Goal: Browse casually: Explore the website without a specific task or goal

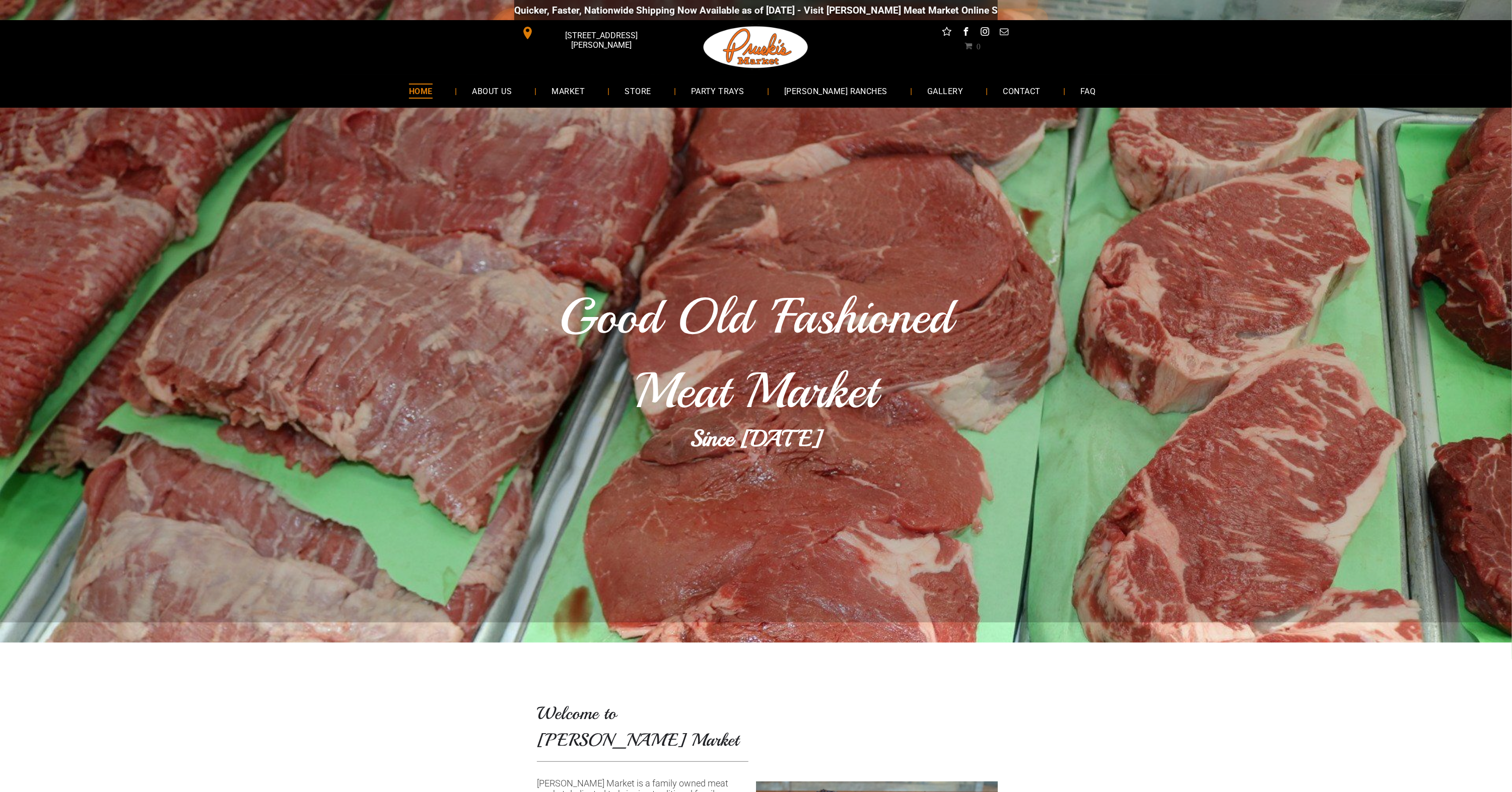
click at [458, 92] on li "HOME" at bounding box center [425, 91] width 63 height 27
click at [511, 97] on span "ABOUT US" at bounding box center [492, 91] width 41 height 14
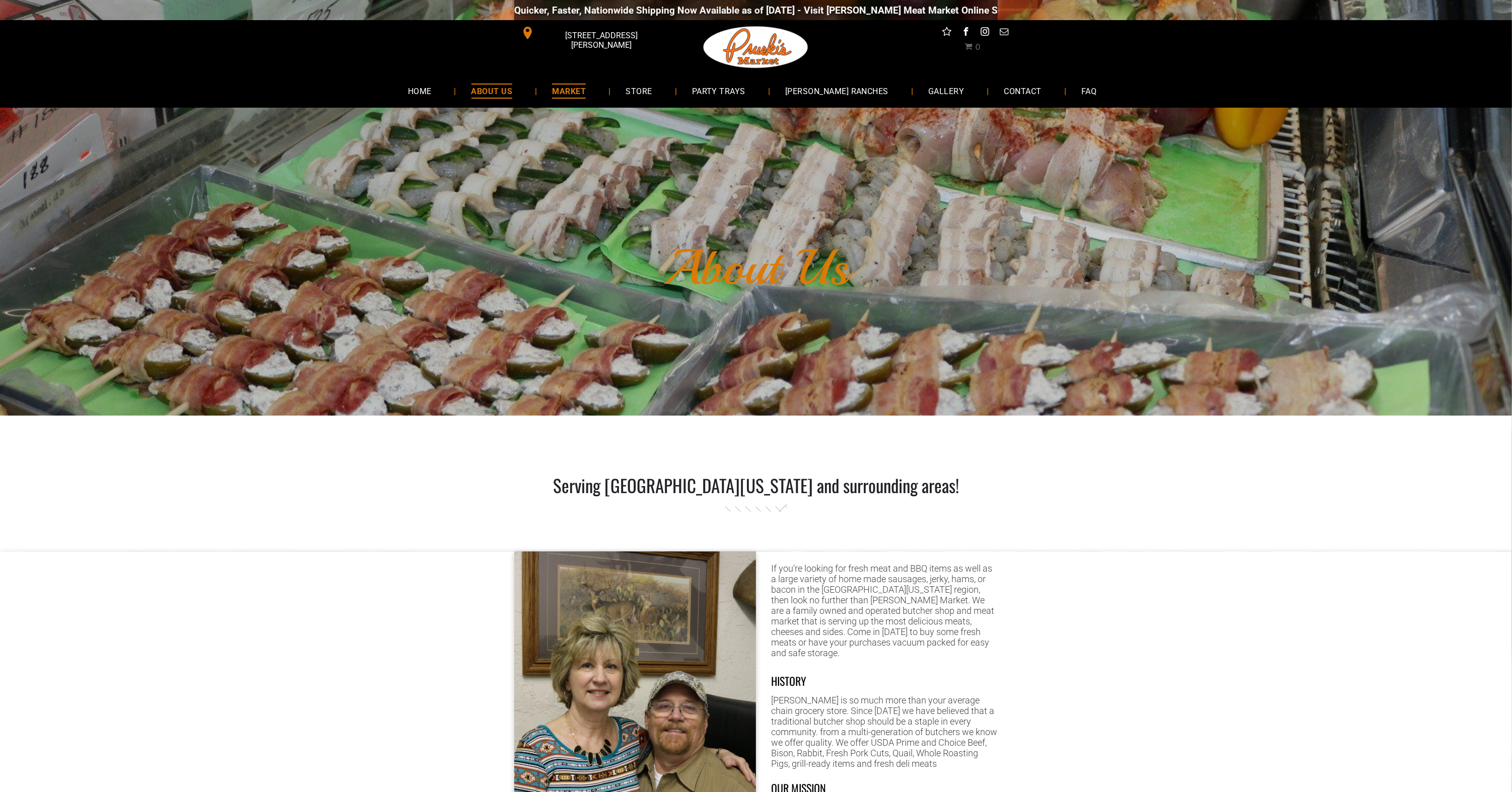
click at [586, 95] on span "MARKET" at bounding box center [568, 91] width 34 height 14
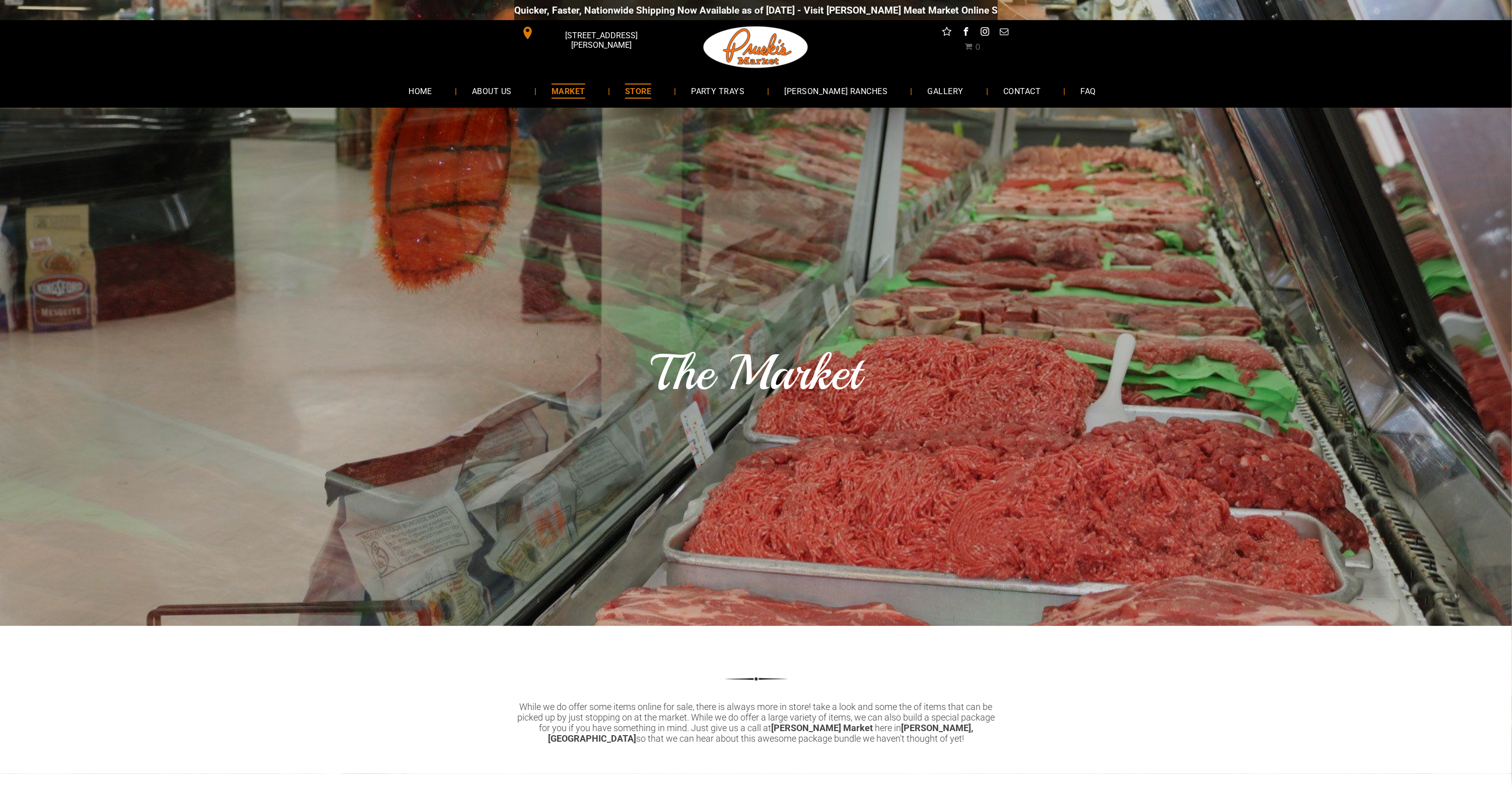
click at [652, 88] on span "STORE" at bounding box center [637, 91] width 26 height 14
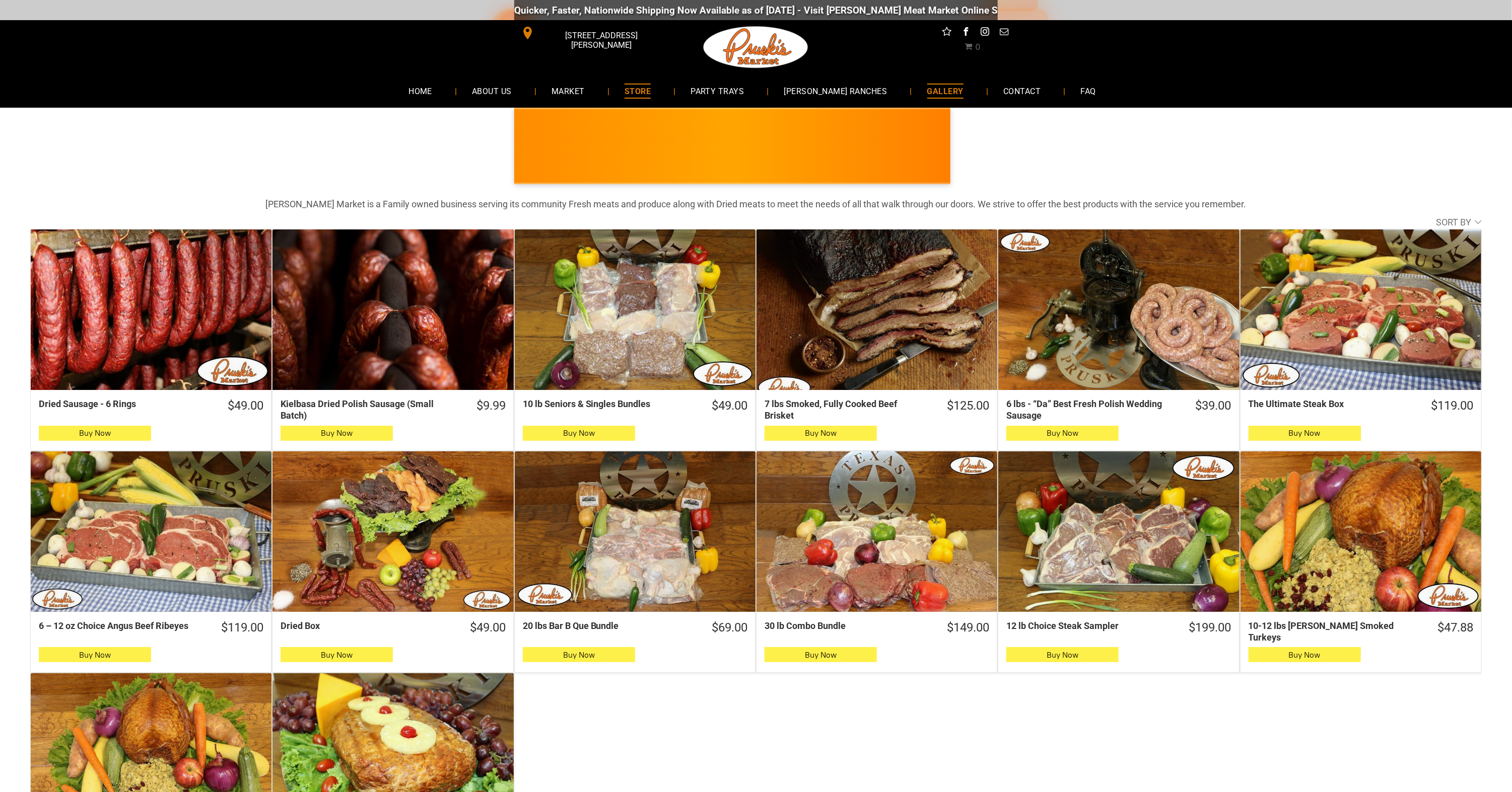
click at [927, 89] on span "GALLERY" at bounding box center [945, 91] width 36 height 14
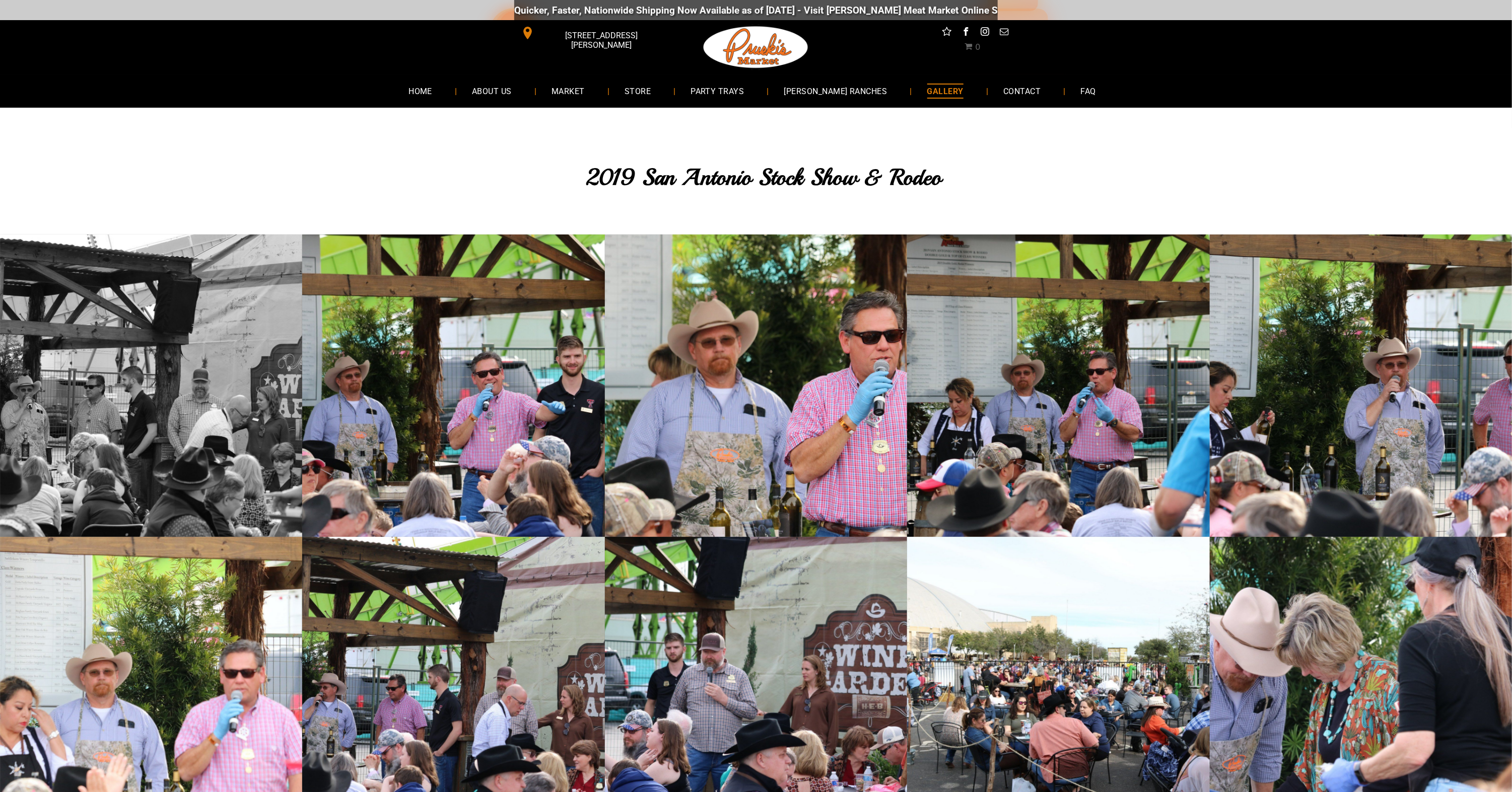
click at [207, 414] on link at bounding box center [151, 385] width 302 height 302
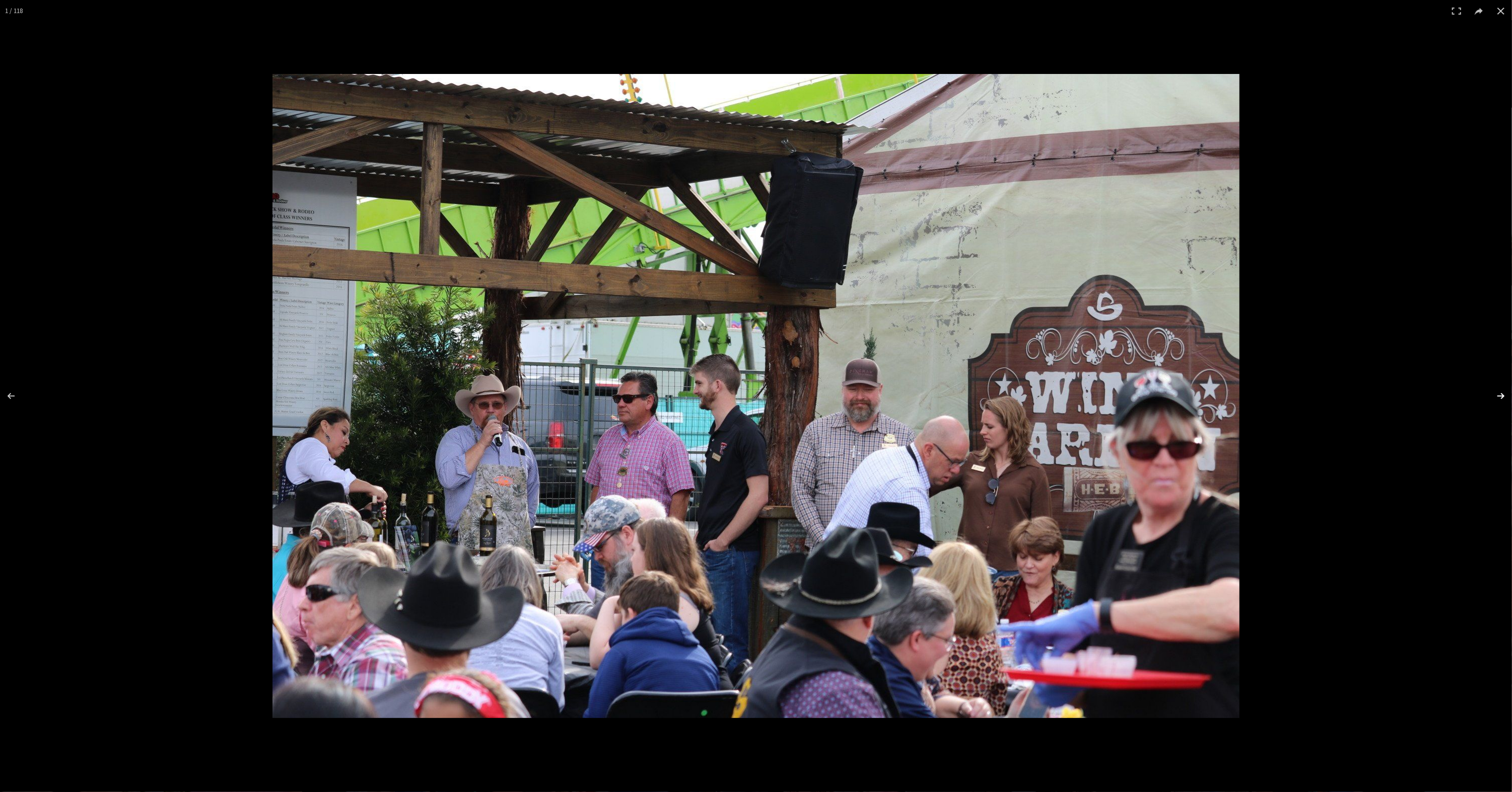
click at [1496, 396] on button at bounding box center [1494, 396] width 36 height 51
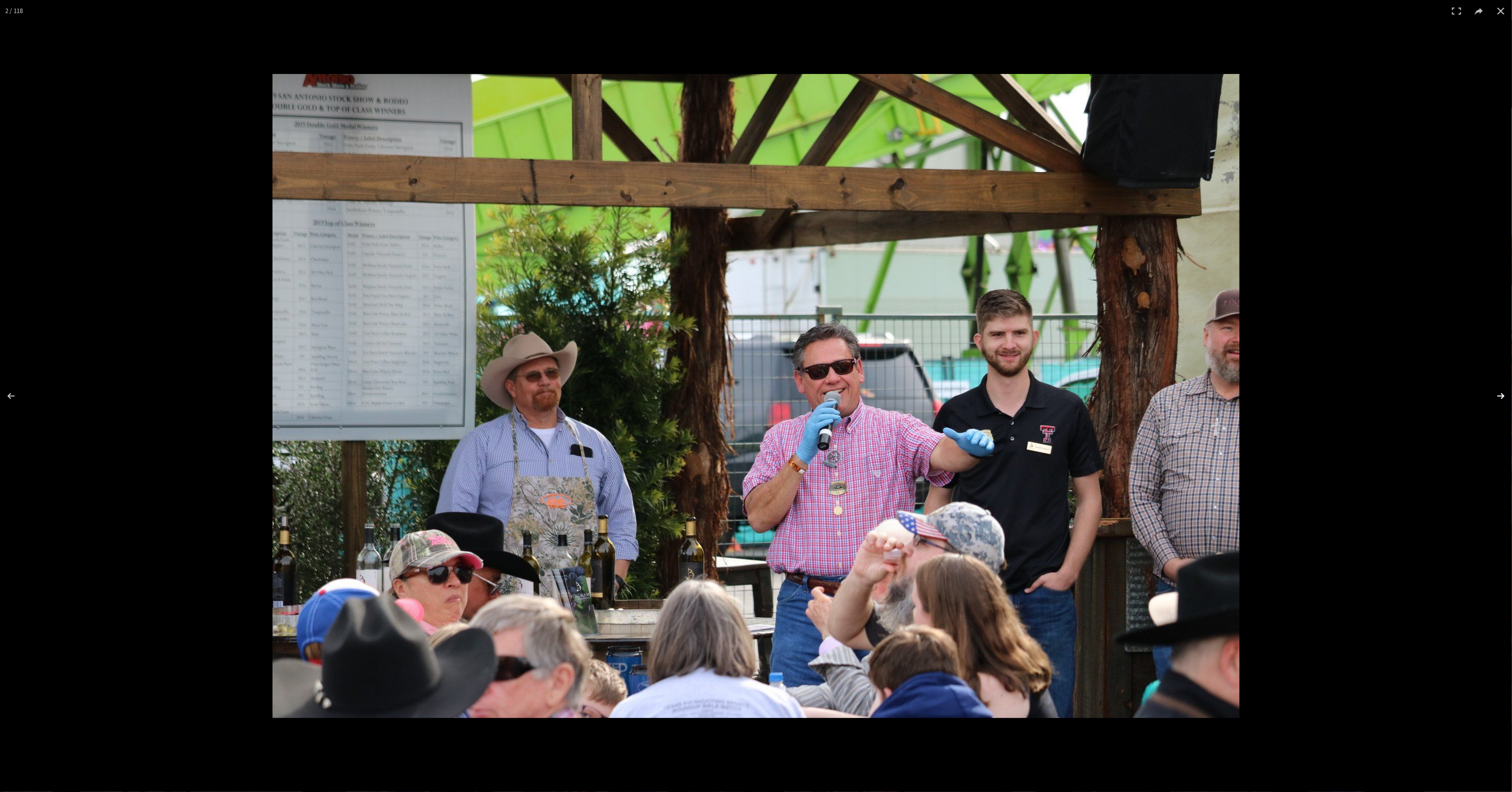
click at [1496, 396] on button at bounding box center [1494, 396] width 36 height 51
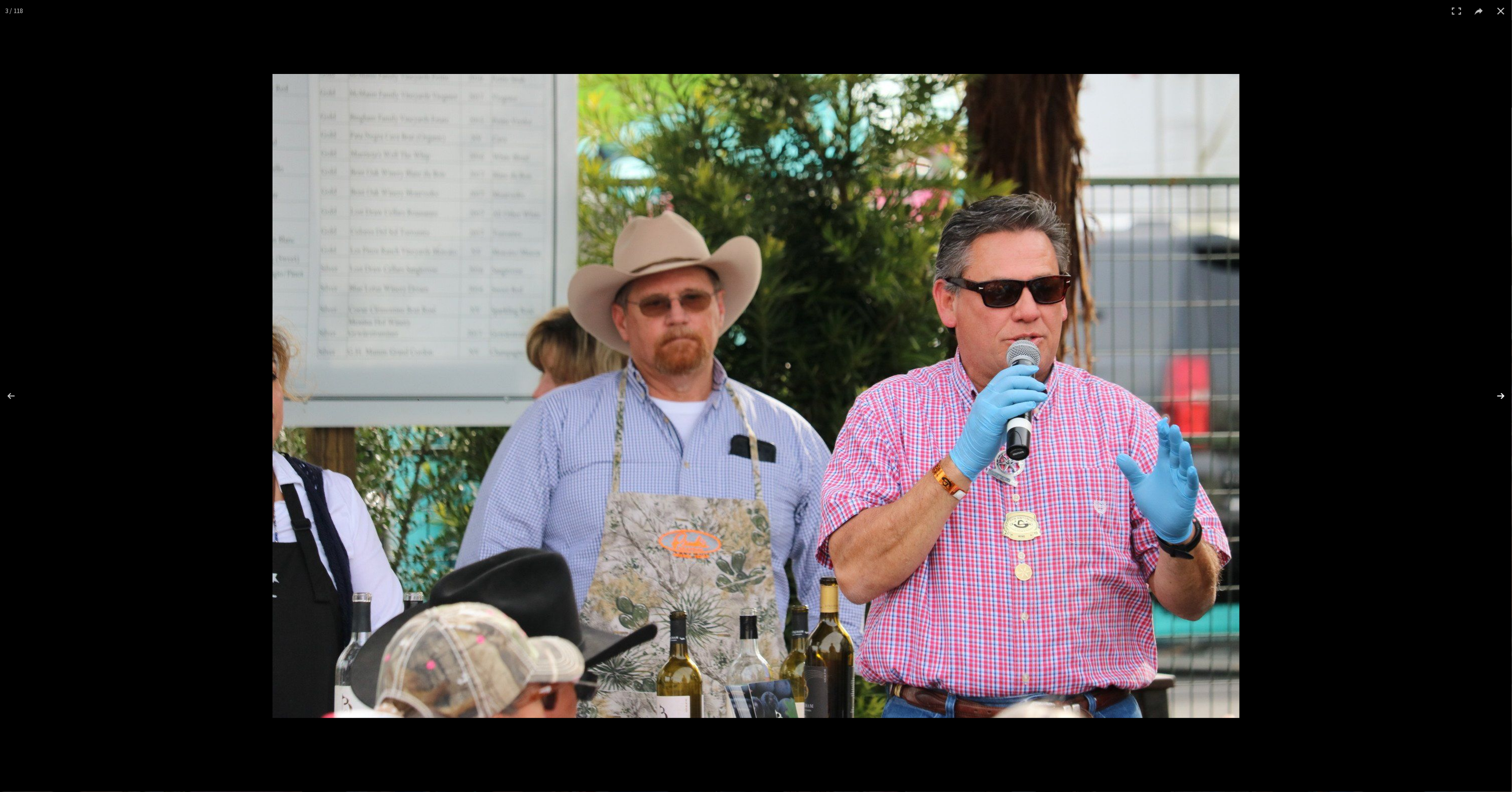
click at [1496, 396] on button at bounding box center [1494, 396] width 36 height 51
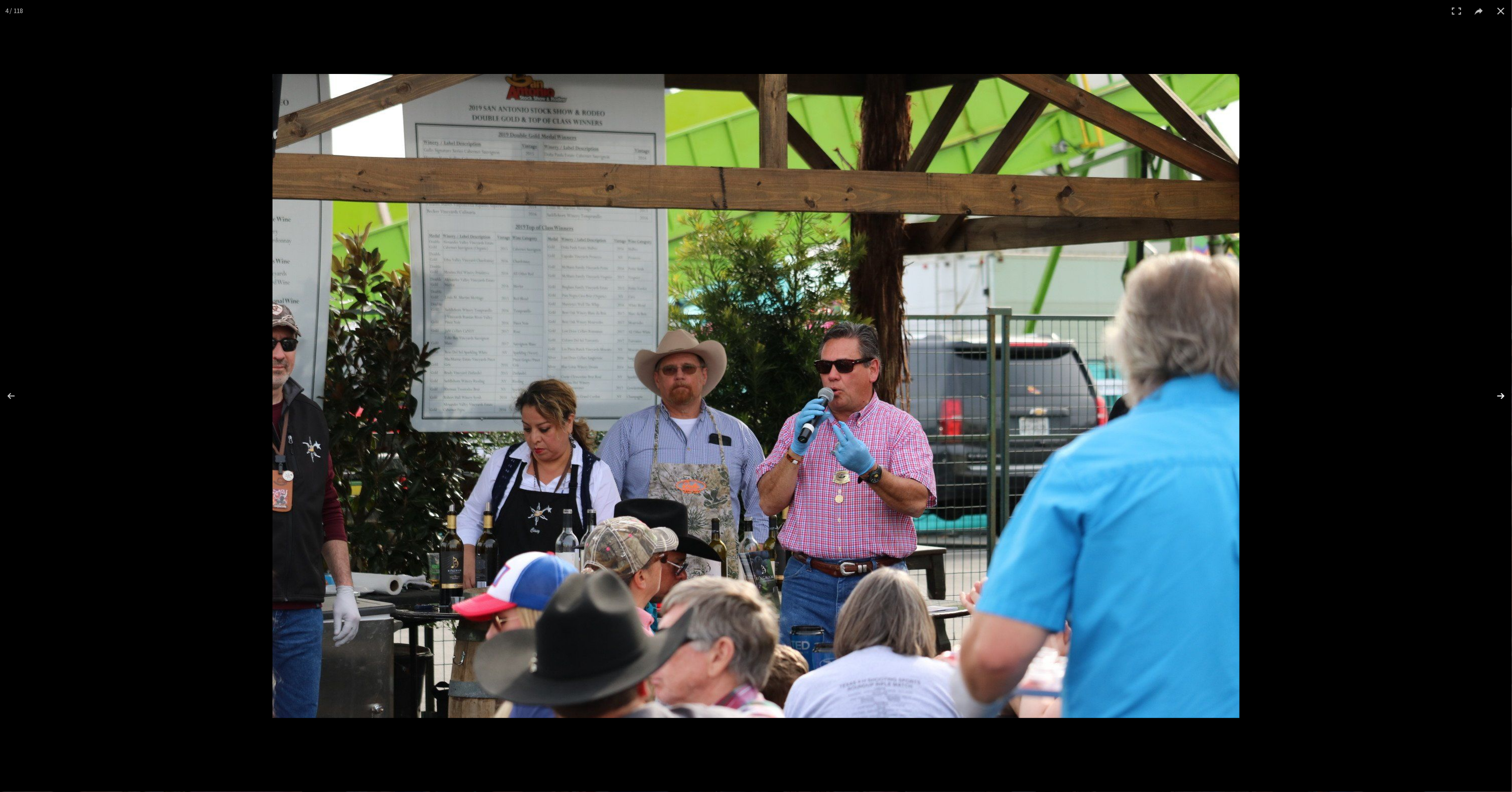
click at [1496, 396] on button at bounding box center [1494, 396] width 36 height 51
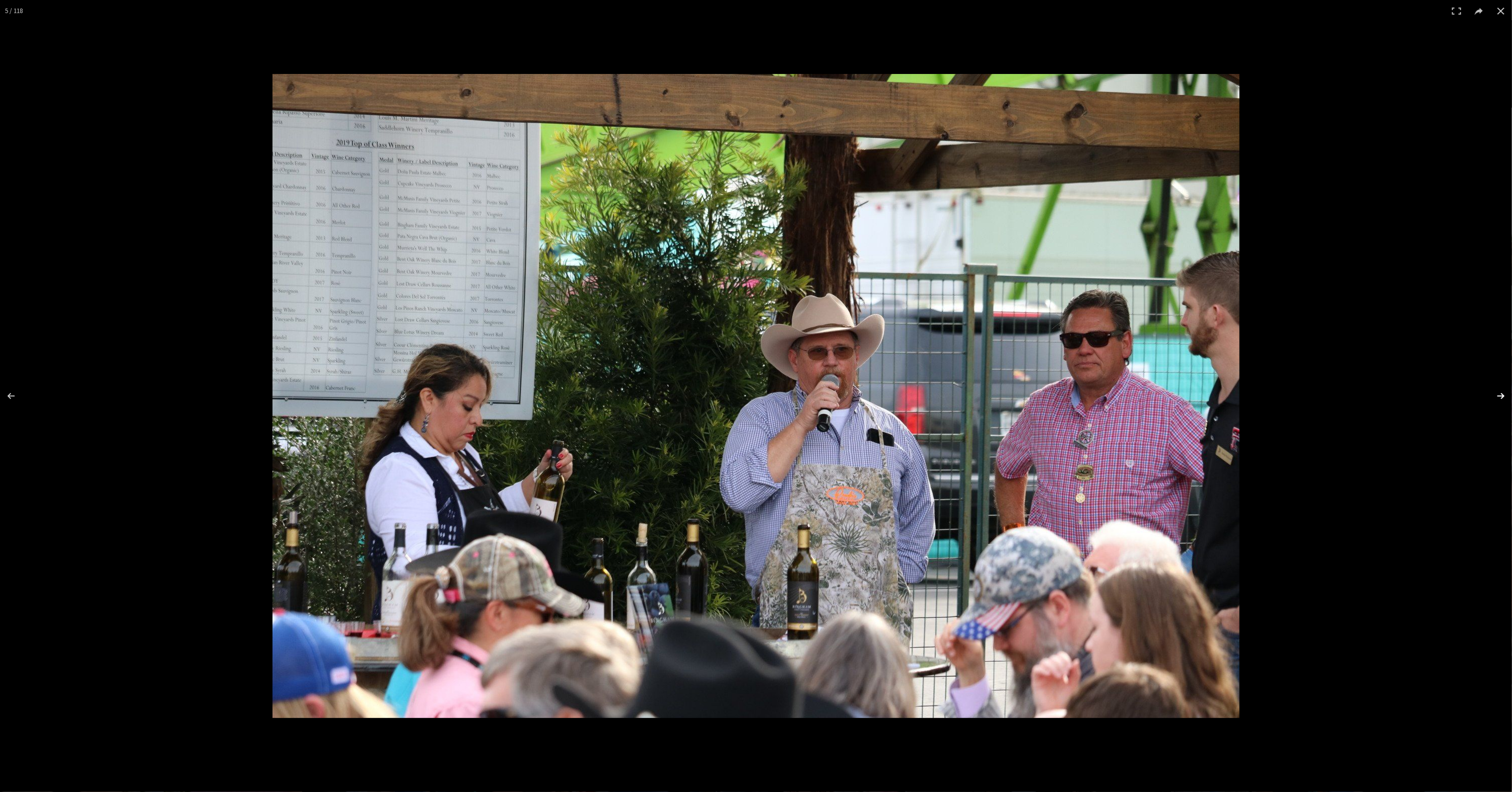
click at [1496, 396] on button at bounding box center [1494, 396] width 36 height 51
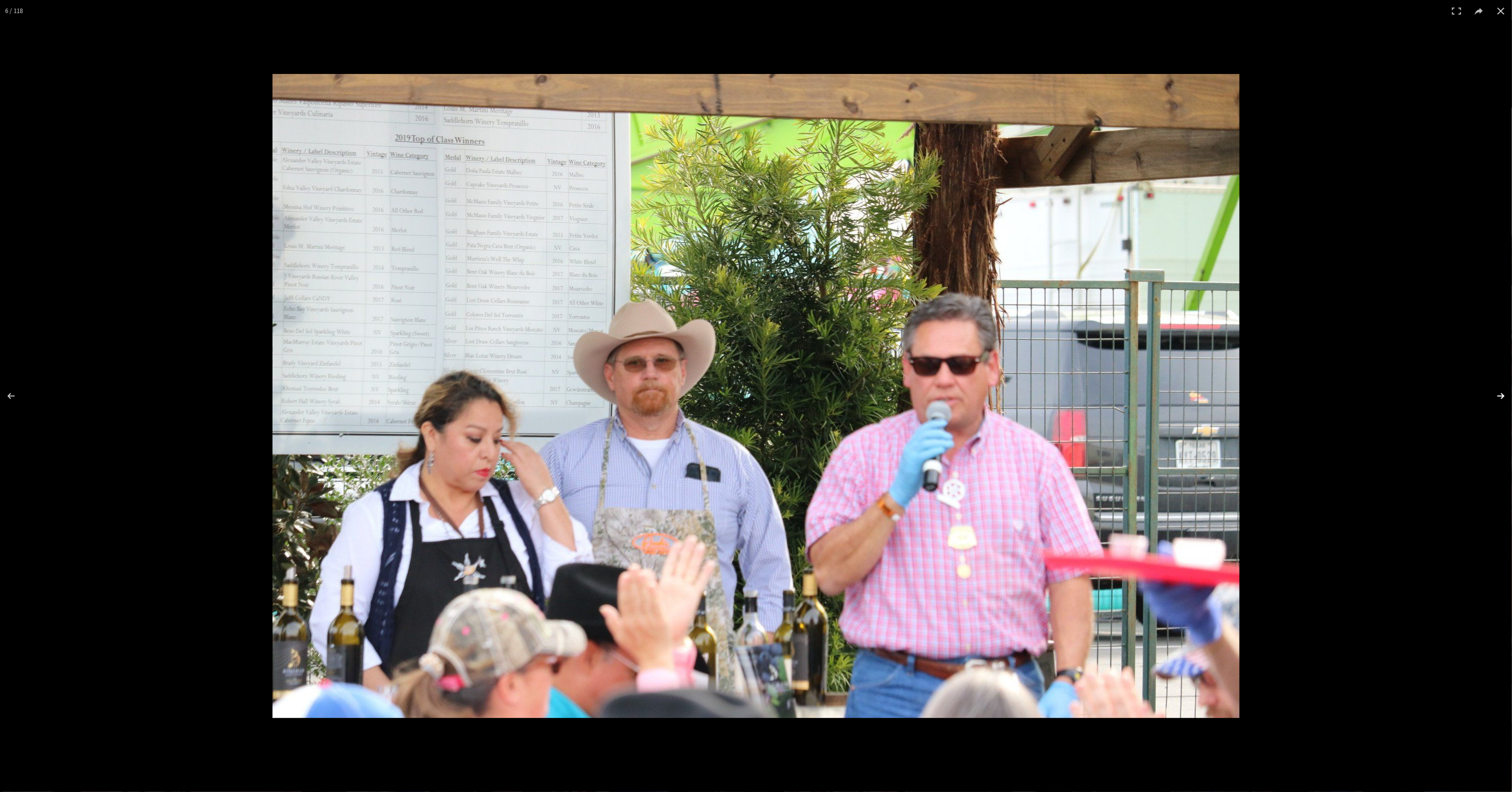
click at [1496, 396] on button at bounding box center [1494, 396] width 36 height 51
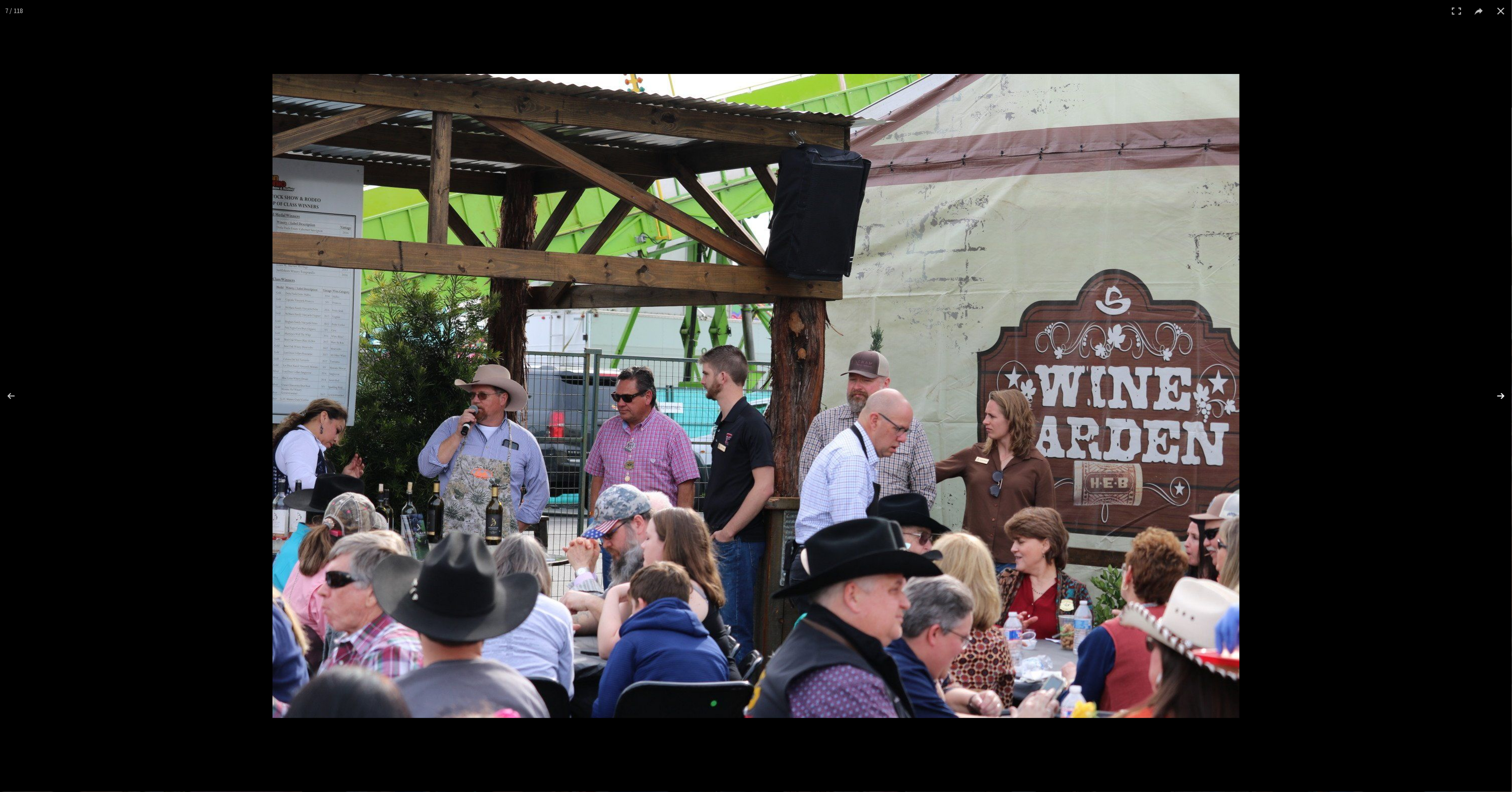
click at [1496, 396] on button at bounding box center [1494, 396] width 36 height 51
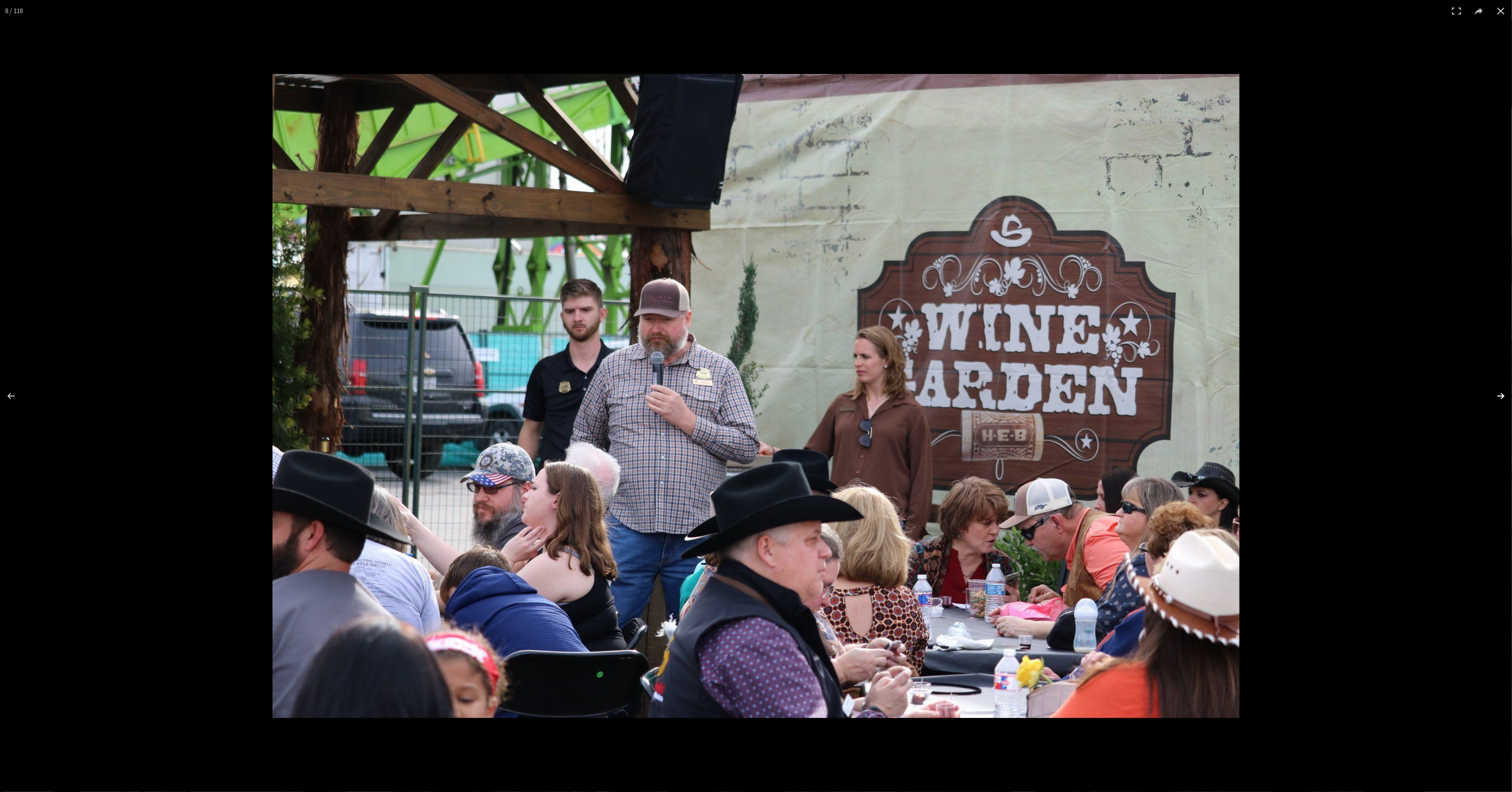
click at [1496, 396] on button at bounding box center [1494, 396] width 36 height 51
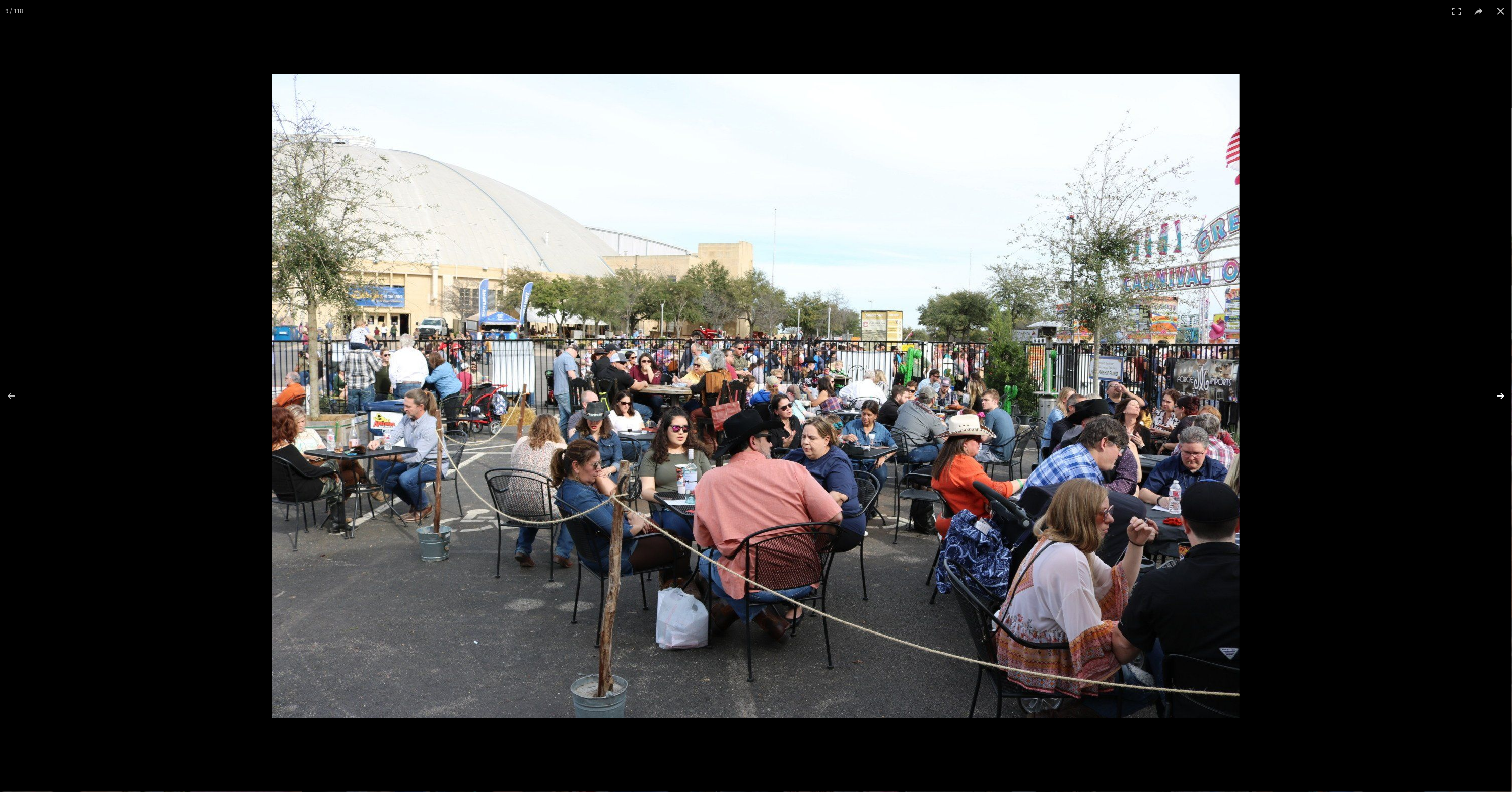
click at [1496, 396] on button at bounding box center [1494, 396] width 36 height 51
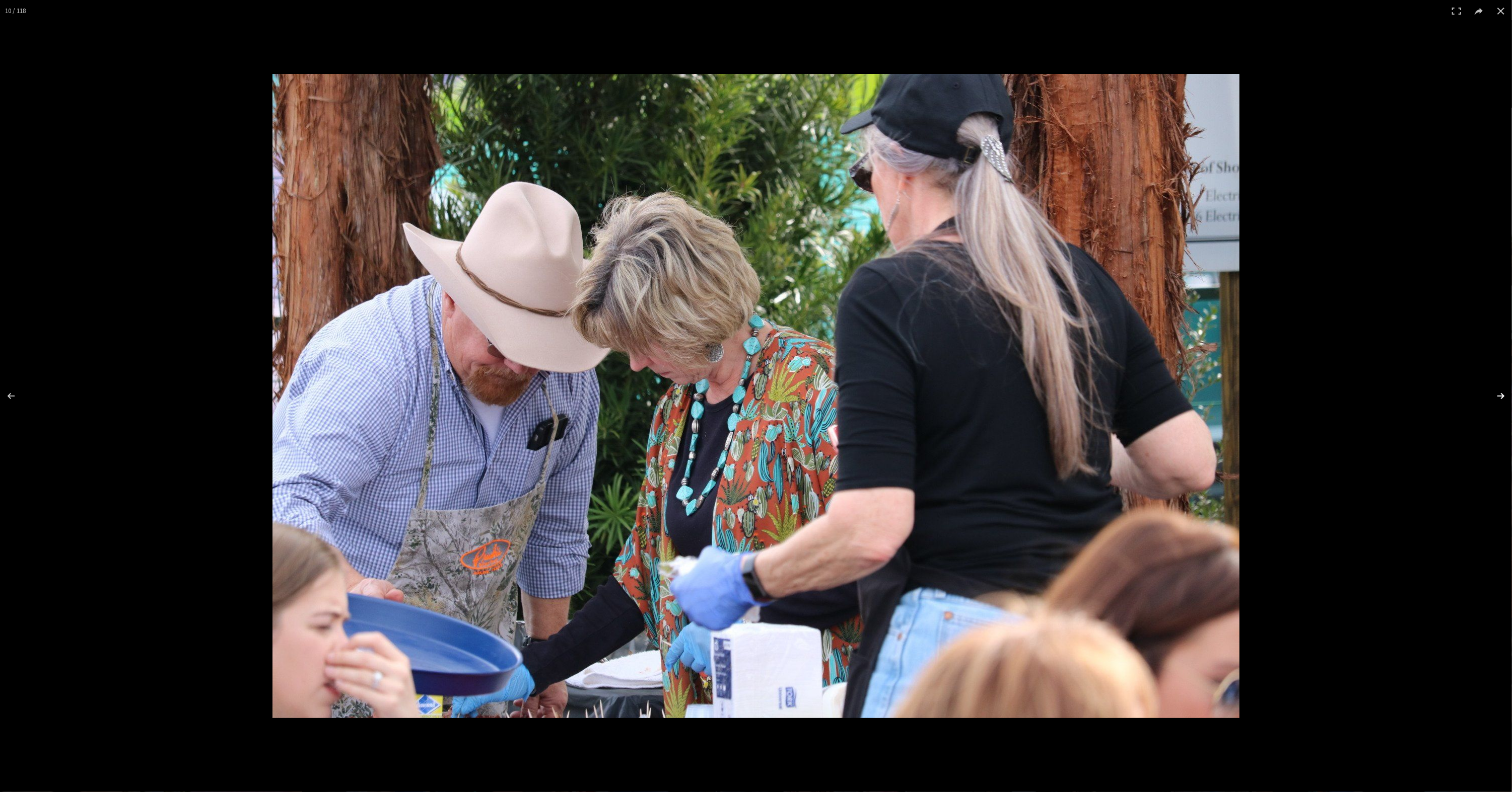
click at [1496, 396] on button at bounding box center [1494, 396] width 36 height 51
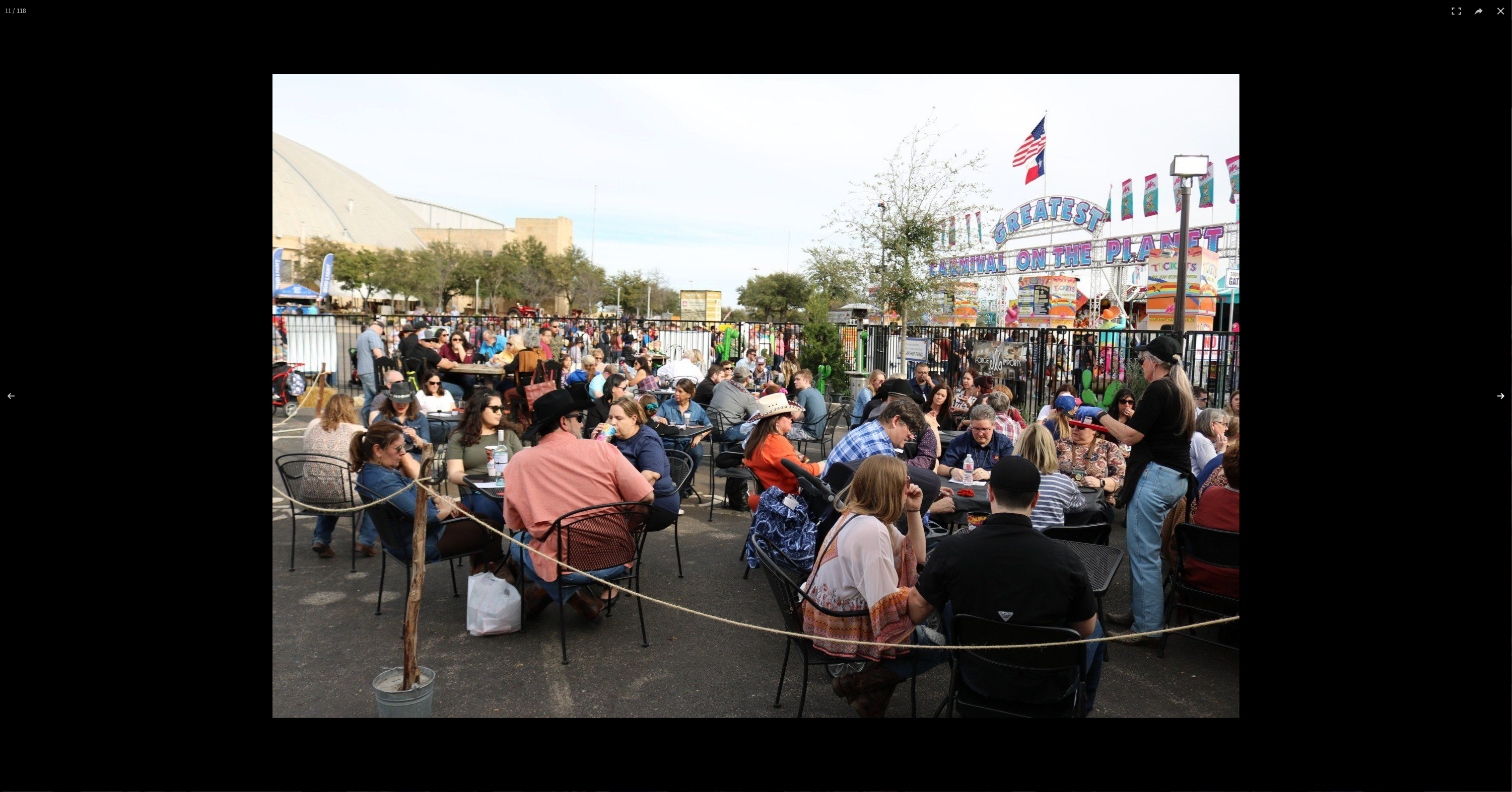
click at [1496, 396] on button at bounding box center [1494, 396] width 36 height 51
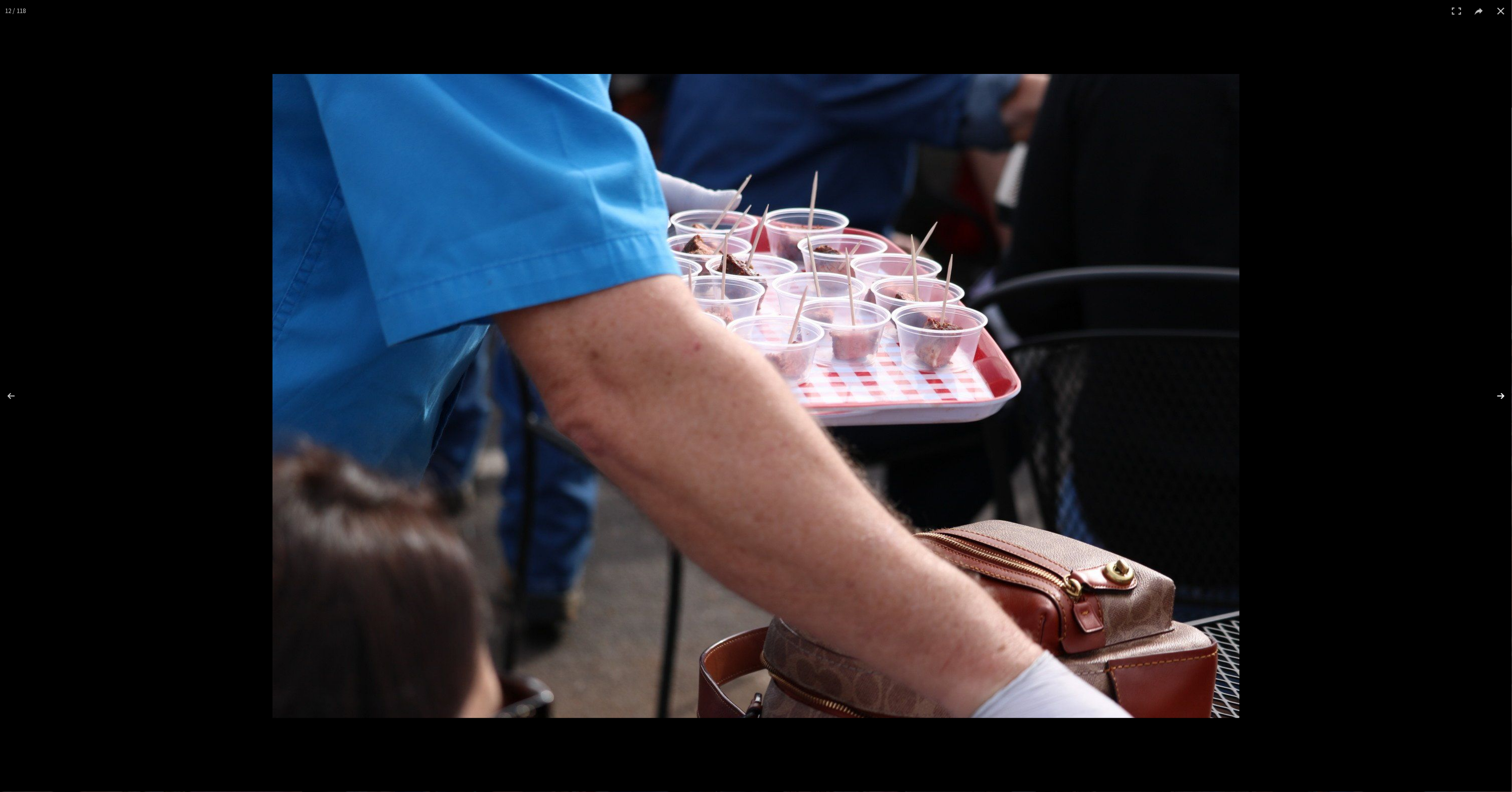
click at [1496, 396] on button at bounding box center [1494, 396] width 36 height 51
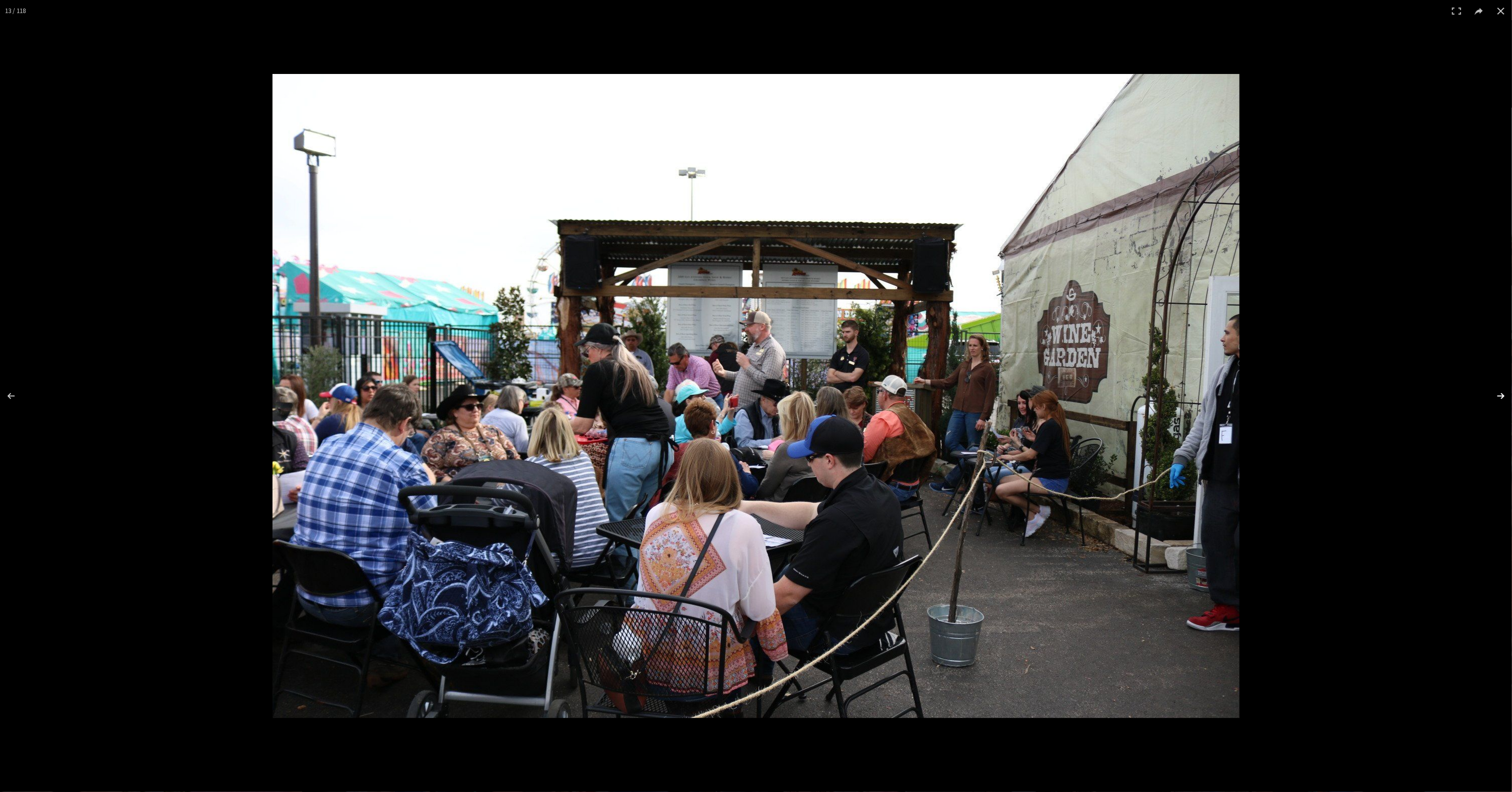
click at [1496, 396] on button at bounding box center [1494, 396] width 36 height 51
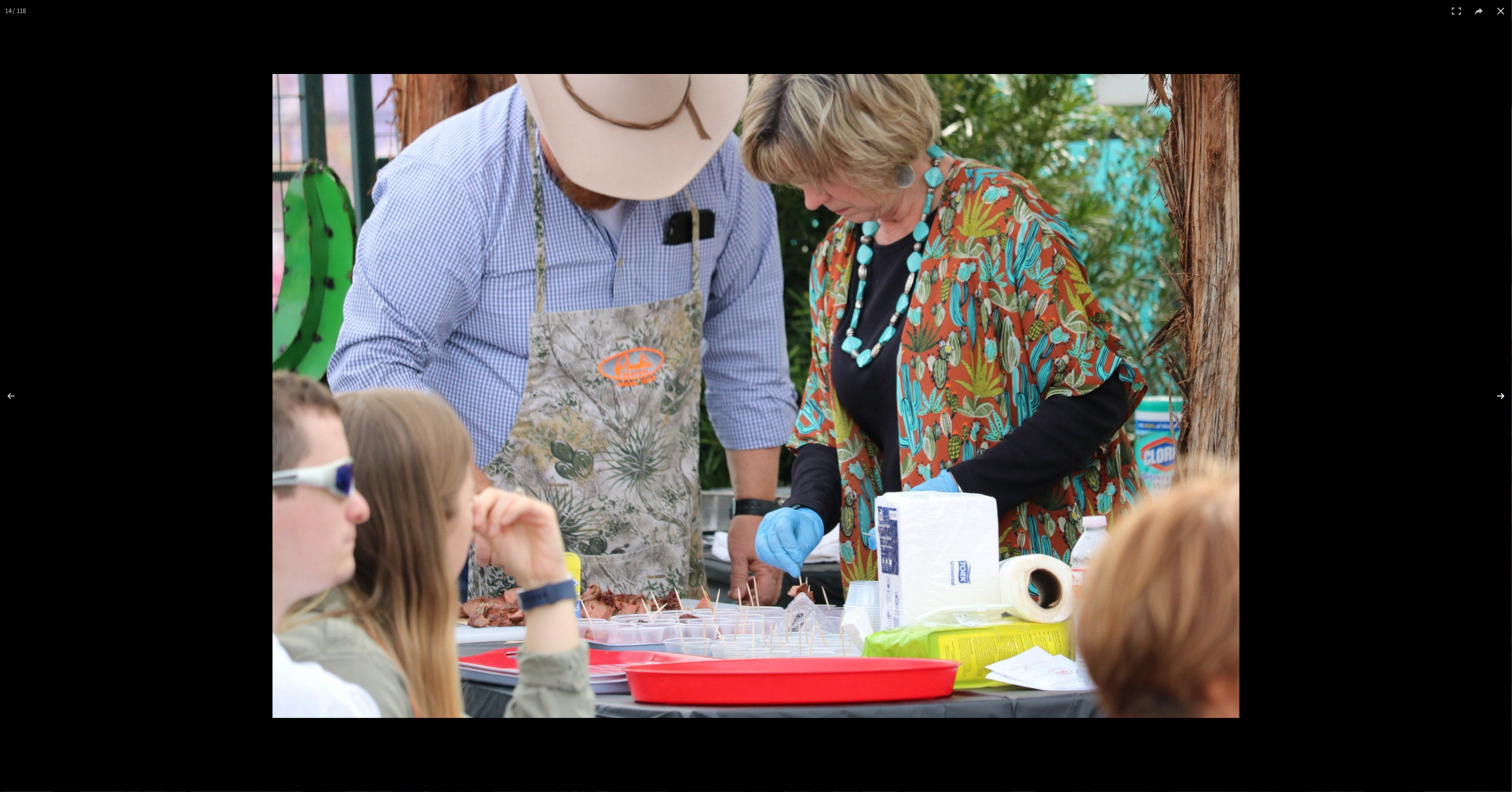
click at [1496, 396] on button at bounding box center [1494, 396] width 36 height 51
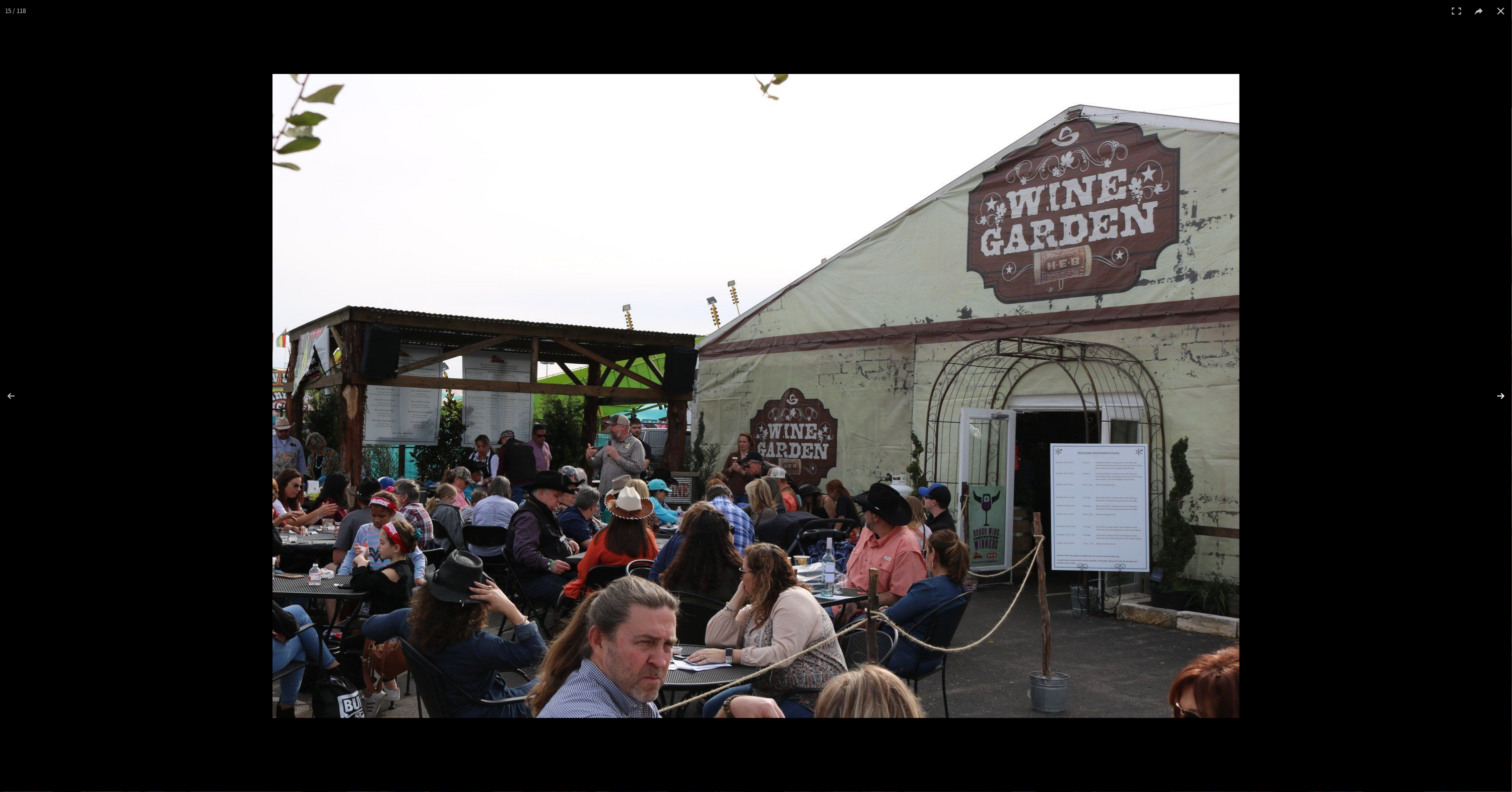
click at [1496, 396] on button at bounding box center [1494, 396] width 36 height 51
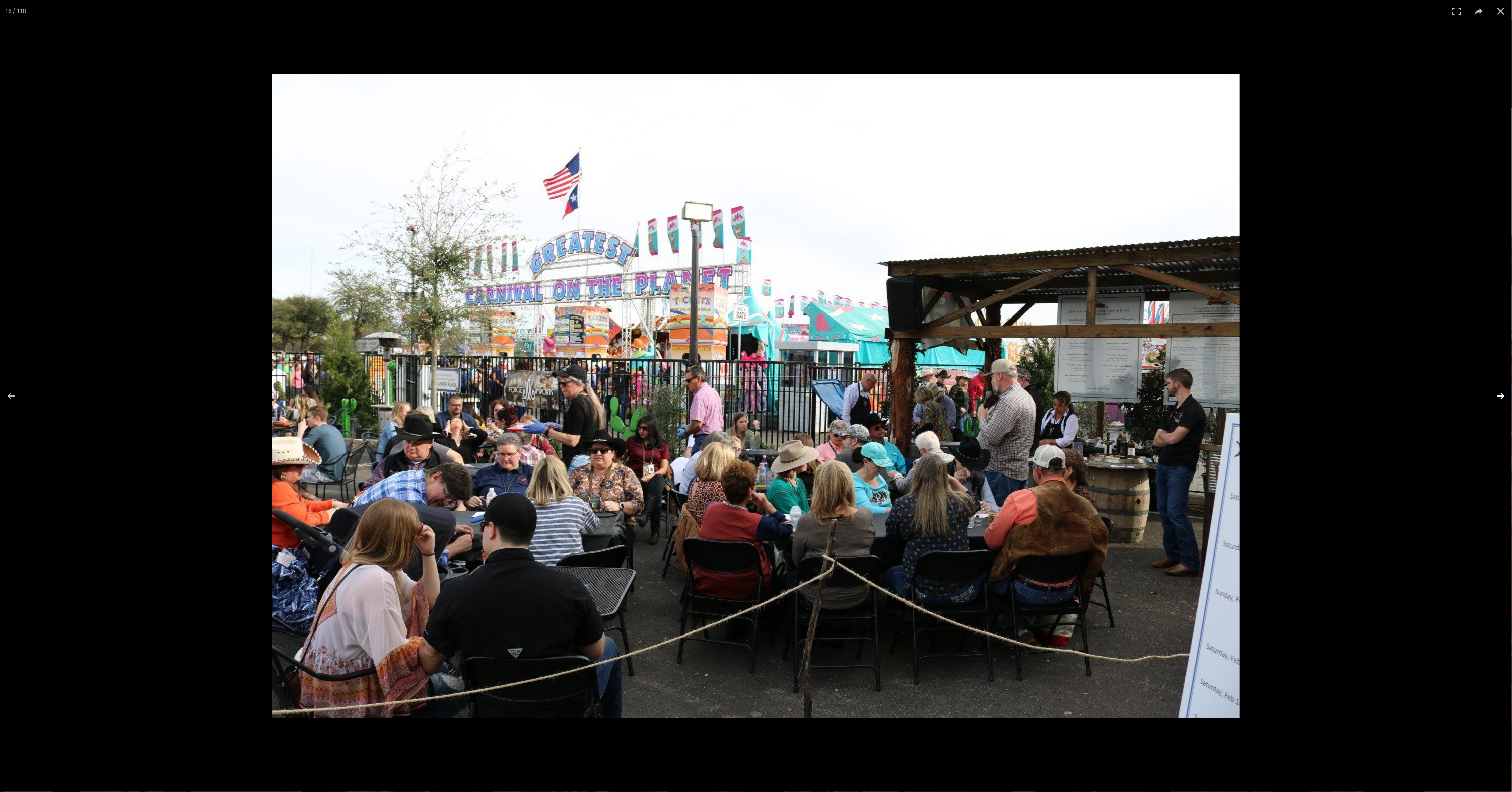
click at [1496, 396] on button at bounding box center [1494, 396] width 36 height 51
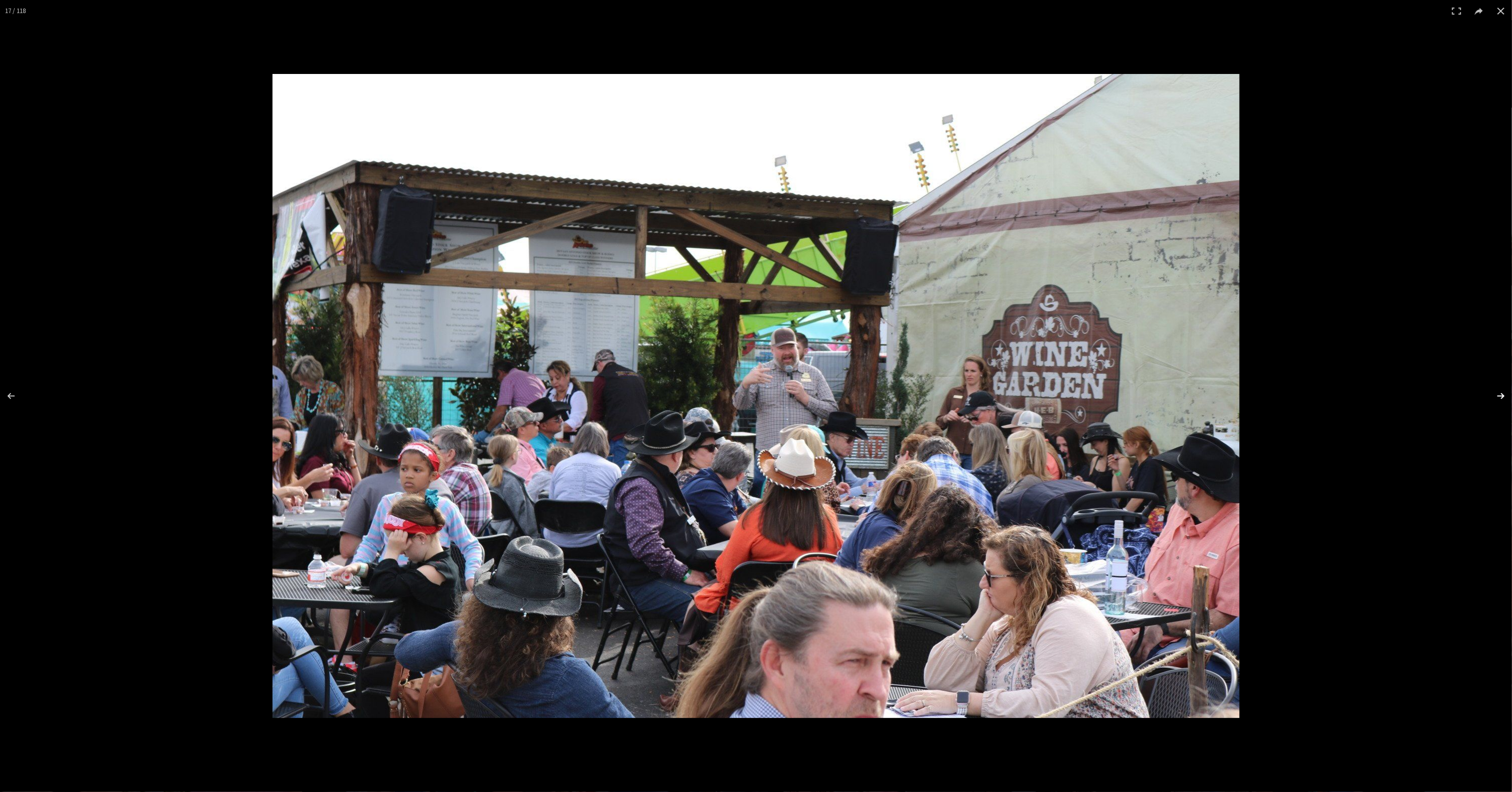
click at [1496, 396] on button at bounding box center [1494, 396] width 36 height 51
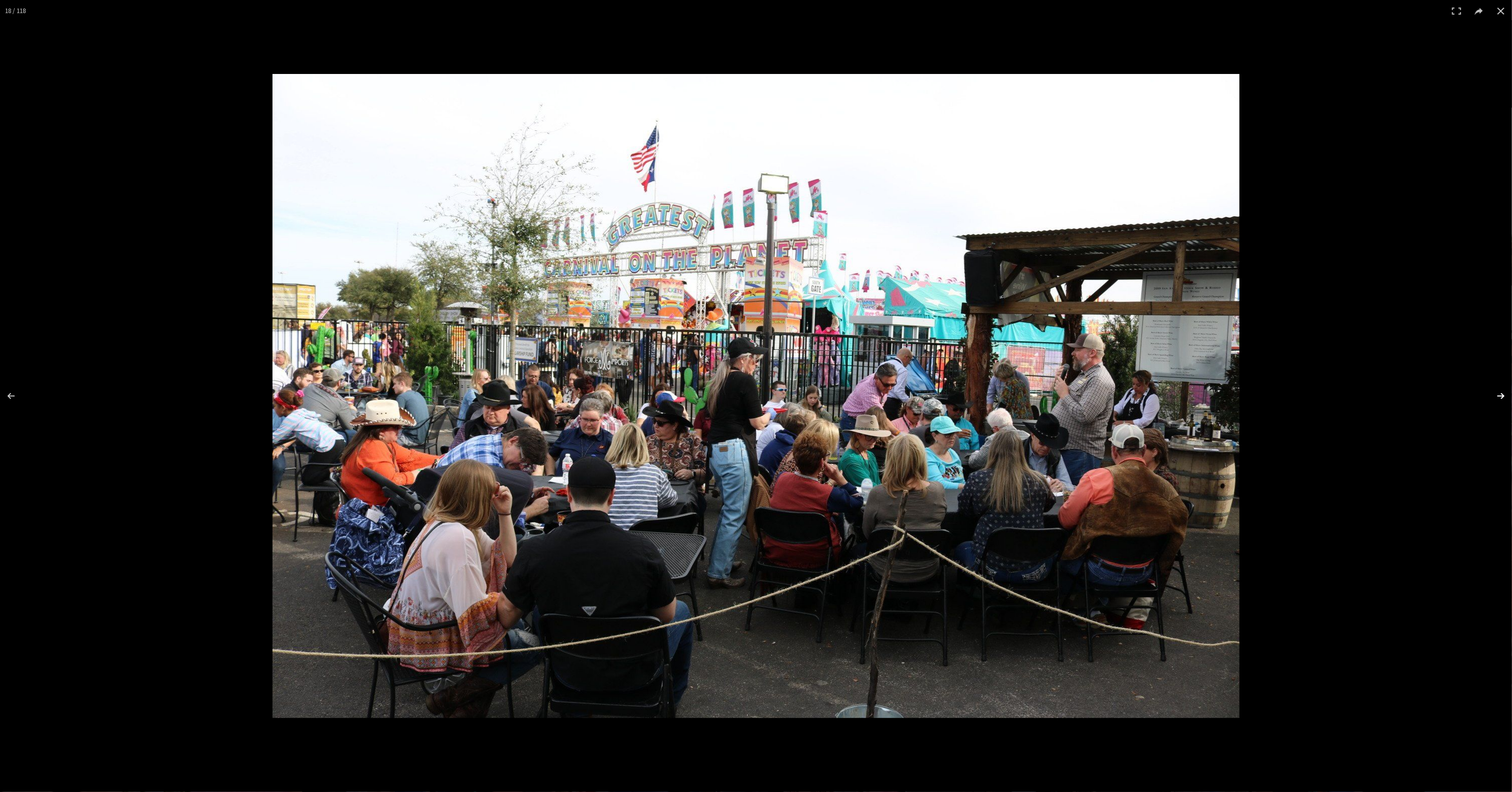
click at [1496, 396] on button at bounding box center [1494, 396] width 36 height 51
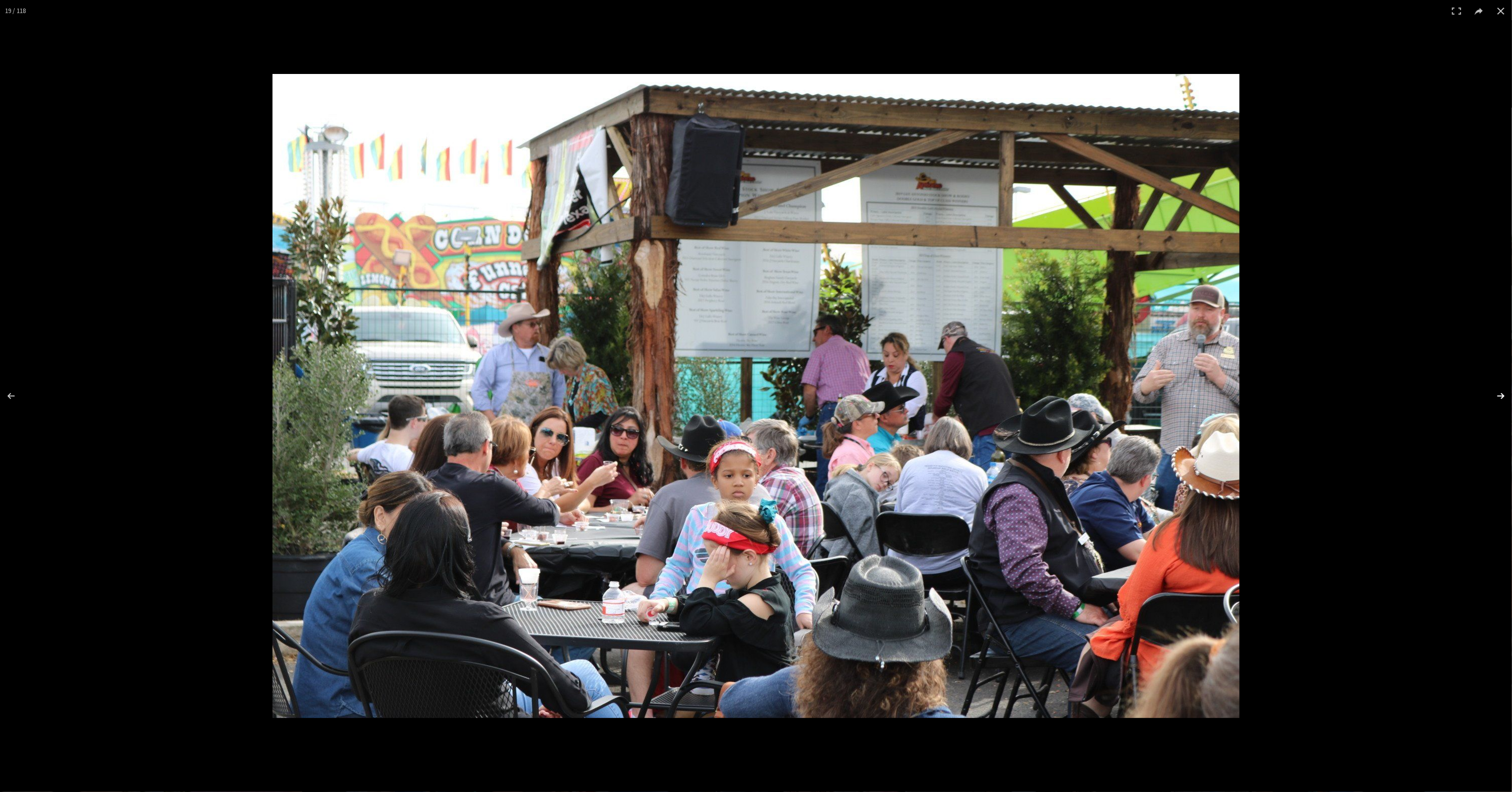
click at [1496, 396] on button at bounding box center [1494, 396] width 36 height 51
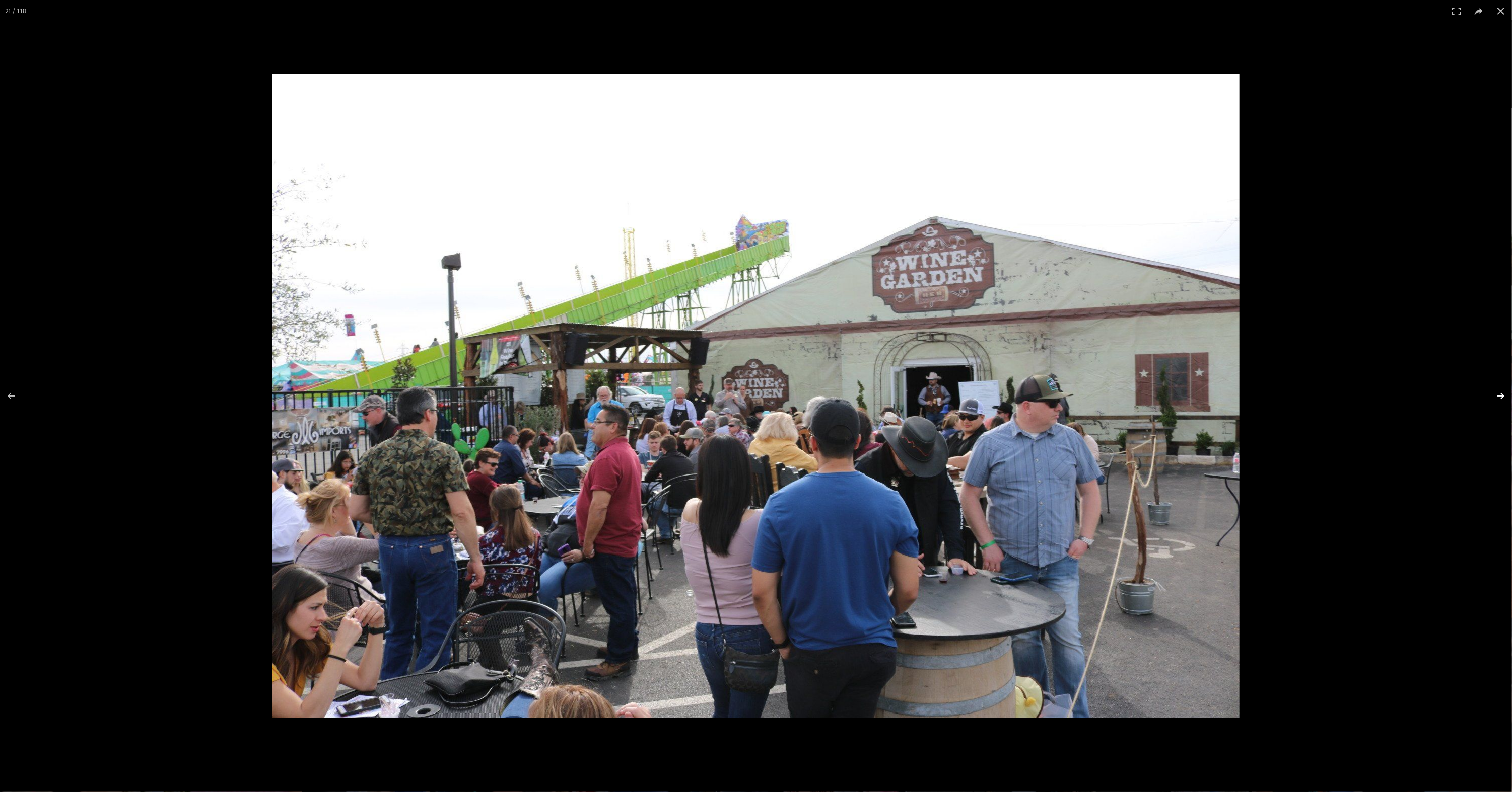
click at [1496, 396] on button at bounding box center [1494, 396] width 36 height 51
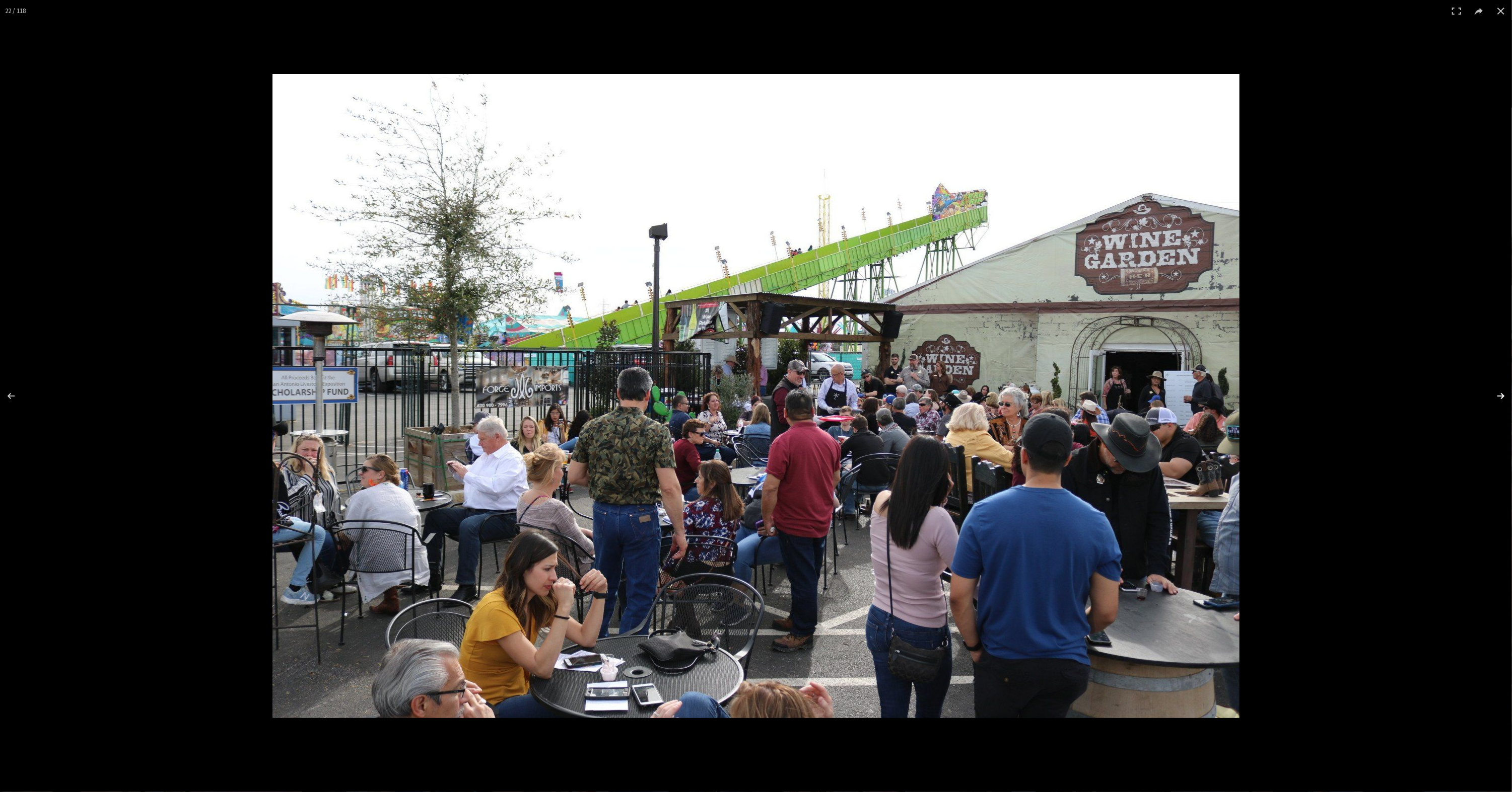
click at [1496, 396] on button at bounding box center [1494, 396] width 36 height 51
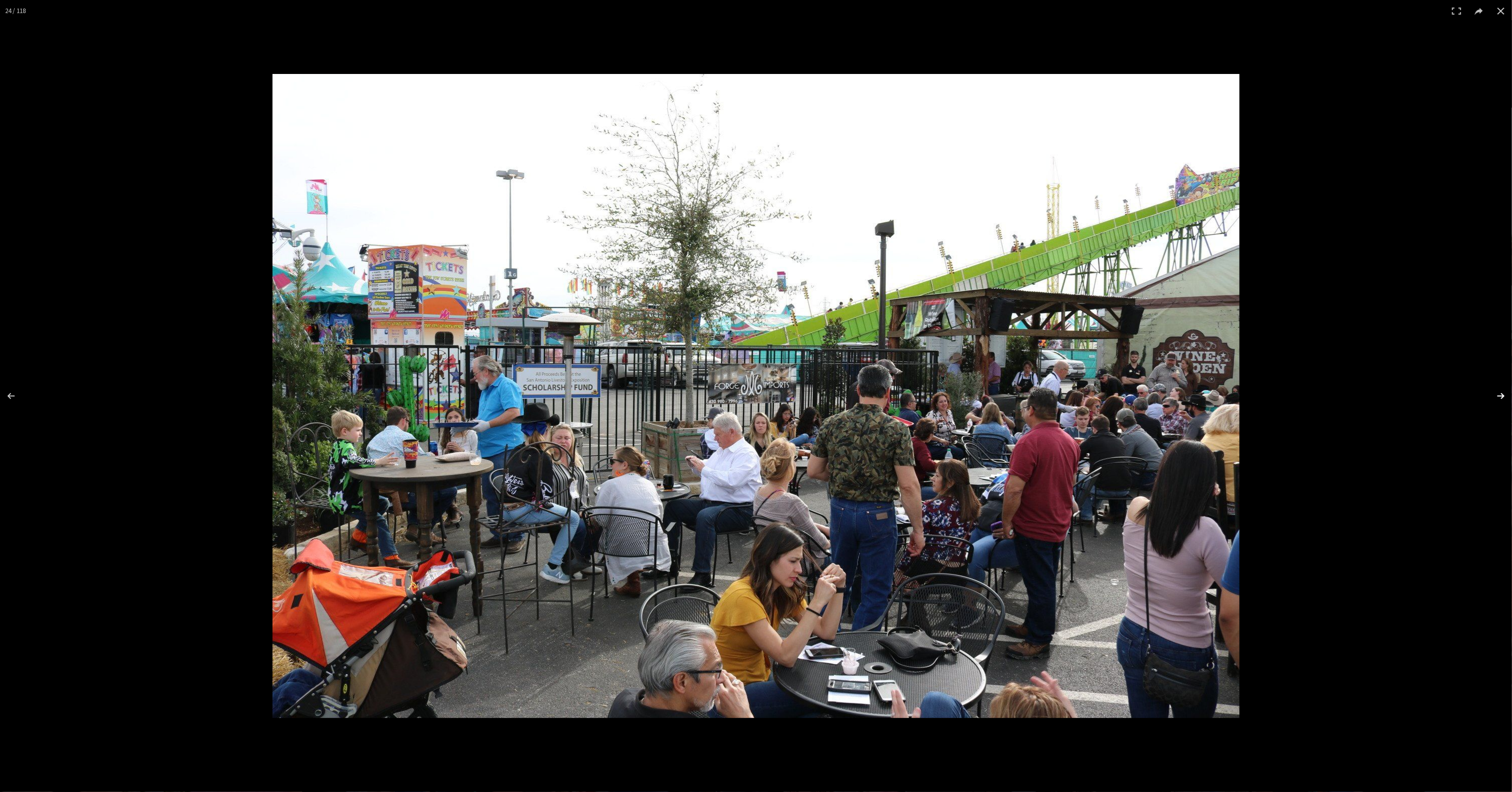
click at [1496, 396] on button at bounding box center [1494, 396] width 36 height 51
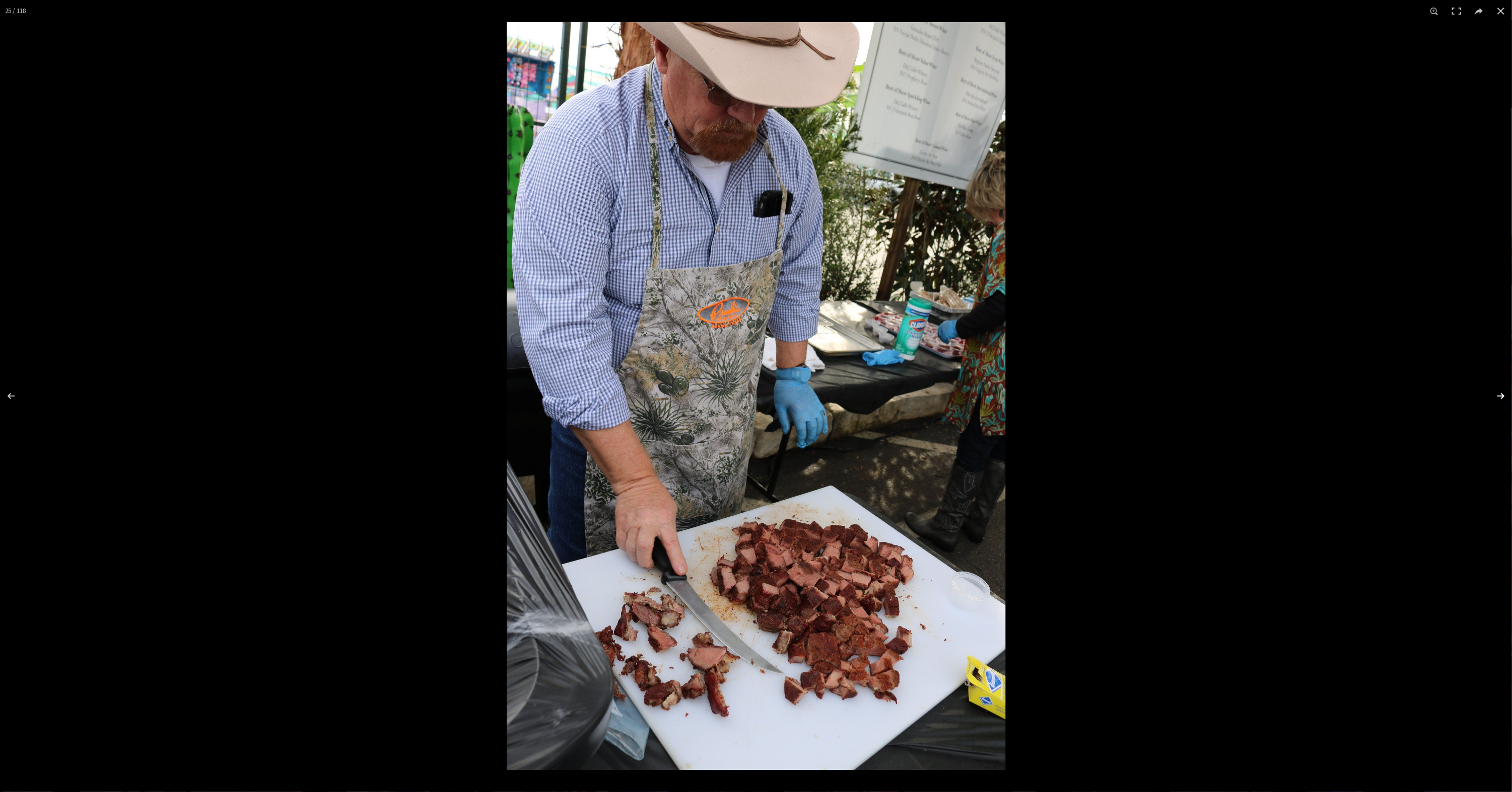
click at [1496, 396] on button at bounding box center [1494, 396] width 36 height 51
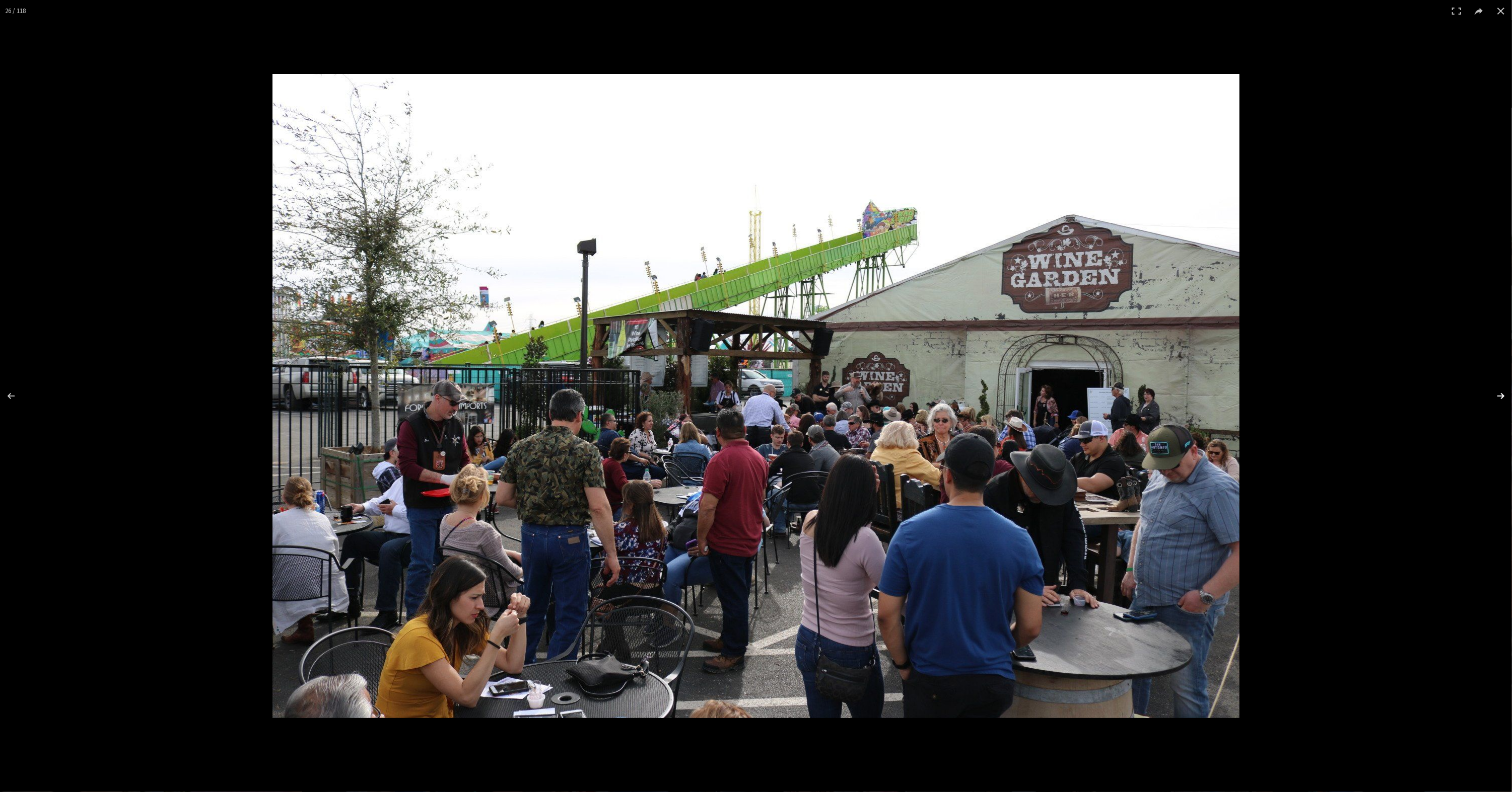
click at [1496, 396] on button at bounding box center [1494, 396] width 36 height 51
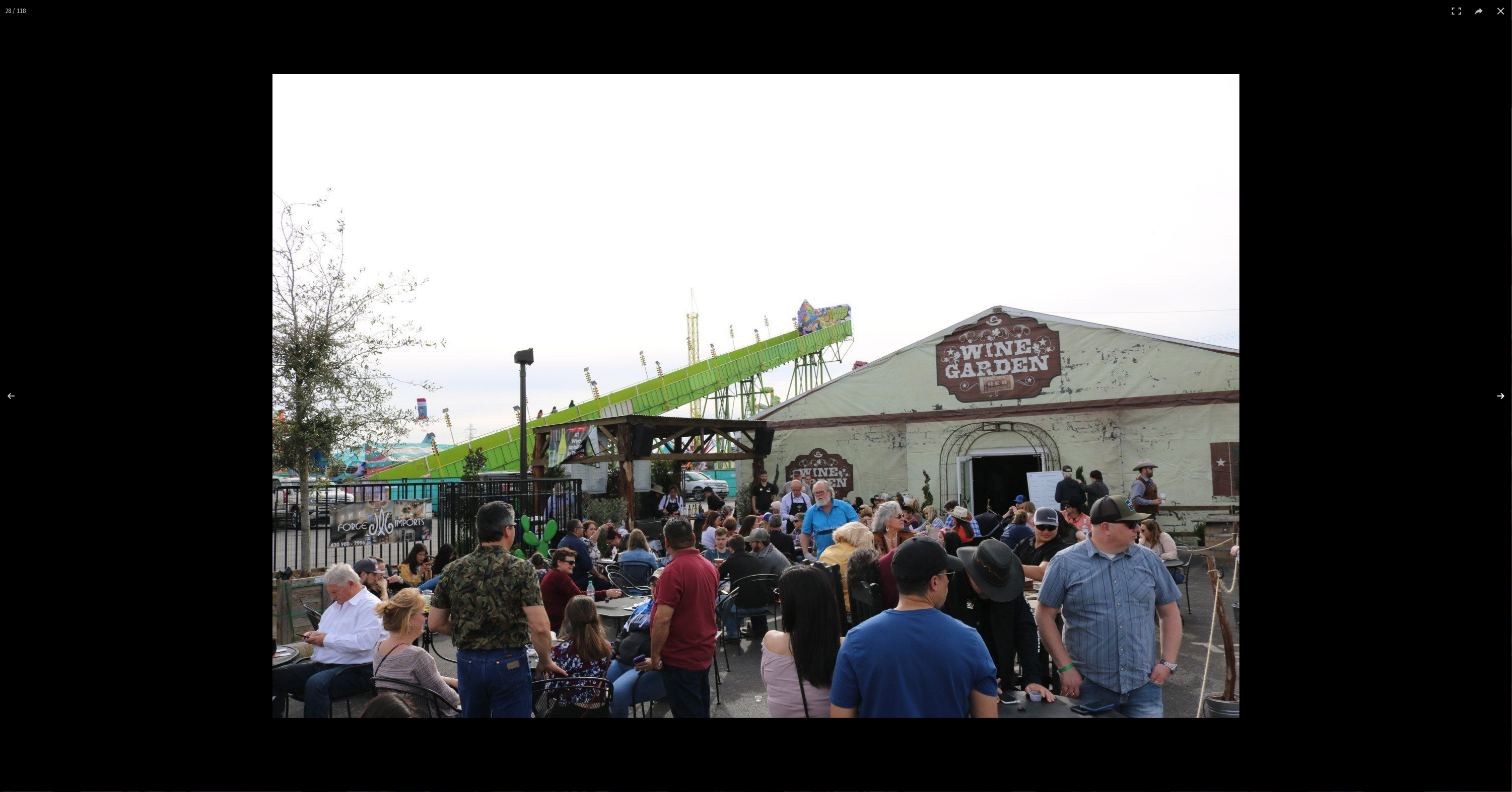
click at [1496, 396] on button at bounding box center [1494, 396] width 36 height 51
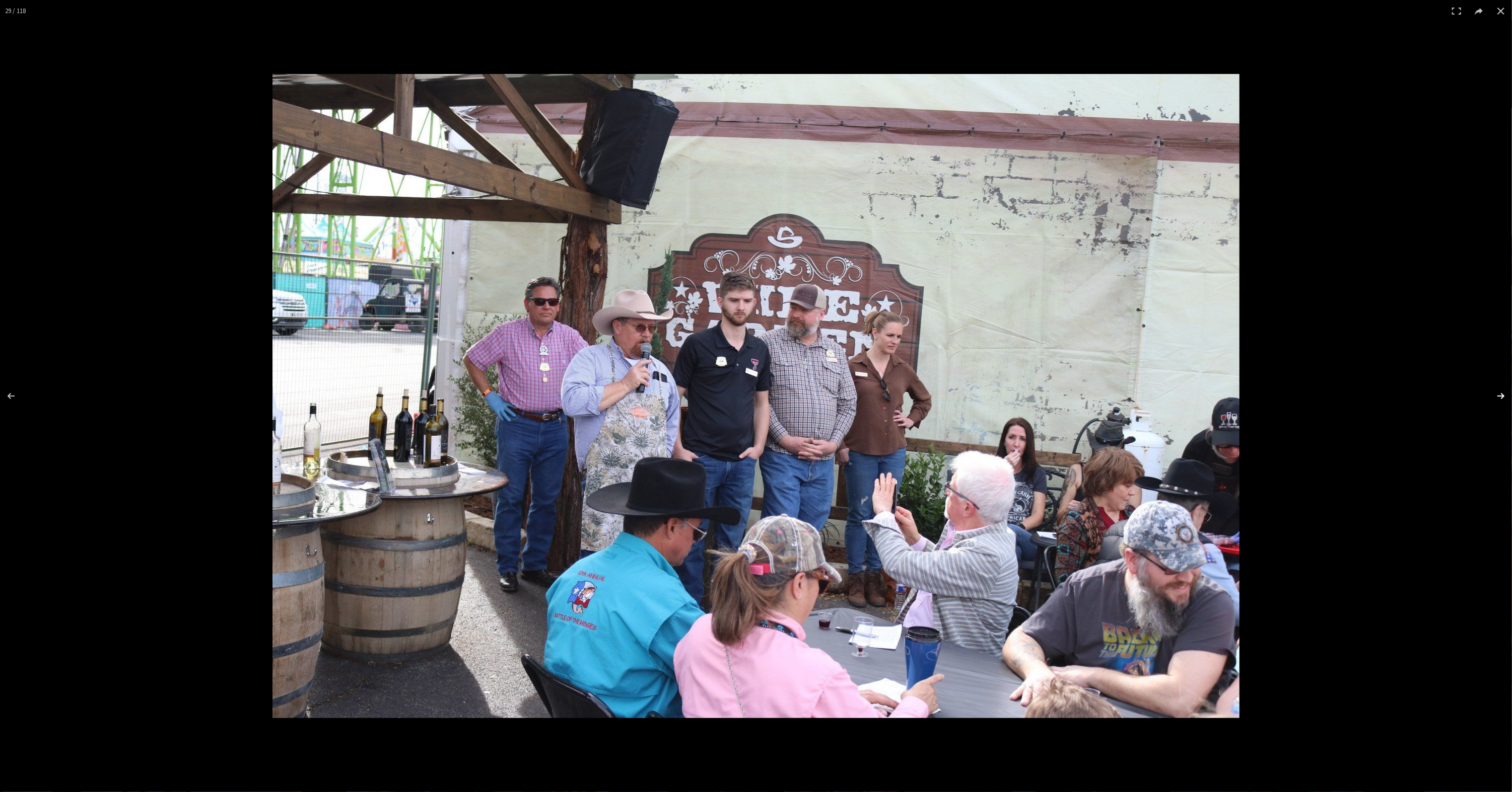
click at [1496, 396] on button at bounding box center [1494, 396] width 36 height 51
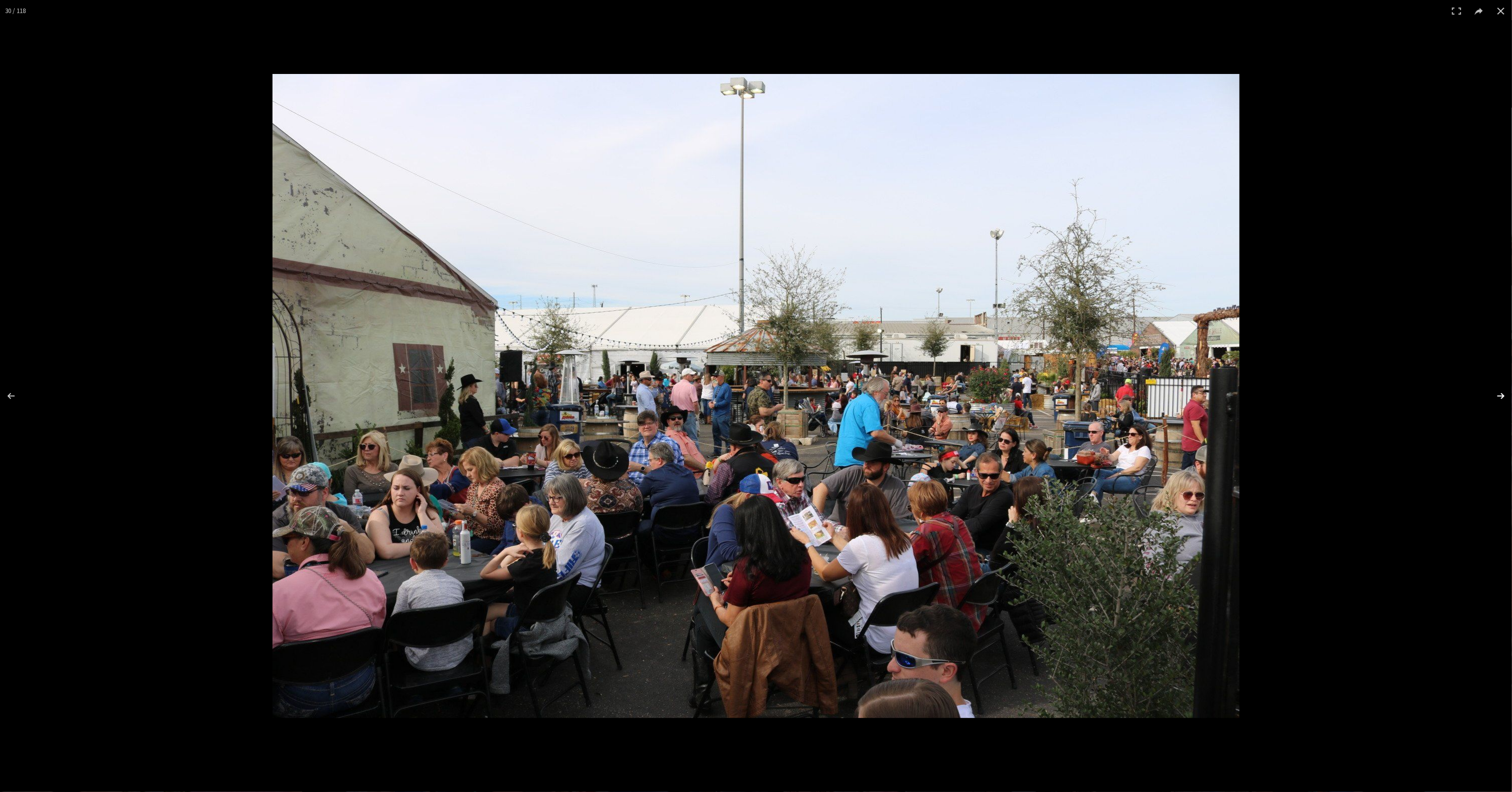
click at [1496, 396] on button at bounding box center [1494, 396] width 36 height 51
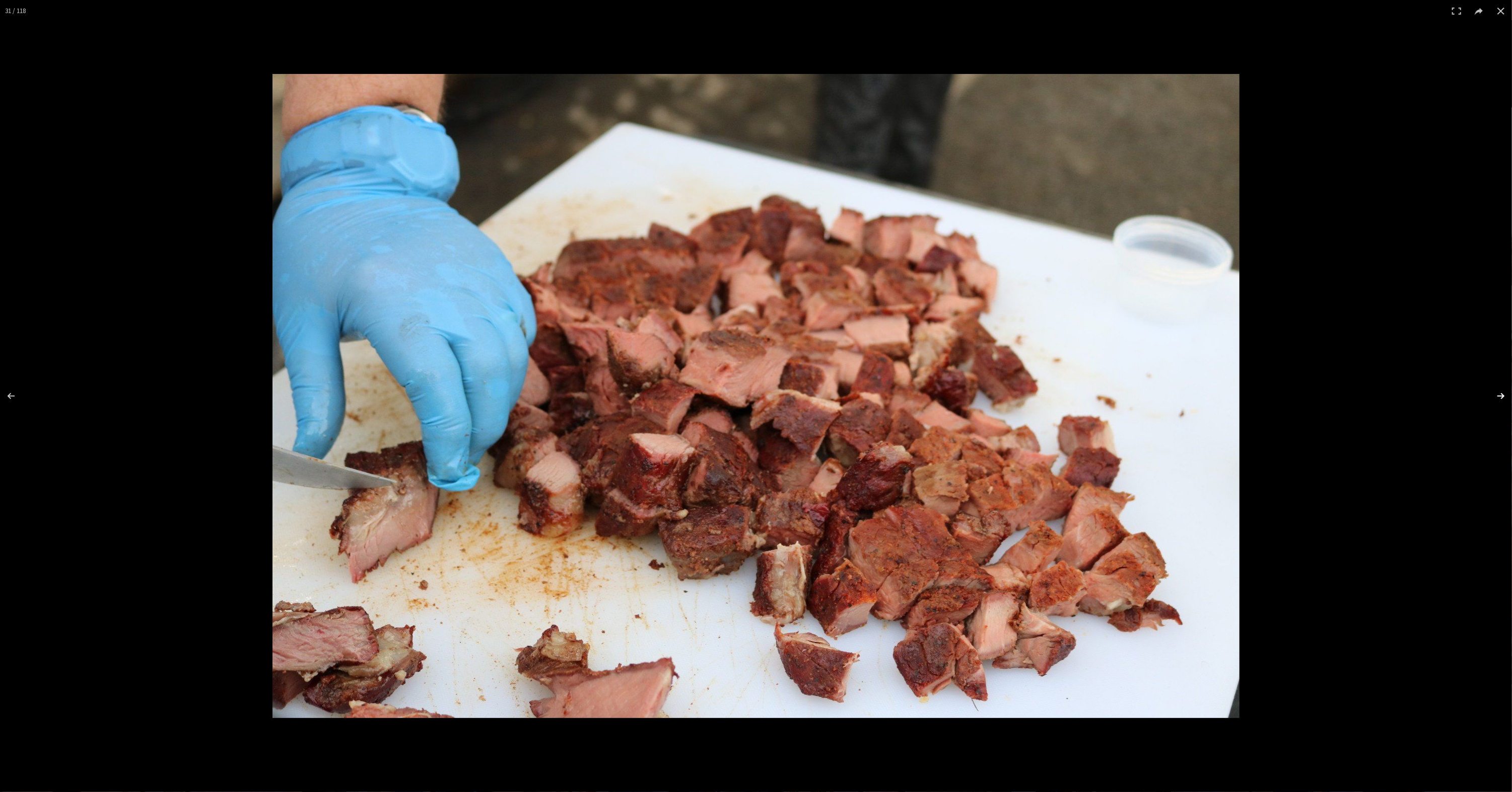
click at [1496, 396] on button at bounding box center [1494, 396] width 36 height 51
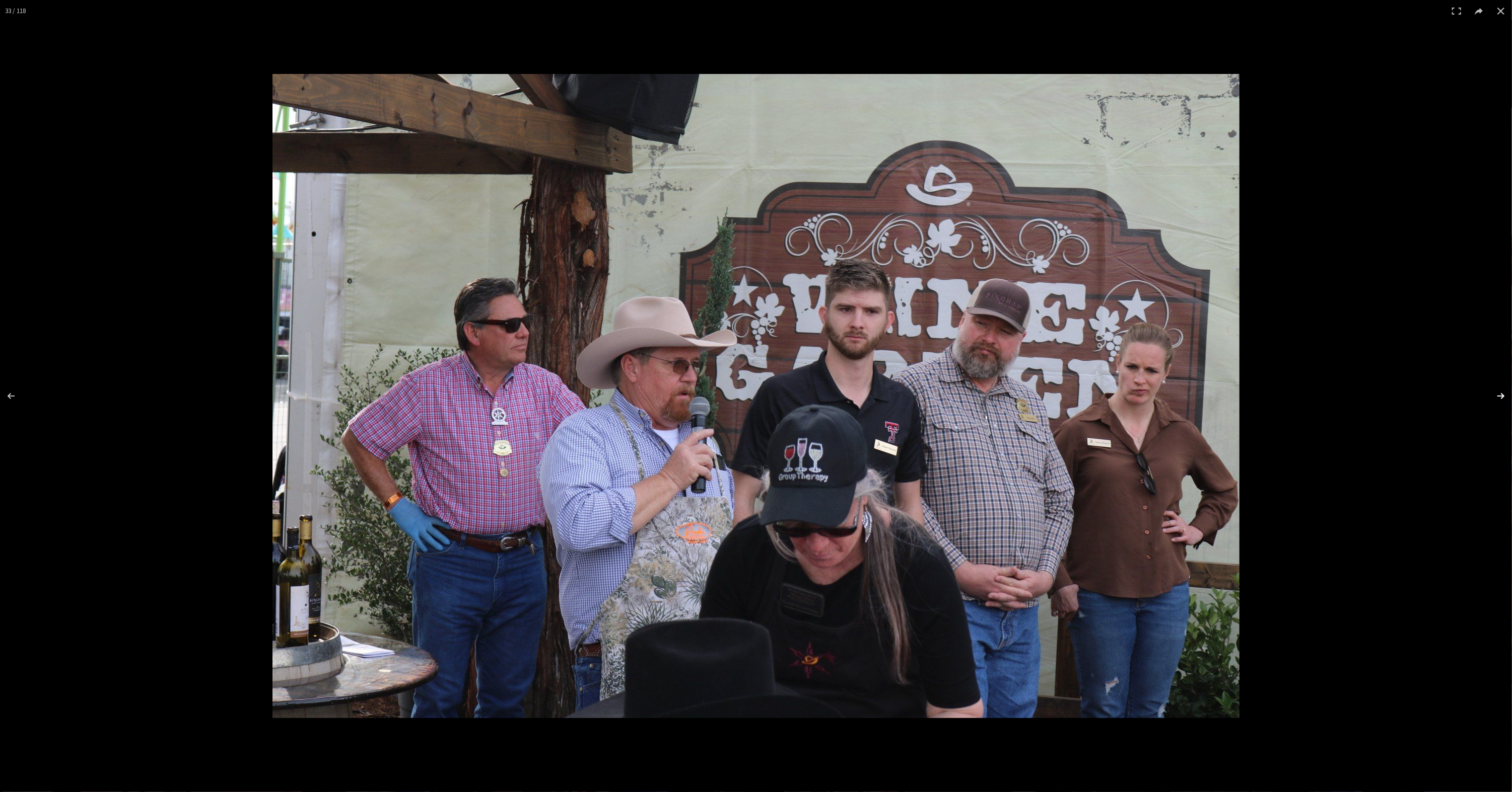
click at [1496, 396] on button at bounding box center [1494, 396] width 36 height 51
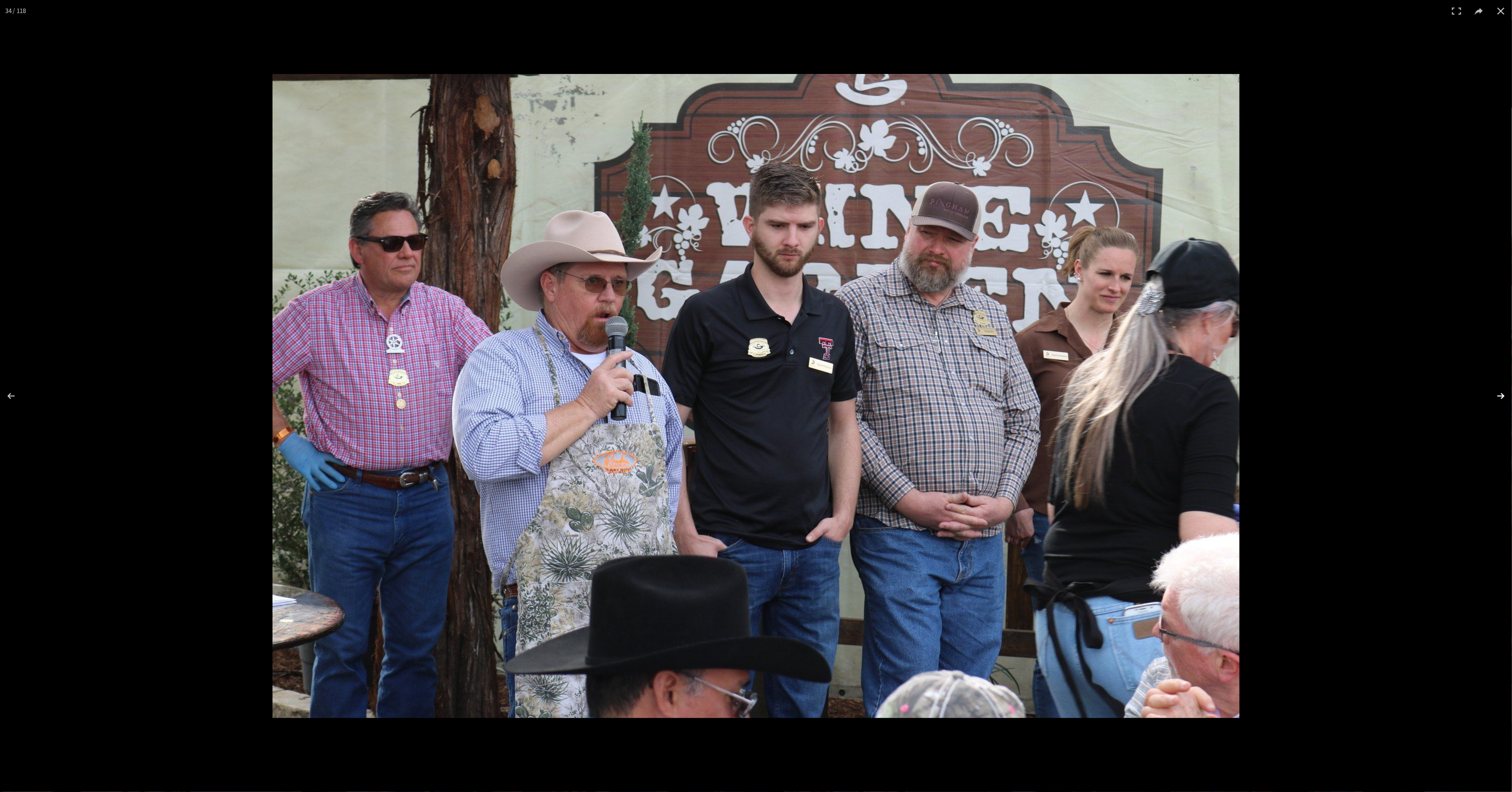
click at [1496, 396] on button at bounding box center [1494, 396] width 36 height 51
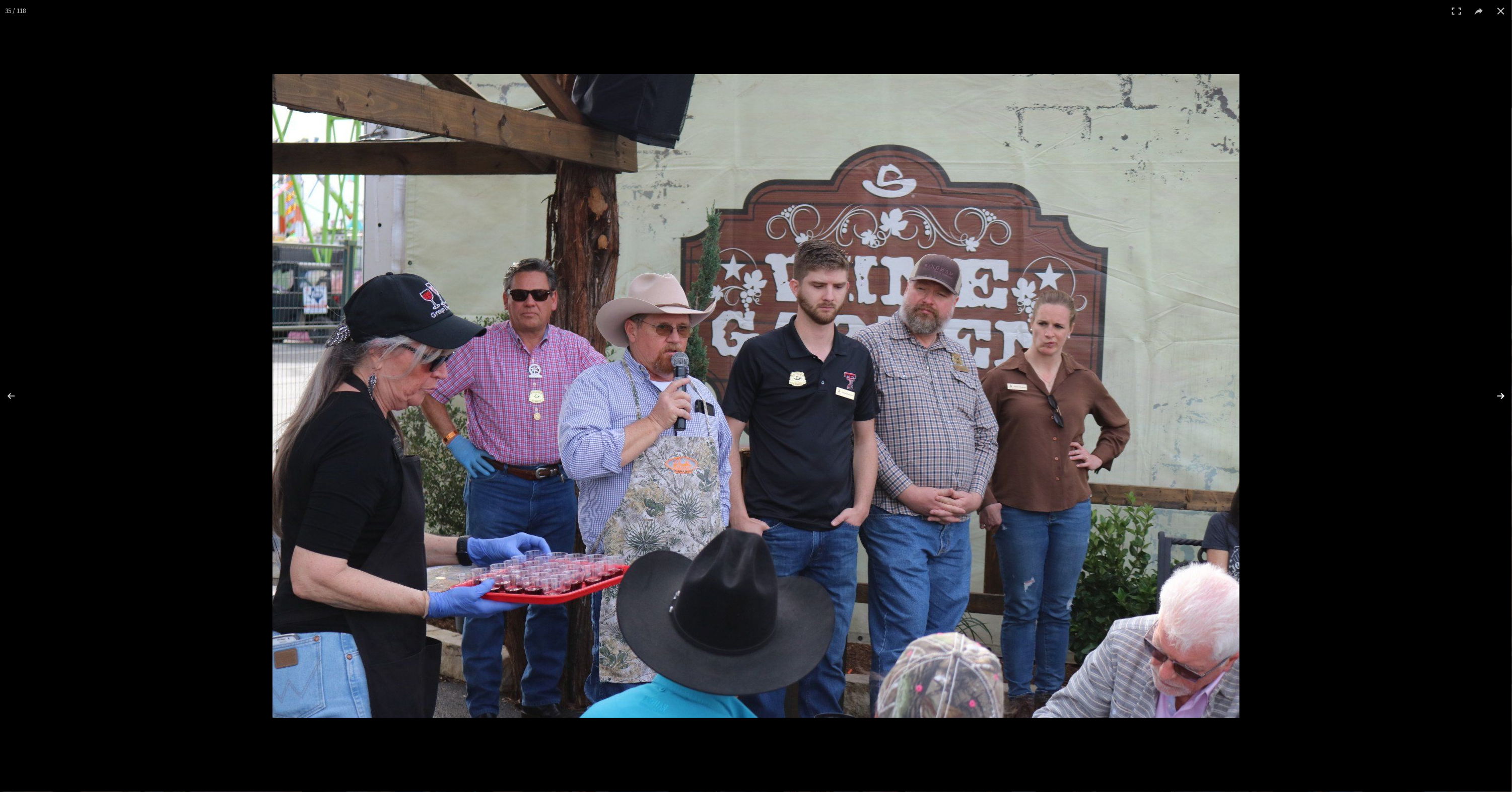
click at [1496, 396] on button at bounding box center [1494, 396] width 36 height 51
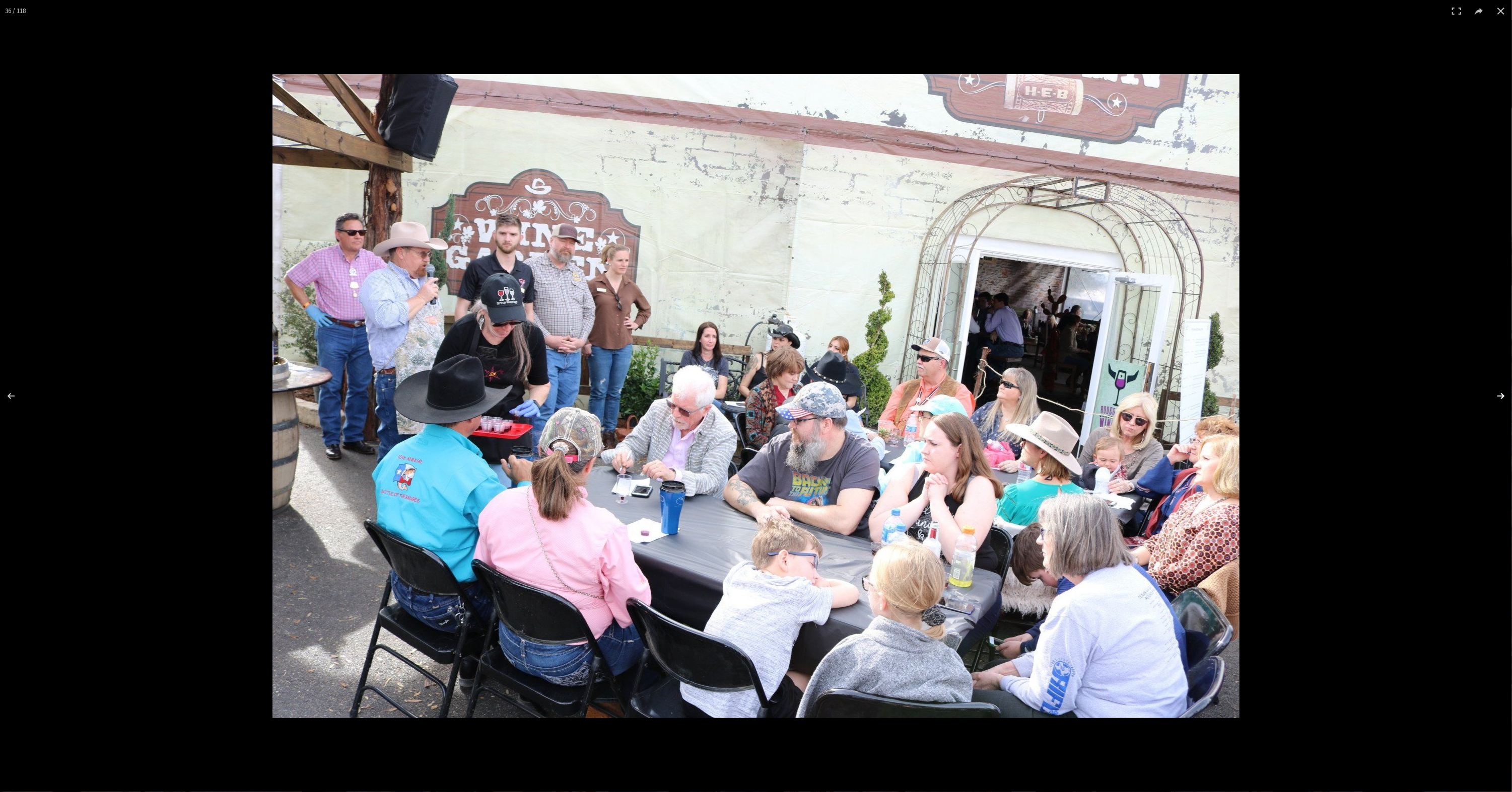
click at [1496, 396] on button at bounding box center [1494, 396] width 36 height 51
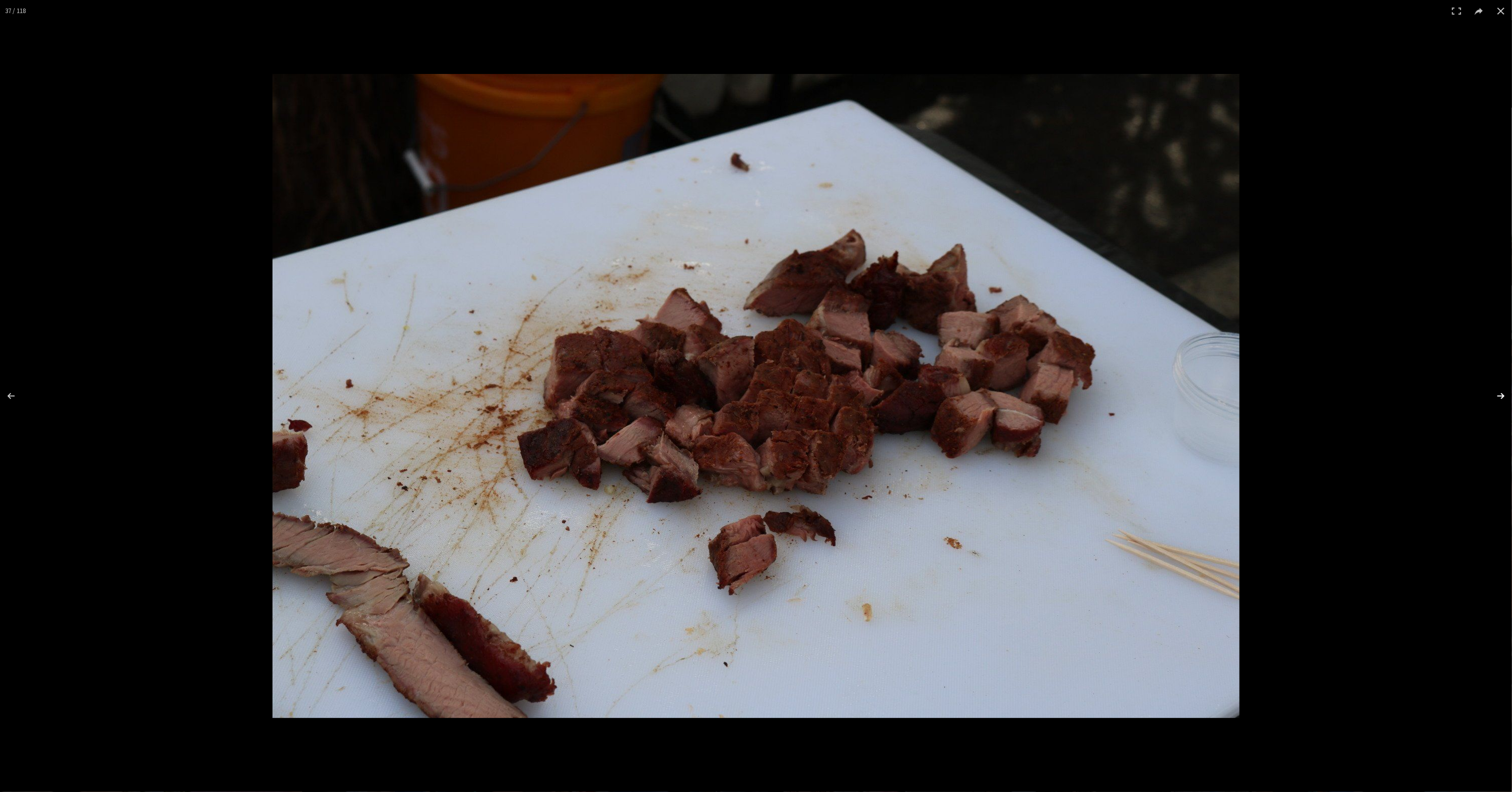
click at [1496, 396] on button at bounding box center [1494, 396] width 36 height 51
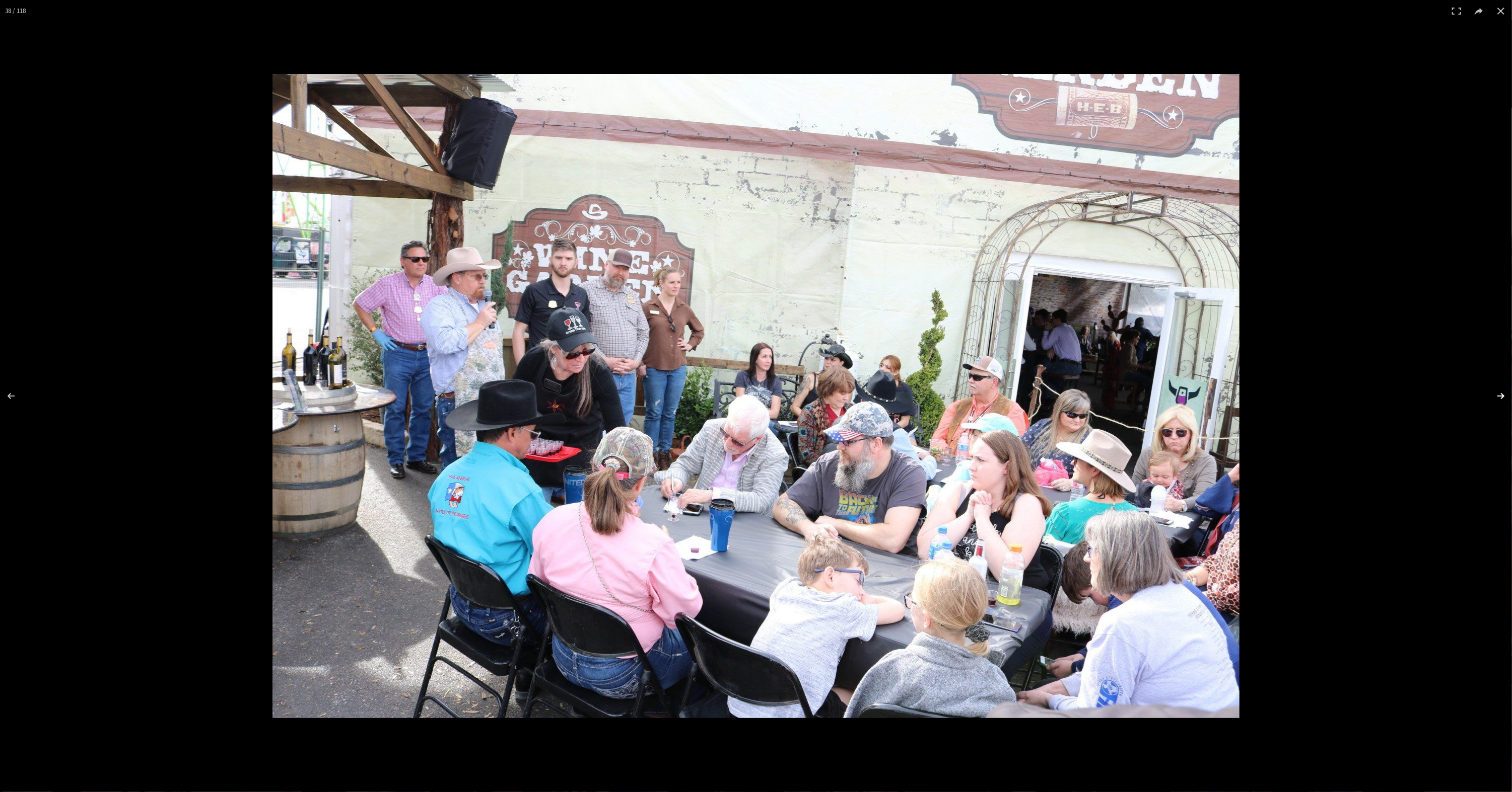
click at [1496, 396] on button at bounding box center [1494, 396] width 36 height 51
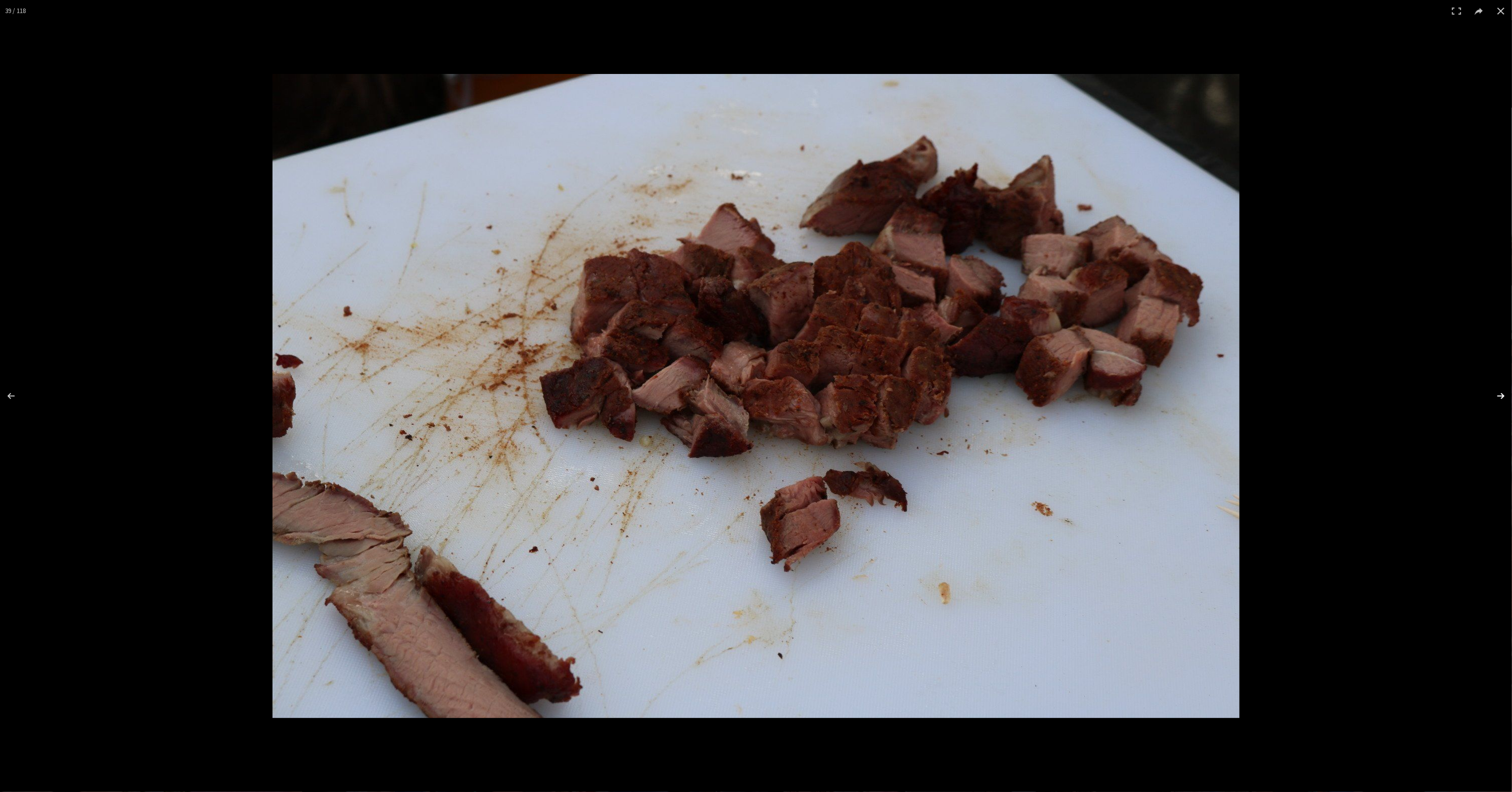
click at [1496, 396] on button at bounding box center [1494, 396] width 36 height 51
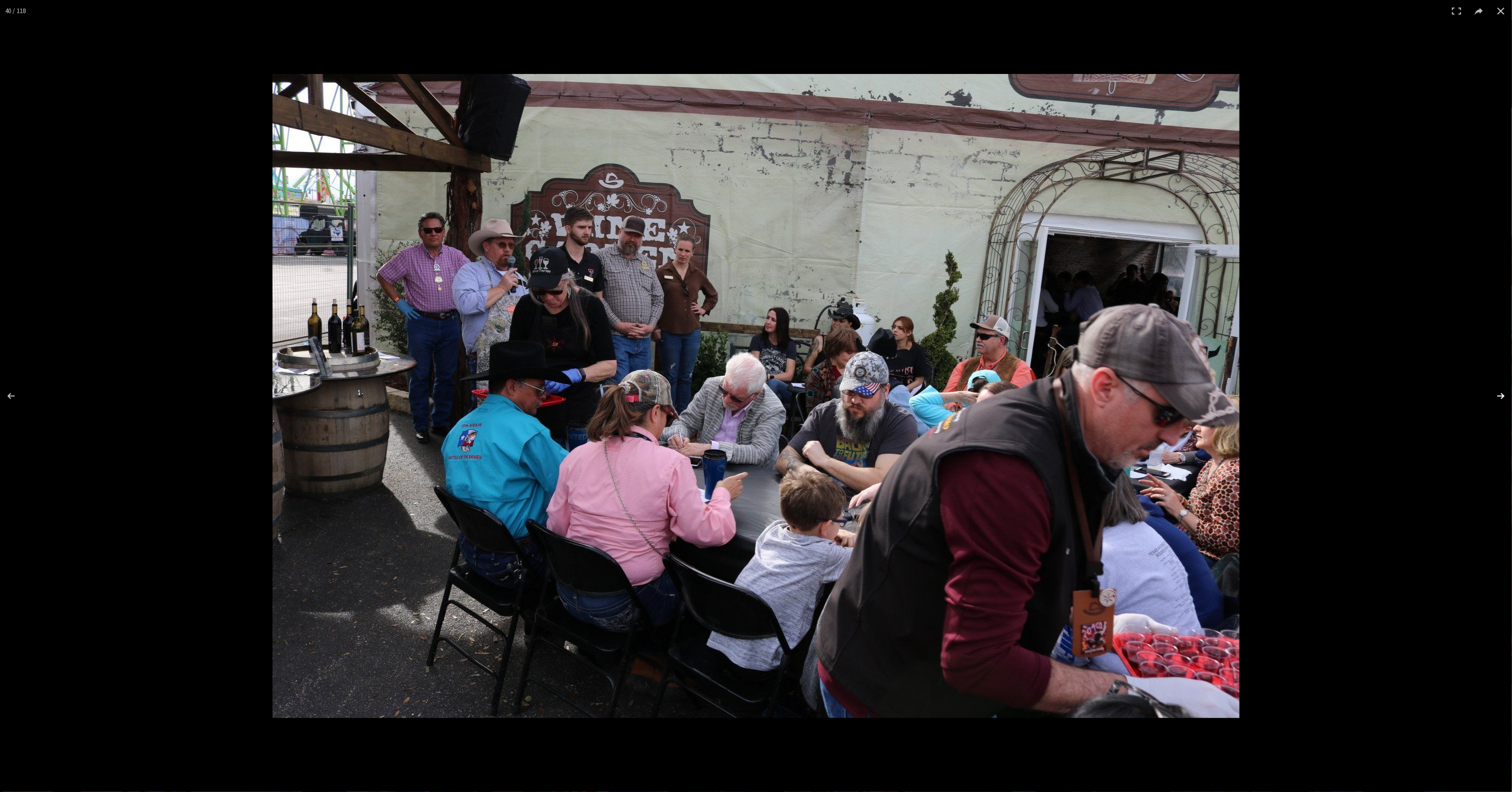
click at [1496, 396] on button at bounding box center [1494, 396] width 36 height 51
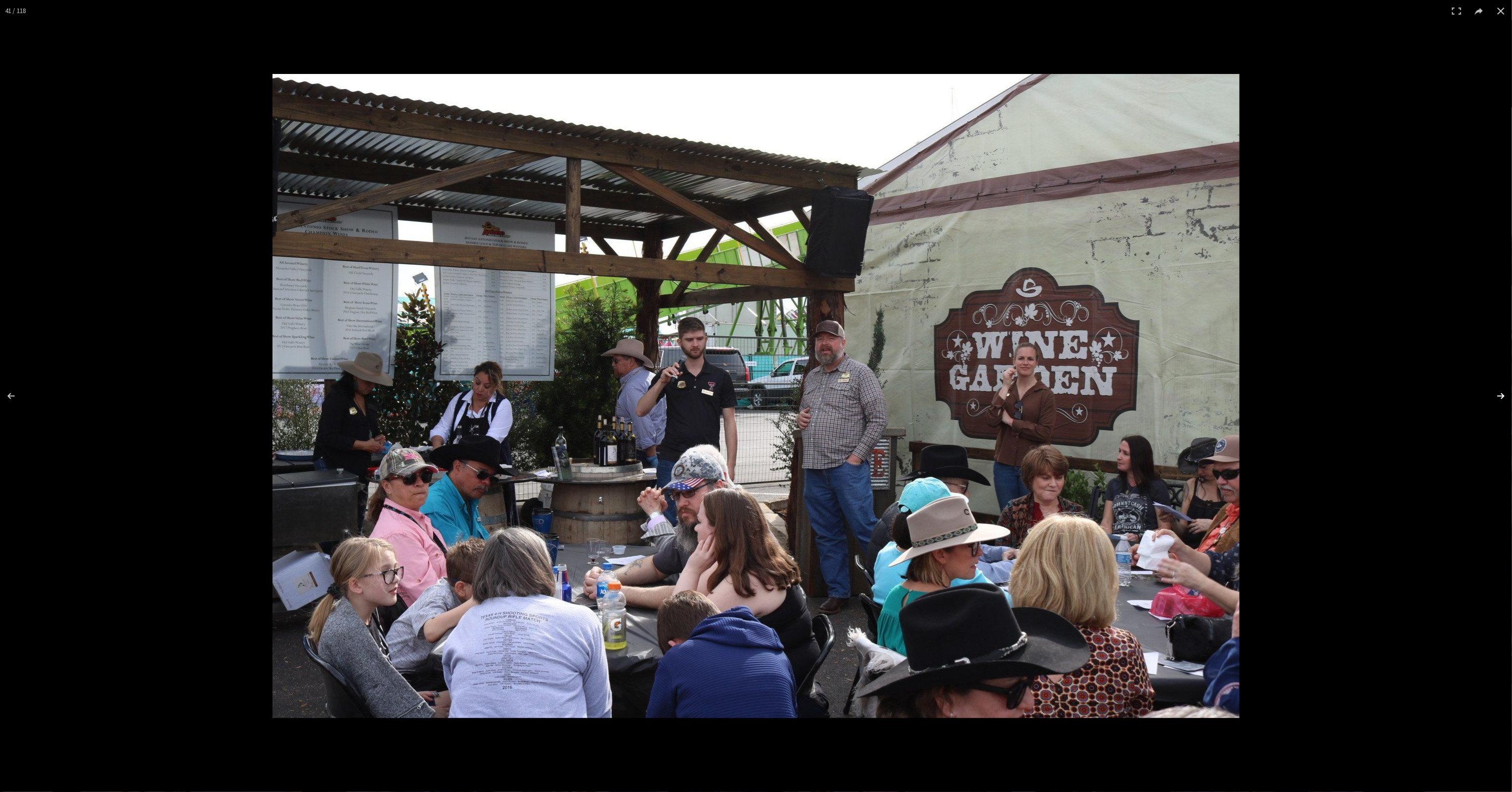
click at [1496, 396] on button at bounding box center [1494, 396] width 36 height 51
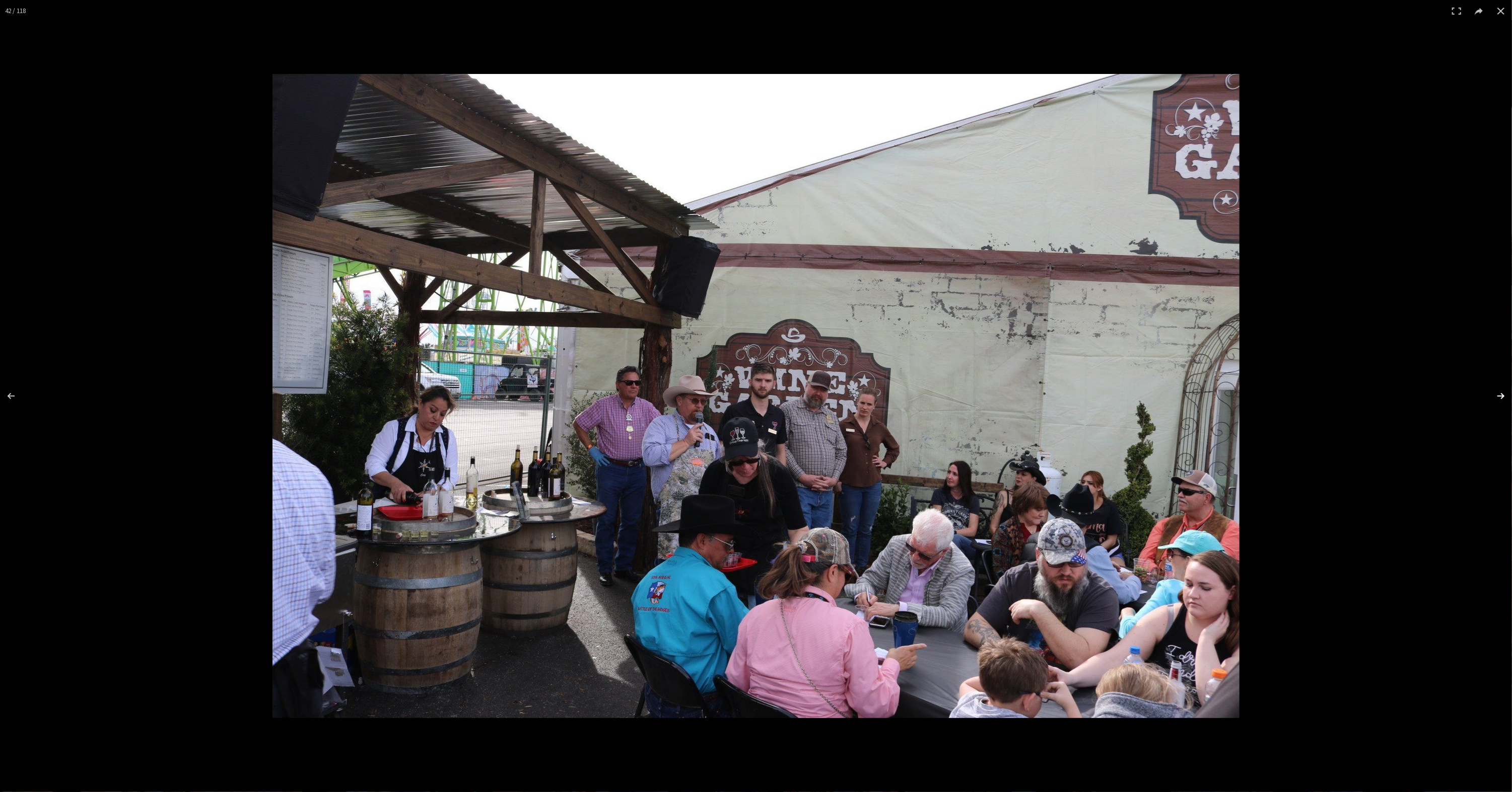
click at [1496, 396] on button at bounding box center [1494, 396] width 36 height 51
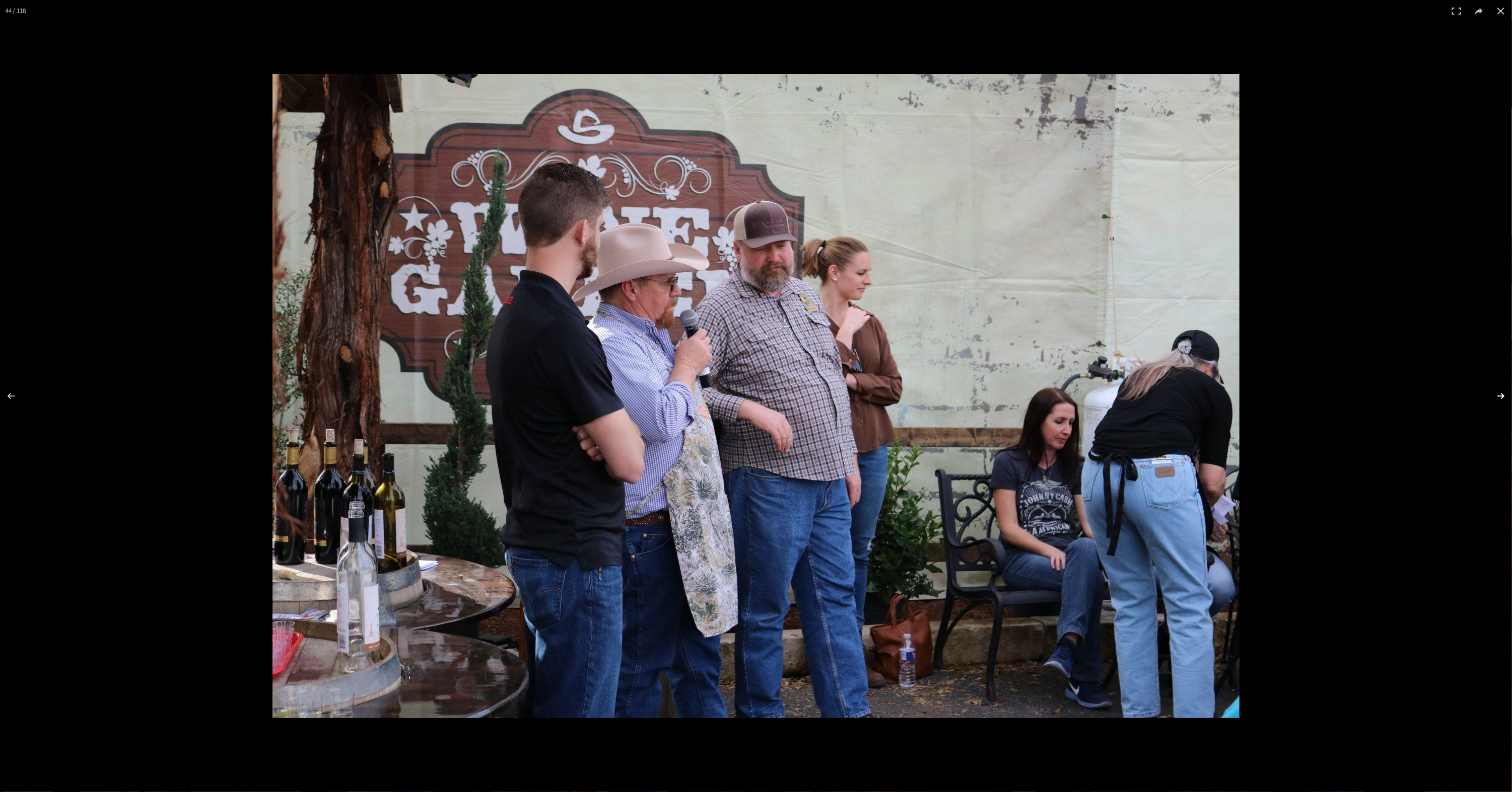
click at [1496, 396] on button at bounding box center [1494, 396] width 36 height 51
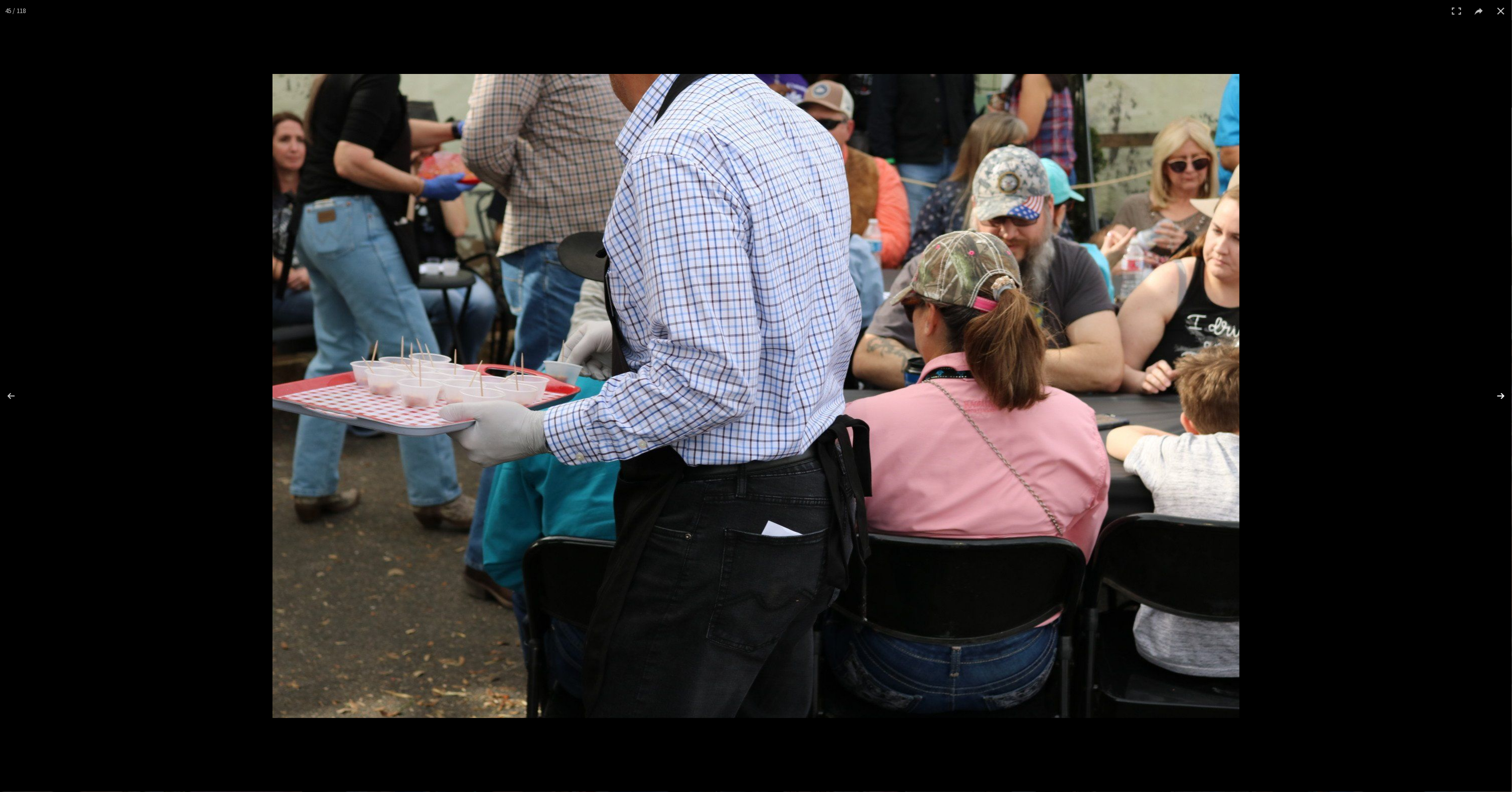
click at [1496, 396] on button at bounding box center [1494, 396] width 36 height 51
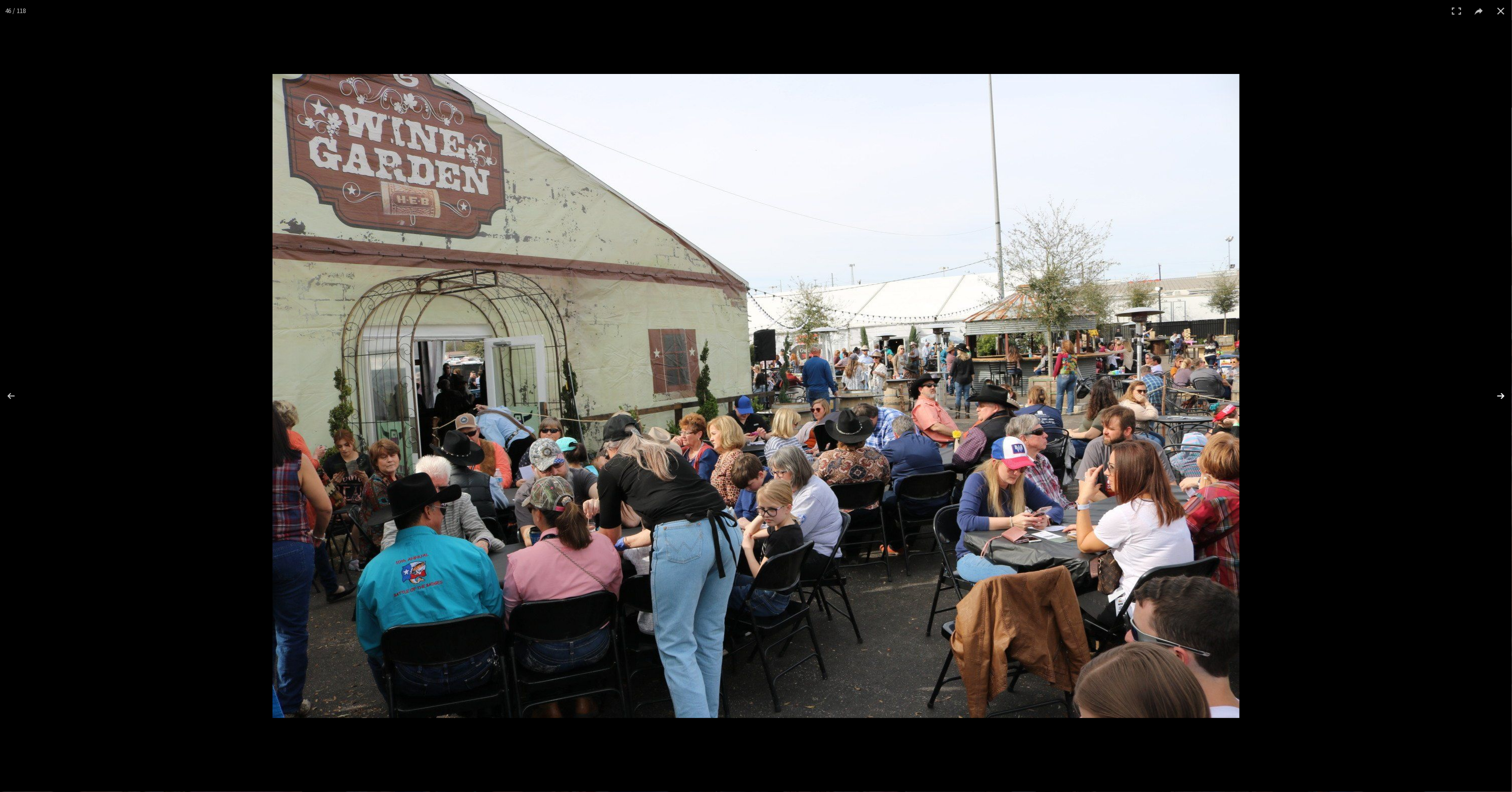
click at [1496, 396] on button at bounding box center [1494, 396] width 36 height 51
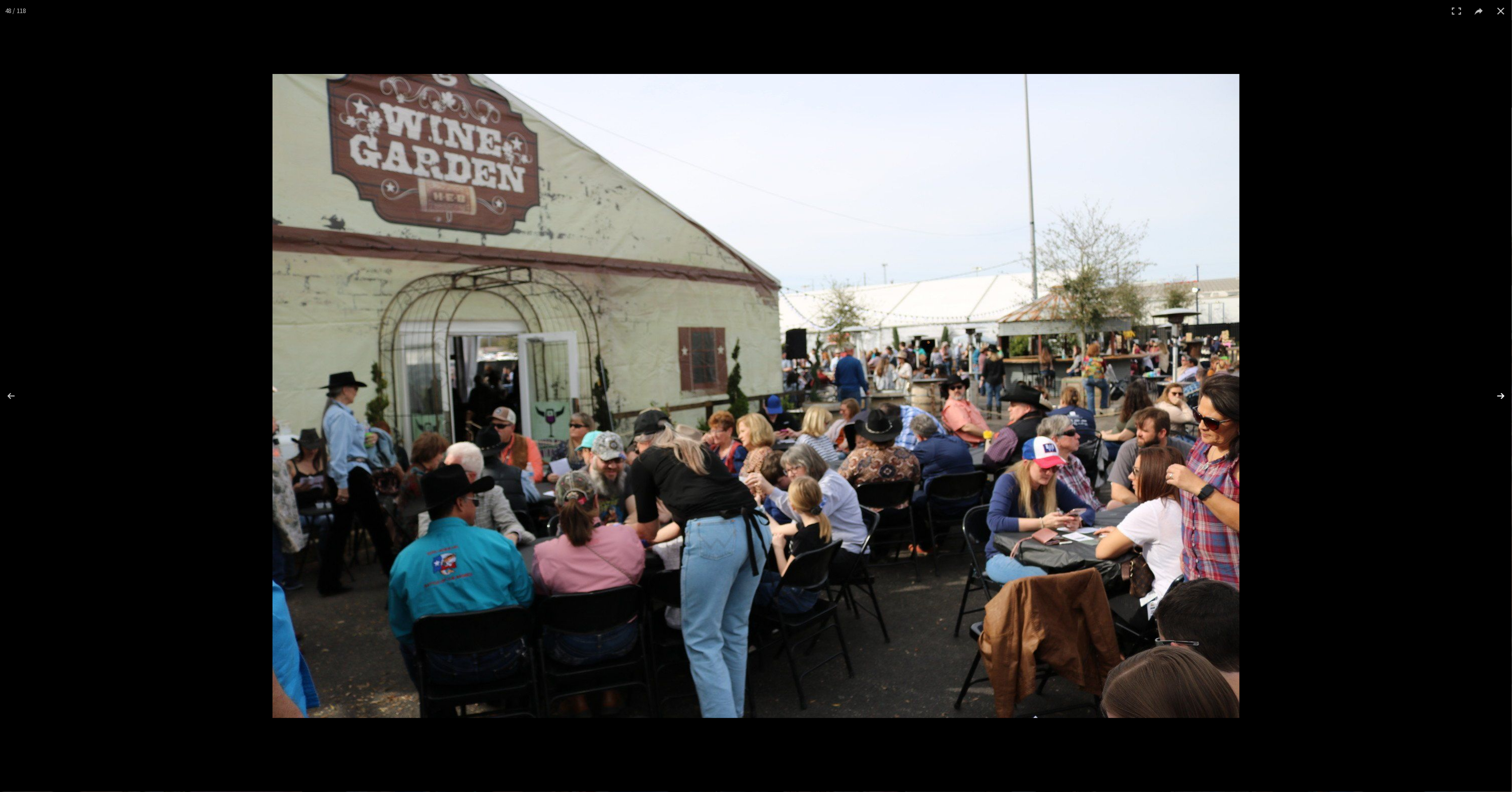
click at [1496, 396] on button at bounding box center [1494, 396] width 36 height 51
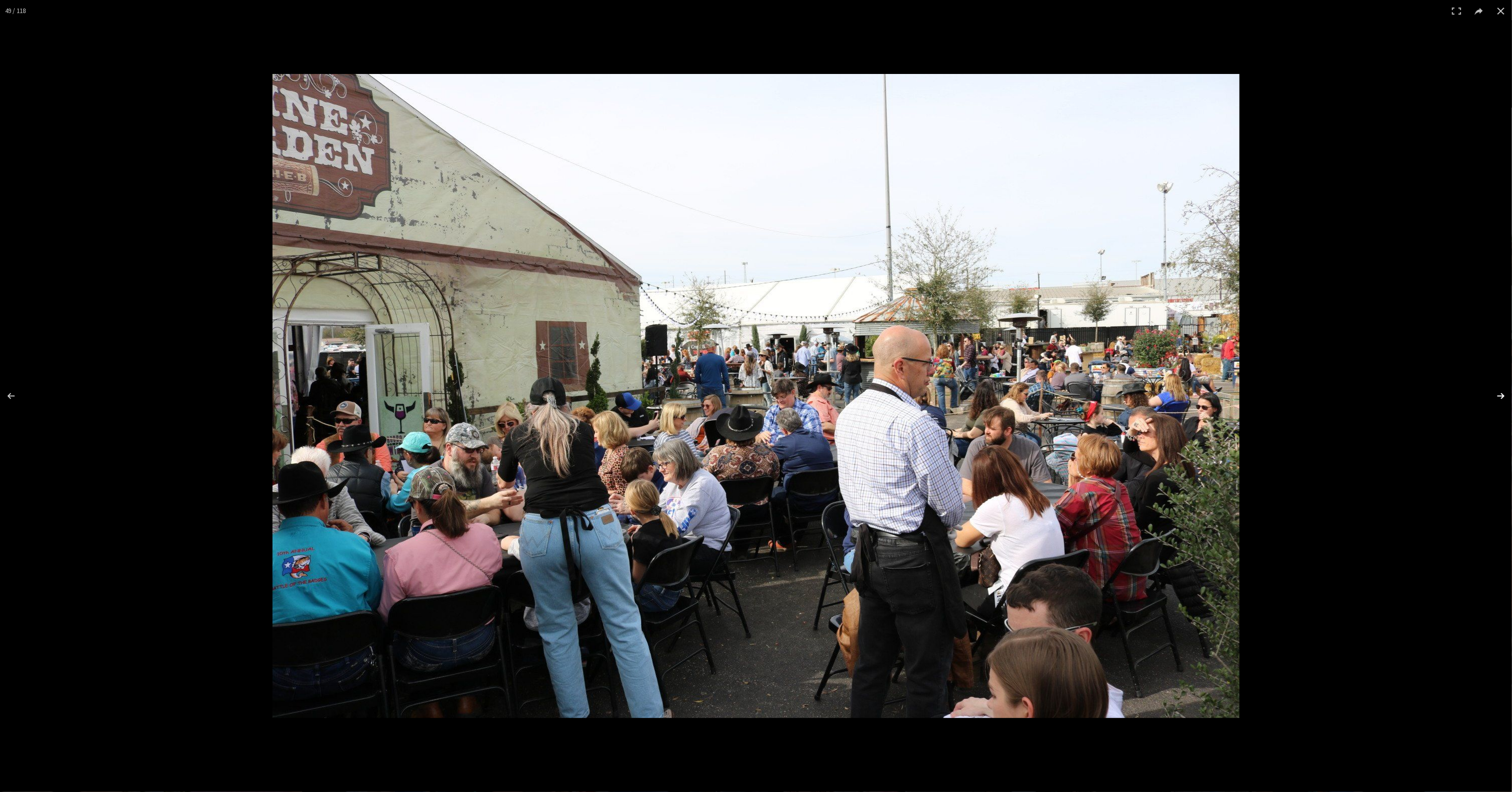
click at [1496, 396] on button at bounding box center [1494, 396] width 36 height 51
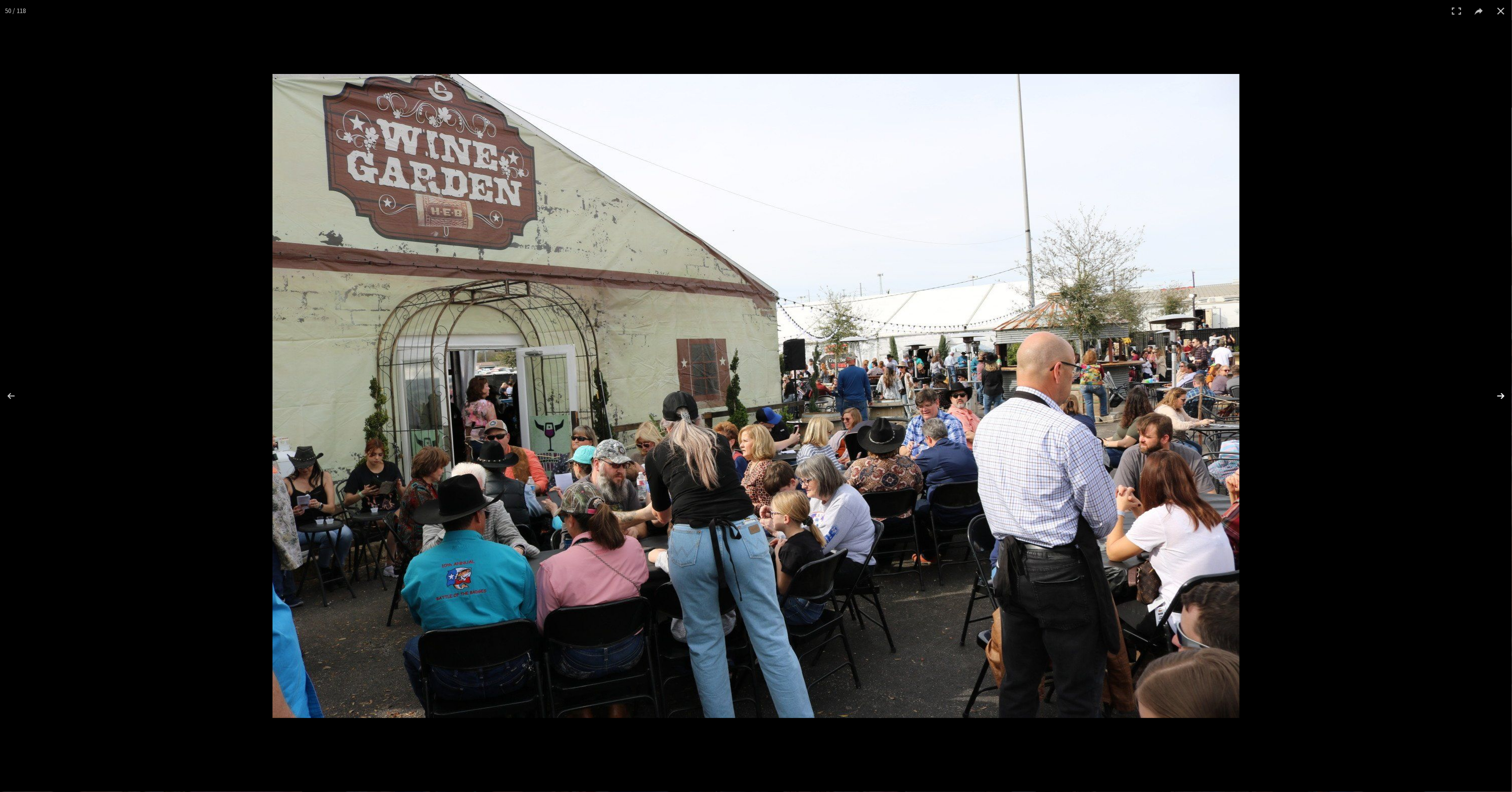
click at [1496, 396] on button at bounding box center [1494, 396] width 36 height 51
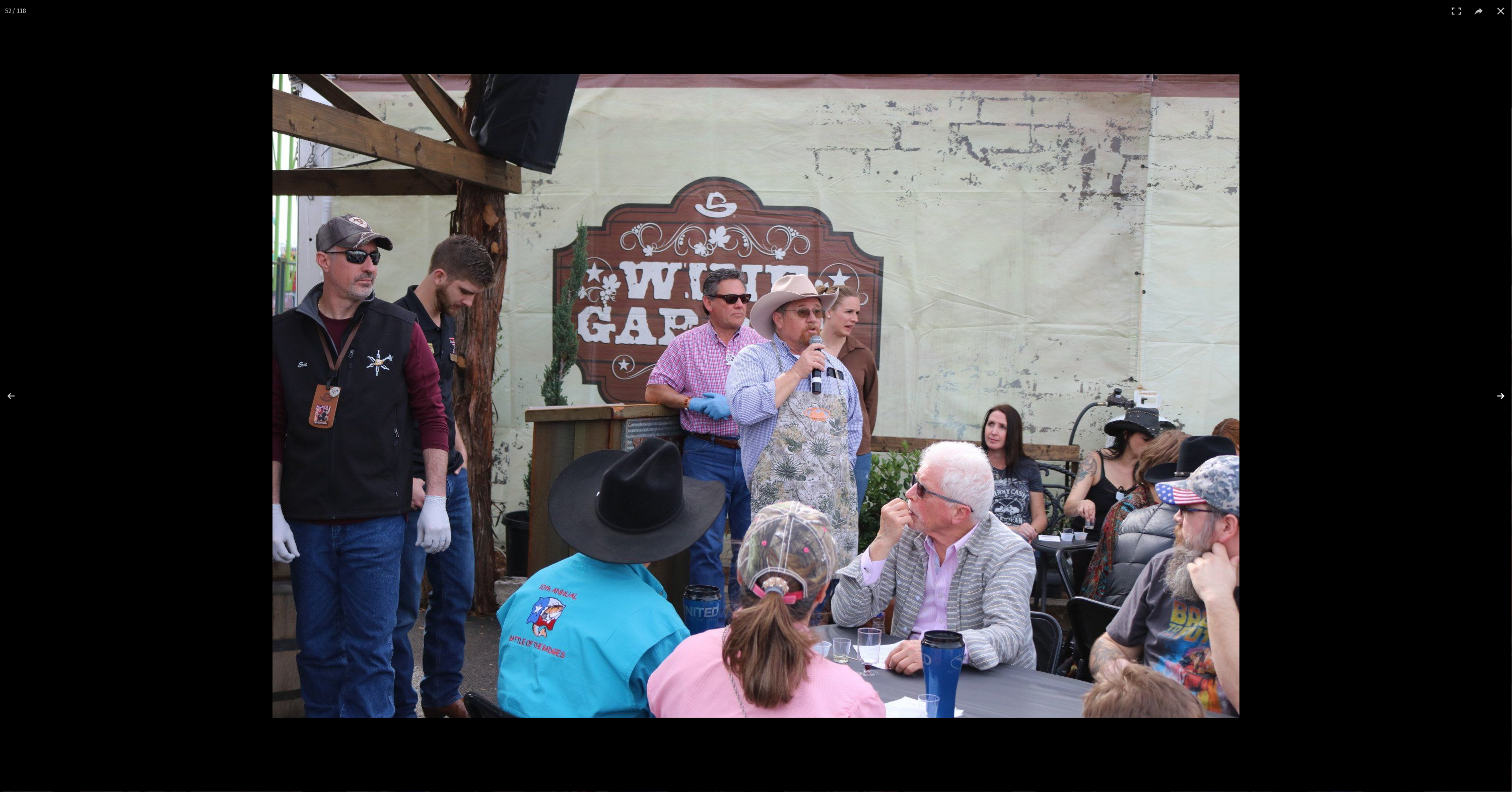
click at [1496, 396] on button at bounding box center [1494, 396] width 36 height 51
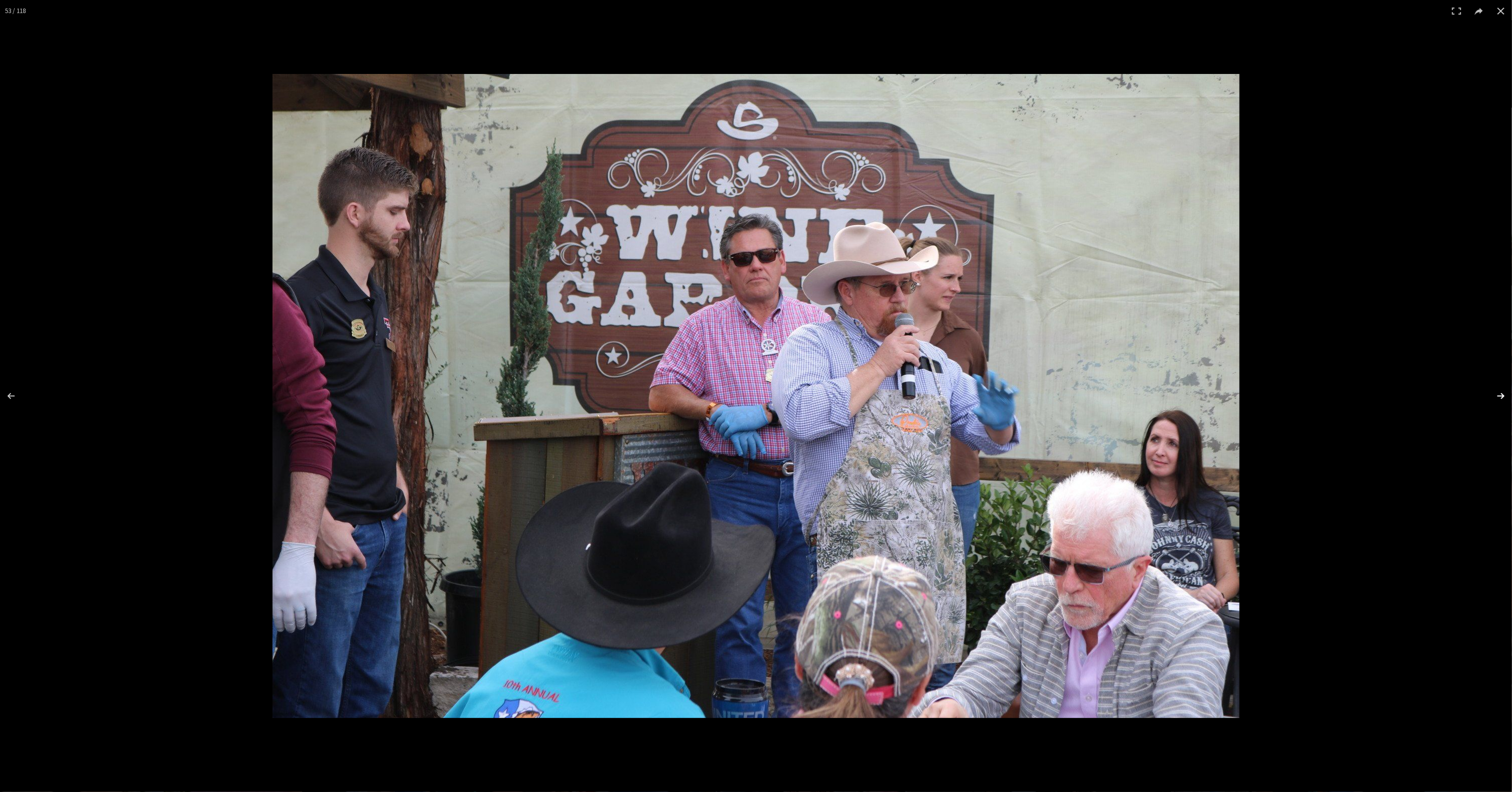
click at [1496, 396] on button at bounding box center [1494, 396] width 36 height 51
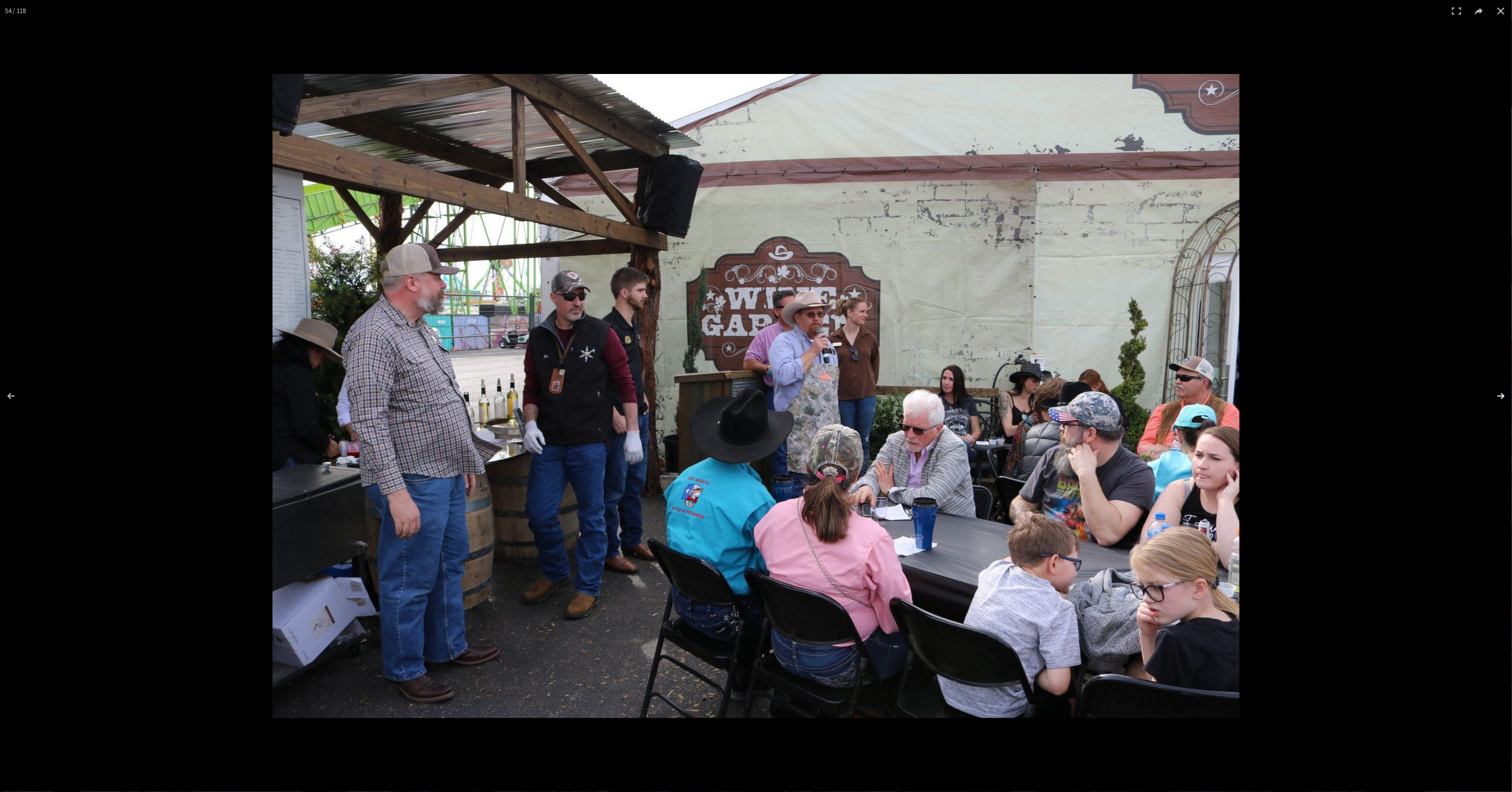
click at [1496, 396] on button at bounding box center [1494, 396] width 36 height 51
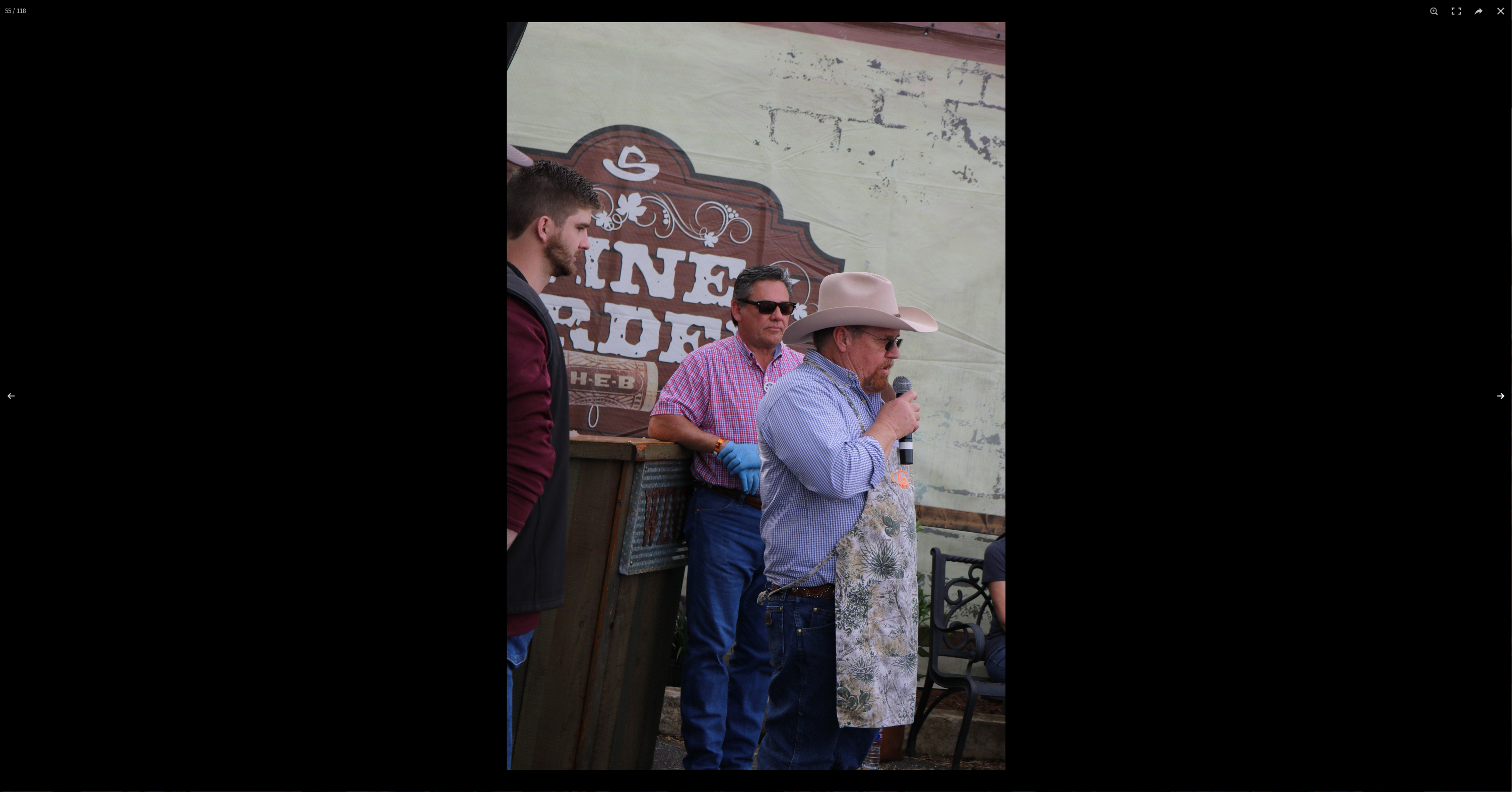
click at [1496, 396] on button at bounding box center [1494, 396] width 36 height 51
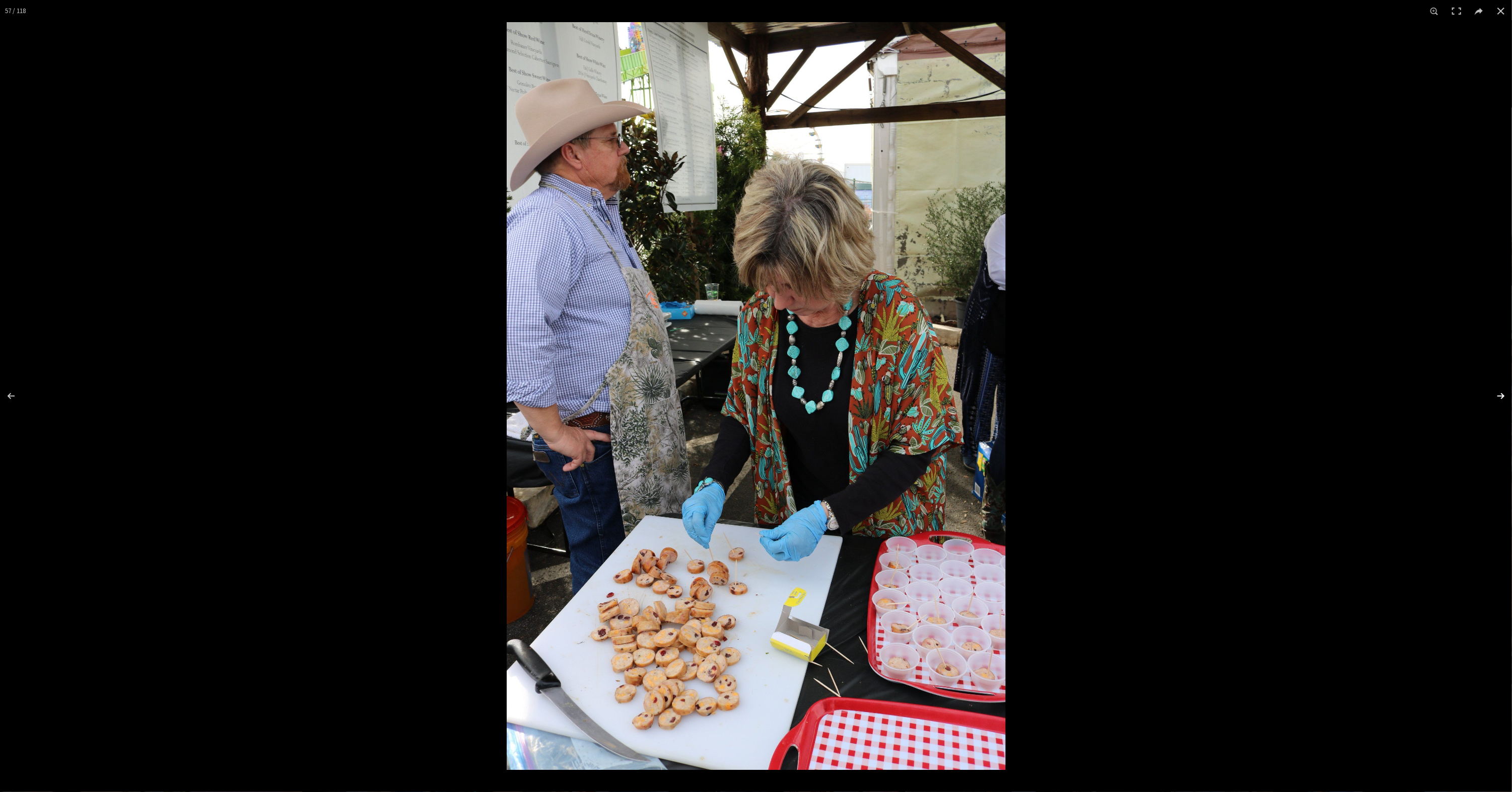
click at [1496, 396] on button at bounding box center [1494, 396] width 36 height 51
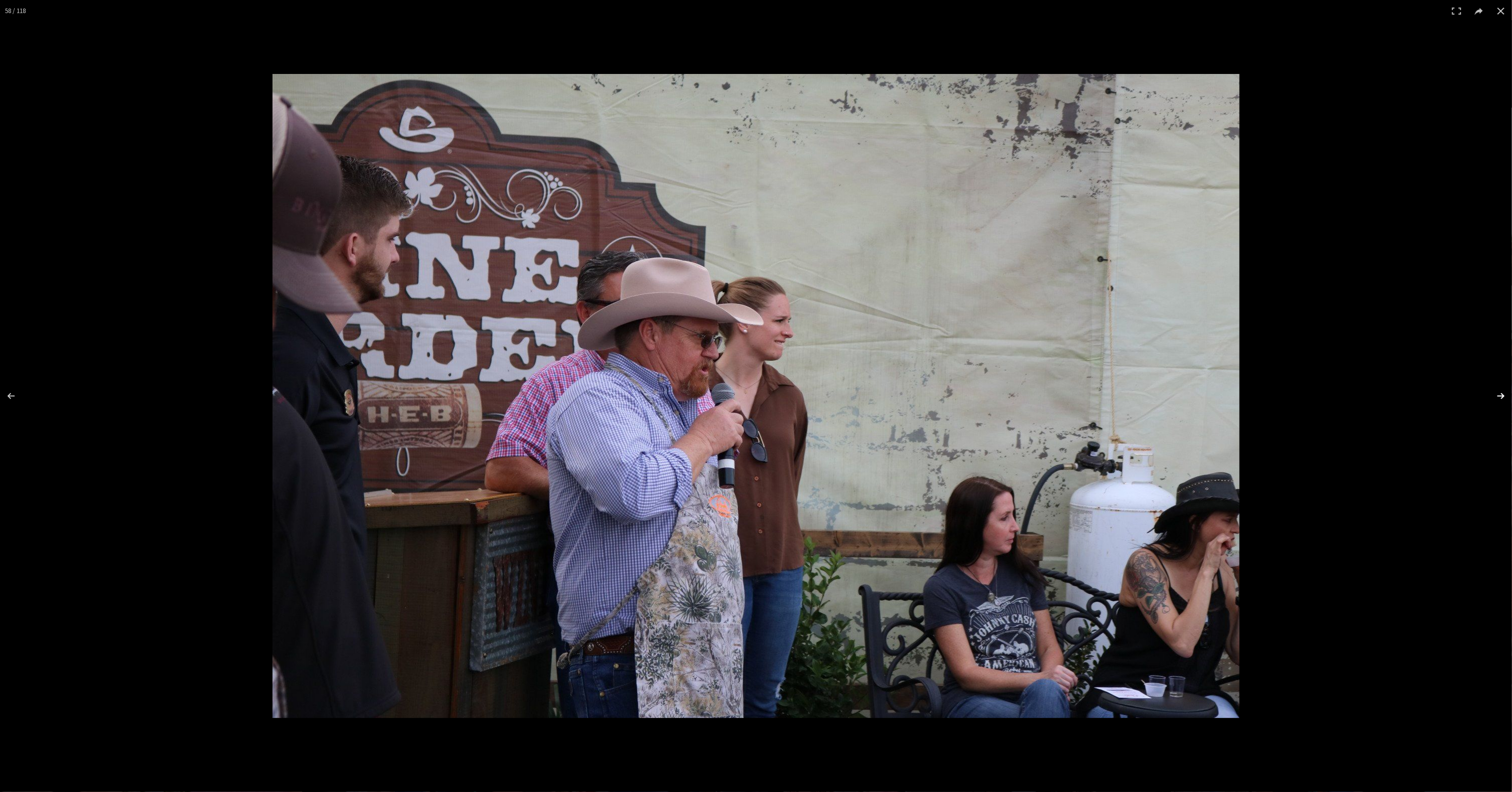
click at [1496, 396] on button at bounding box center [1494, 396] width 36 height 51
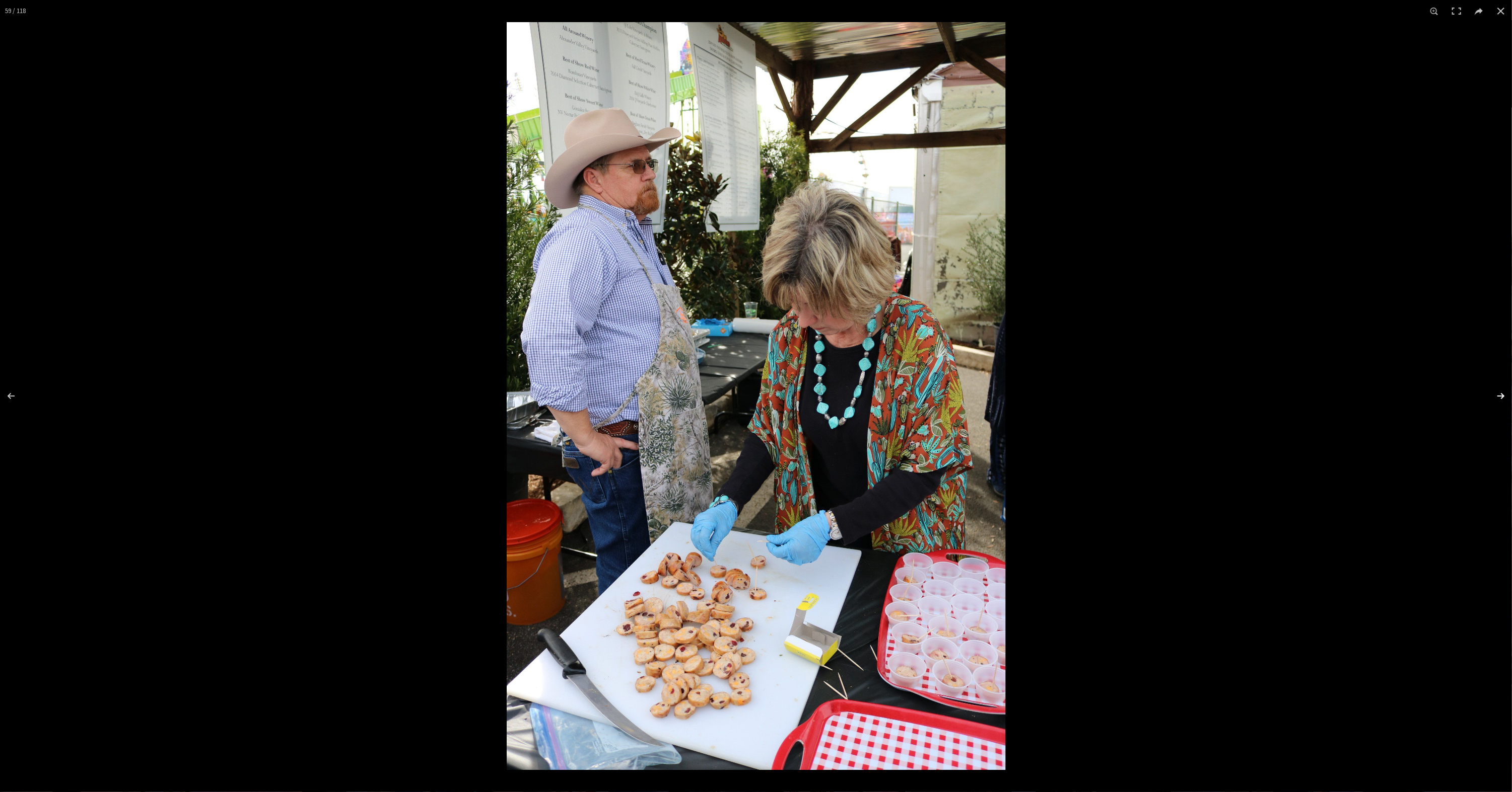
click at [1496, 396] on button at bounding box center [1494, 396] width 36 height 51
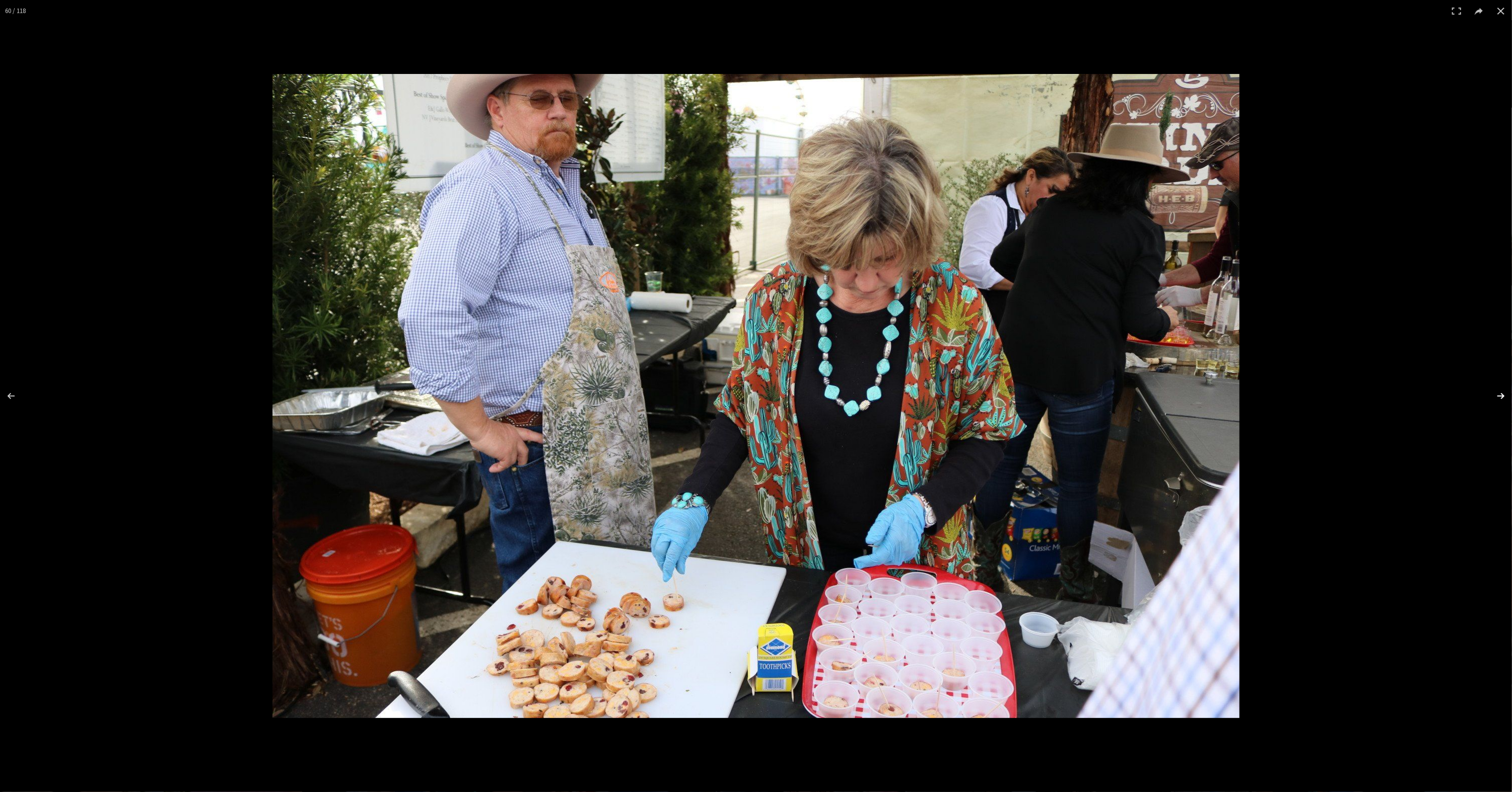
click at [1496, 396] on button at bounding box center [1494, 396] width 36 height 51
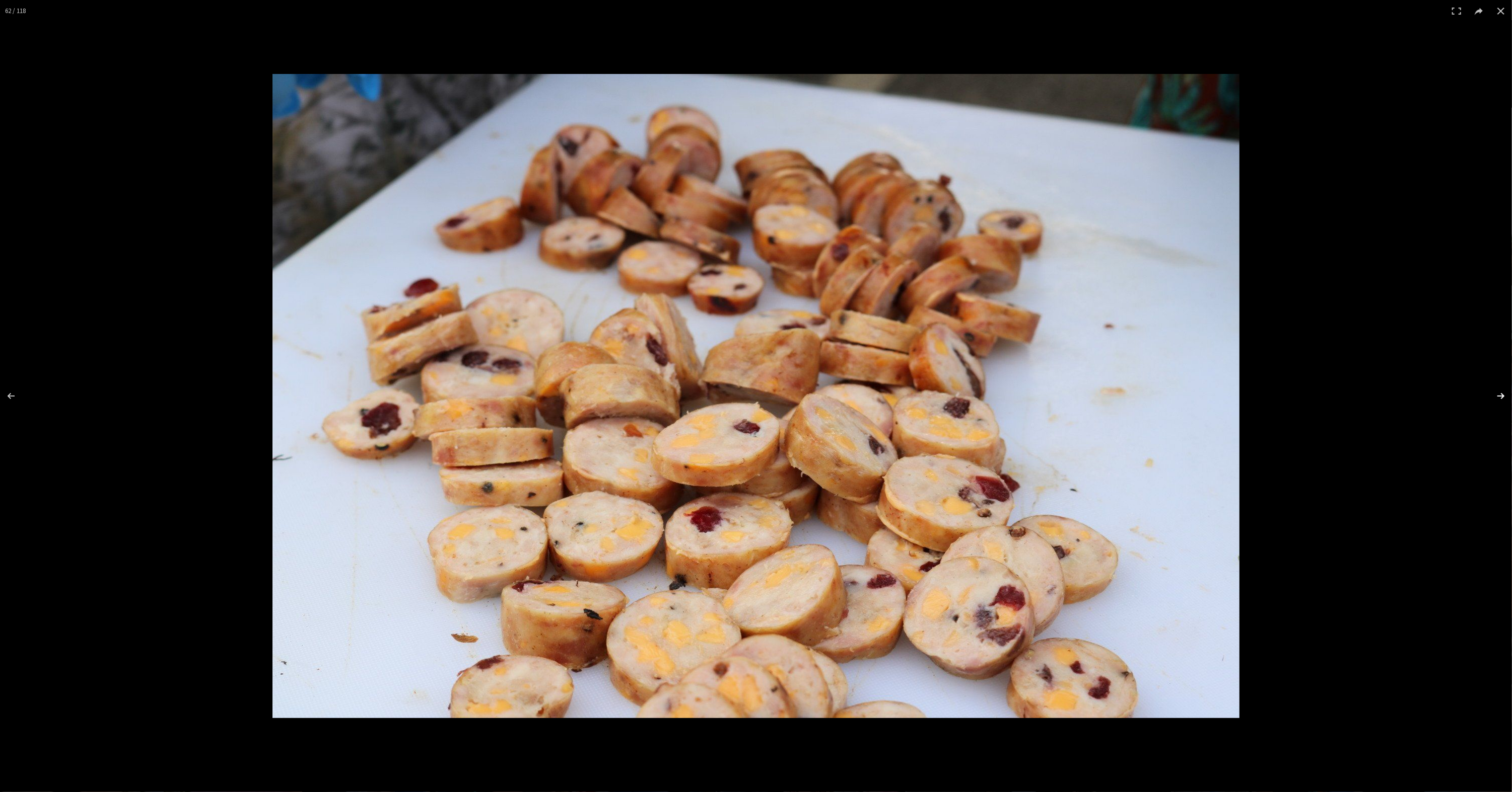
click at [1496, 396] on button at bounding box center [1494, 396] width 36 height 51
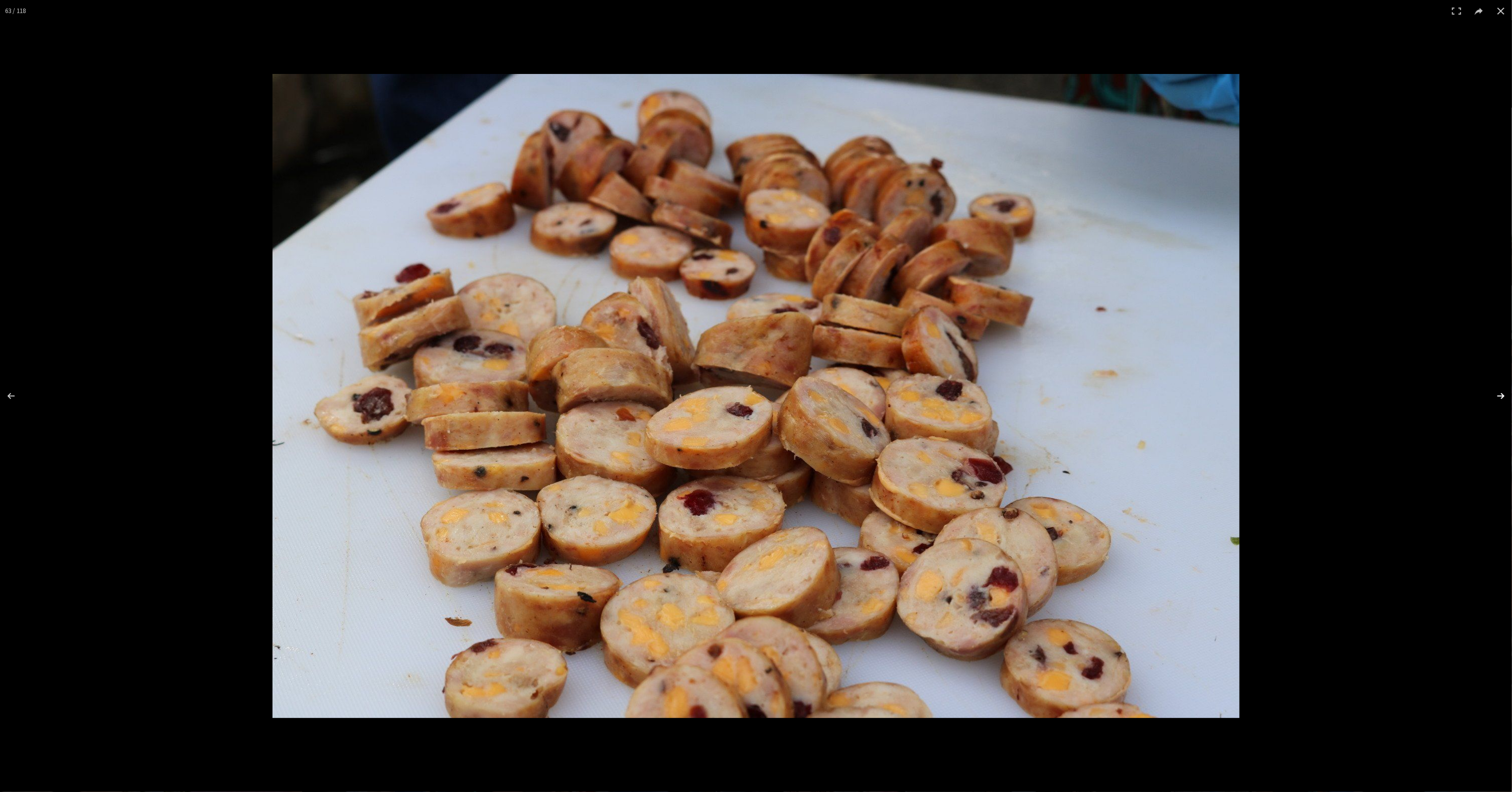
click at [1496, 396] on button at bounding box center [1494, 396] width 36 height 51
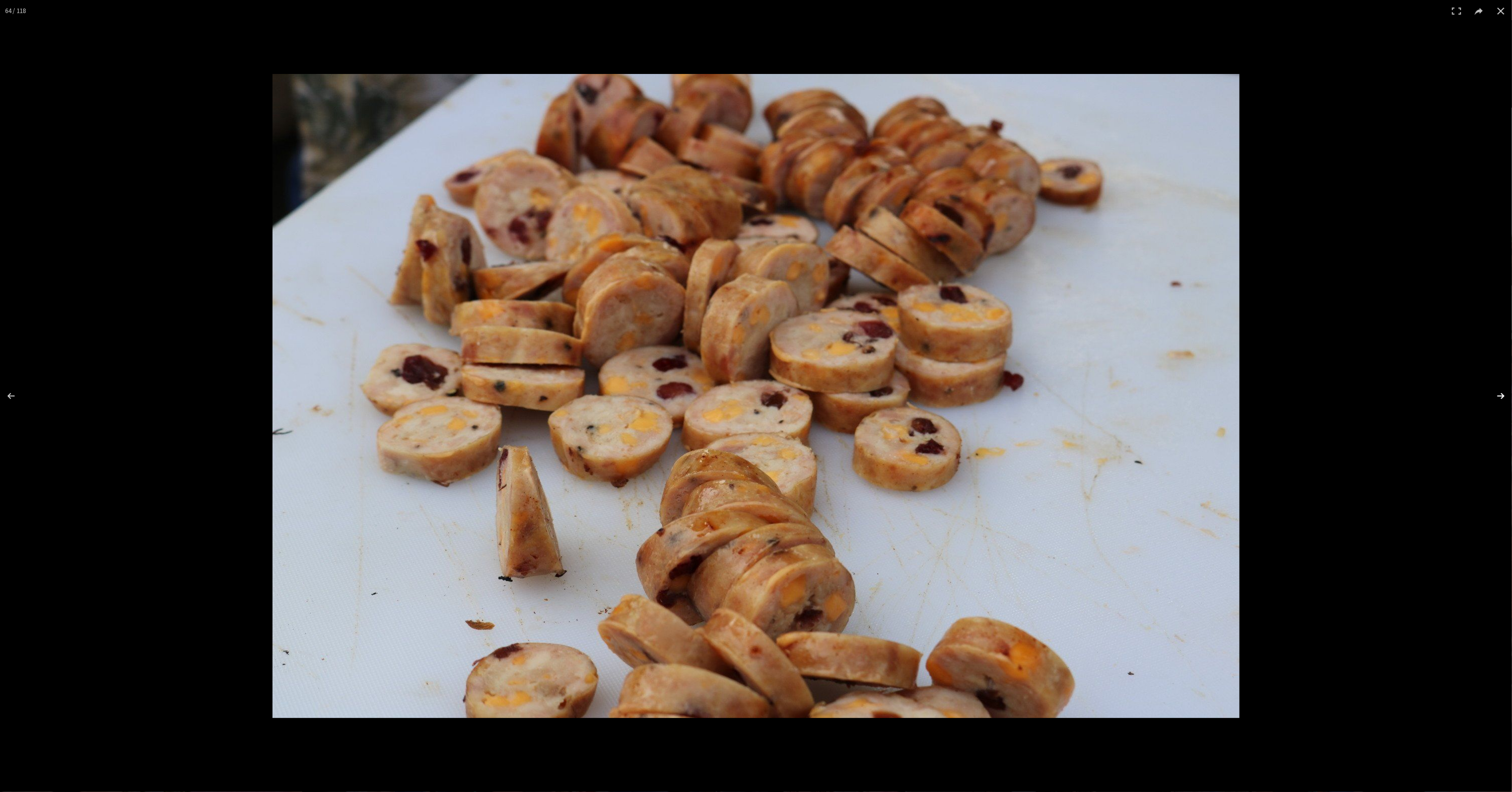
click at [1496, 396] on button at bounding box center [1494, 396] width 36 height 51
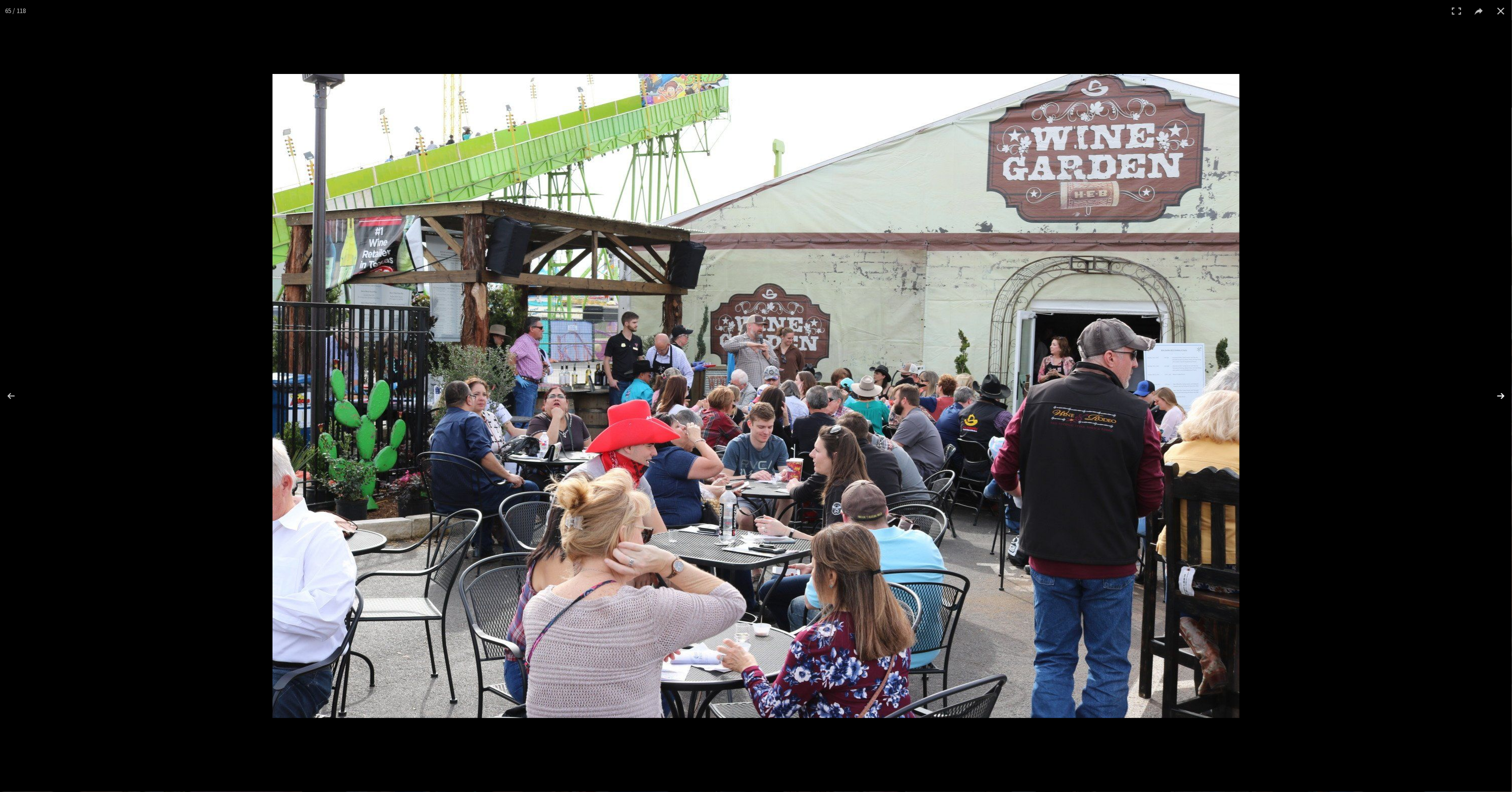
click at [1496, 396] on button at bounding box center [1494, 396] width 36 height 51
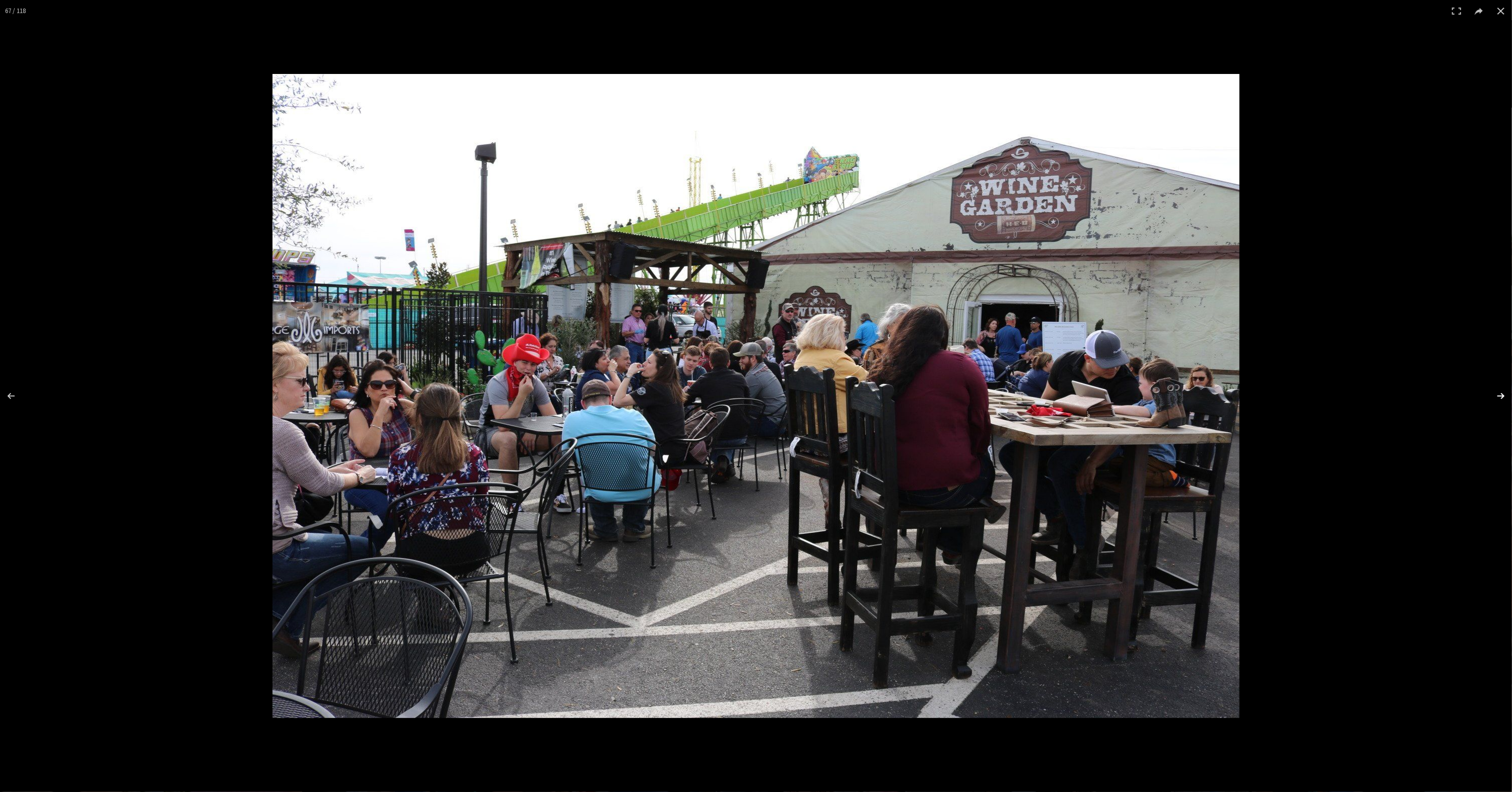
click at [1496, 396] on button at bounding box center [1494, 396] width 36 height 51
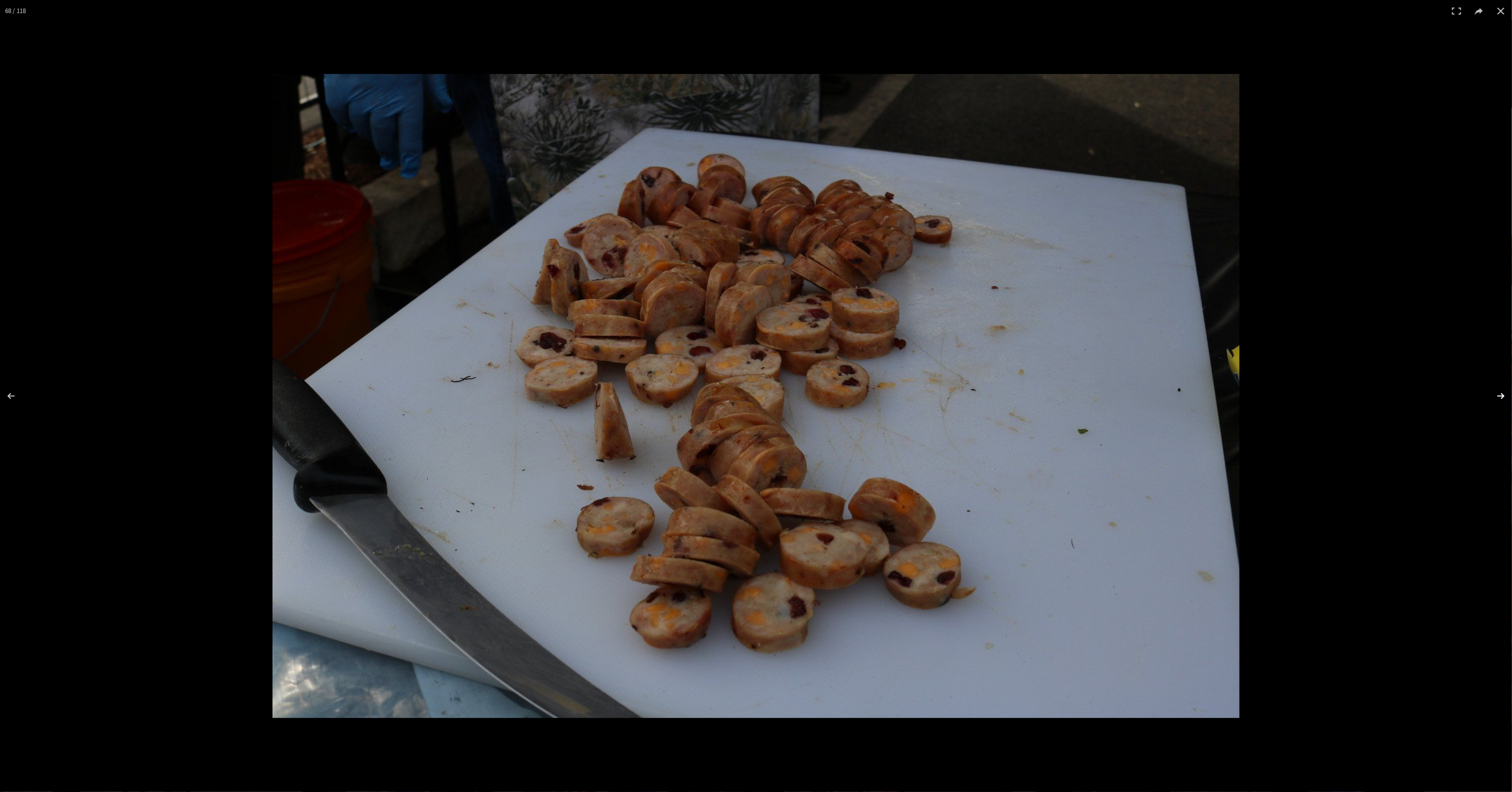
click at [1496, 396] on button at bounding box center [1494, 396] width 36 height 51
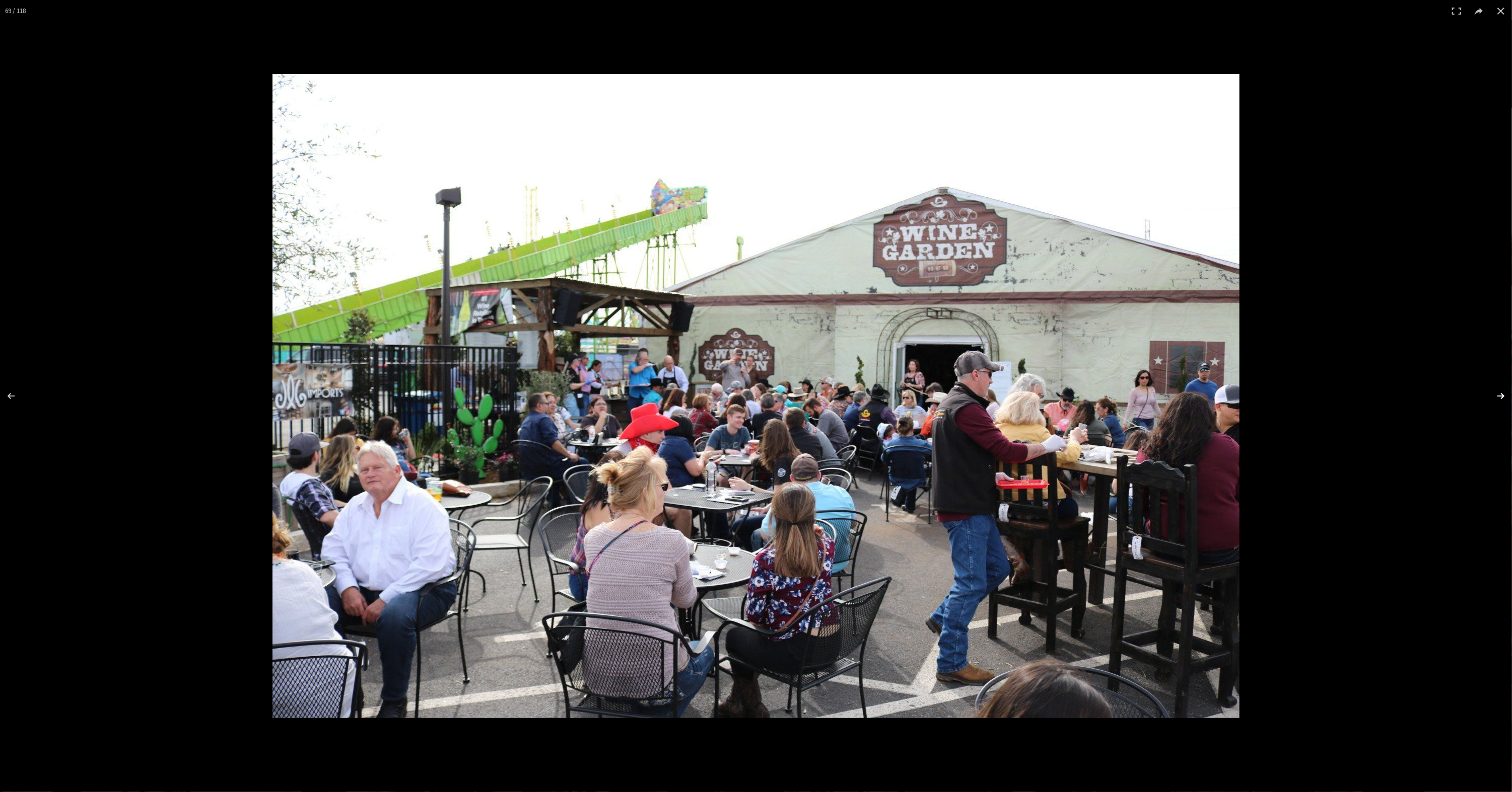
click at [1496, 396] on button at bounding box center [1494, 396] width 36 height 51
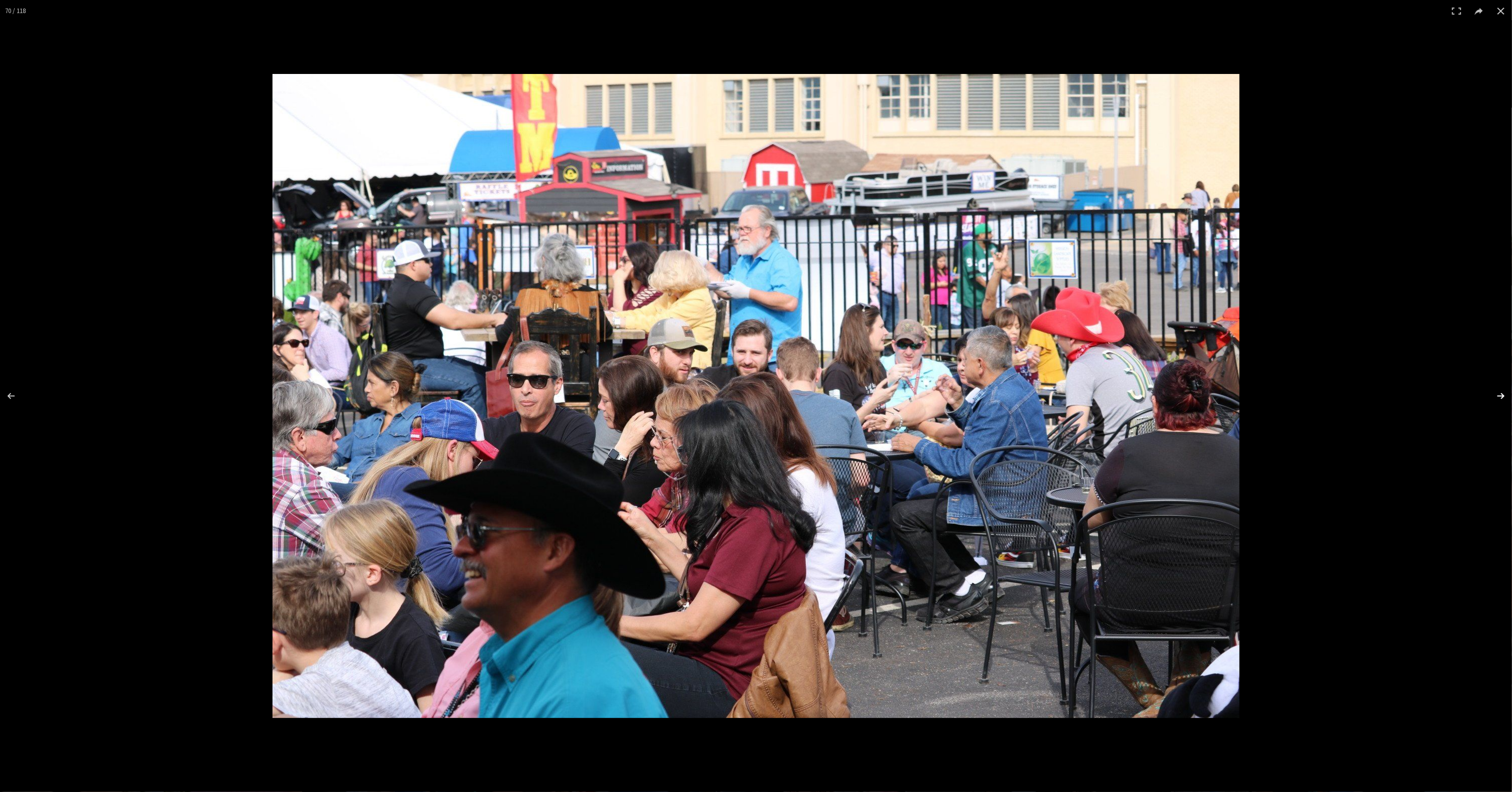
click at [1496, 396] on button at bounding box center [1494, 396] width 36 height 51
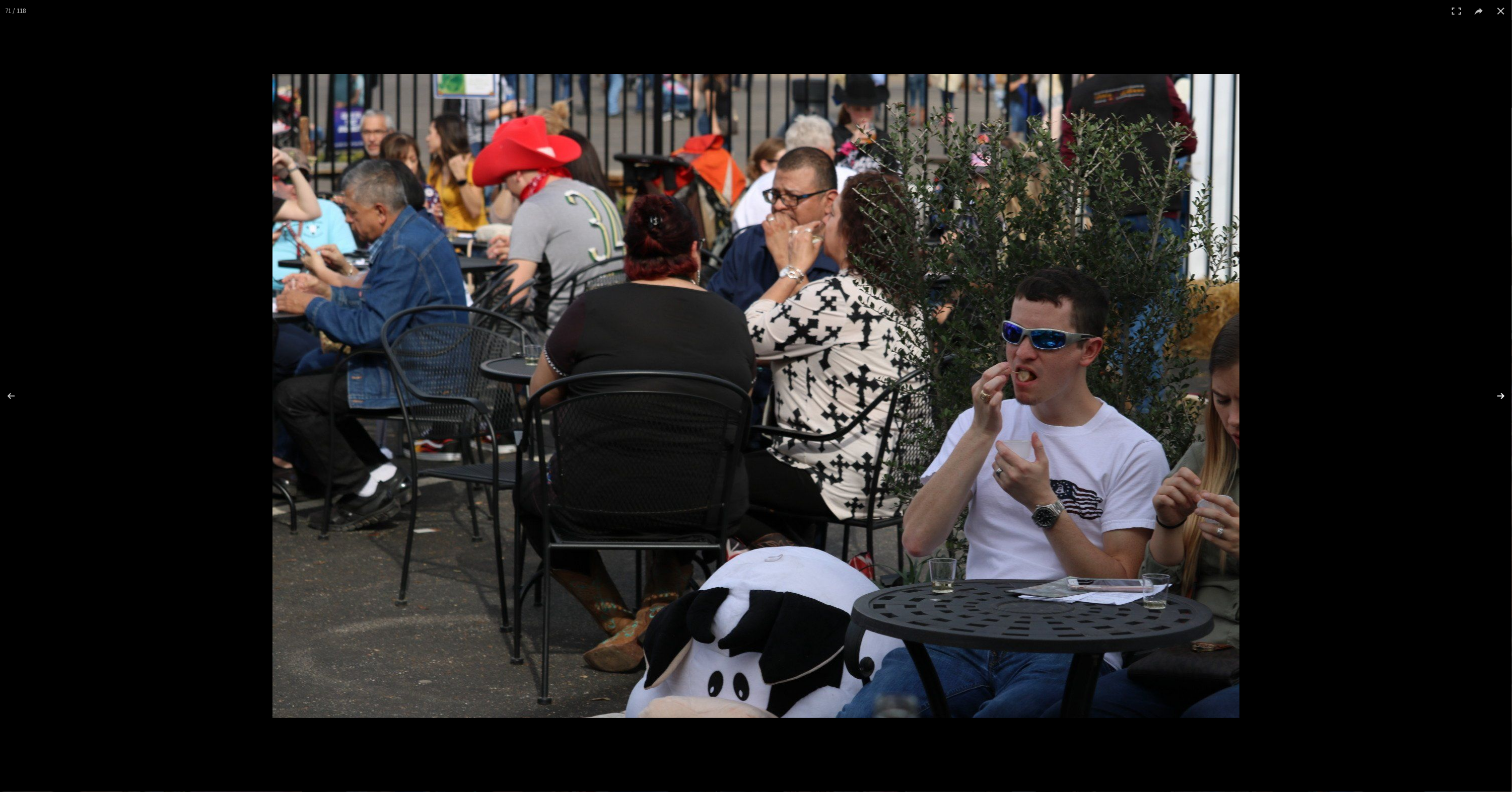
click at [1496, 396] on button at bounding box center [1494, 396] width 36 height 51
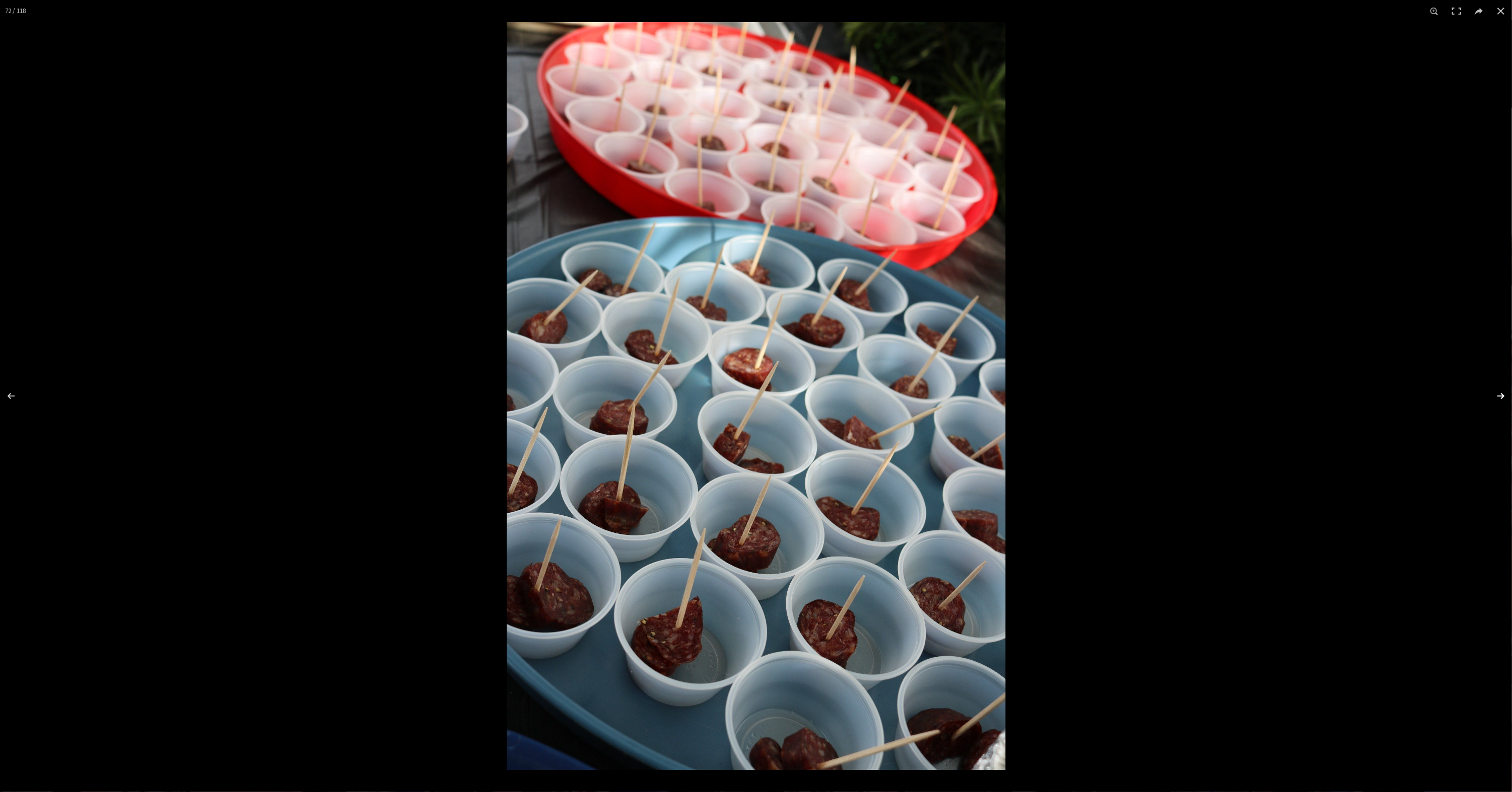
click at [1496, 396] on button at bounding box center [1494, 396] width 36 height 51
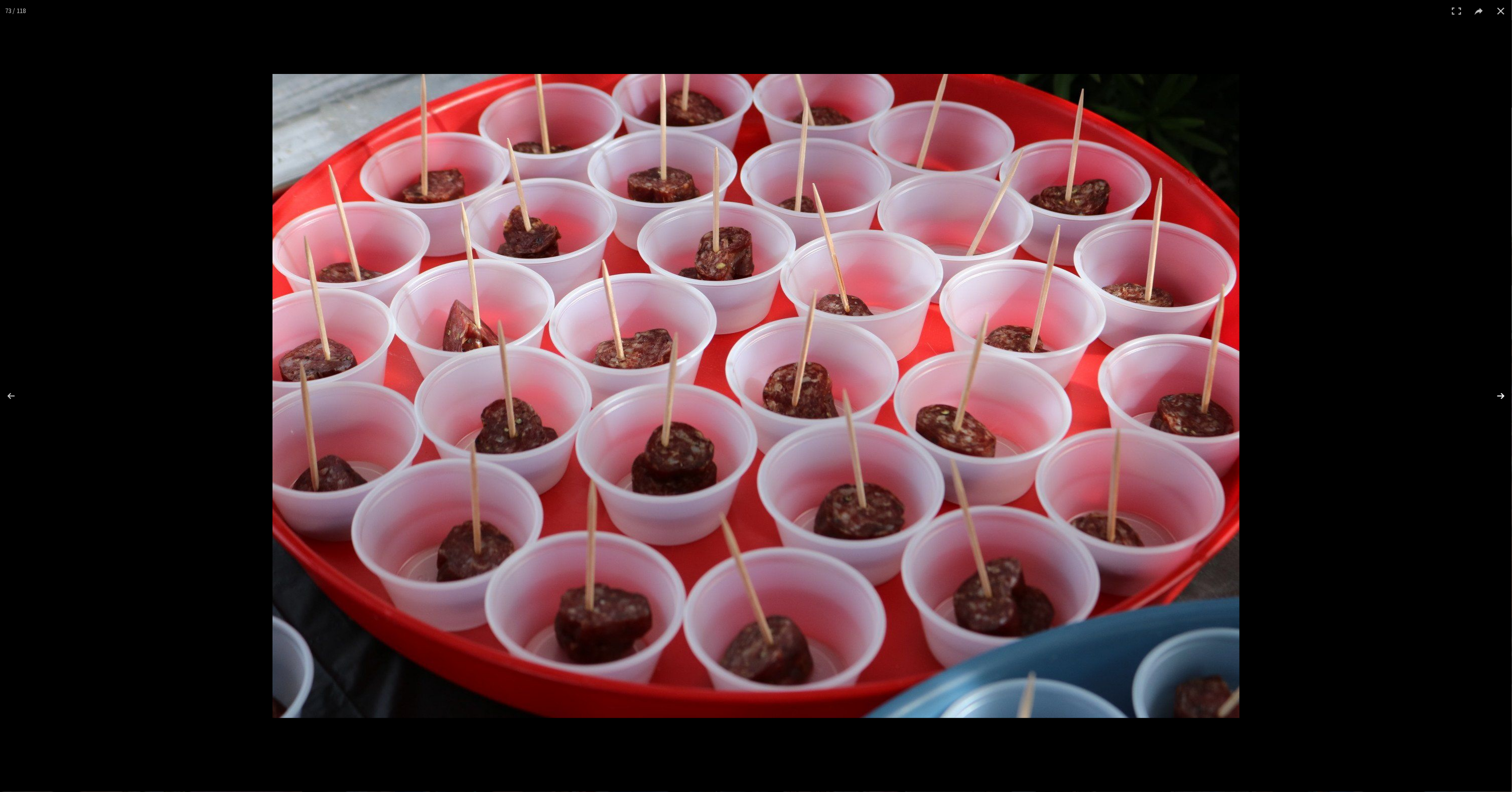
click at [1496, 396] on button at bounding box center [1494, 396] width 36 height 51
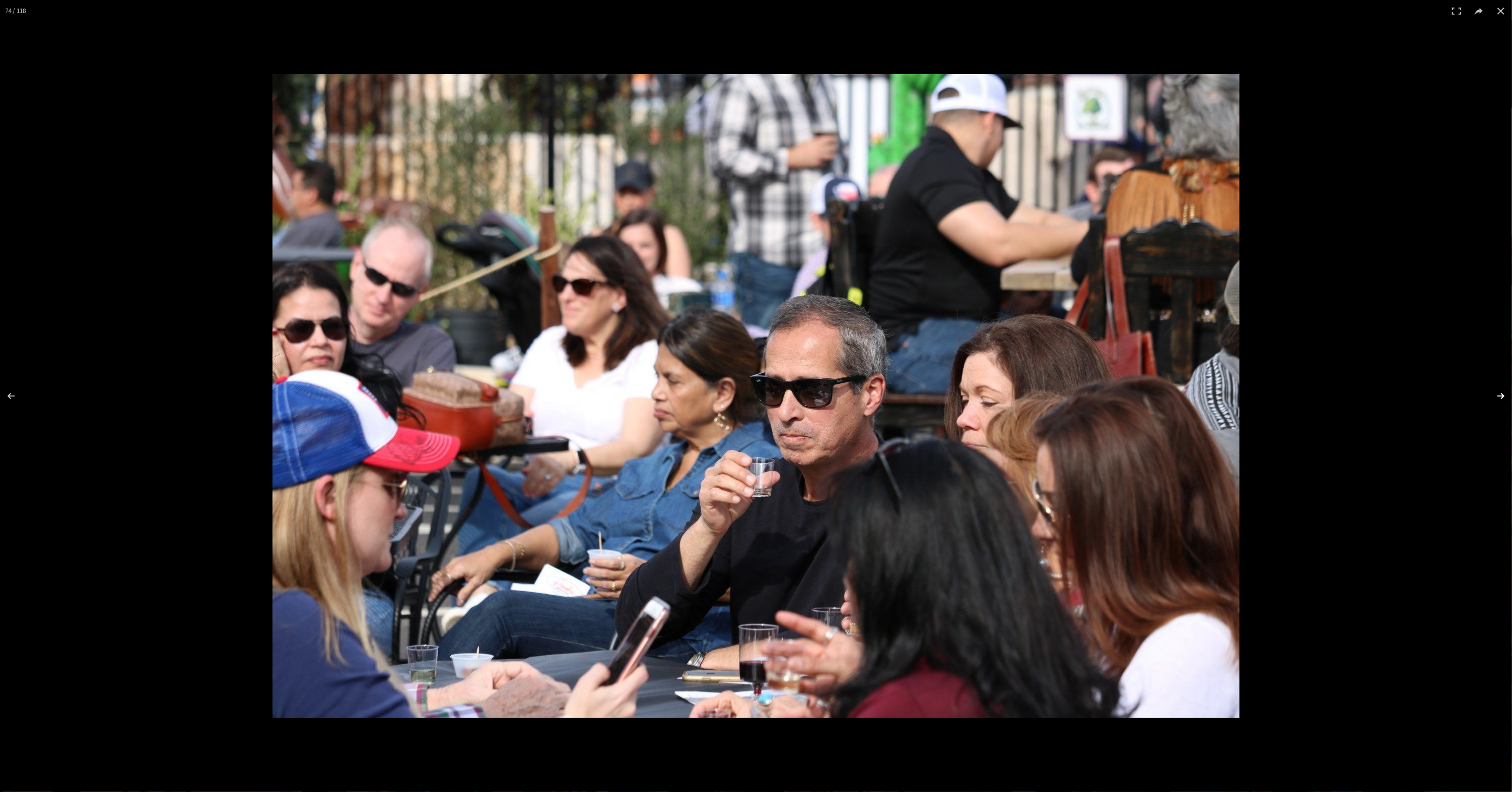
click at [1496, 396] on button at bounding box center [1494, 396] width 36 height 51
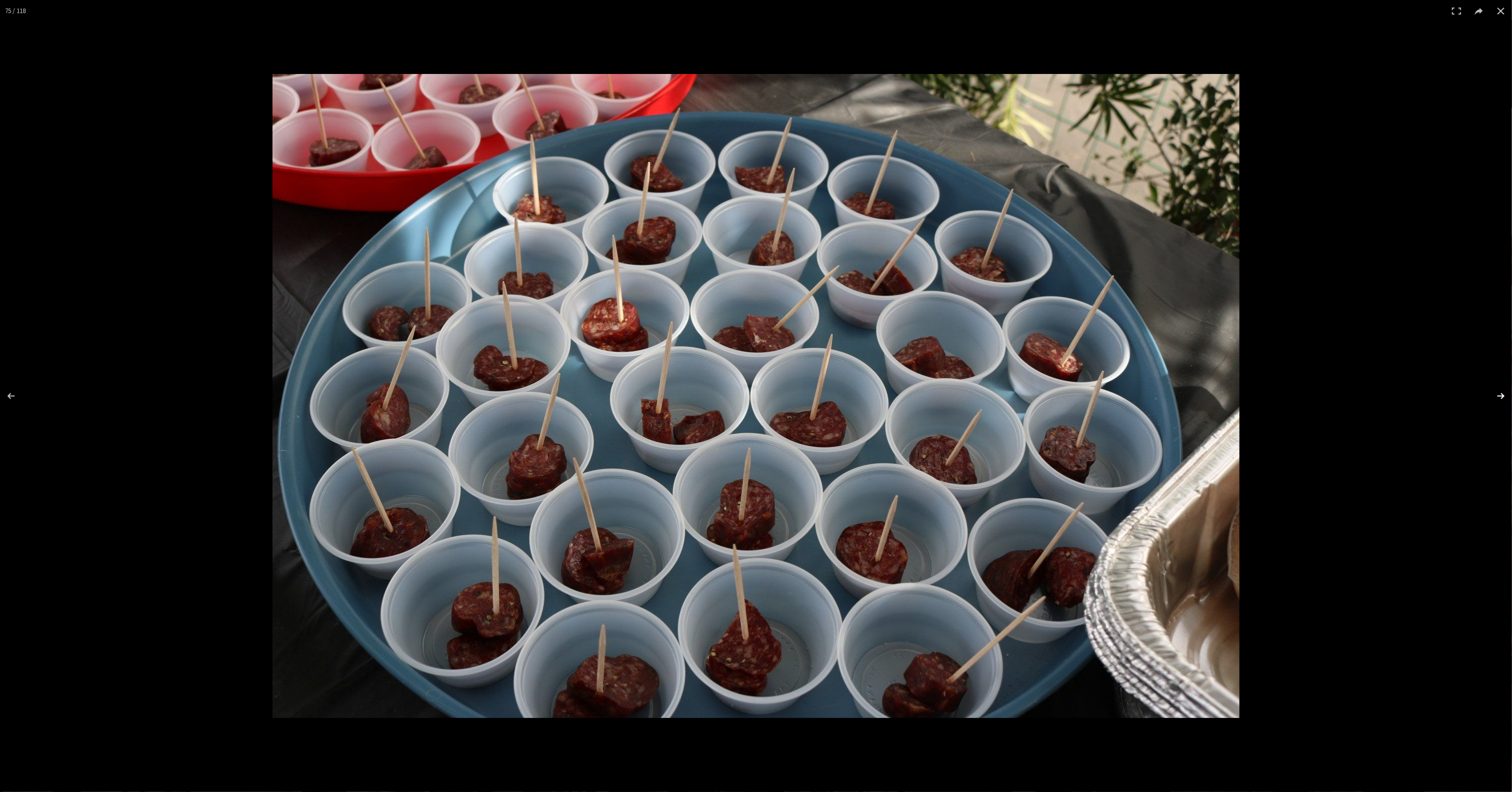
click at [1496, 396] on button at bounding box center [1494, 396] width 36 height 51
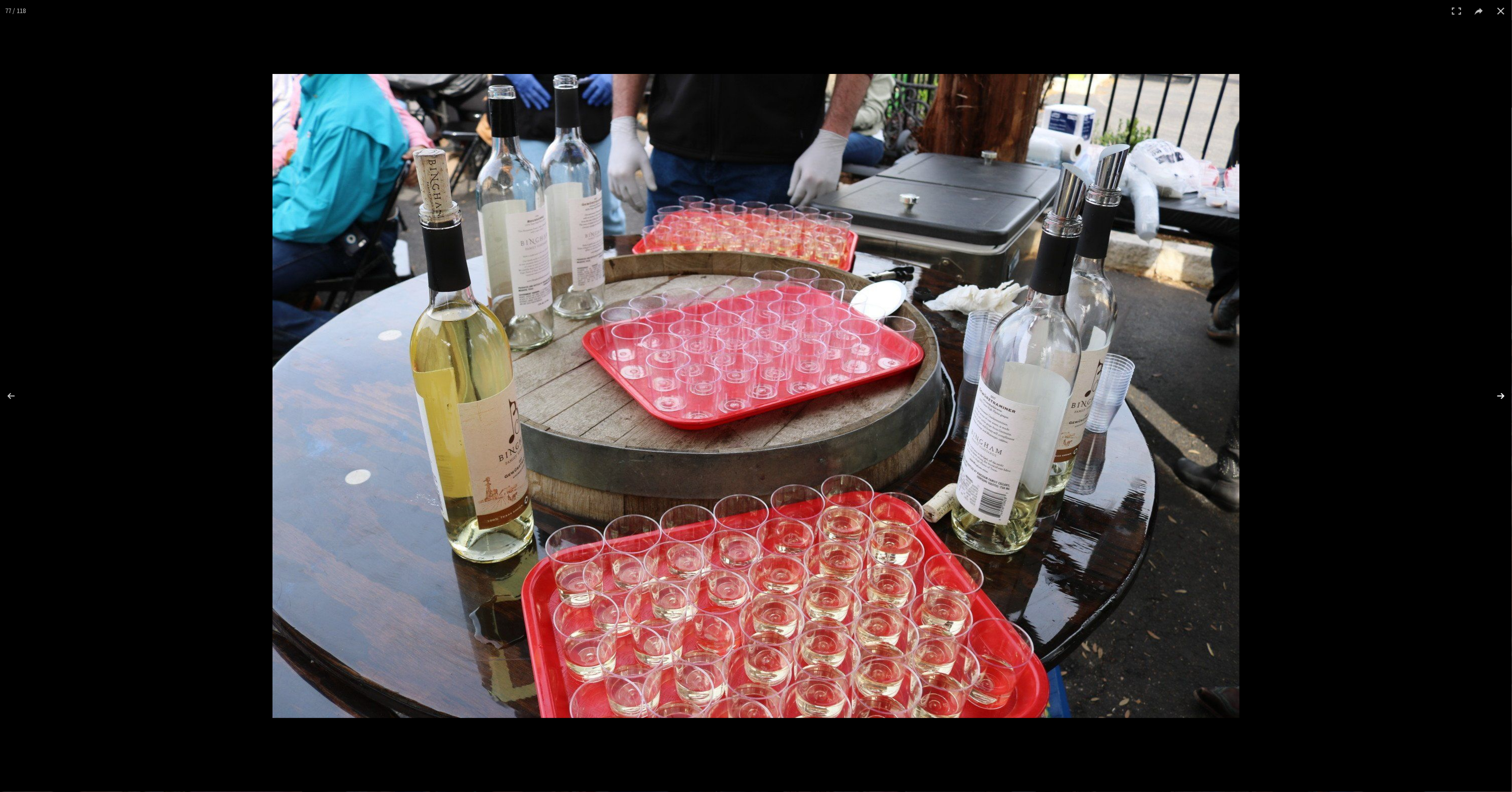
click at [1496, 396] on button at bounding box center [1494, 396] width 36 height 51
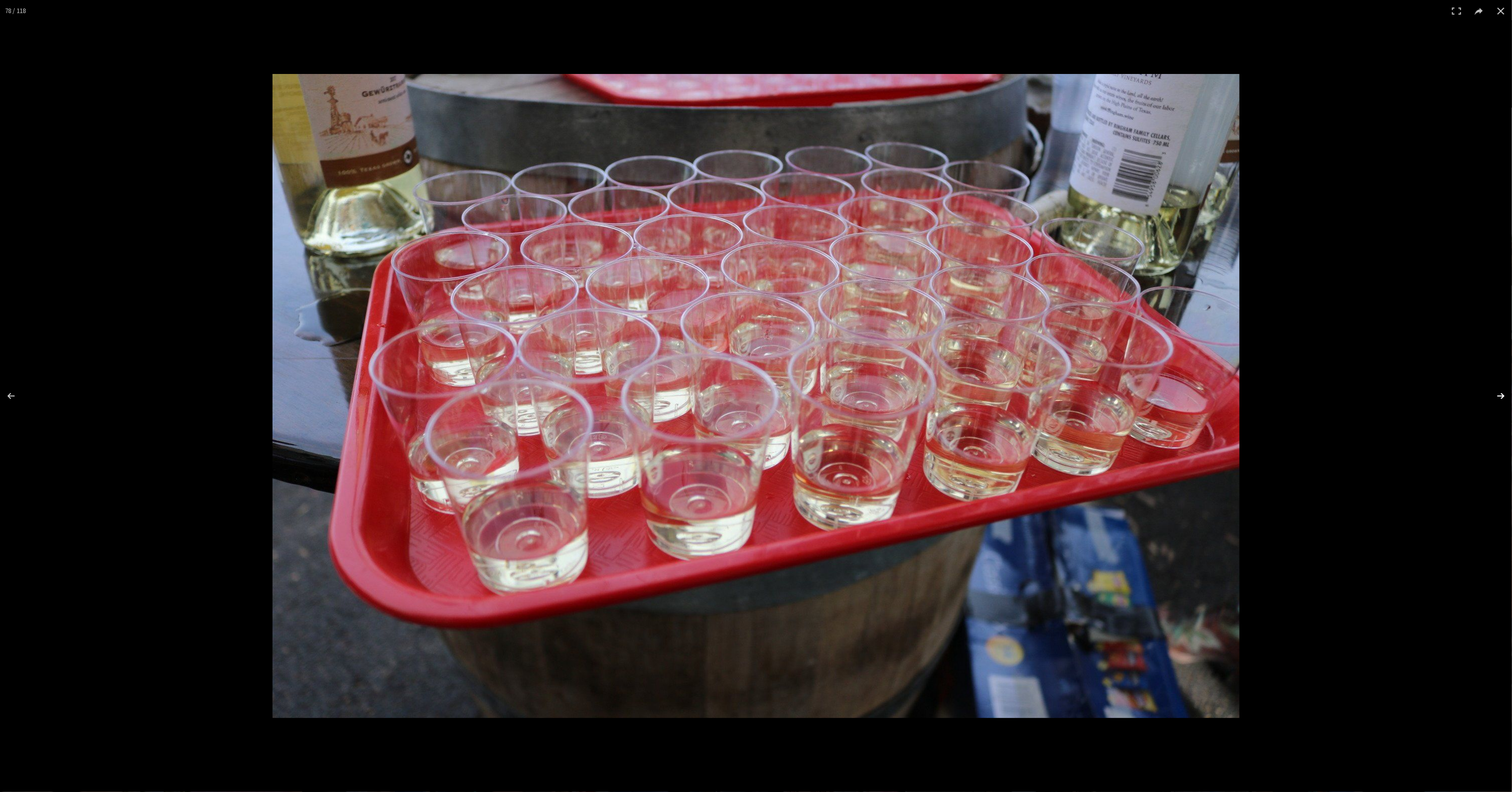
click at [1496, 396] on button at bounding box center [1494, 396] width 36 height 51
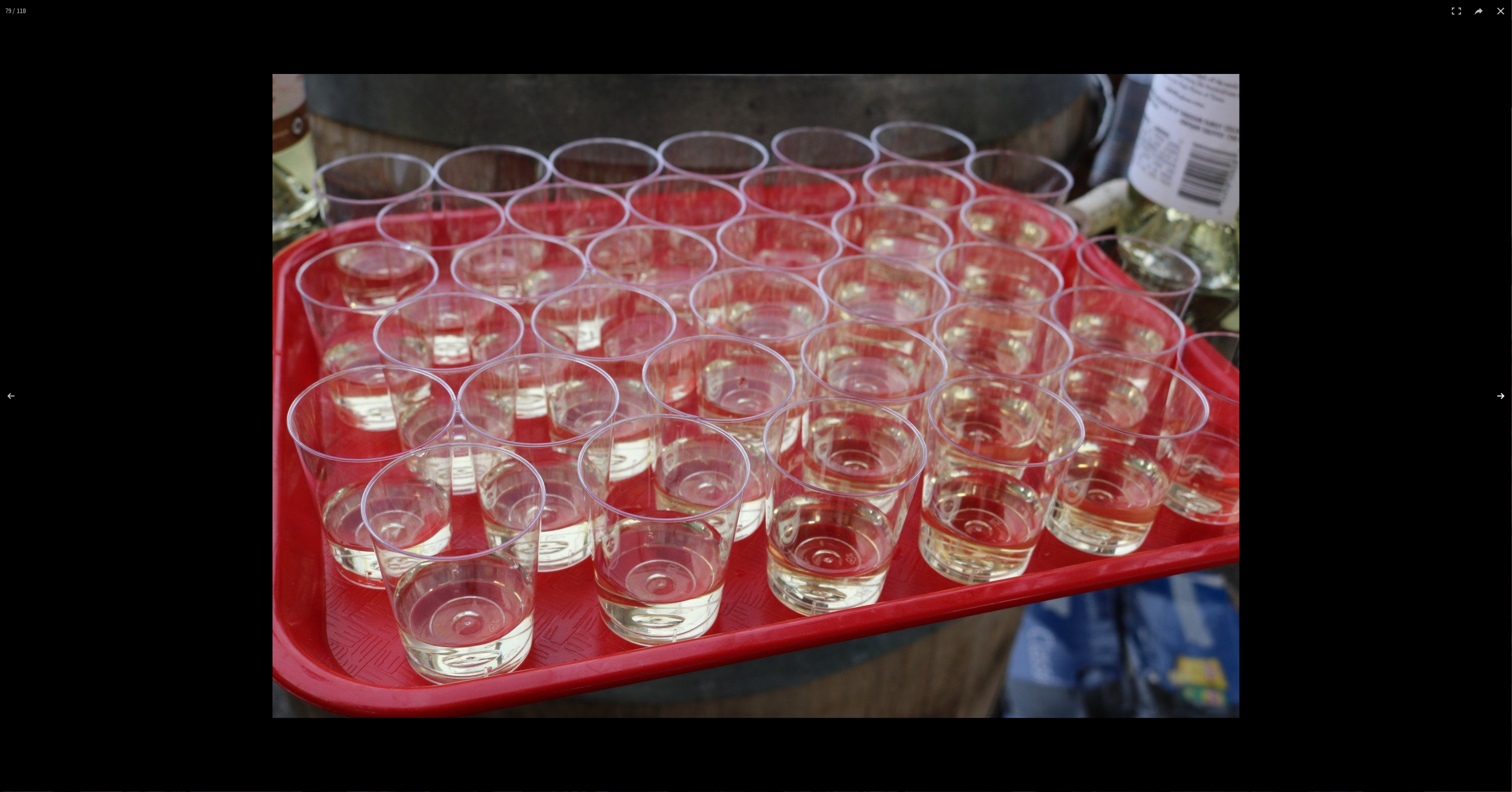
click at [1496, 396] on button at bounding box center [1494, 396] width 36 height 51
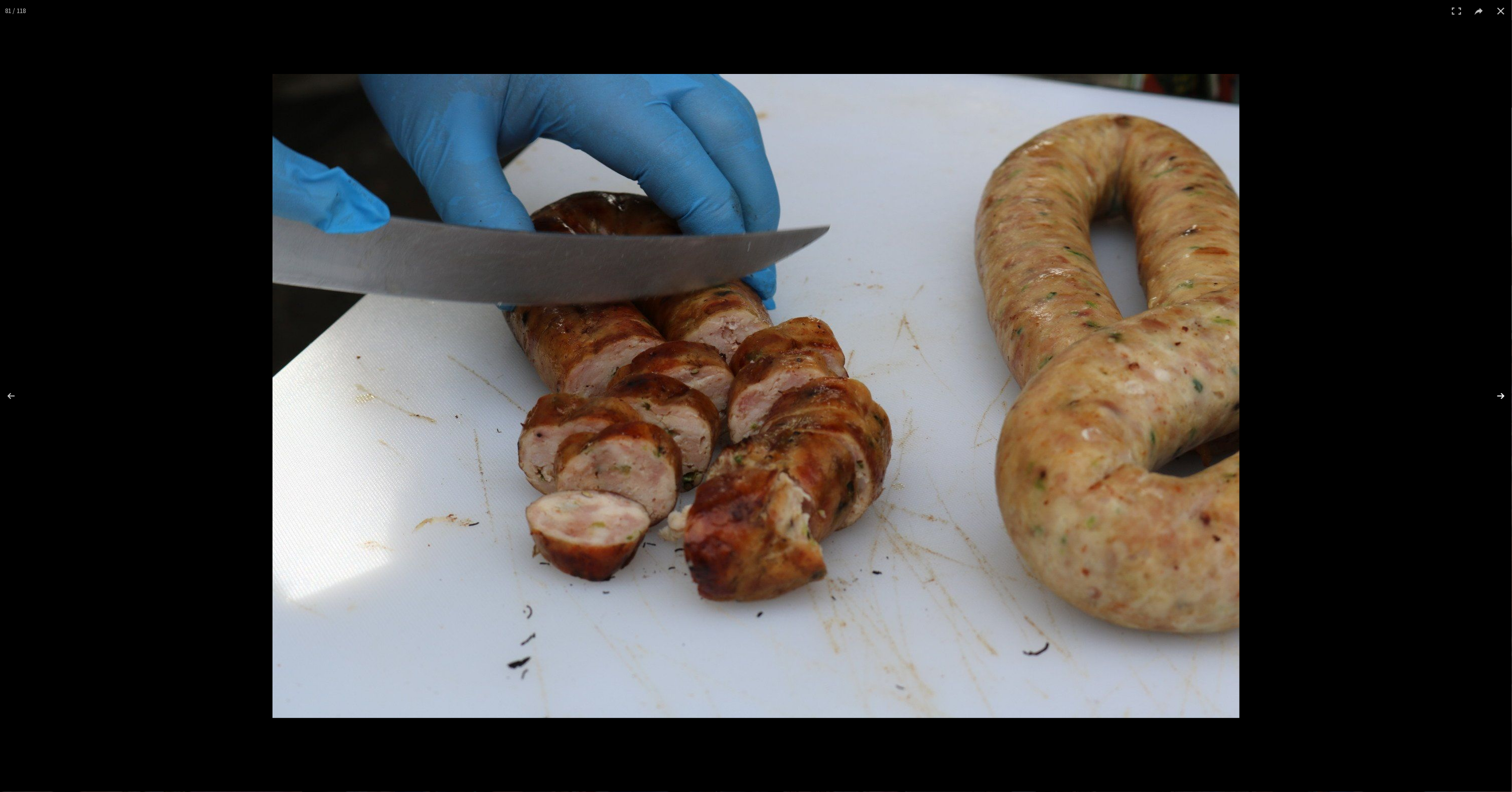
click at [1496, 396] on button at bounding box center [1494, 396] width 36 height 51
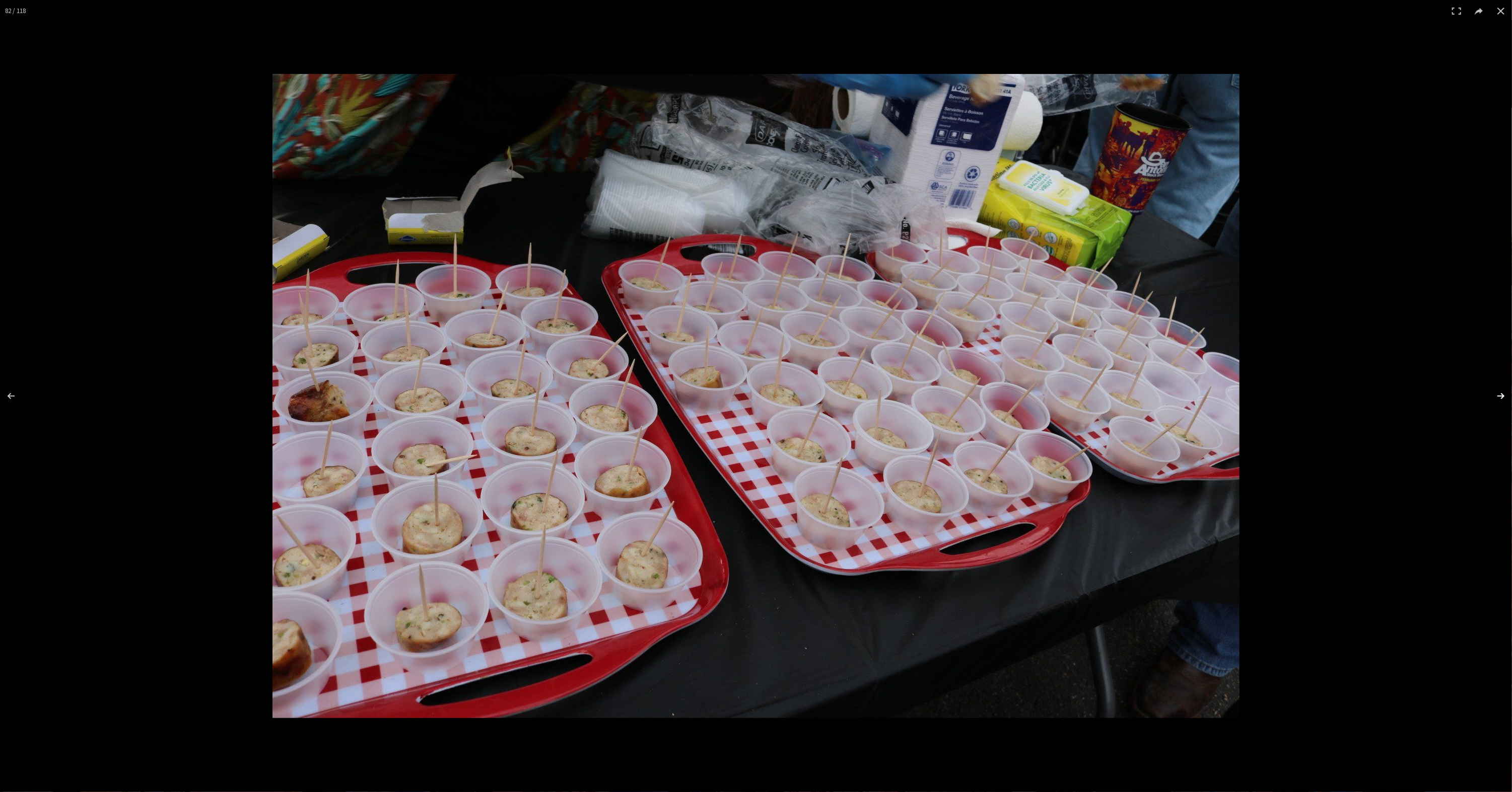
click at [1496, 396] on button at bounding box center [1494, 396] width 36 height 51
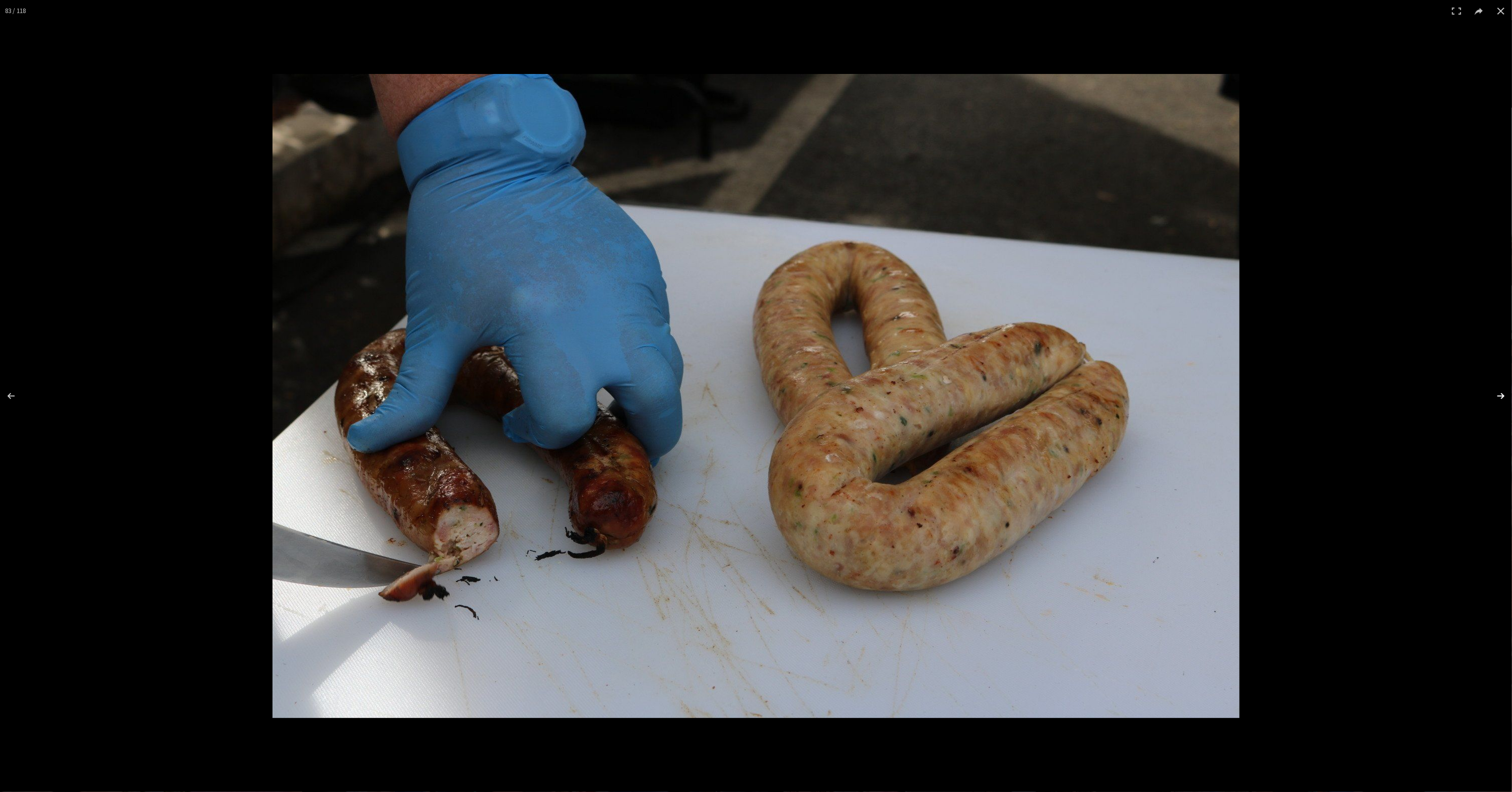
click at [1496, 396] on button at bounding box center [1494, 396] width 36 height 51
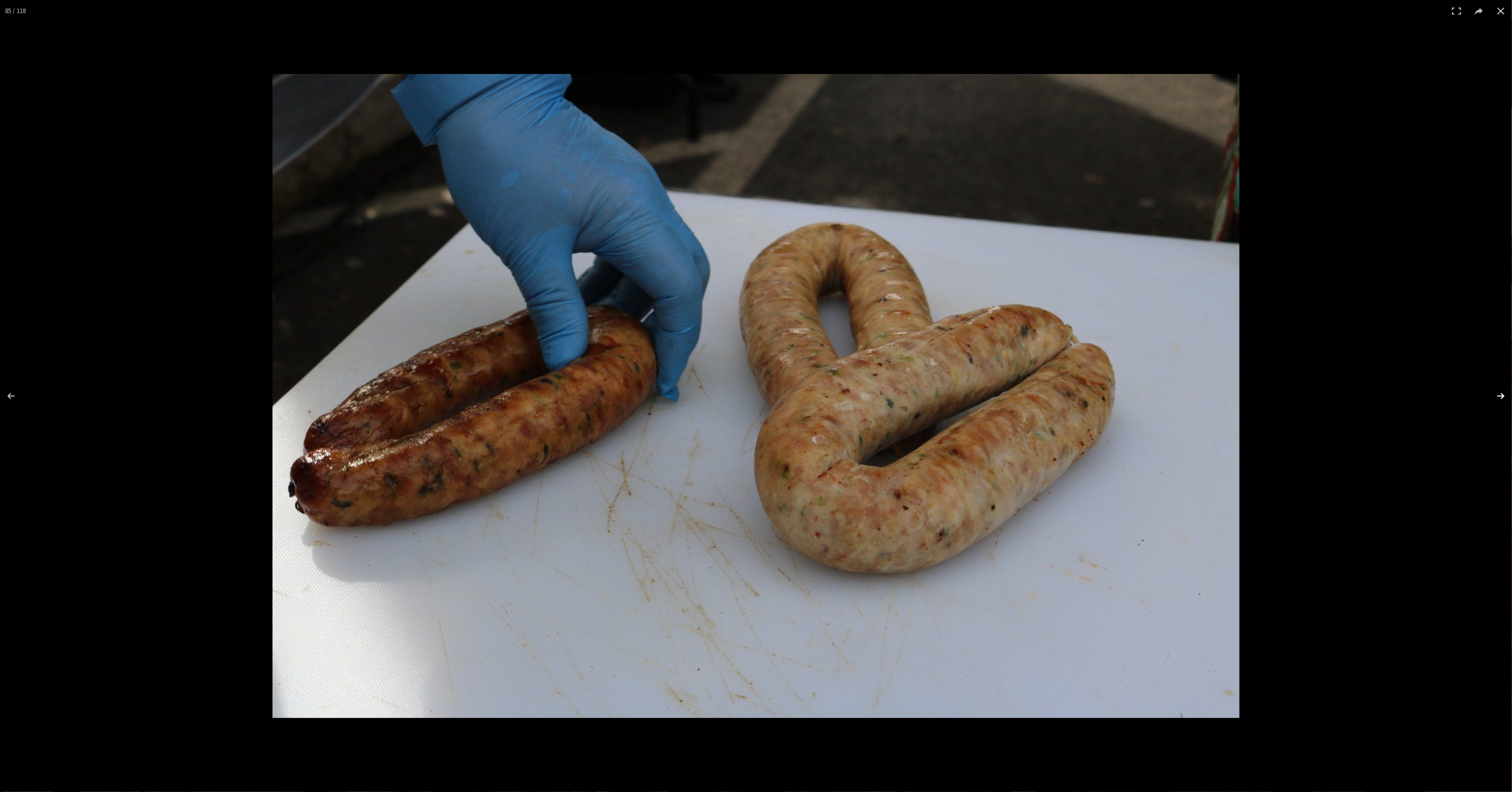
click at [1496, 396] on button at bounding box center [1494, 396] width 36 height 51
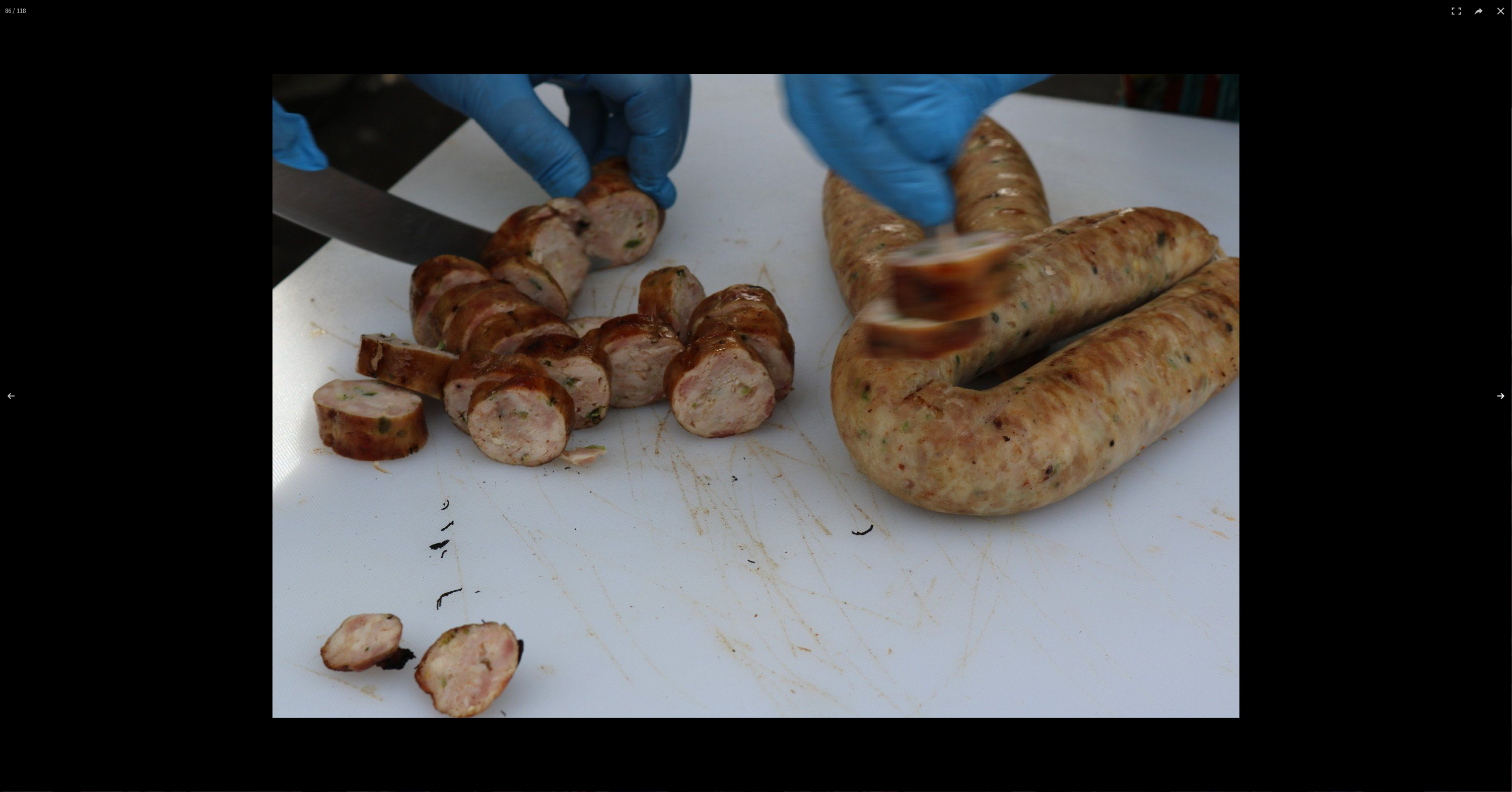
click at [1496, 396] on button at bounding box center [1494, 396] width 36 height 51
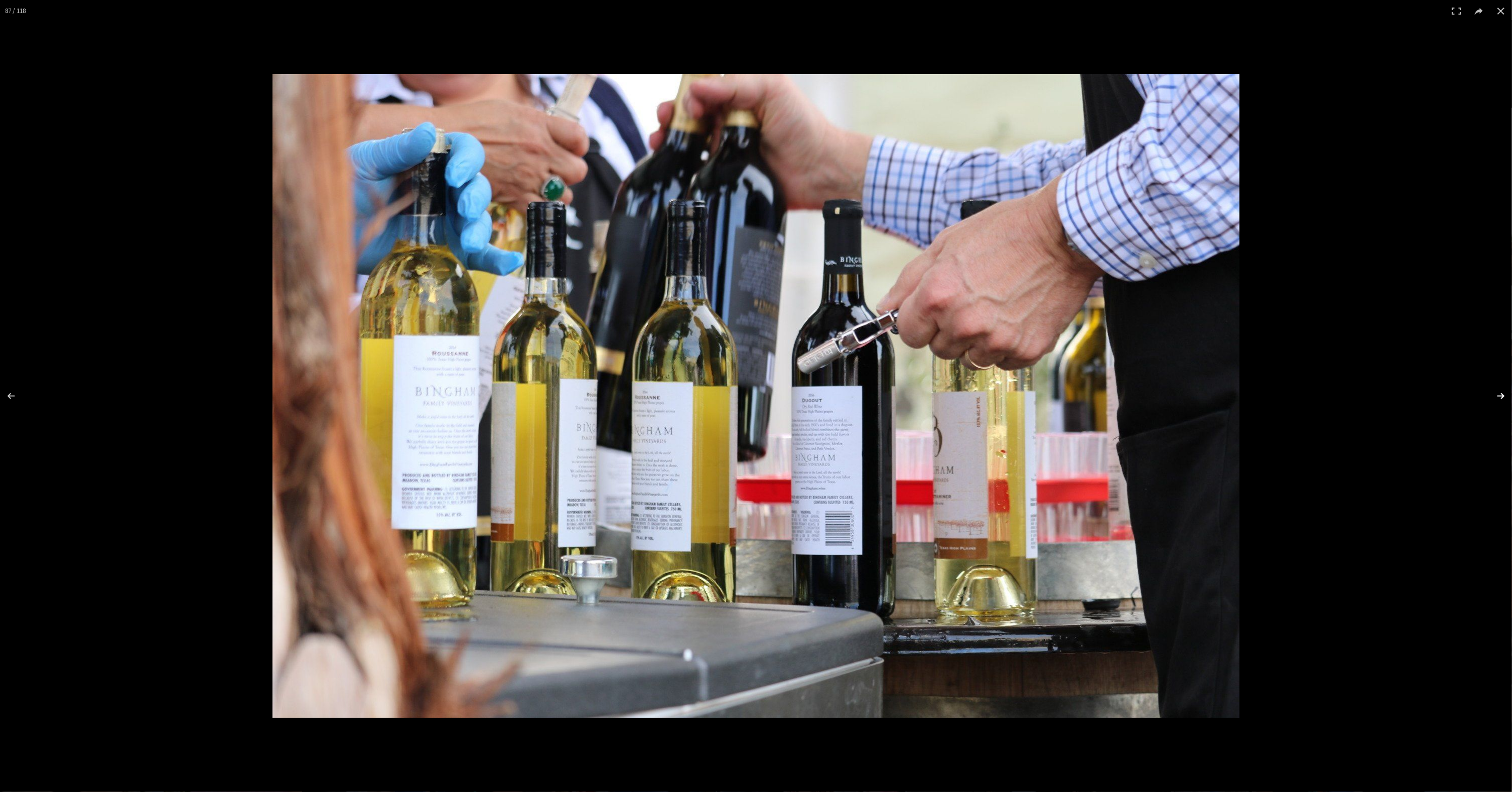
click at [1496, 396] on button at bounding box center [1494, 396] width 36 height 51
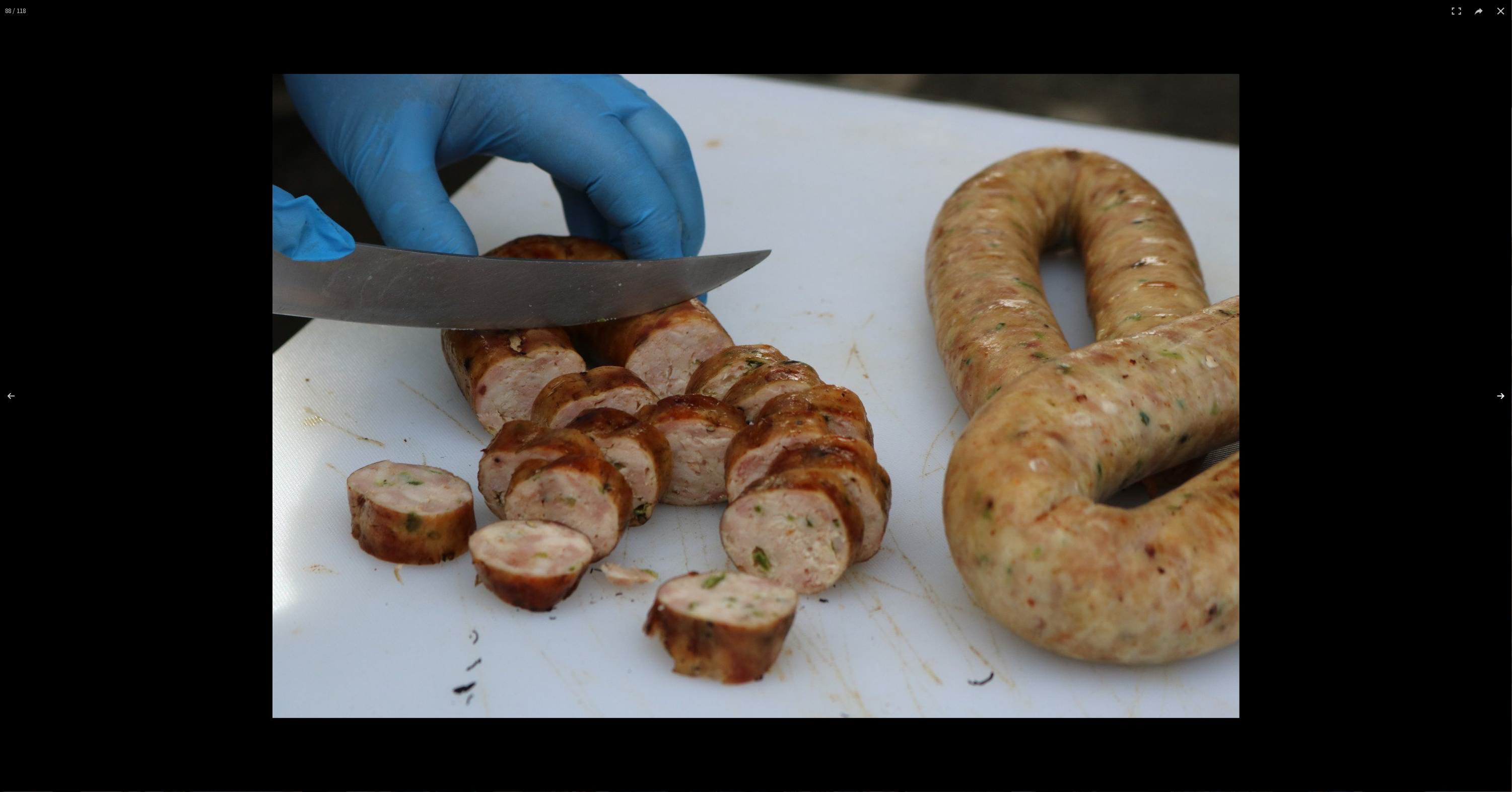
click at [1496, 396] on button at bounding box center [1494, 396] width 36 height 51
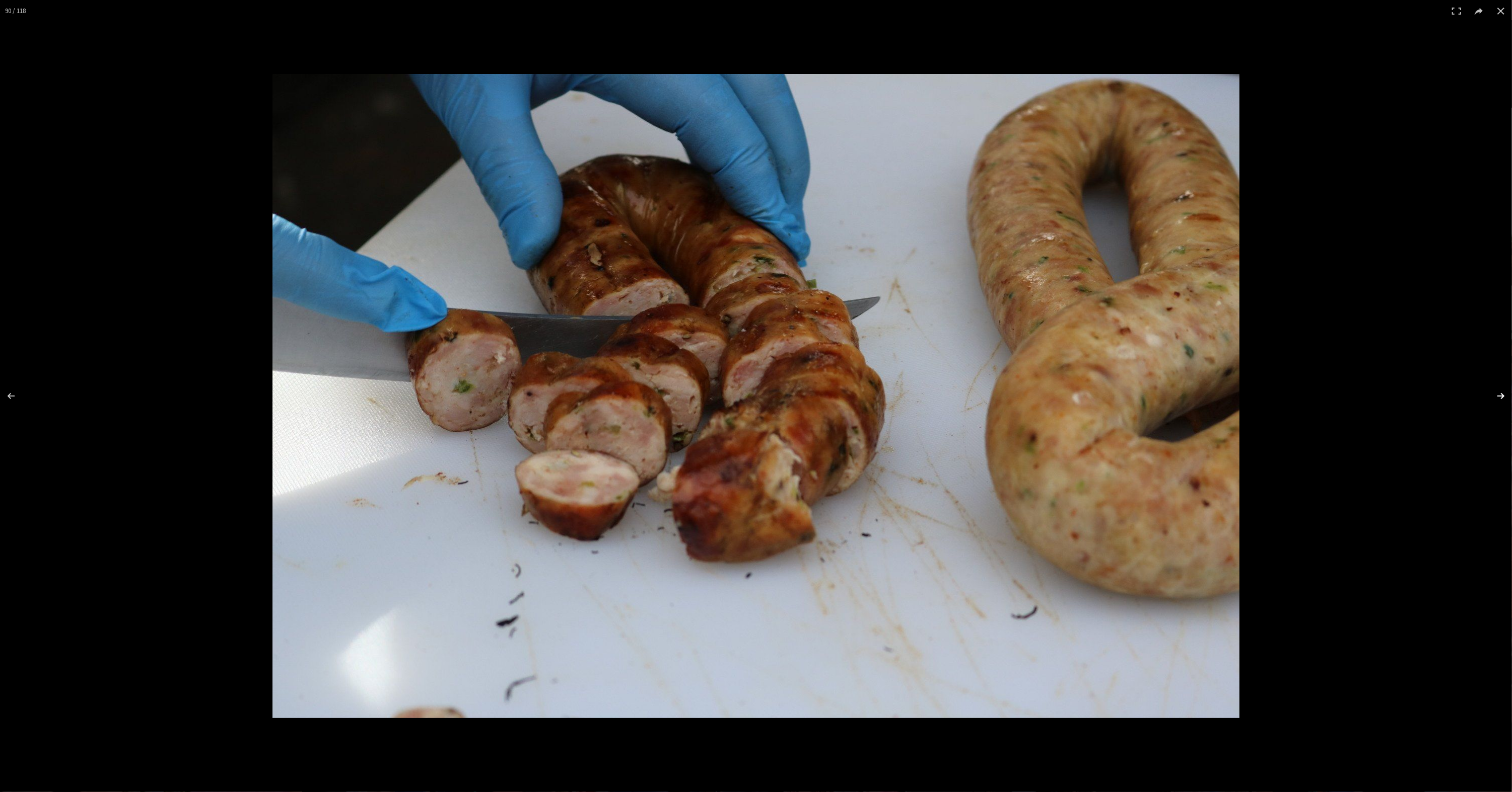
click at [1496, 396] on button at bounding box center [1494, 396] width 36 height 51
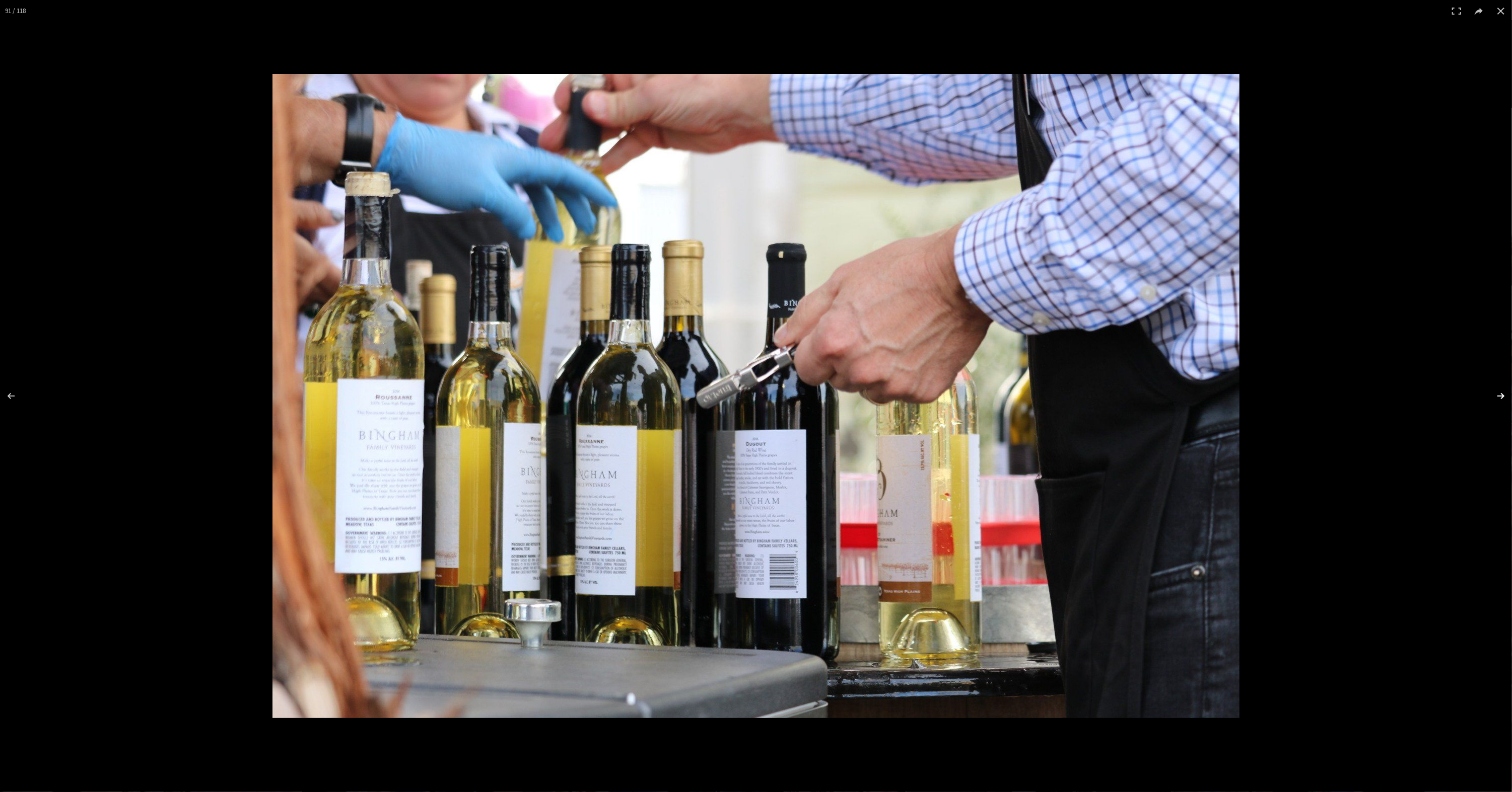
click at [1496, 396] on button at bounding box center [1494, 396] width 36 height 51
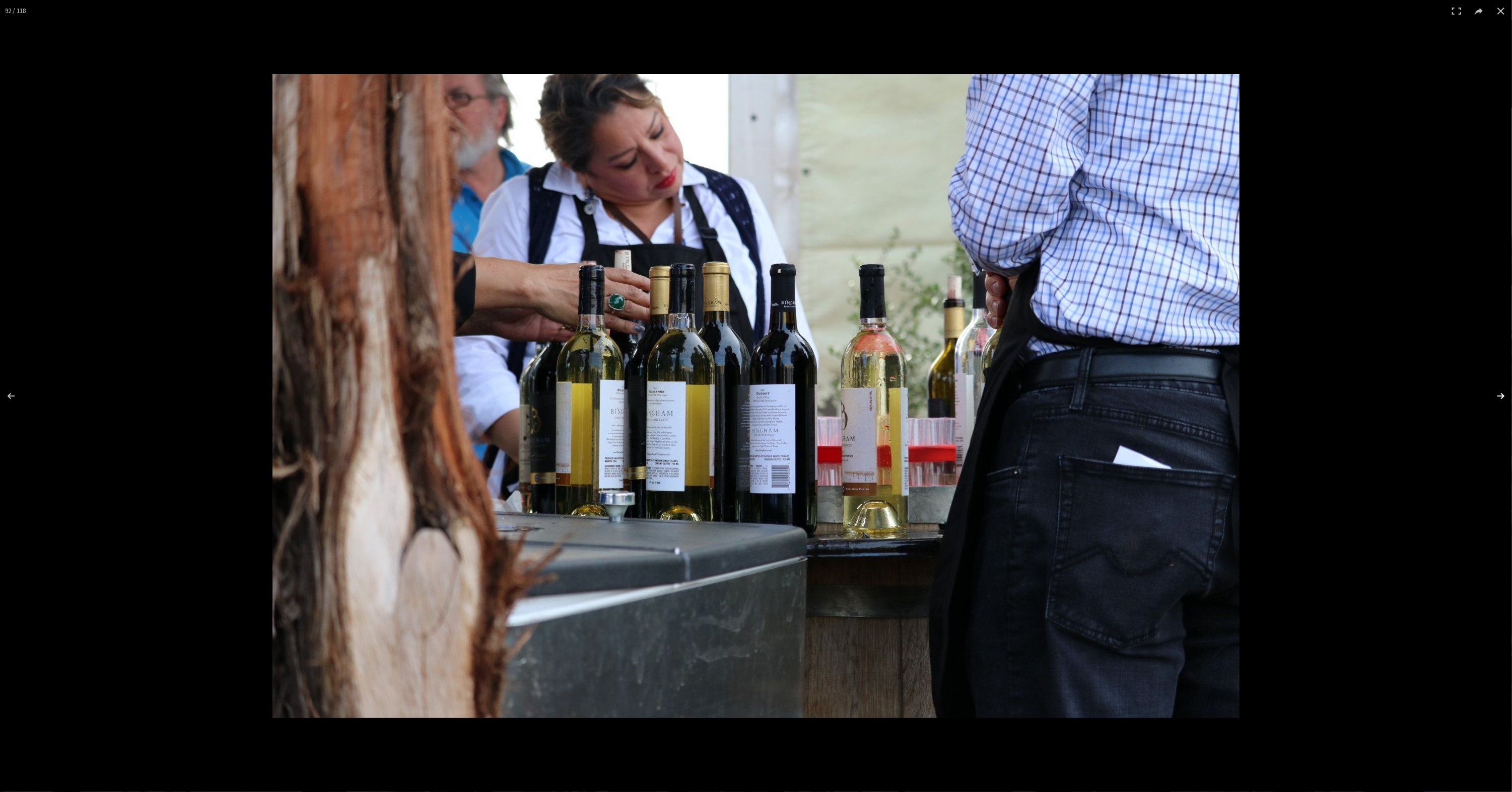
click at [1496, 396] on button at bounding box center [1494, 396] width 36 height 51
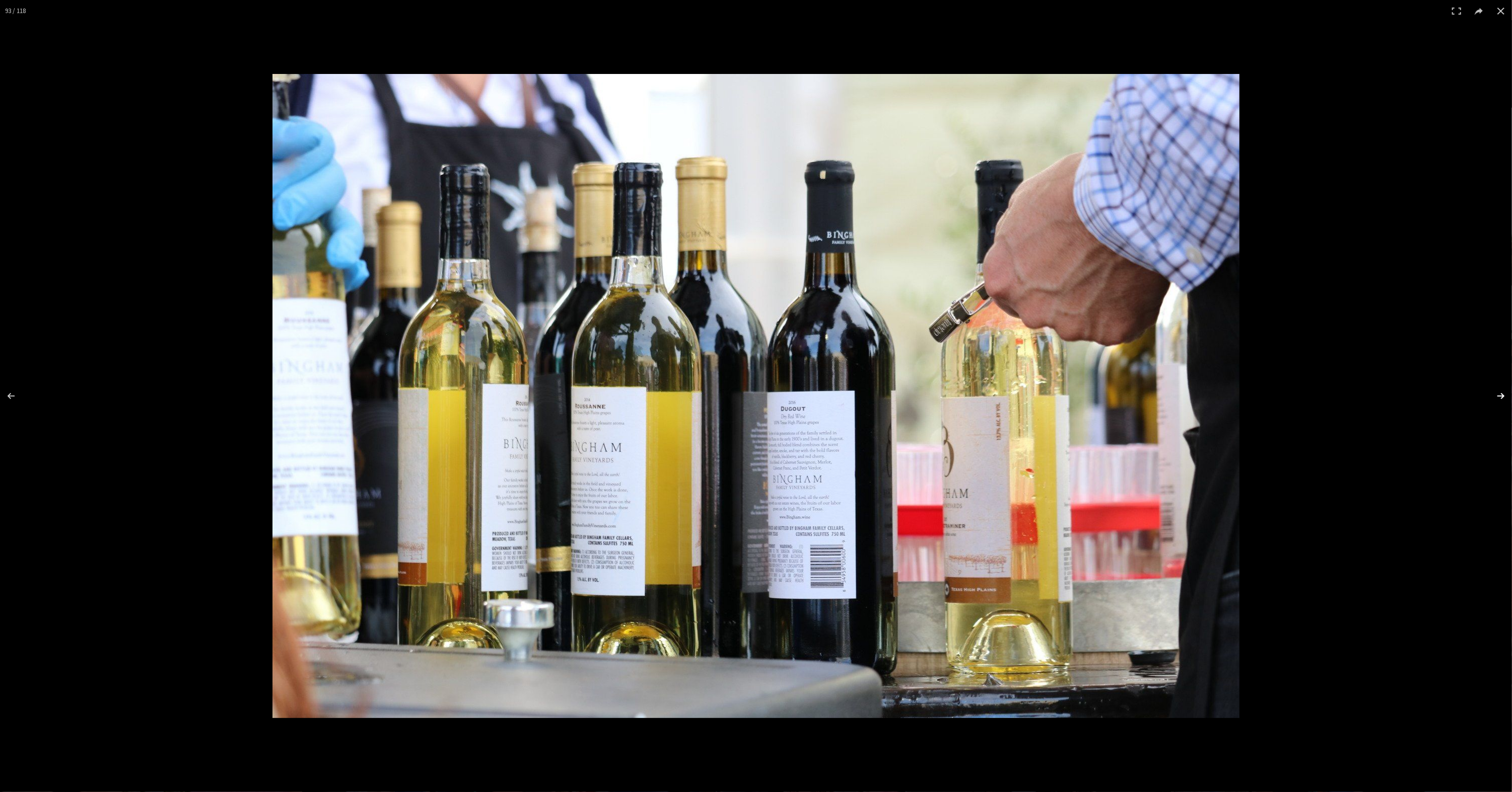
click at [1496, 396] on button at bounding box center [1494, 396] width 36 height 51
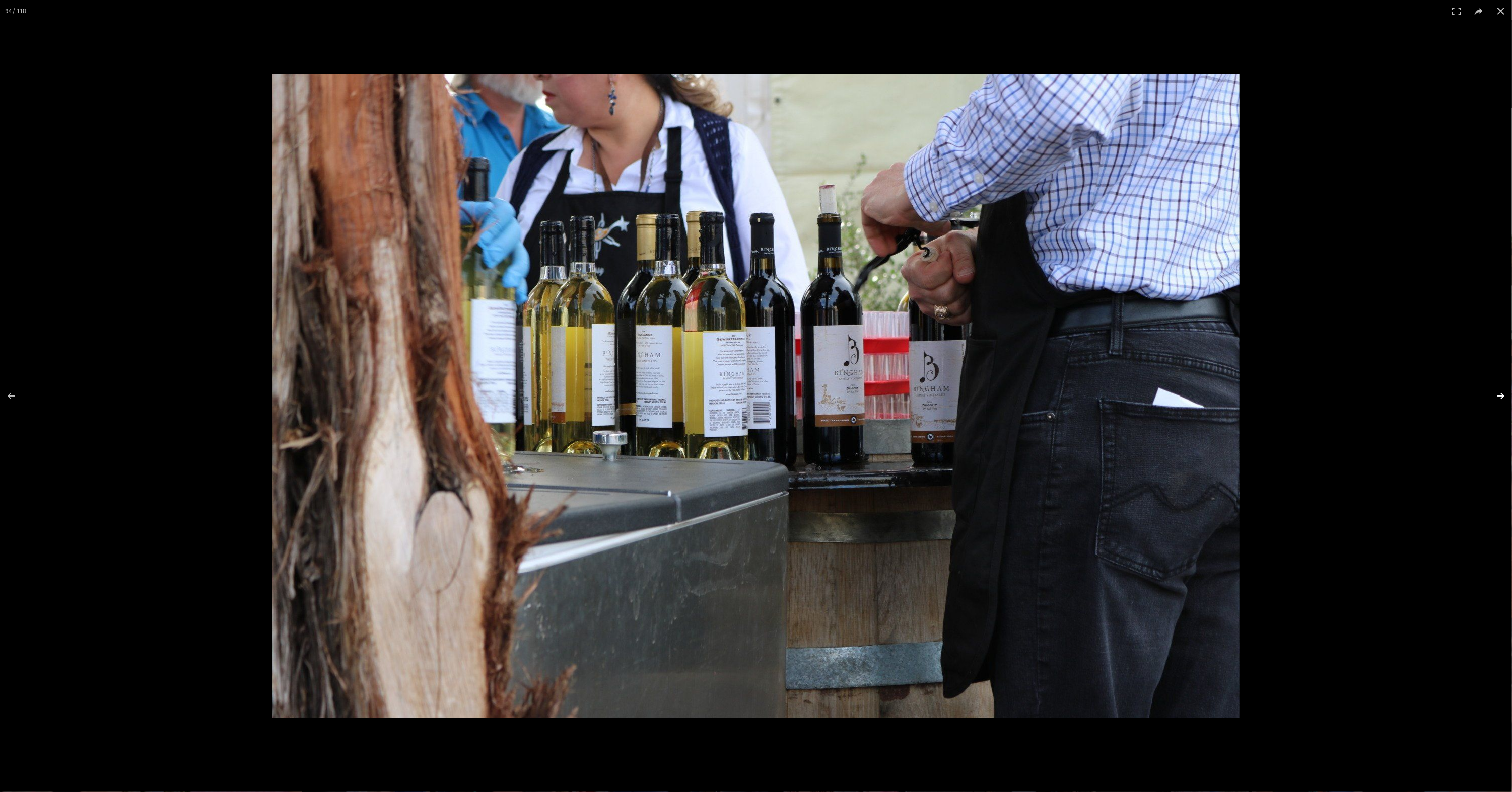
click at [1496, 396] on button at bounding box center [1494, 396] width 36 height 51
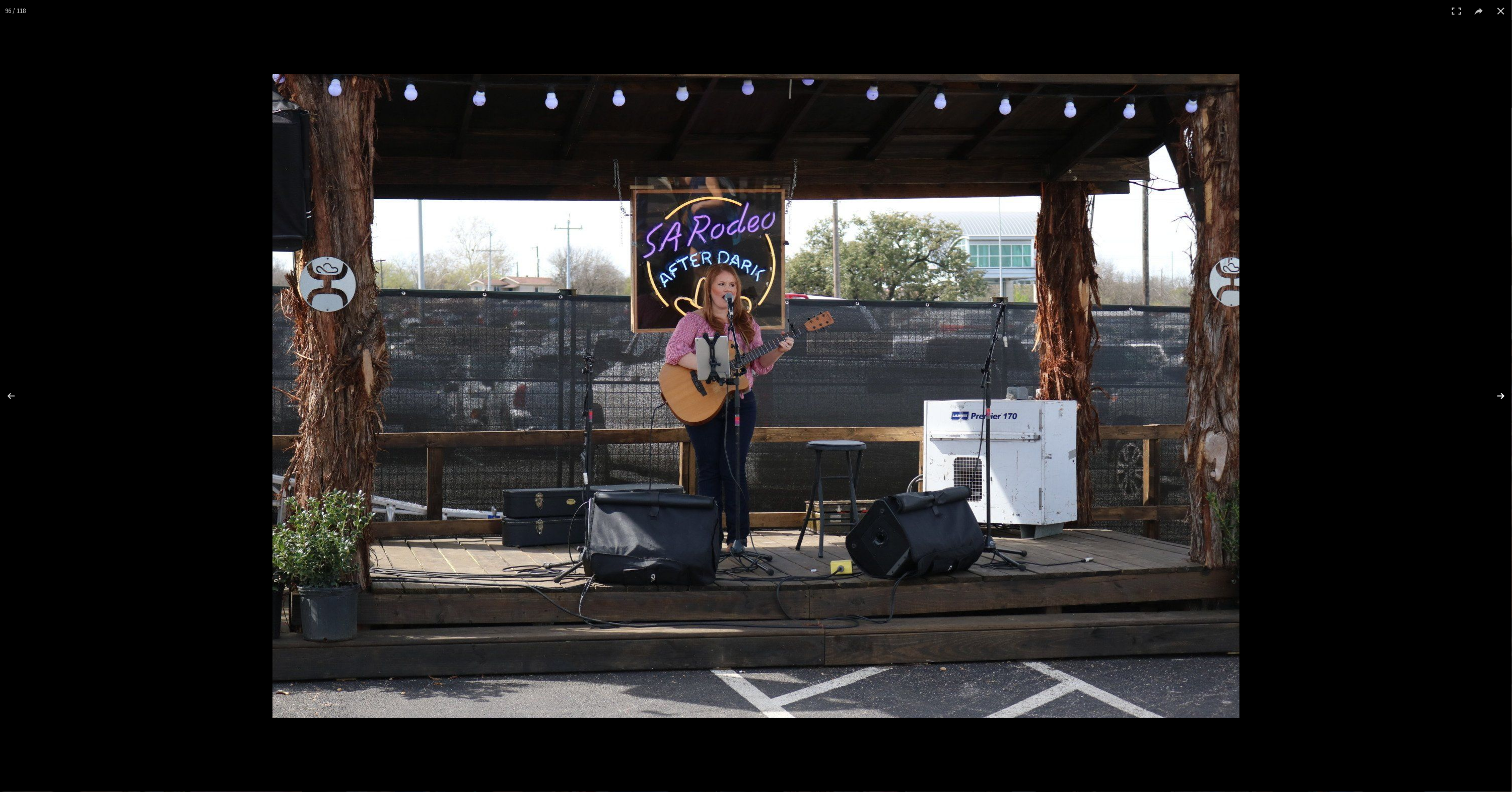
click at [1496, 396] on button at bounding box center [1494, 396] width 36 height 51
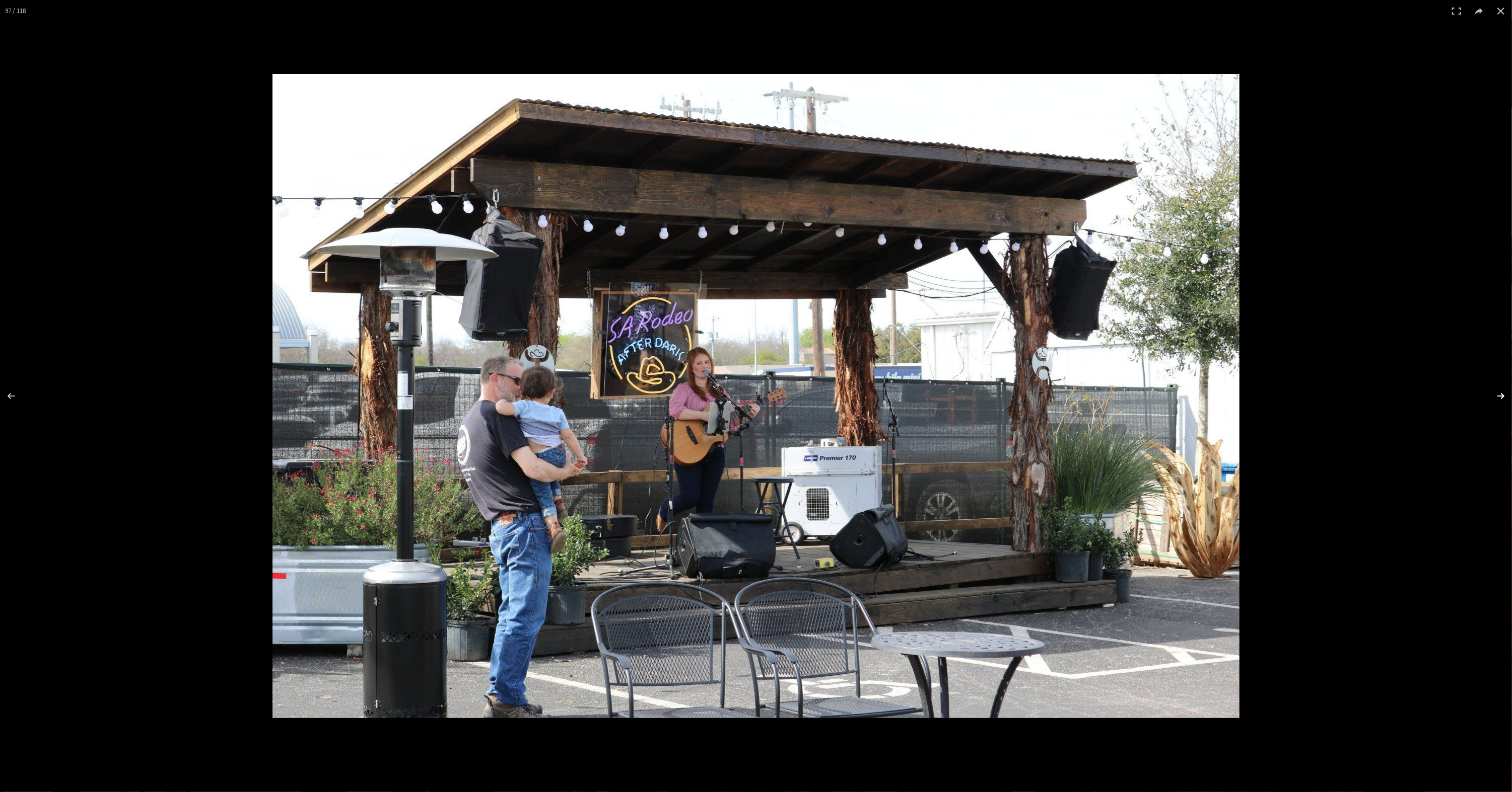
click at [1496, 396] on button at bounding box center [1494, 396] width 36 height 51
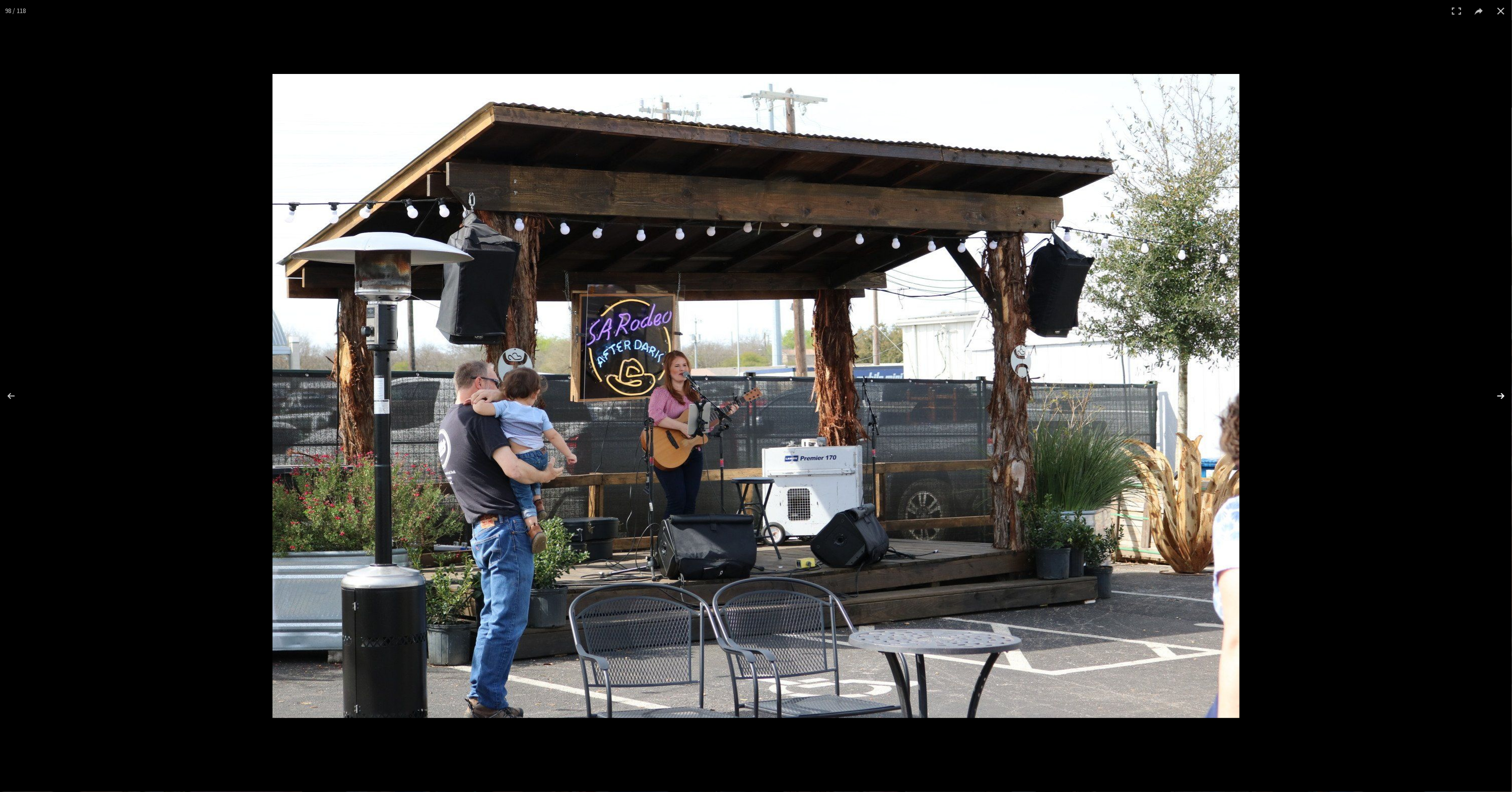
click at [1496, 396] on button at bounding box center [1494, 396] width 36 height 51
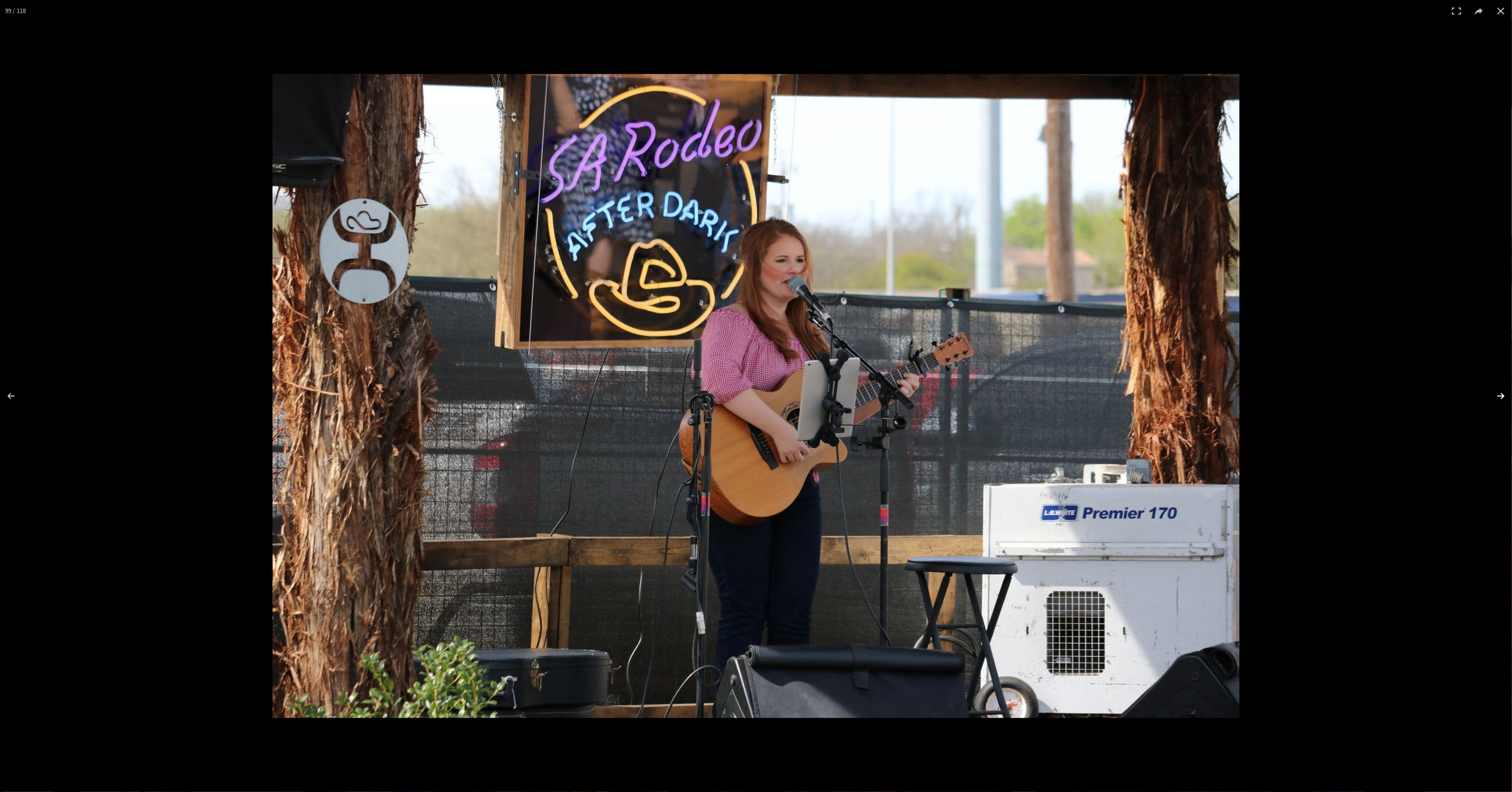
click at [1496, 396] on button at bounding box center [1494, 396] width 36 height 51
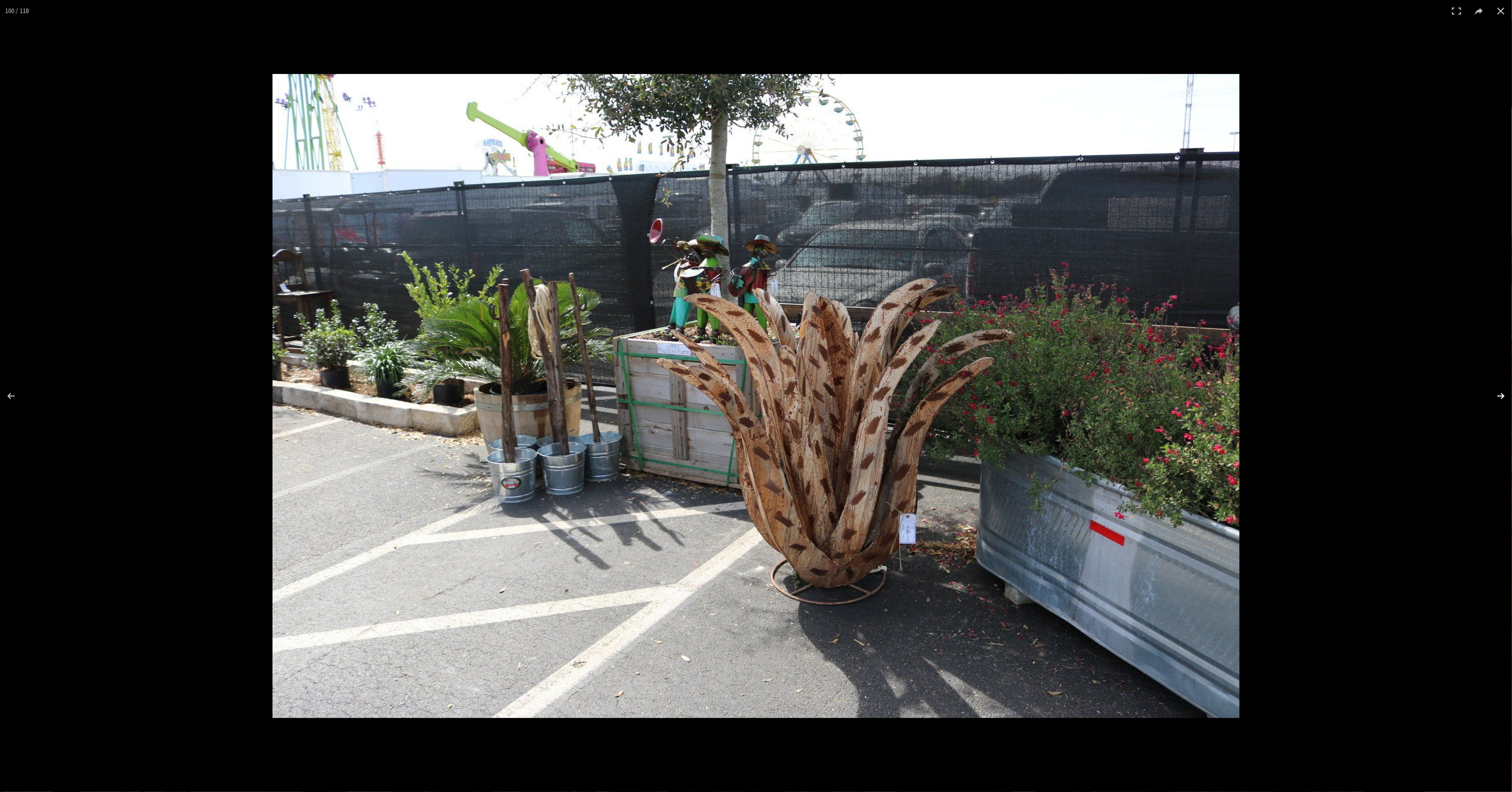
click at [1496, 396] on button at bounding box center [1494, 396] width 36 height 51
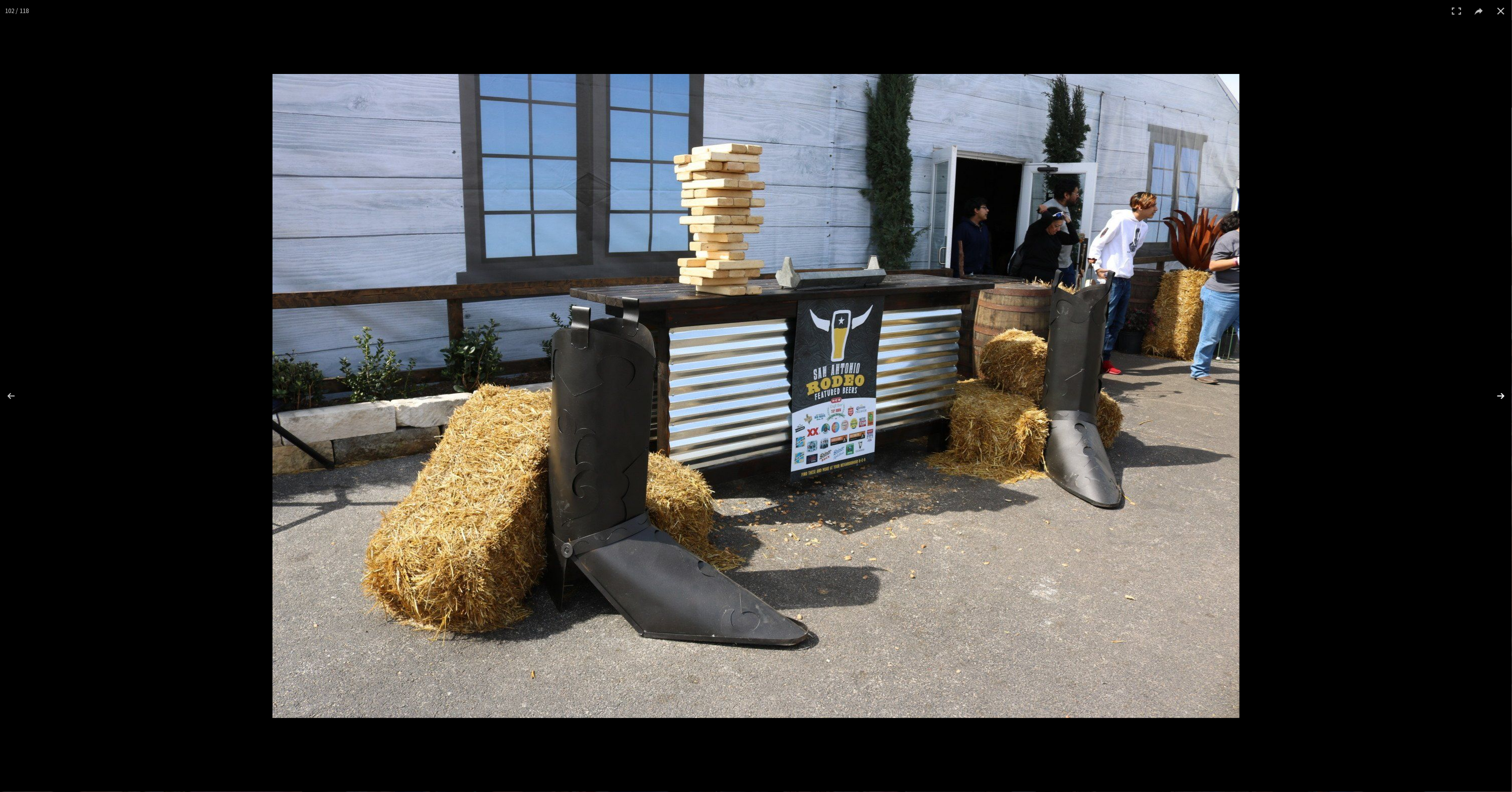
click at [1496, 396] on button at bounding box center [1494, 396] width 36 height 51
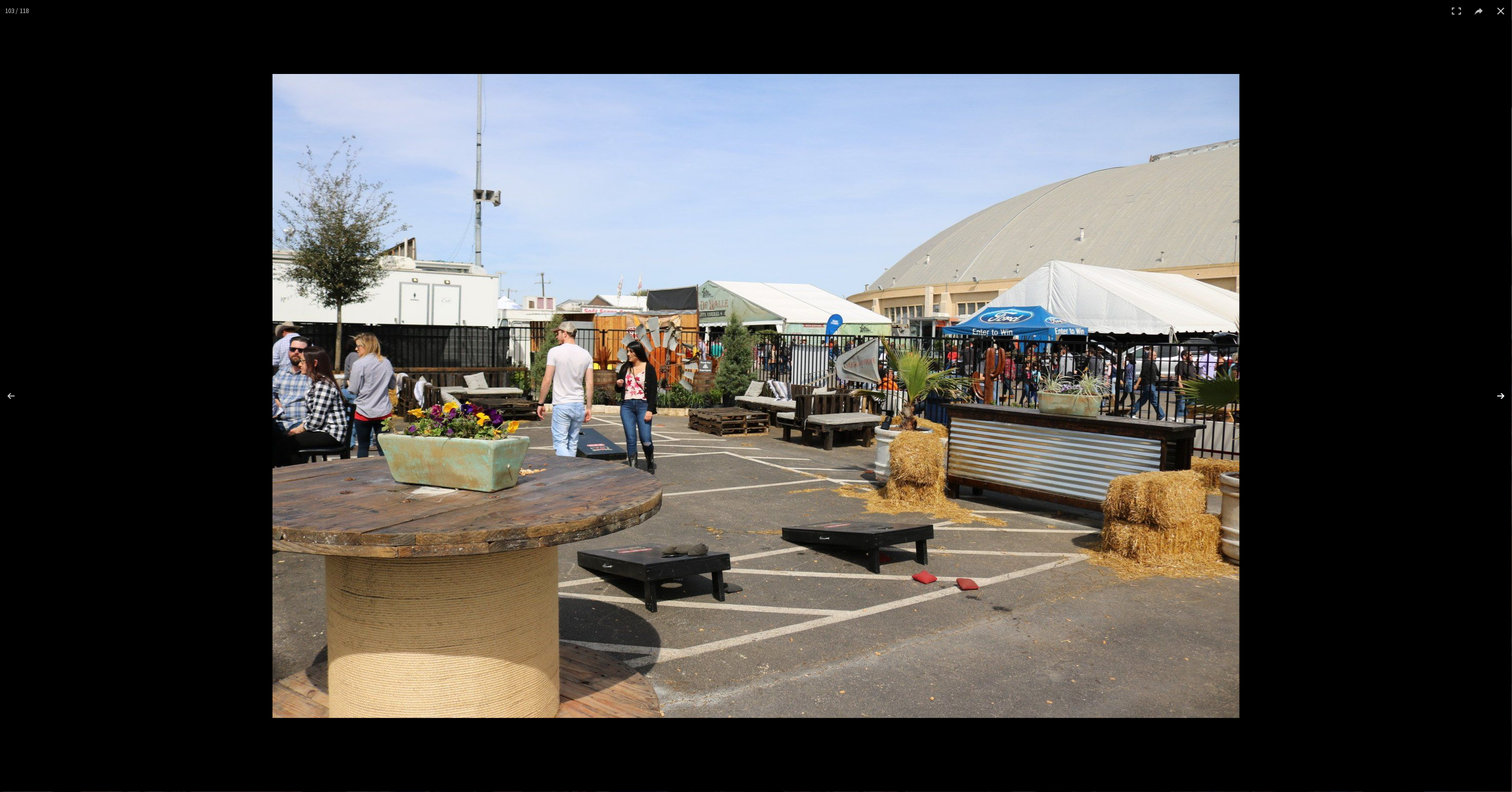
click at [1496, 396] on button at bounding box center [1494, 396] width 36 height 51
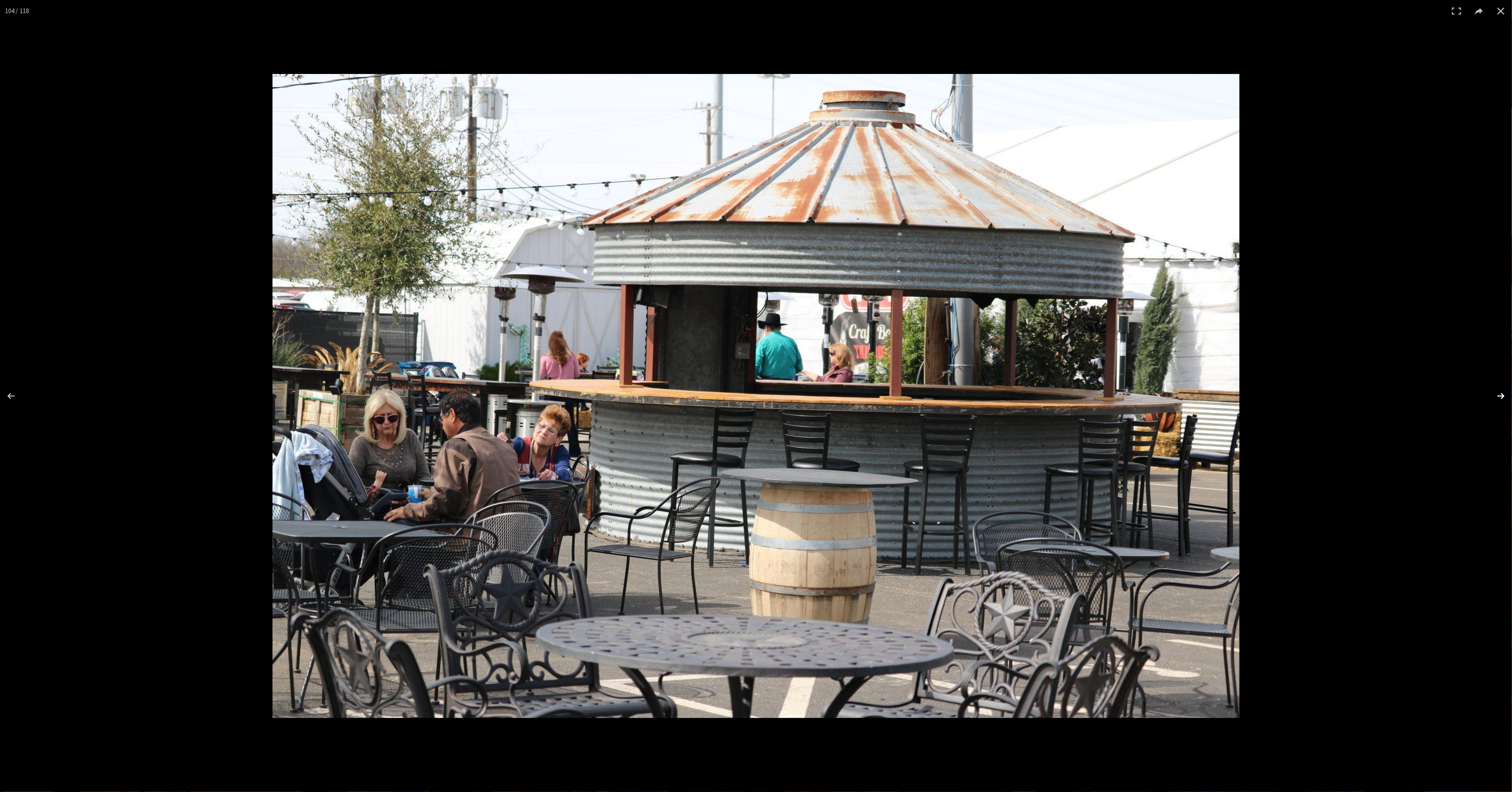
click at [1496, 396] on button at bounding box center [1494, 396] width 36 height 51
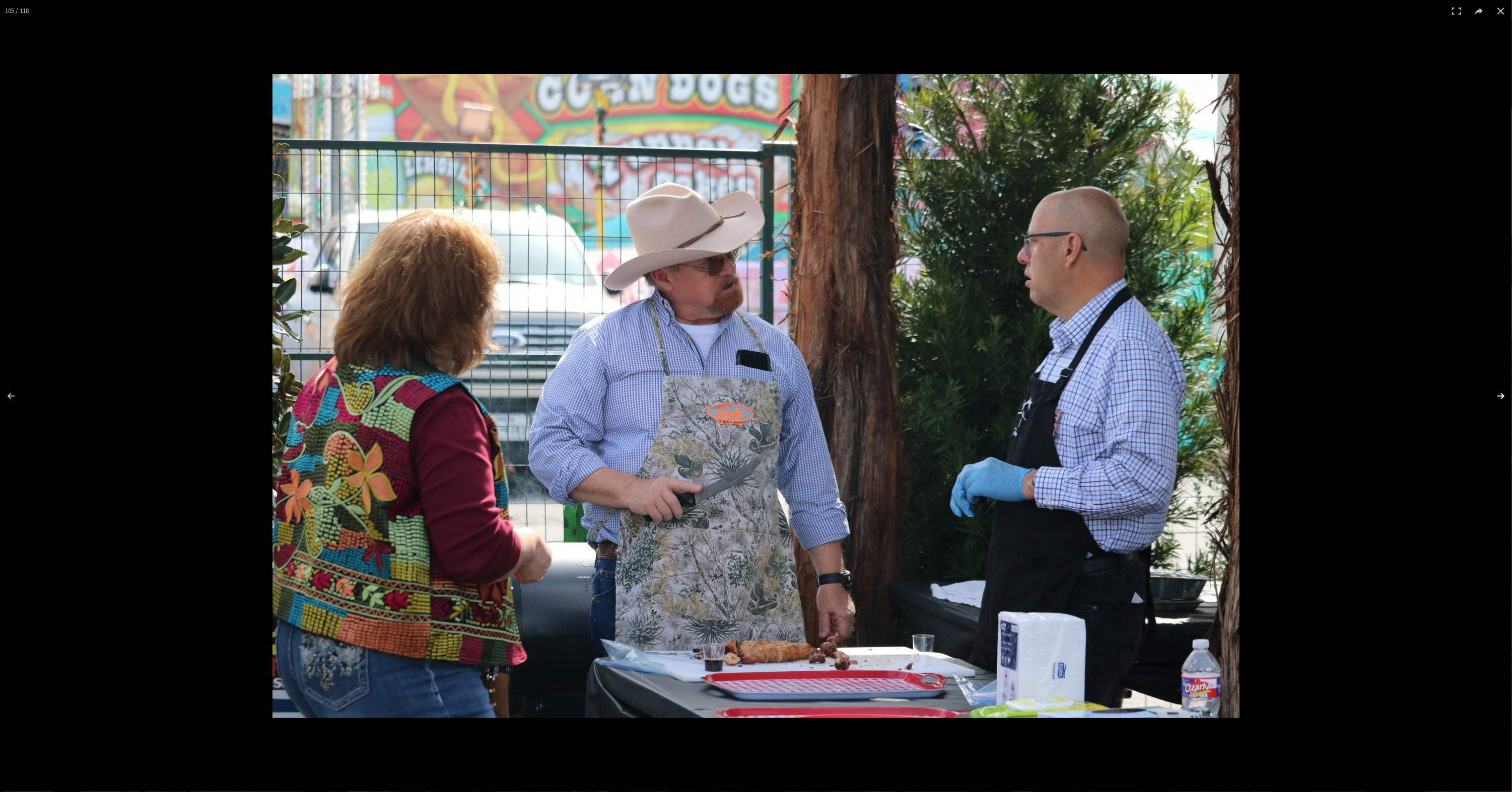
click at [1496, 396] on button at bounding box center [1494, 396] width 36 height 51
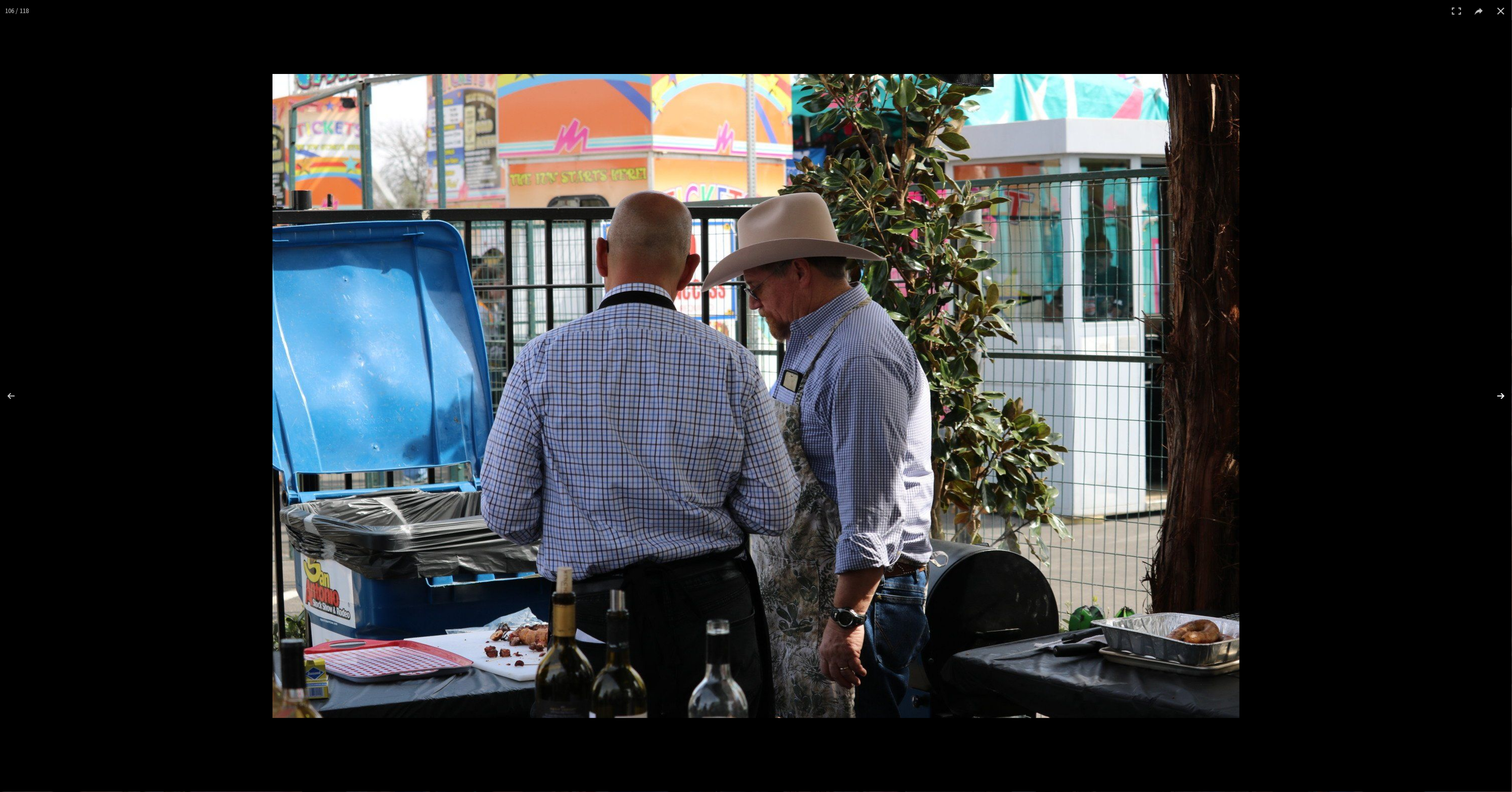
click at [1496, 396] on button at bounding box center [1494, 396] width 36 height 51
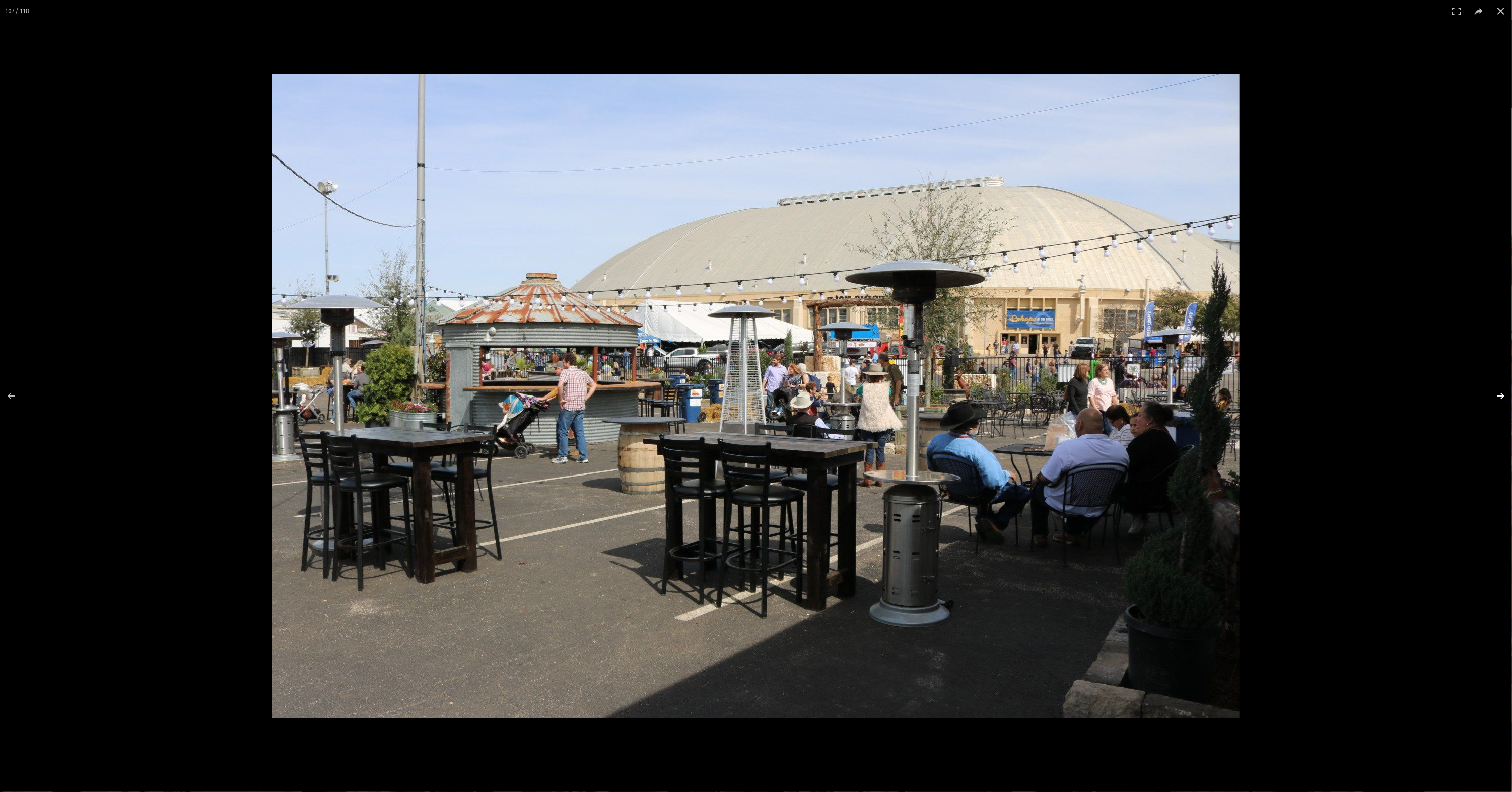
click at [1496, 396] on button at bounding box center [1494, 396] width 36 height 51
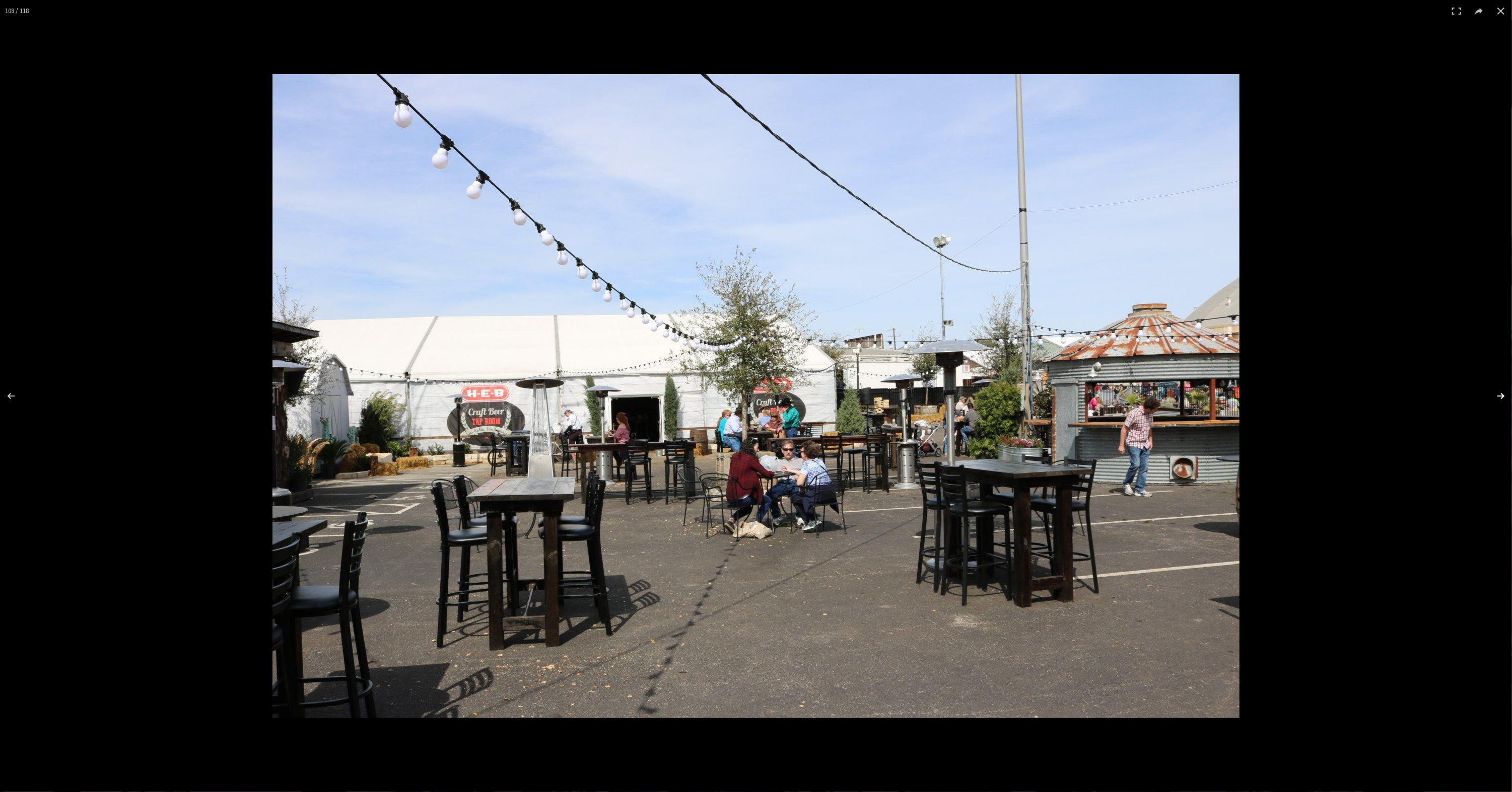
click at [1496, 396] on button at bounding box center [1494, 396] width 36 height 51
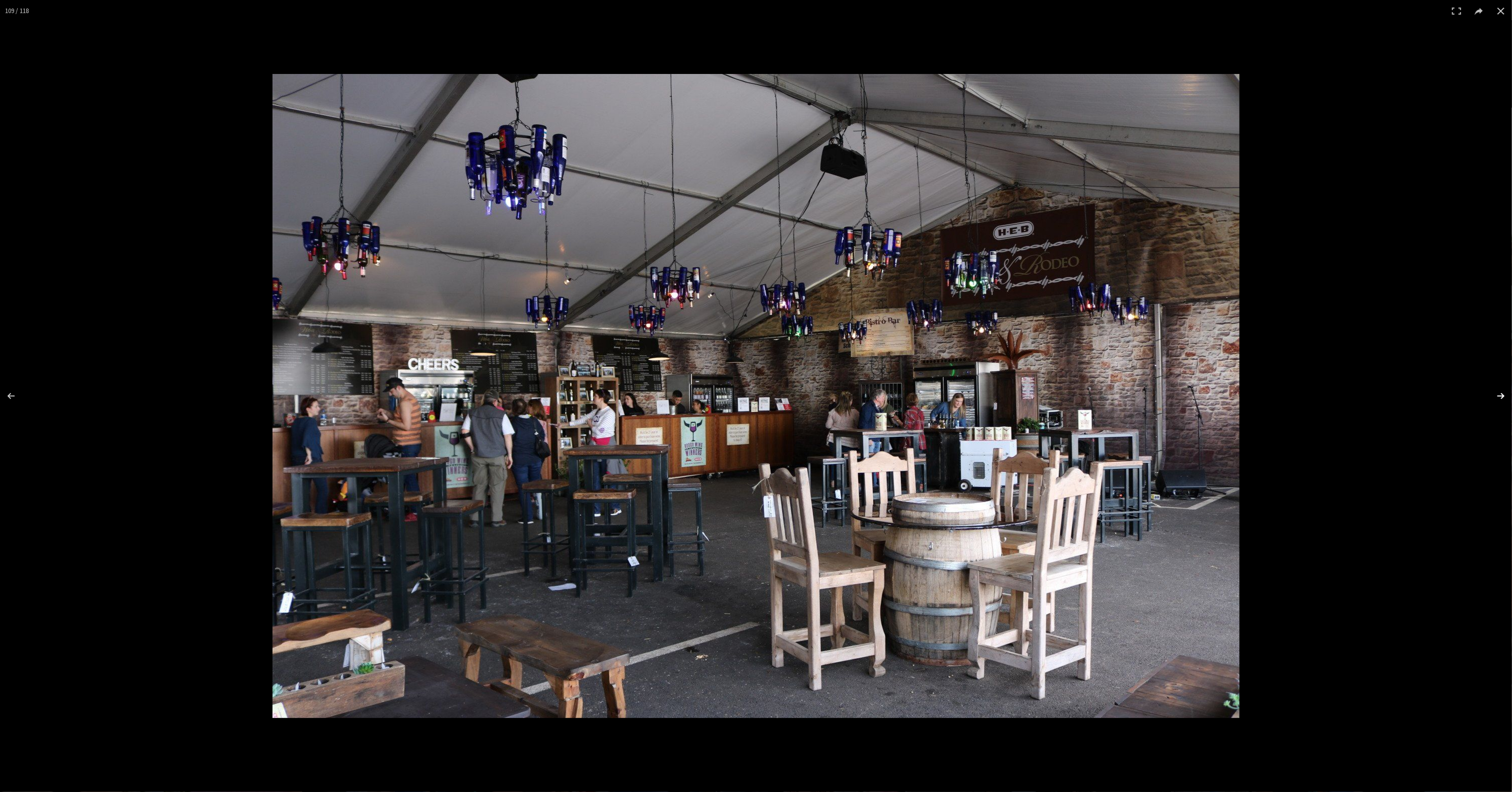
click at [1496, 396] on button at bounding box center [1494, 396] width 36 height 51
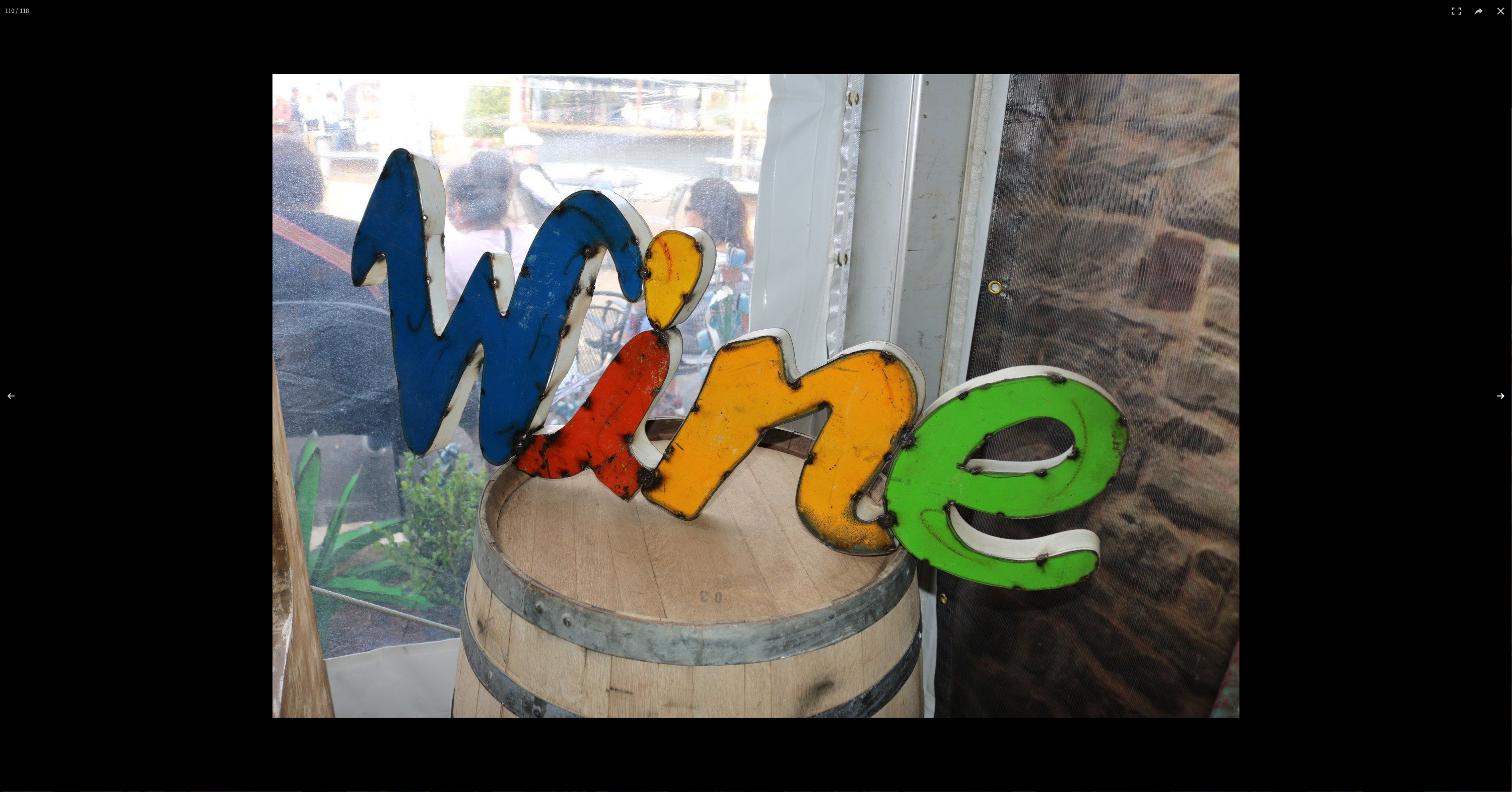
click at [1496, 396] on button at bounding box center [1494, 396] width 36 height 51
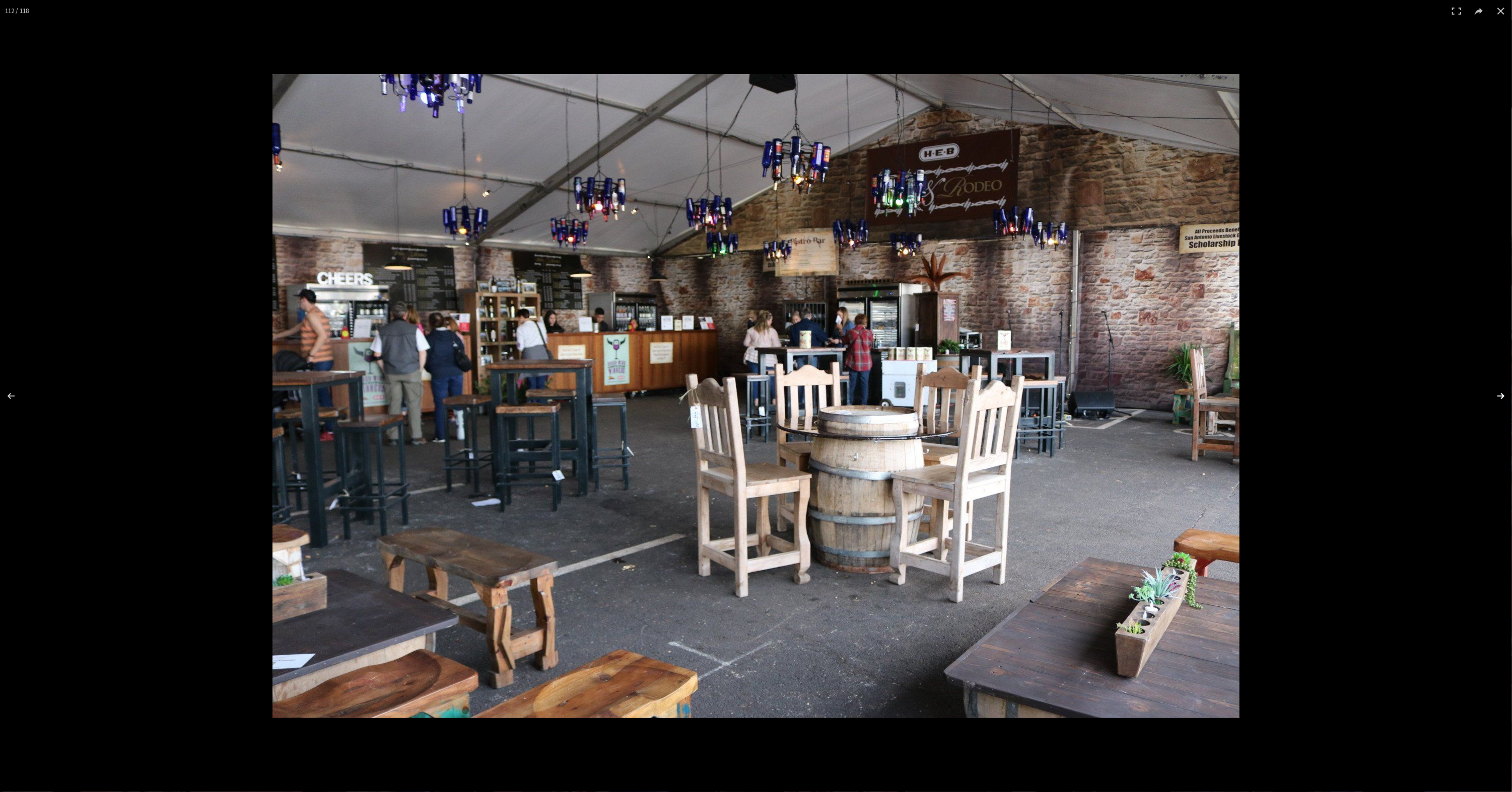
click at [1496, 396] on button at bounding box center [1494, 396] width 36 height 51
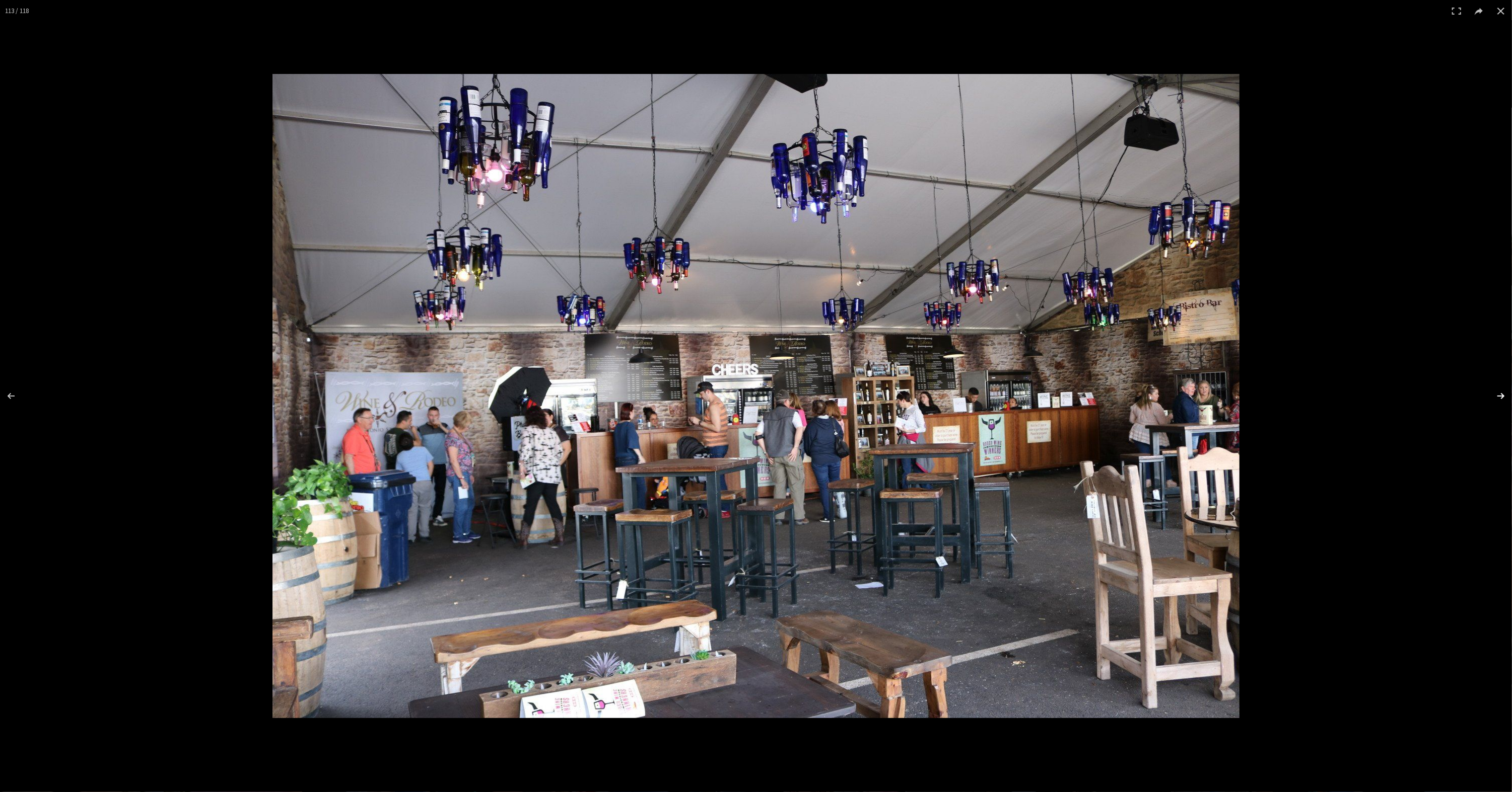
click at [1496, 396] on button at bounding box center [1494, 396] width 36 height 51
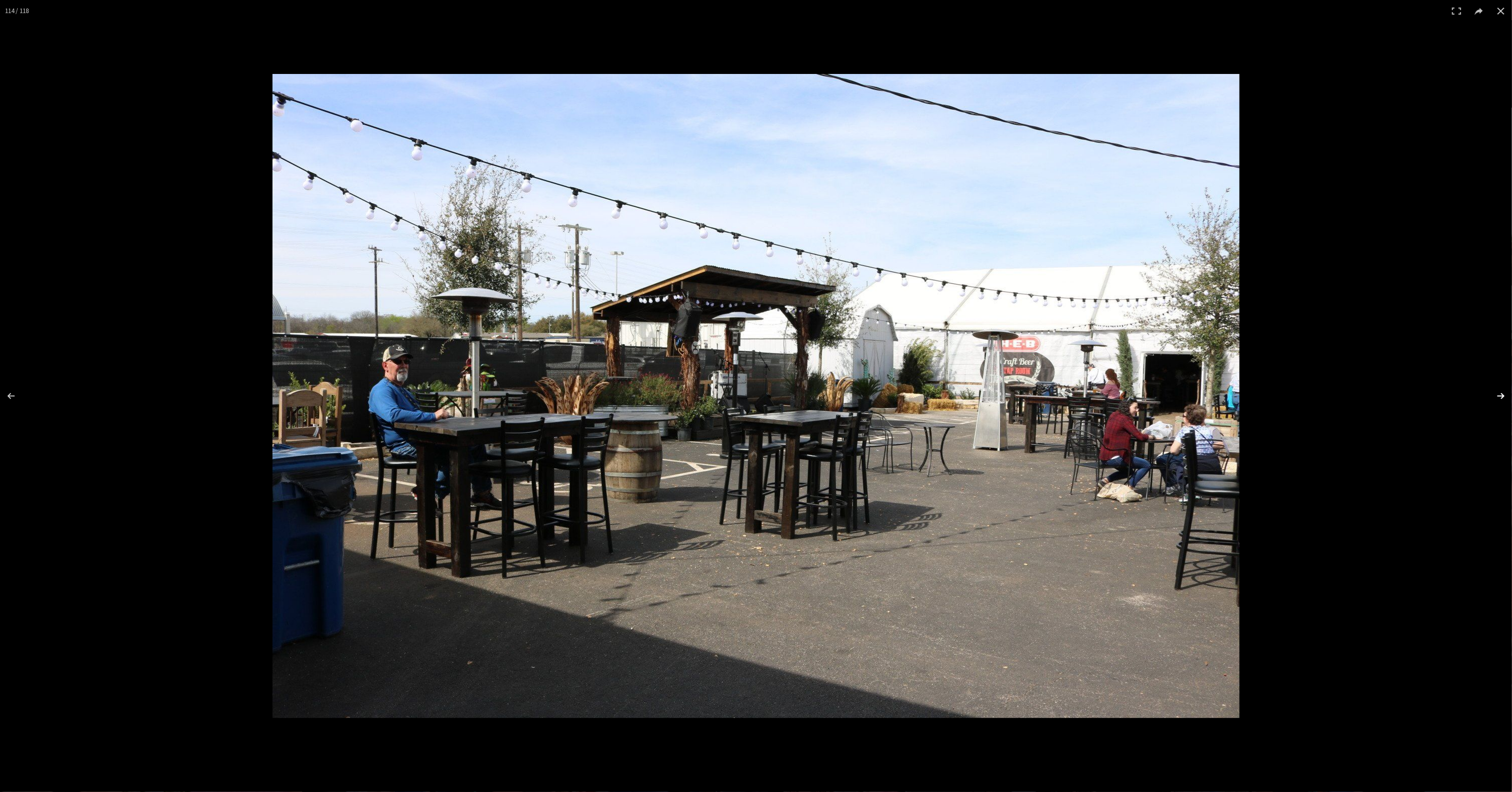
click at [1496, 396] on button at bounding box center [1494, 396] width 36 height 51
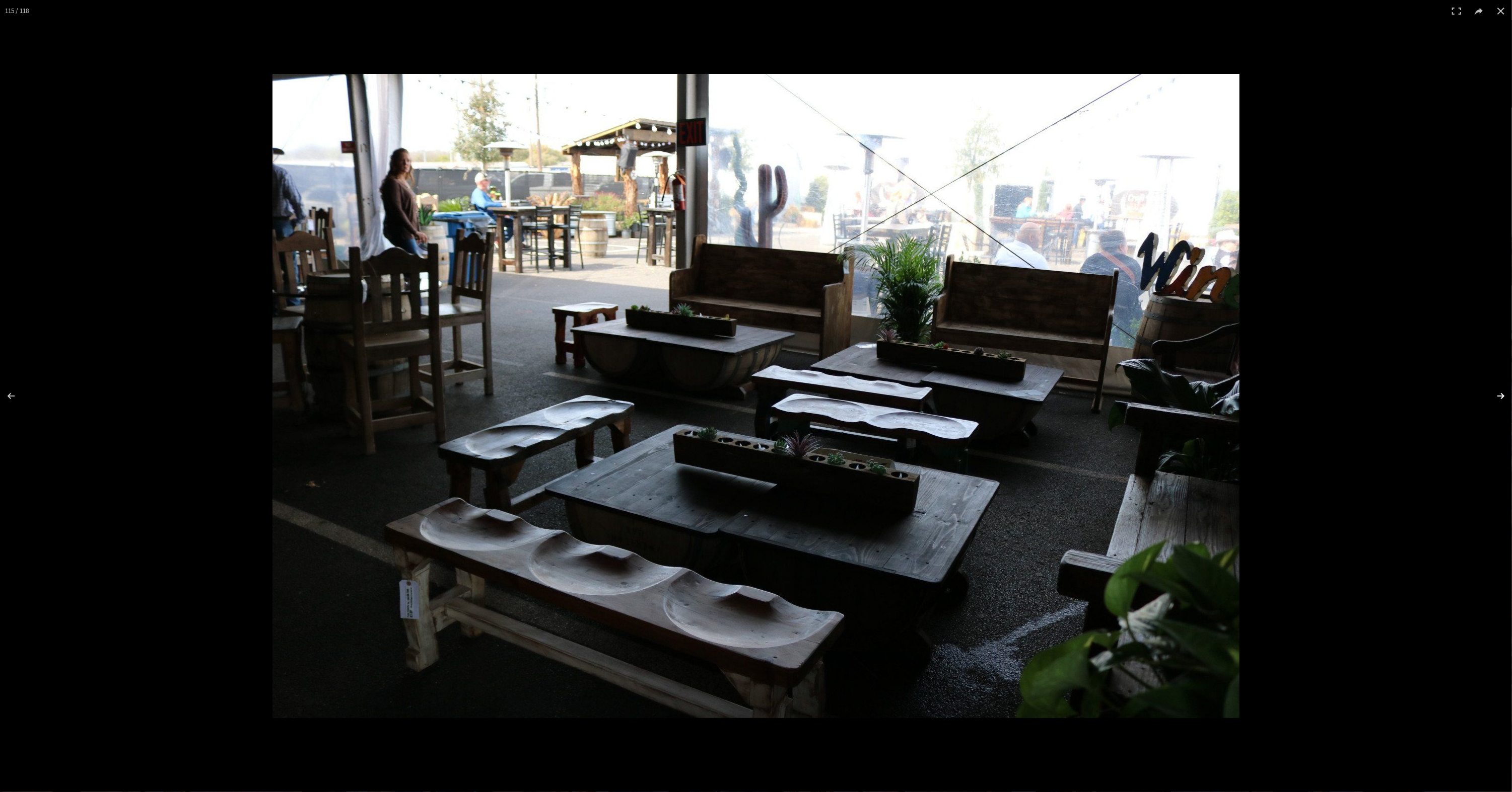
click at [1496, 396] on button at bounding box center [1494, 396] width 36 height 51
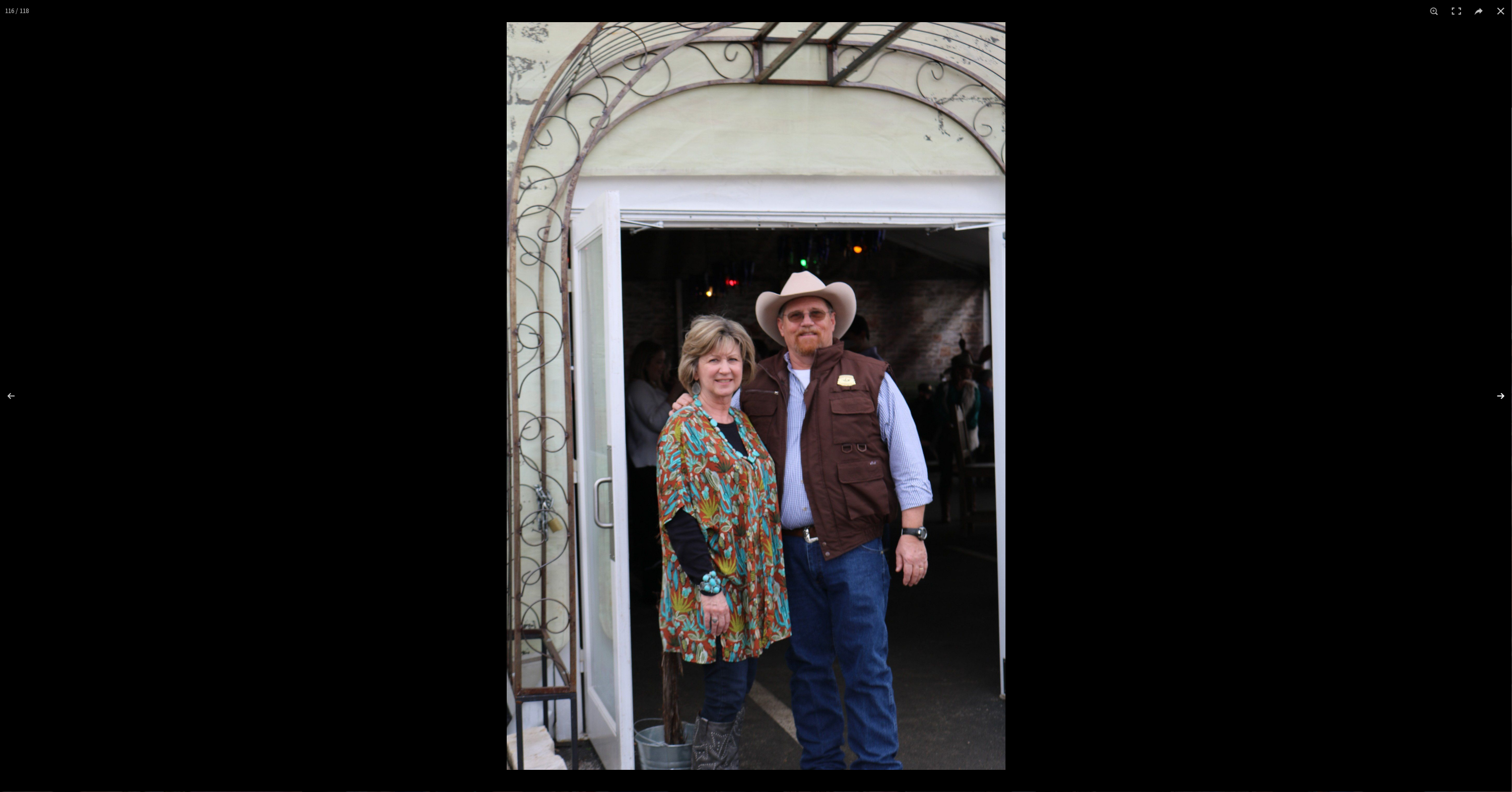
click at [1496, 396] on button at bounding box center [1494, 396] width 36 height 51
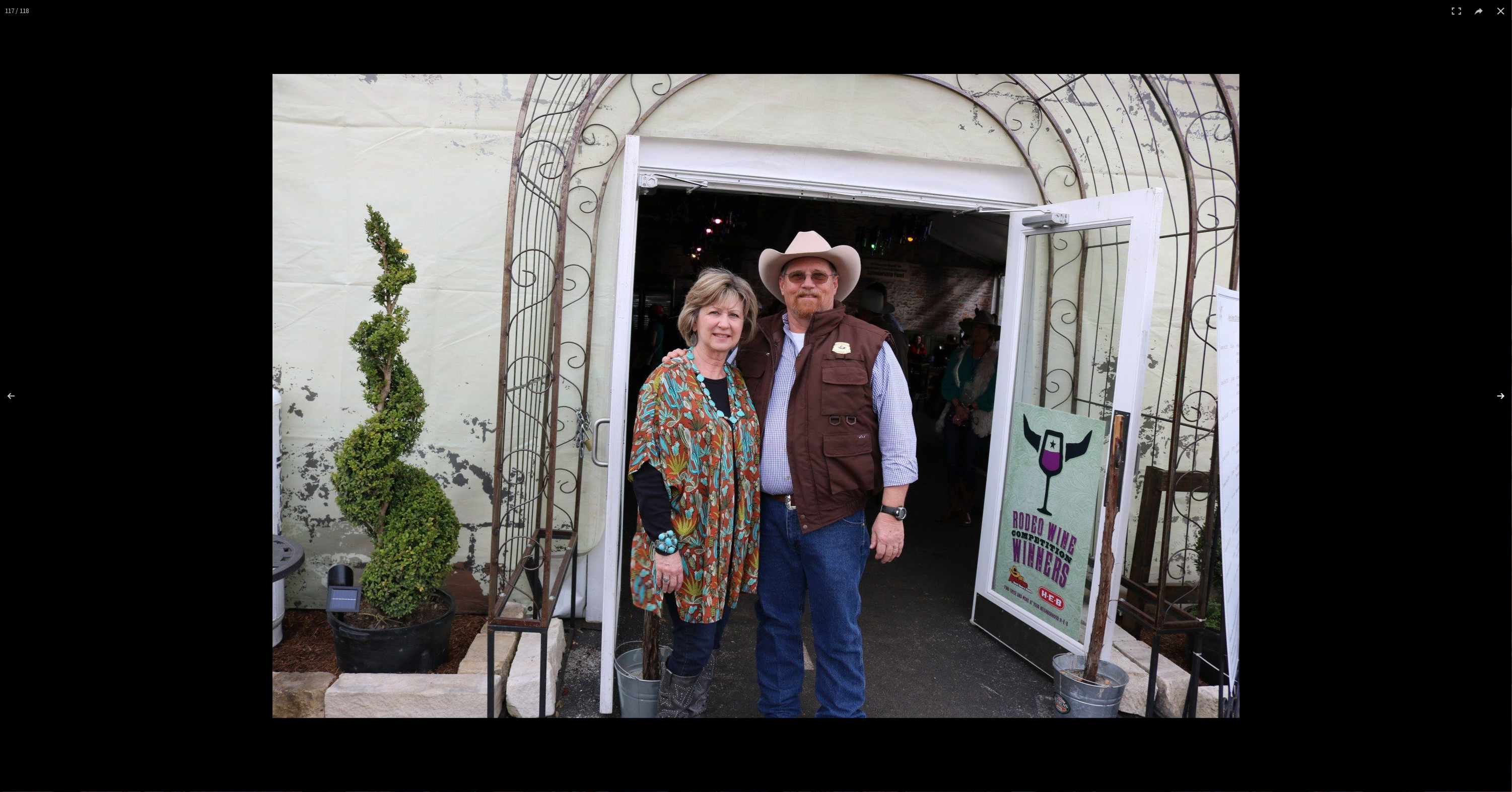
click at [1496, 396] on button at bounding box center [1494, 396] width 36 height 51
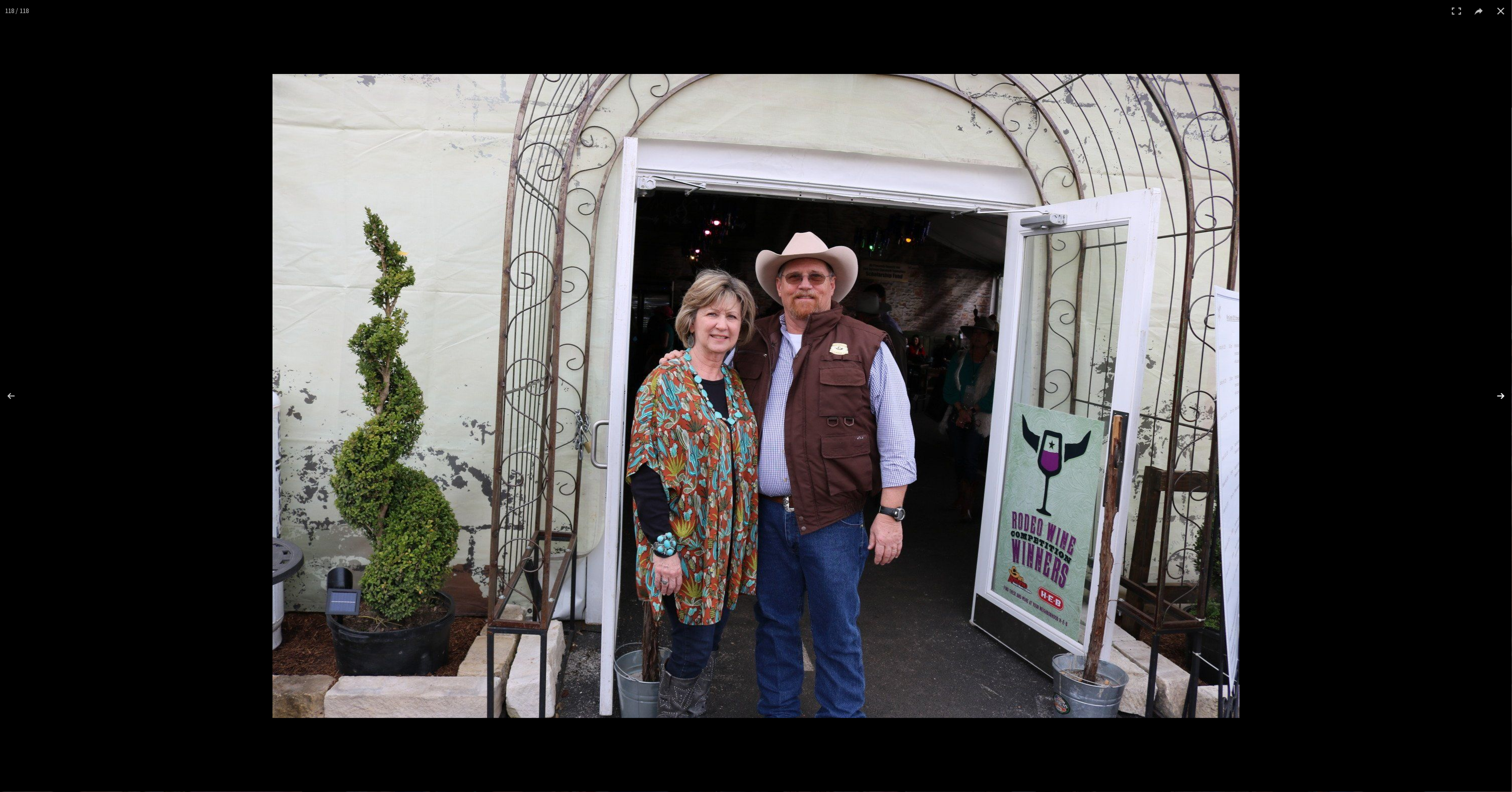
click at [1496, 396] on button at bounding box center [1494, 396] width 36 height 51
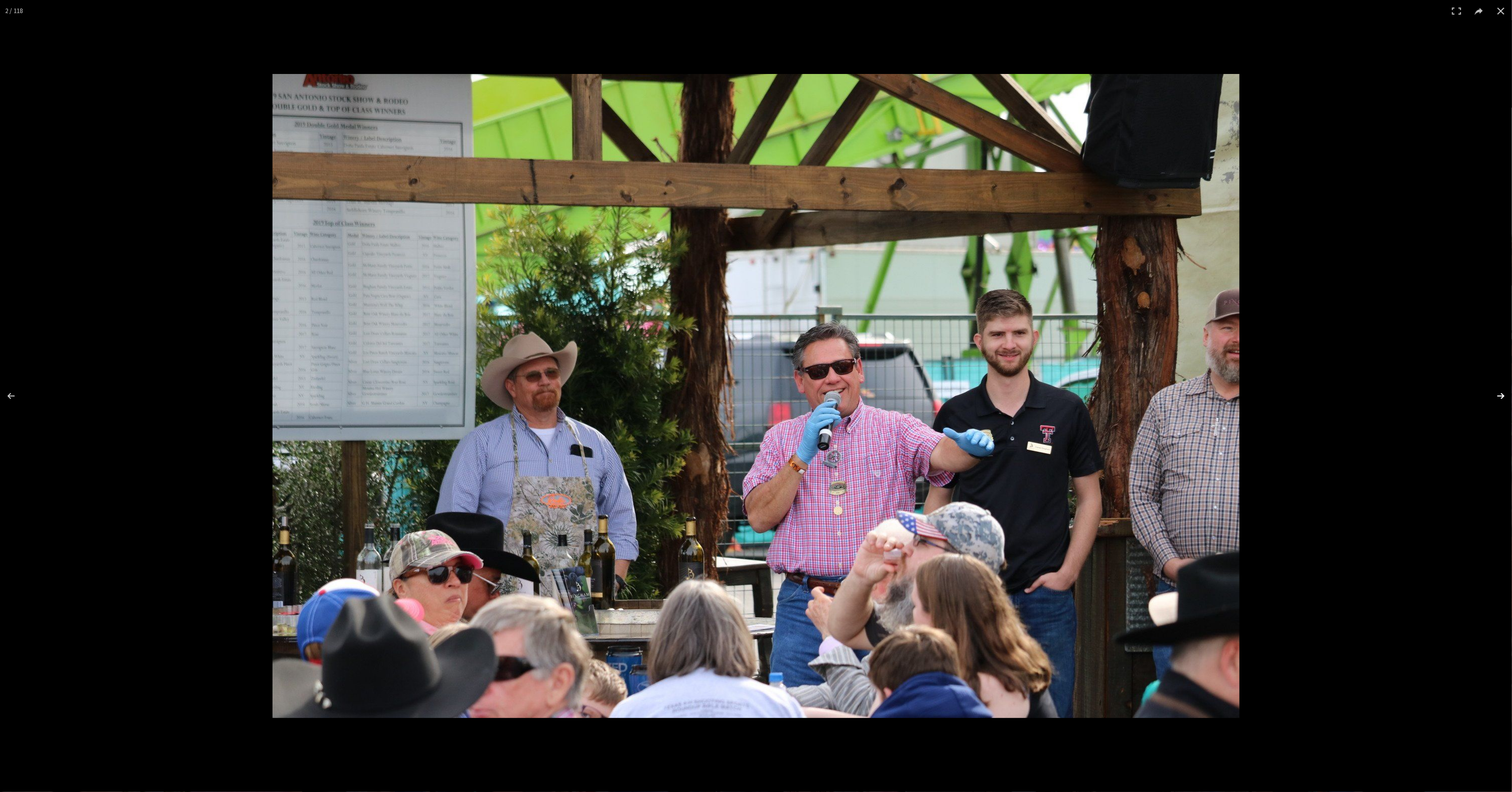
click at [1496, 396] on button at bounding box center [1494, 396] width 36 height 51
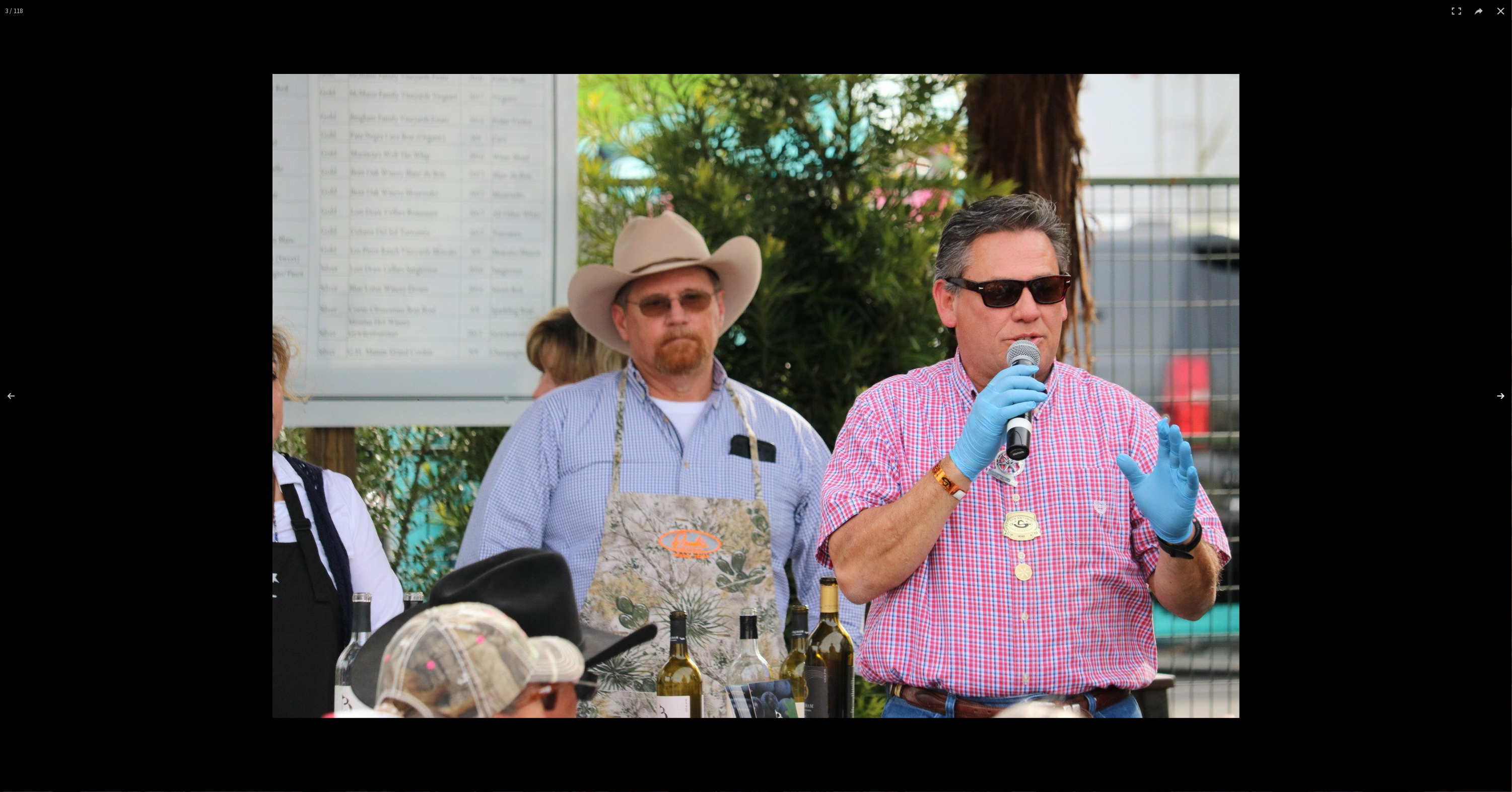
click at [1496, 396] on button at bounding box center [1494, 396] width 36 height 51
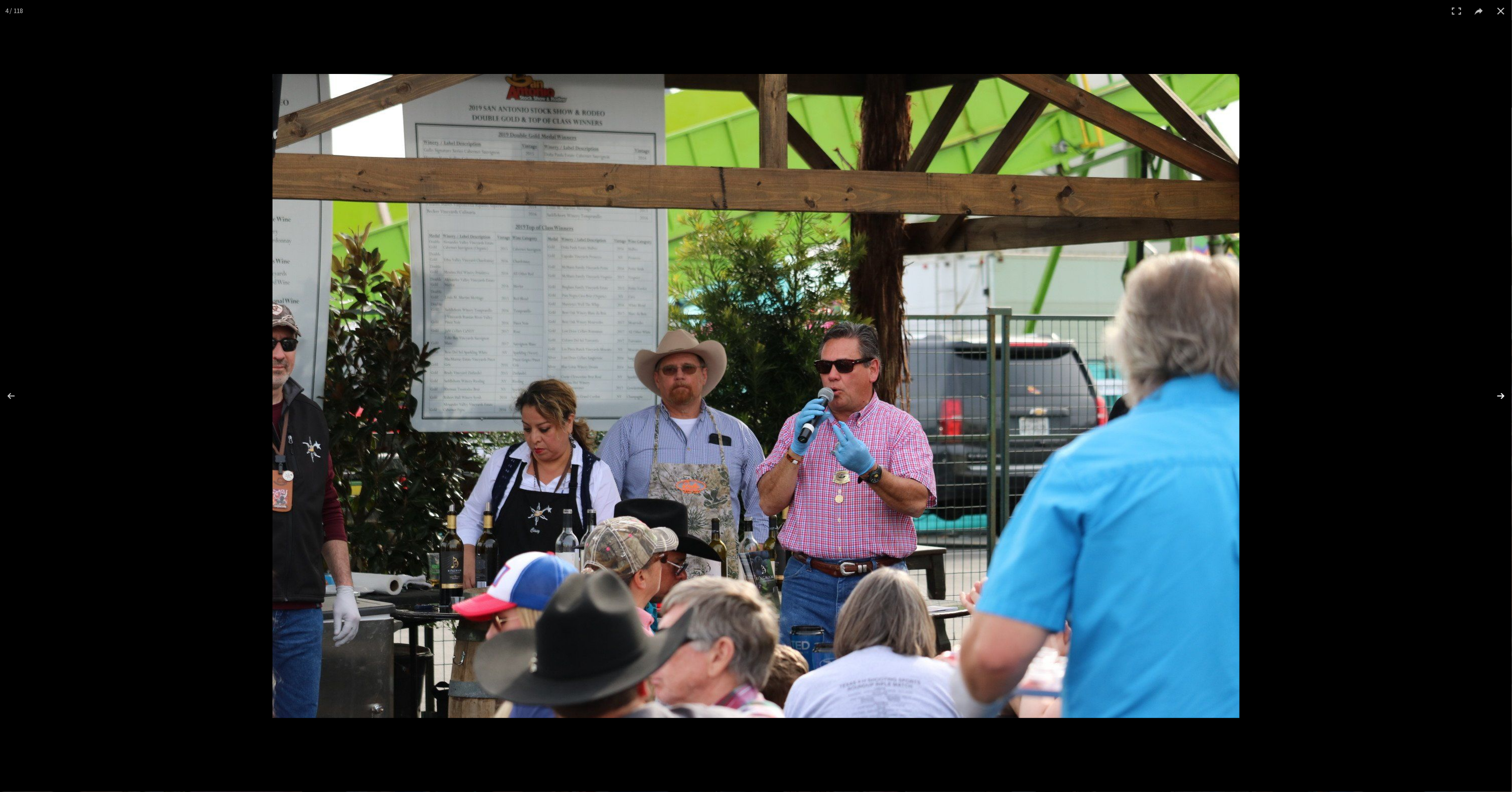
click at [1496, 396] on button at bounding box center [1494, 396] width 36 height 51
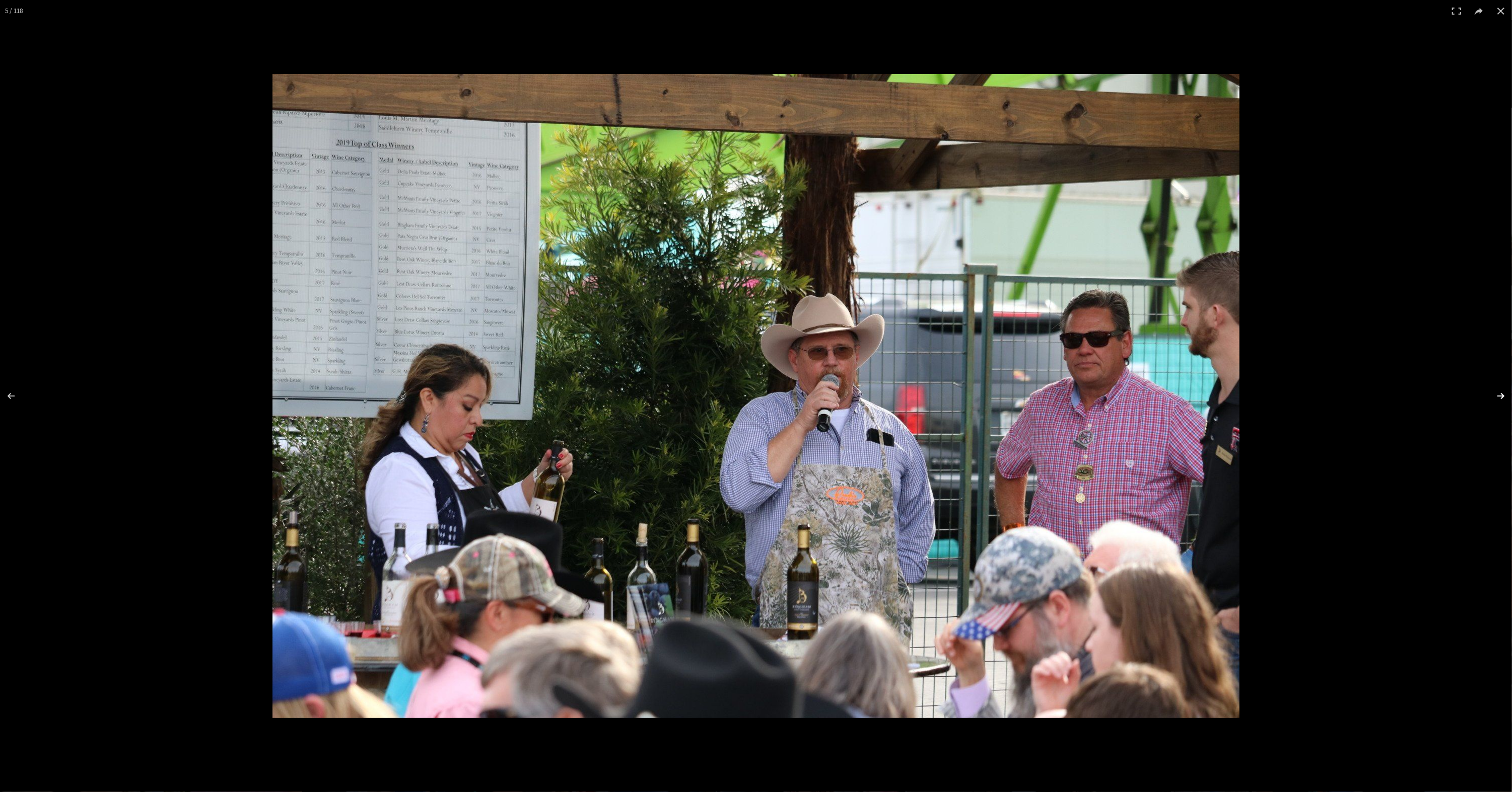
click at [1504, 392] on button at bounding box center [1494, 396] width 36 height 51
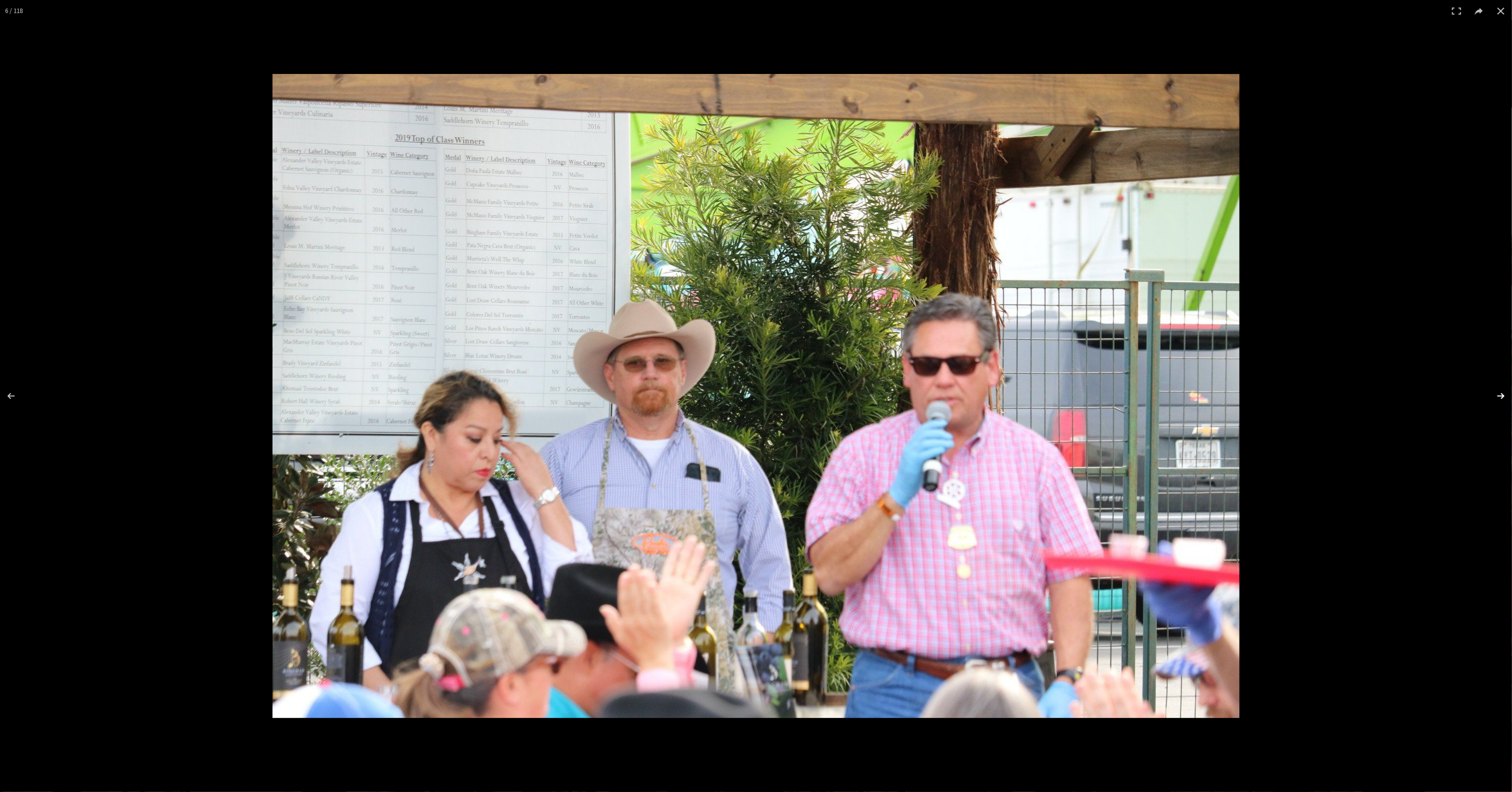
click at [1504, 392] on button at bounding box center [1494, 396] width 36 height 51
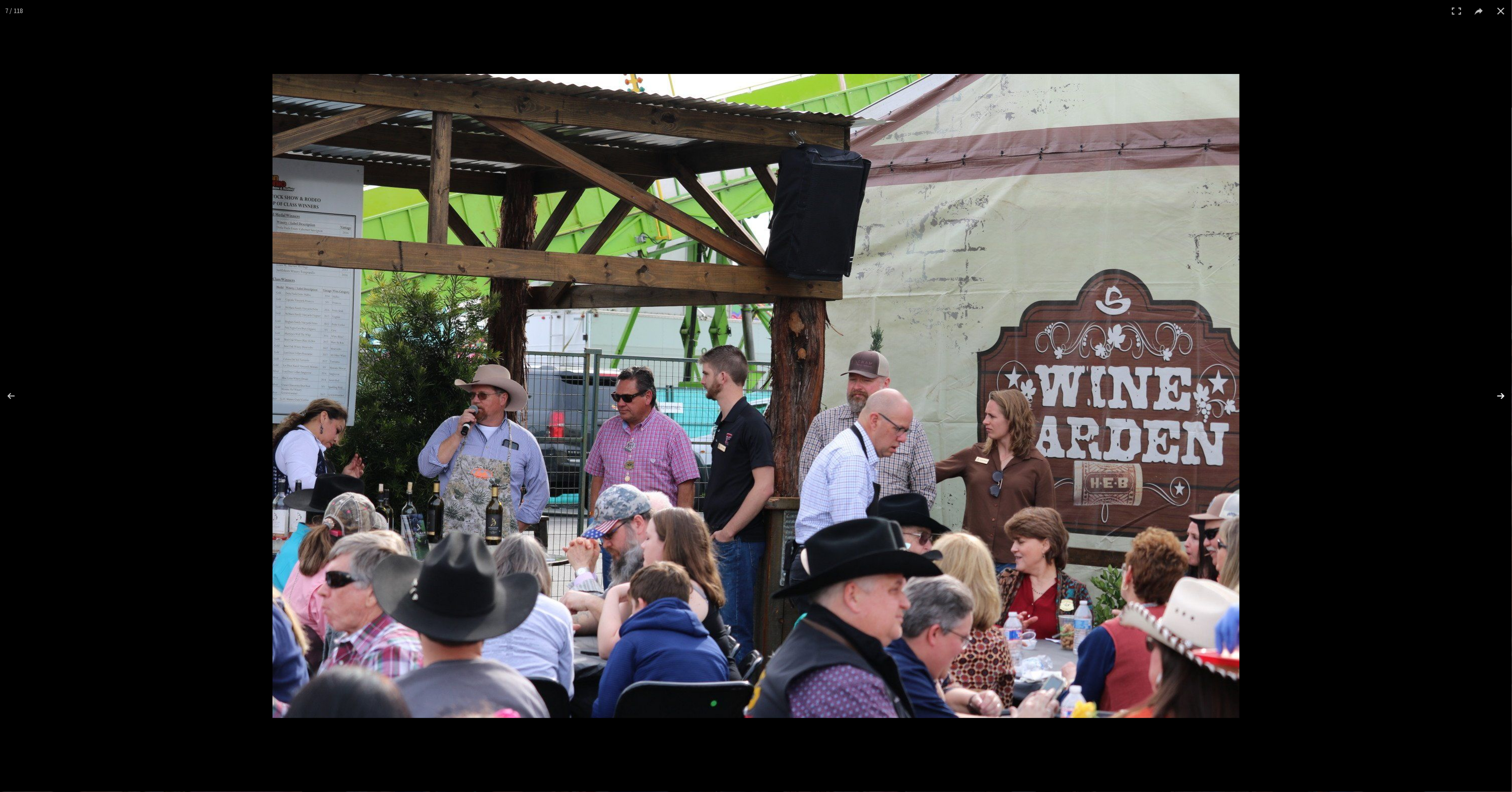
click at [1504, 392] on button at bounding box center [1494, 396] width 36 height 51
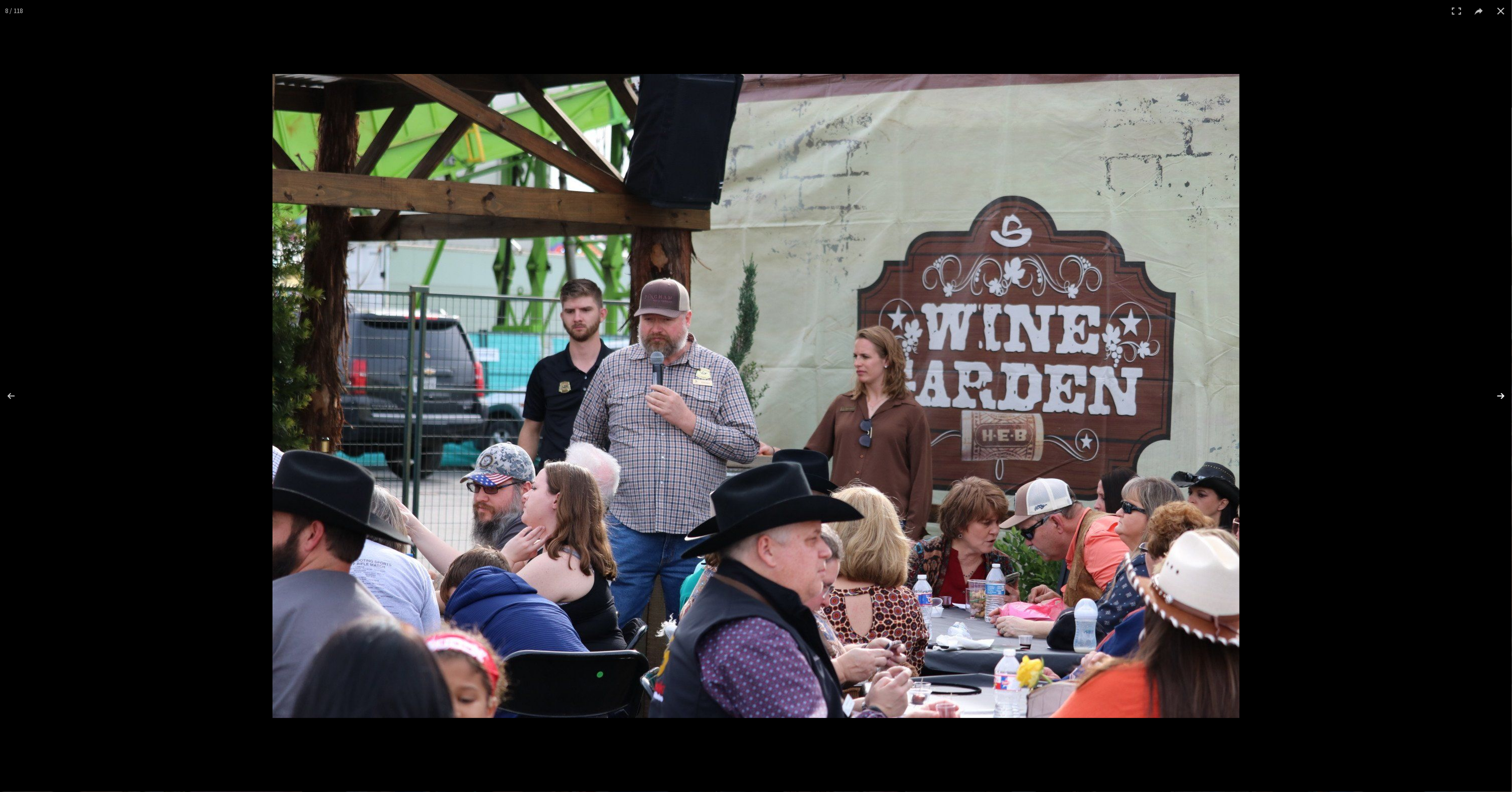
click at [1504, 392] on button at bounding box center [1494, 396] width 36 height 51
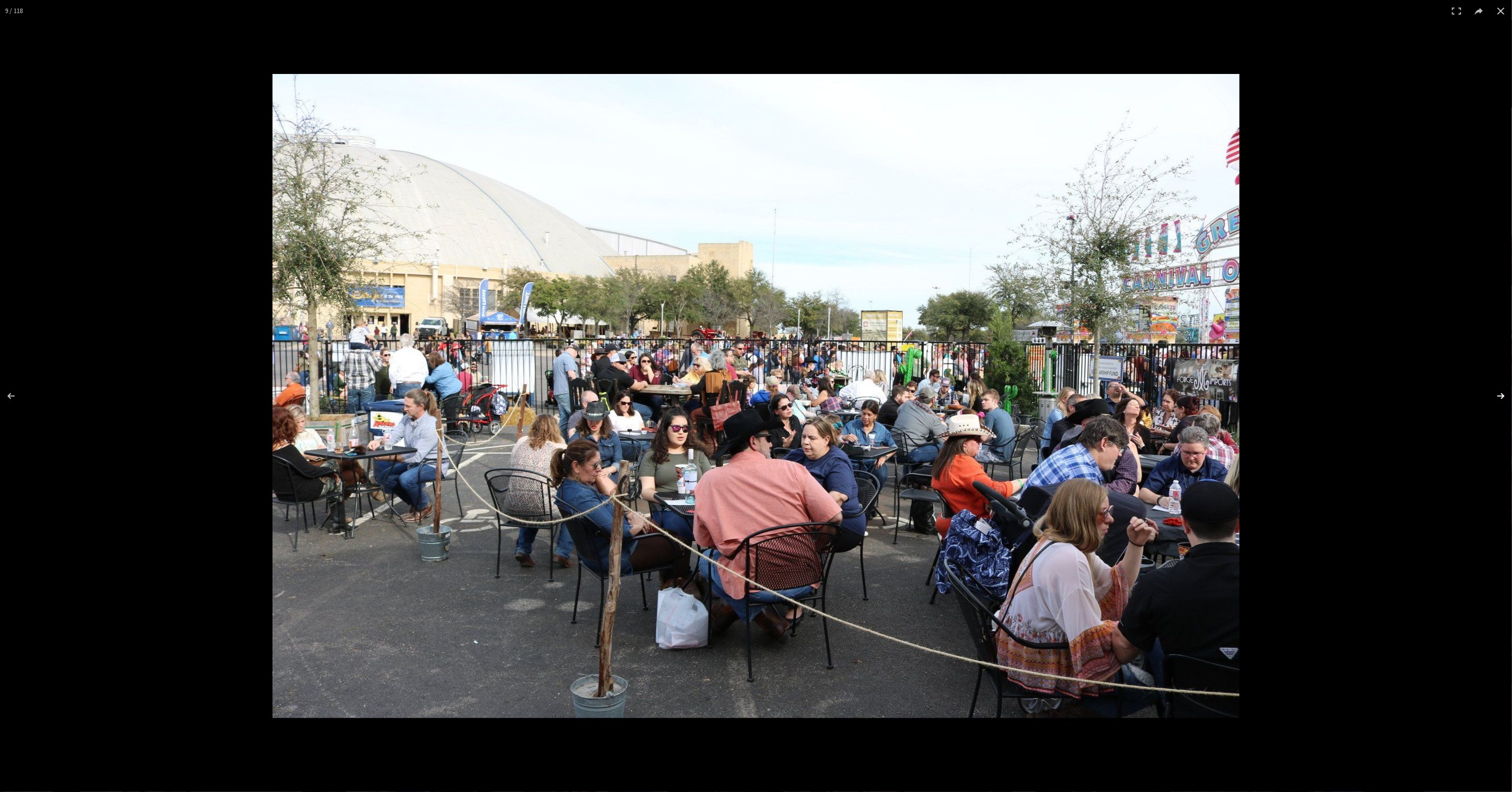
click at [1504, 392] on button at bounding box center [1494, 396] width 36 height 51
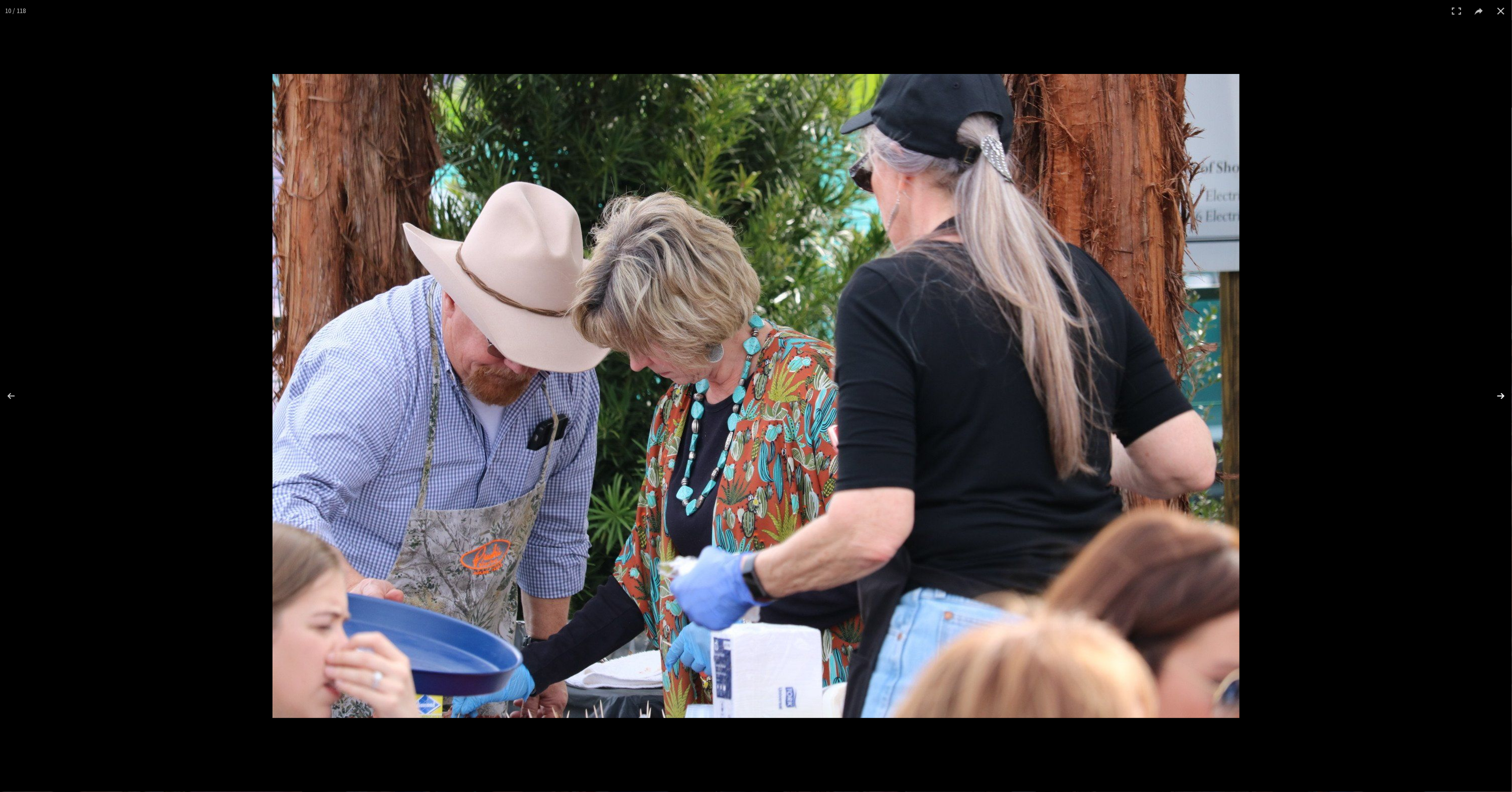
click at [1504, 392] on button at bounding box center [1494, 396] width 36 height 51
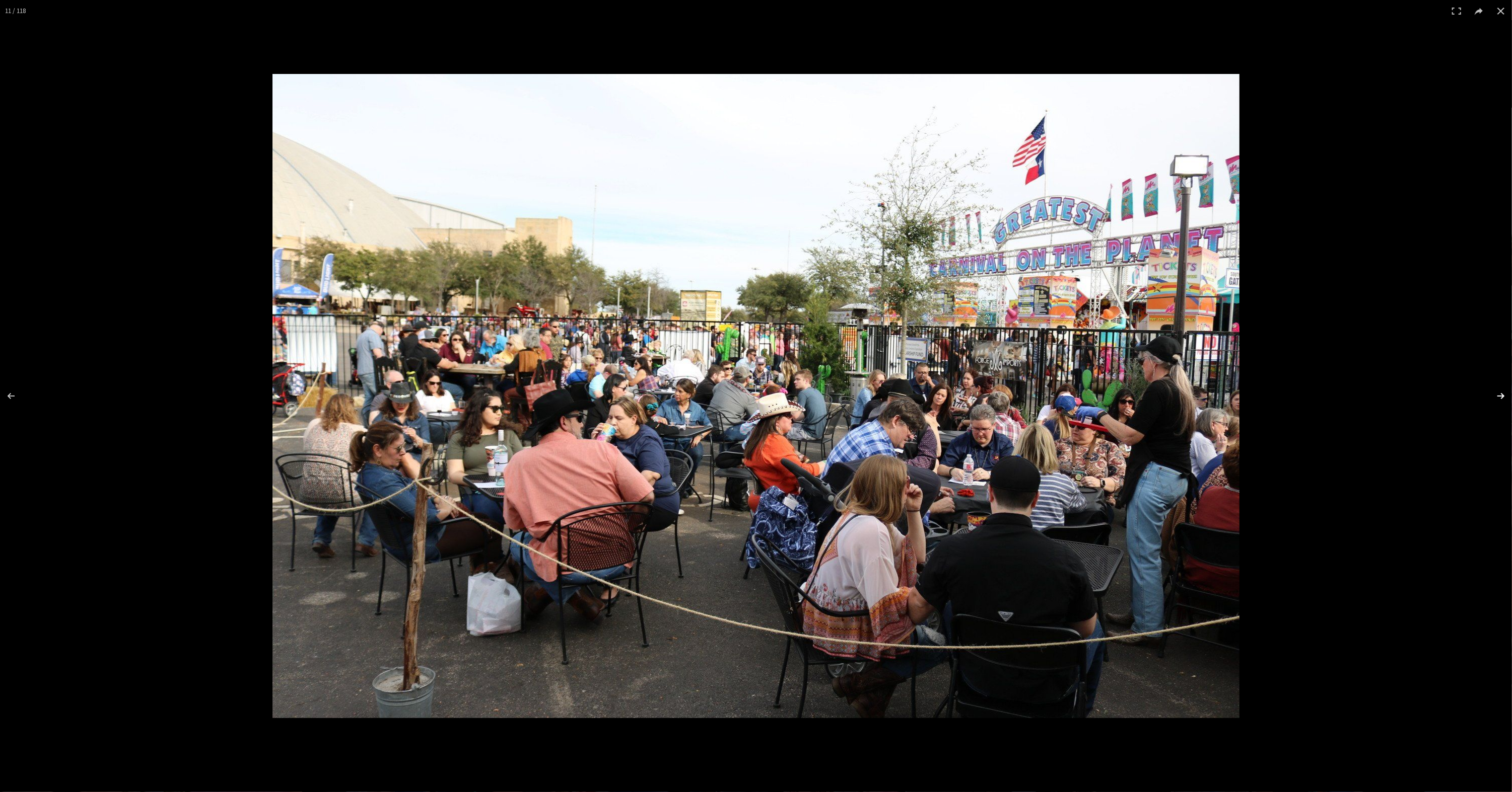
click at [1504, 392] on button at bounding box center [1494, 396] width 36 height 51
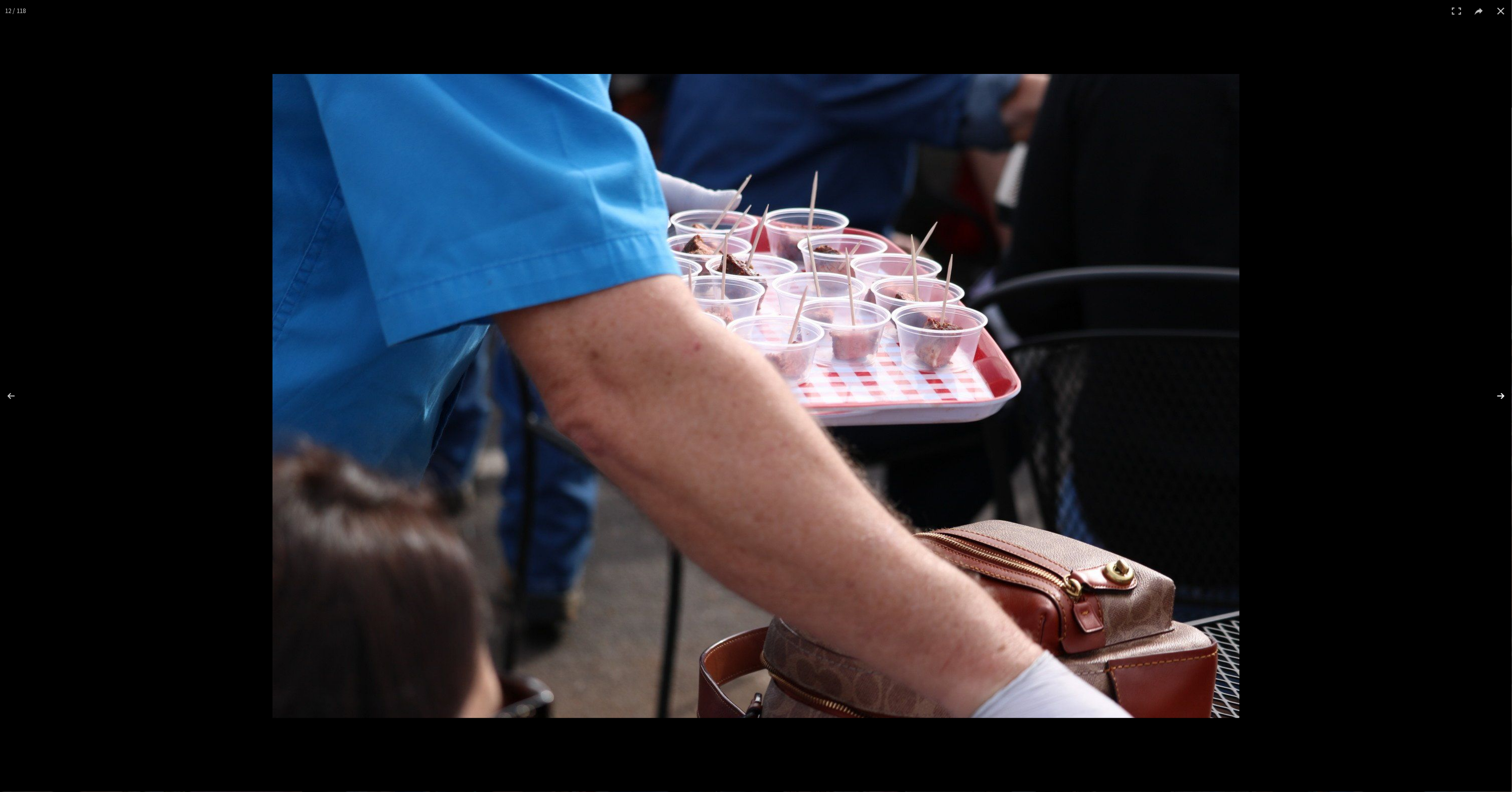
click at [1504, 392] on button at bounding box center [1494, 396] width 36 height 51
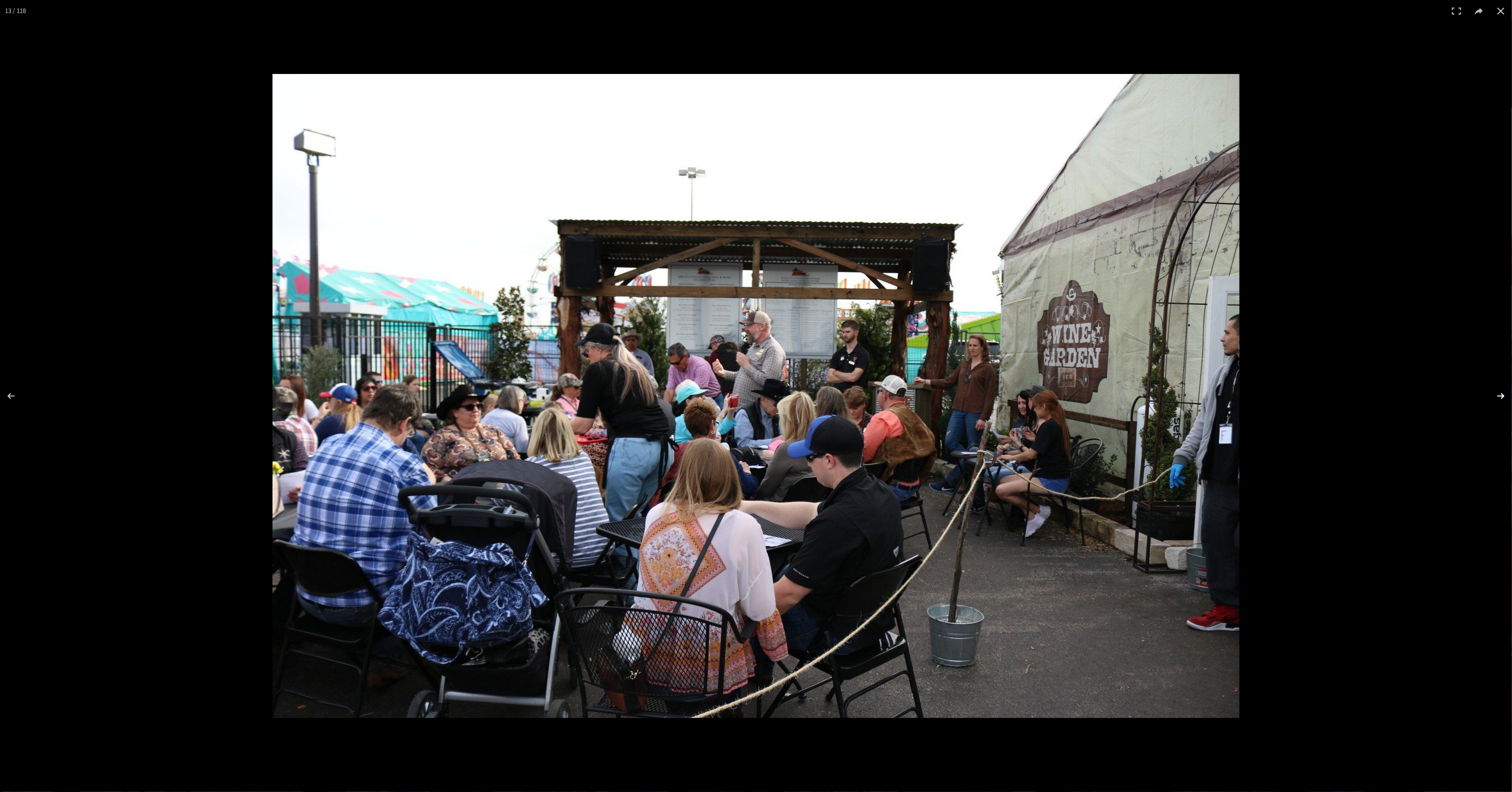
click at [1504, 392] on button at bounding box center [1494, 396] width 36 height 51
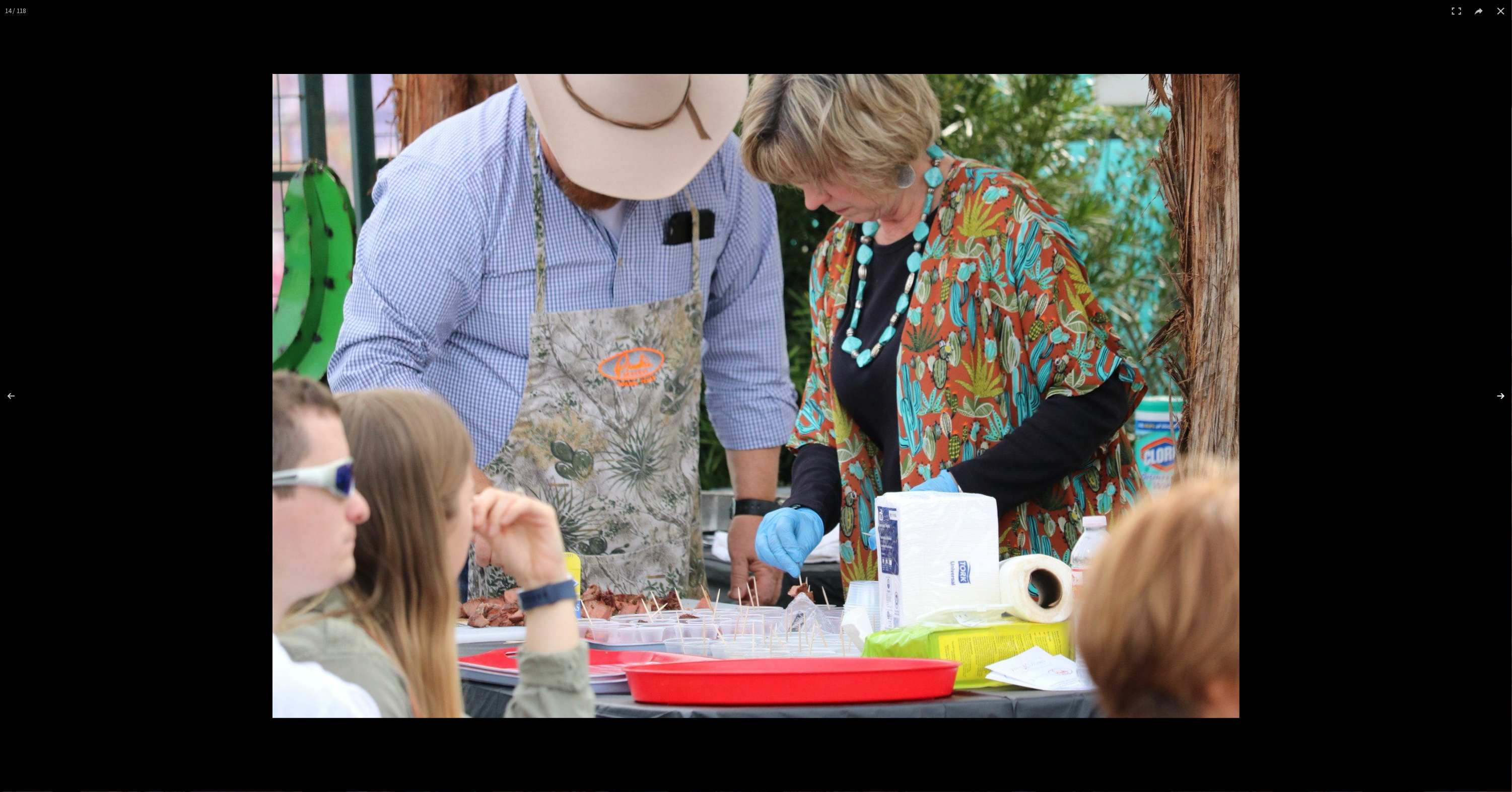
click at [1504, 392] on button at bounding box center [1494, 396] width 36 height 51
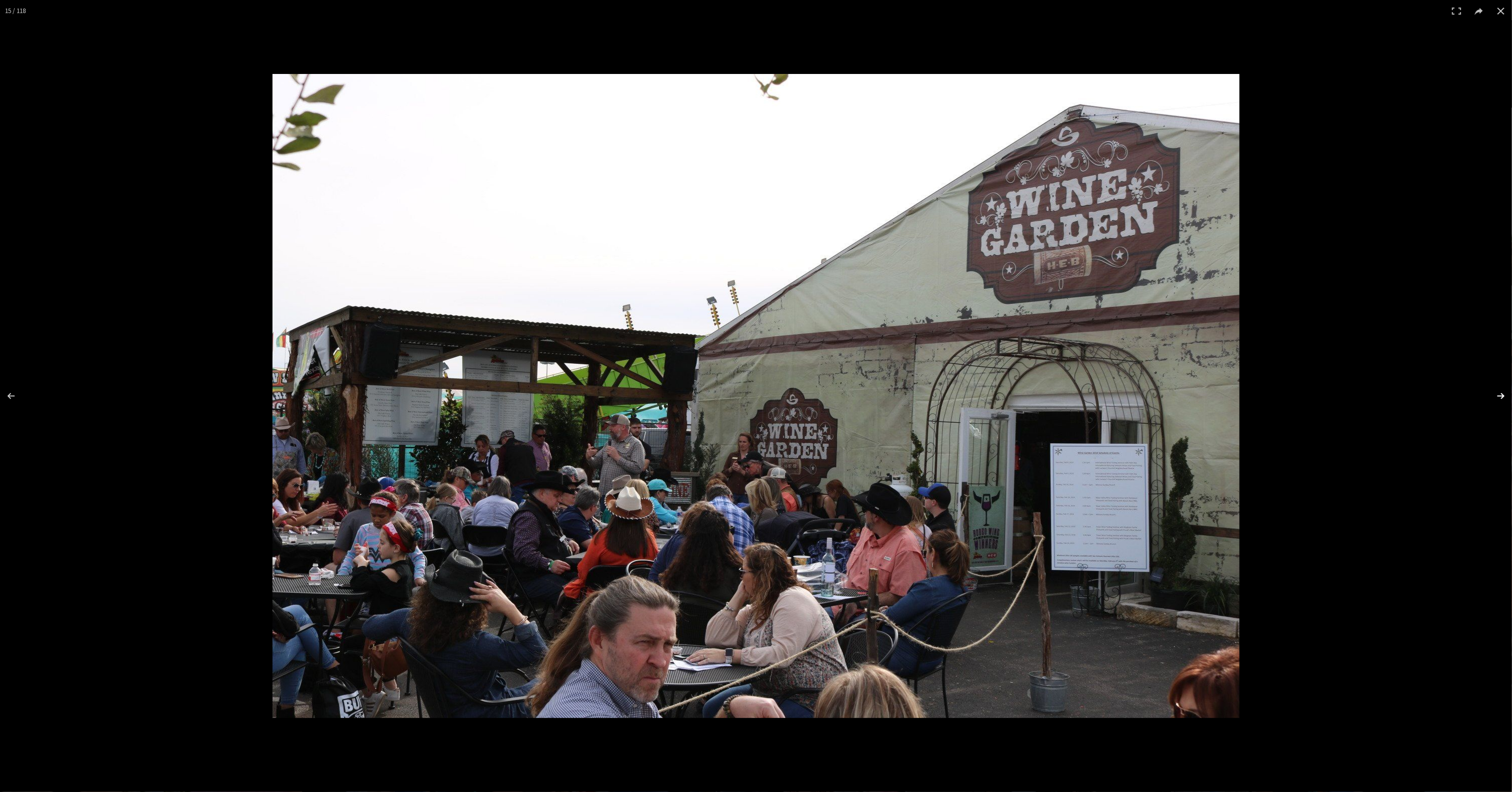
click at [1504, 392] on button at bounding box center [1494, 396] width 36 height 51
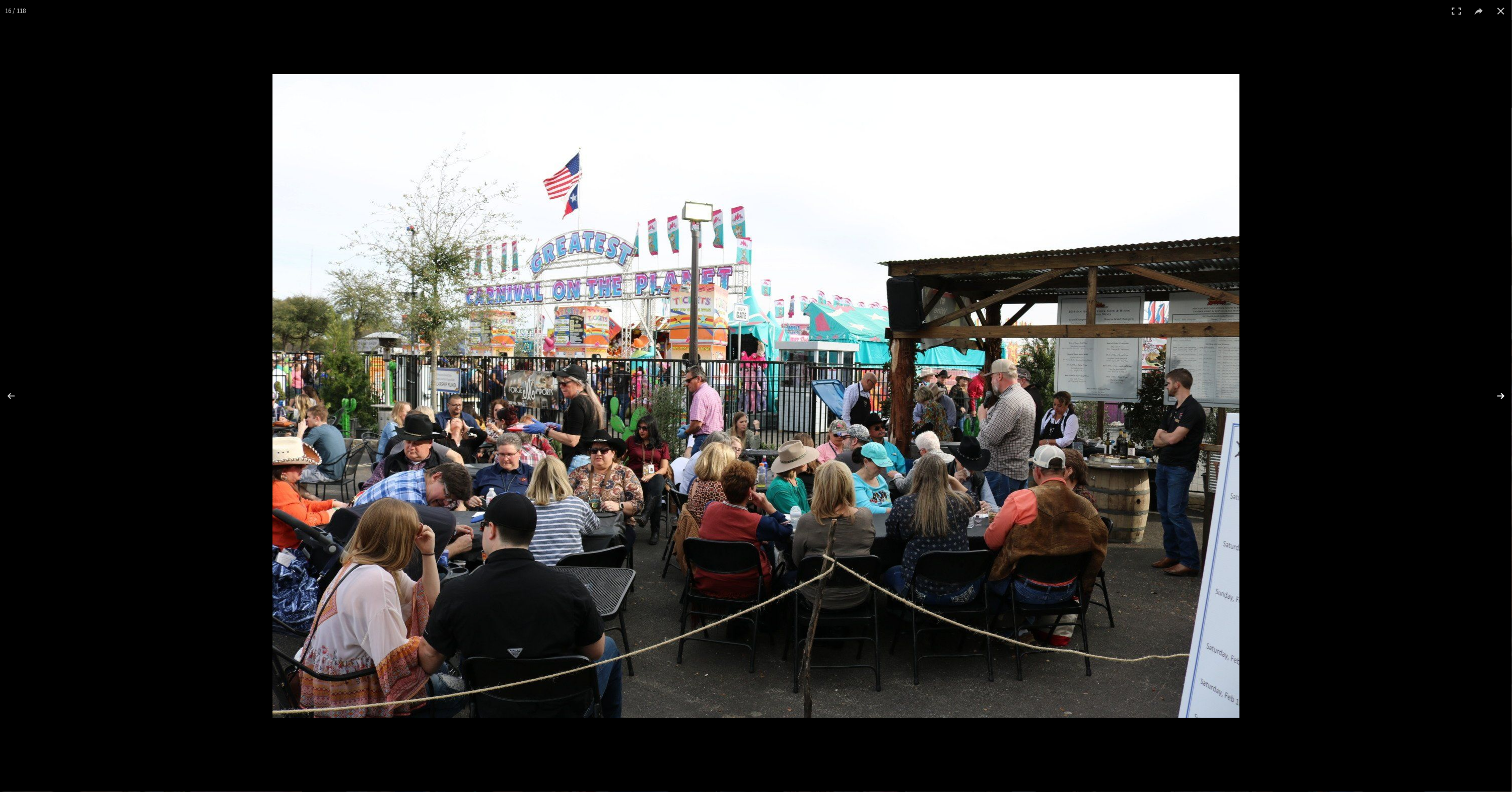
click at [1504, 392] on button at bounding box center [1494, 396] width 36 height 51
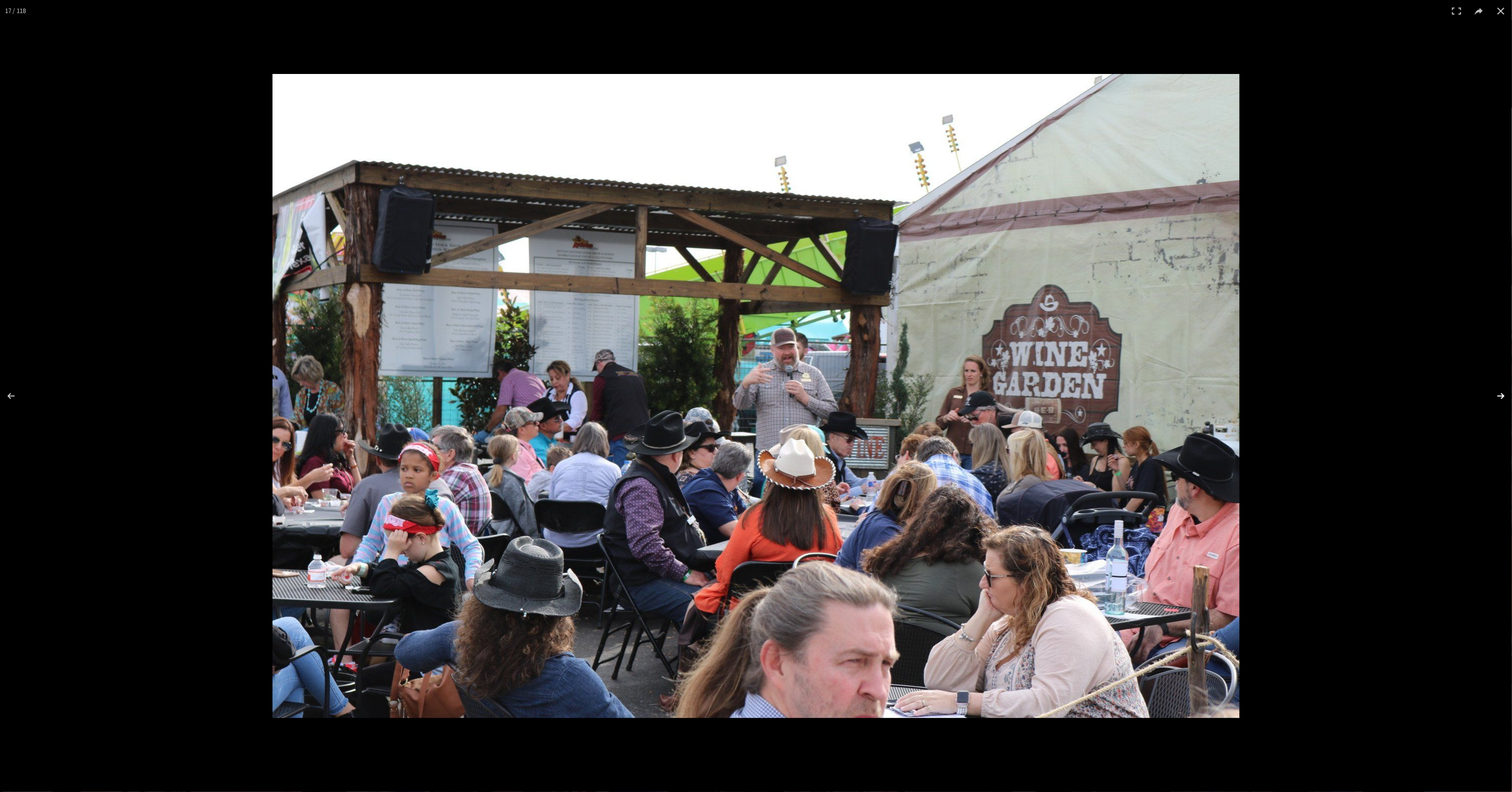
click at [1504, 392] on button at bounding box center [1494, 396] width 36 height 51
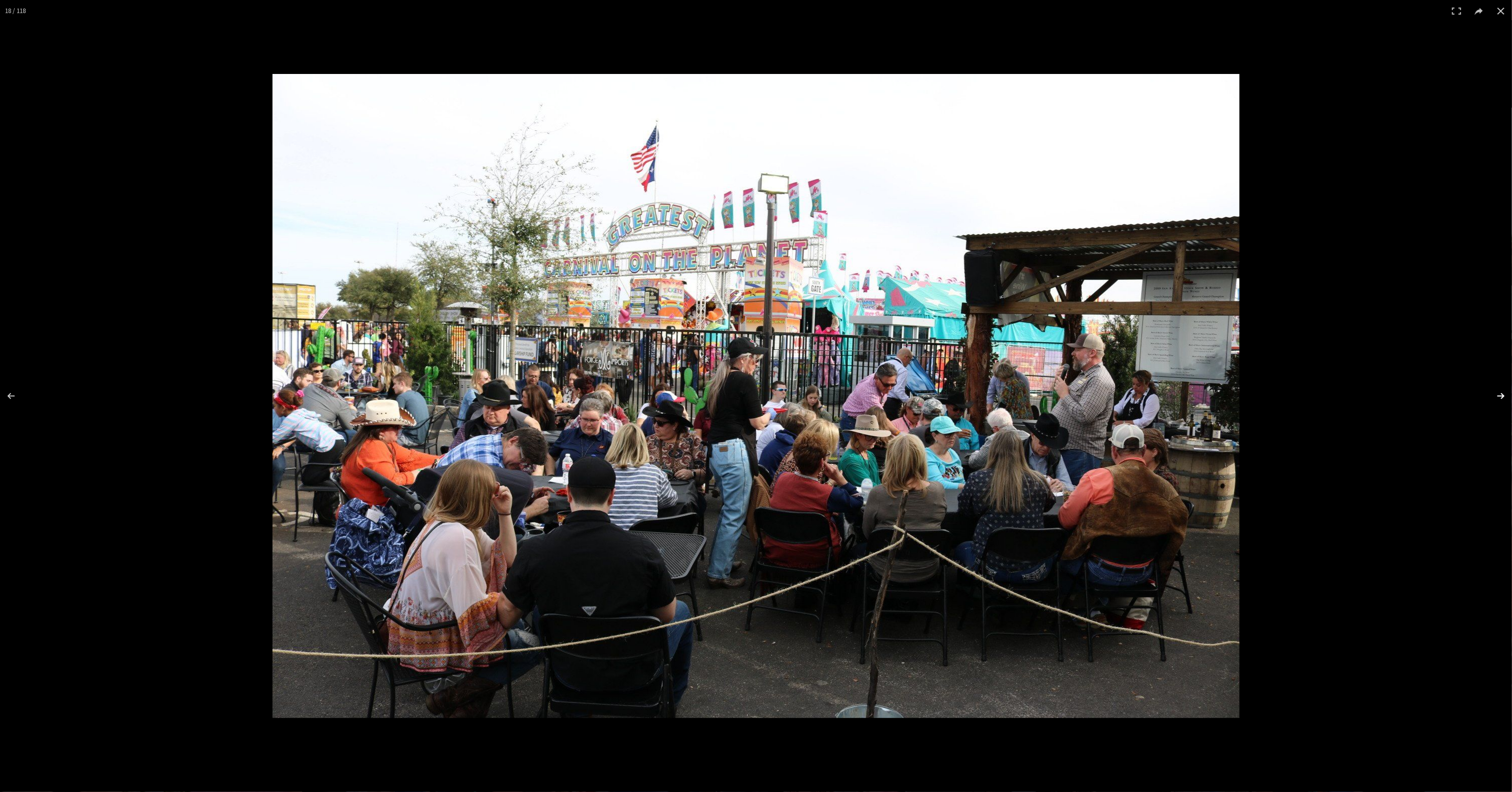
click at [1504, 392] on button at bounding box center [1494, 396] width 36 height 51
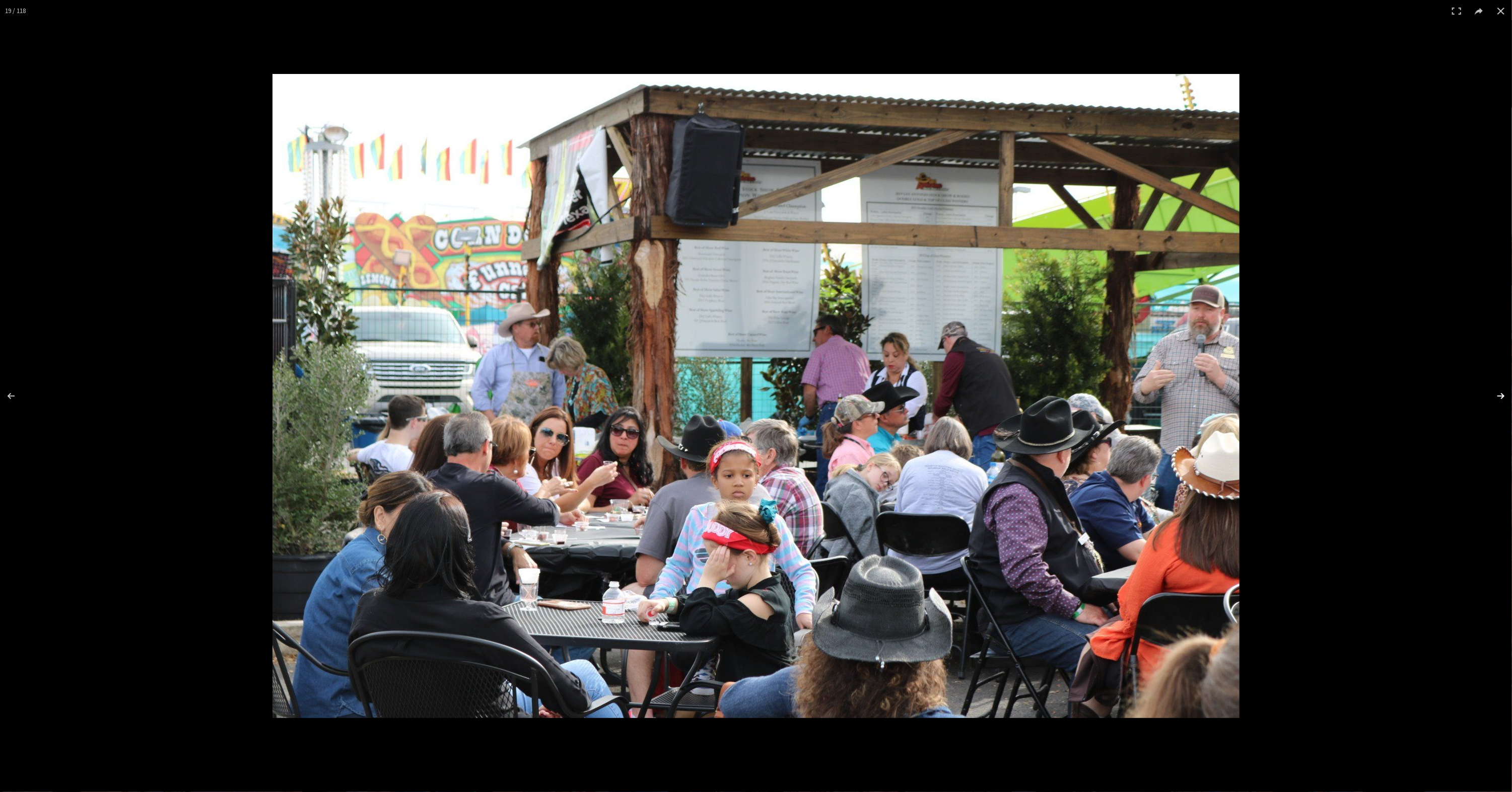
click at [1504, 392] on button at bounding box center [1494, 396] width 36 height 51
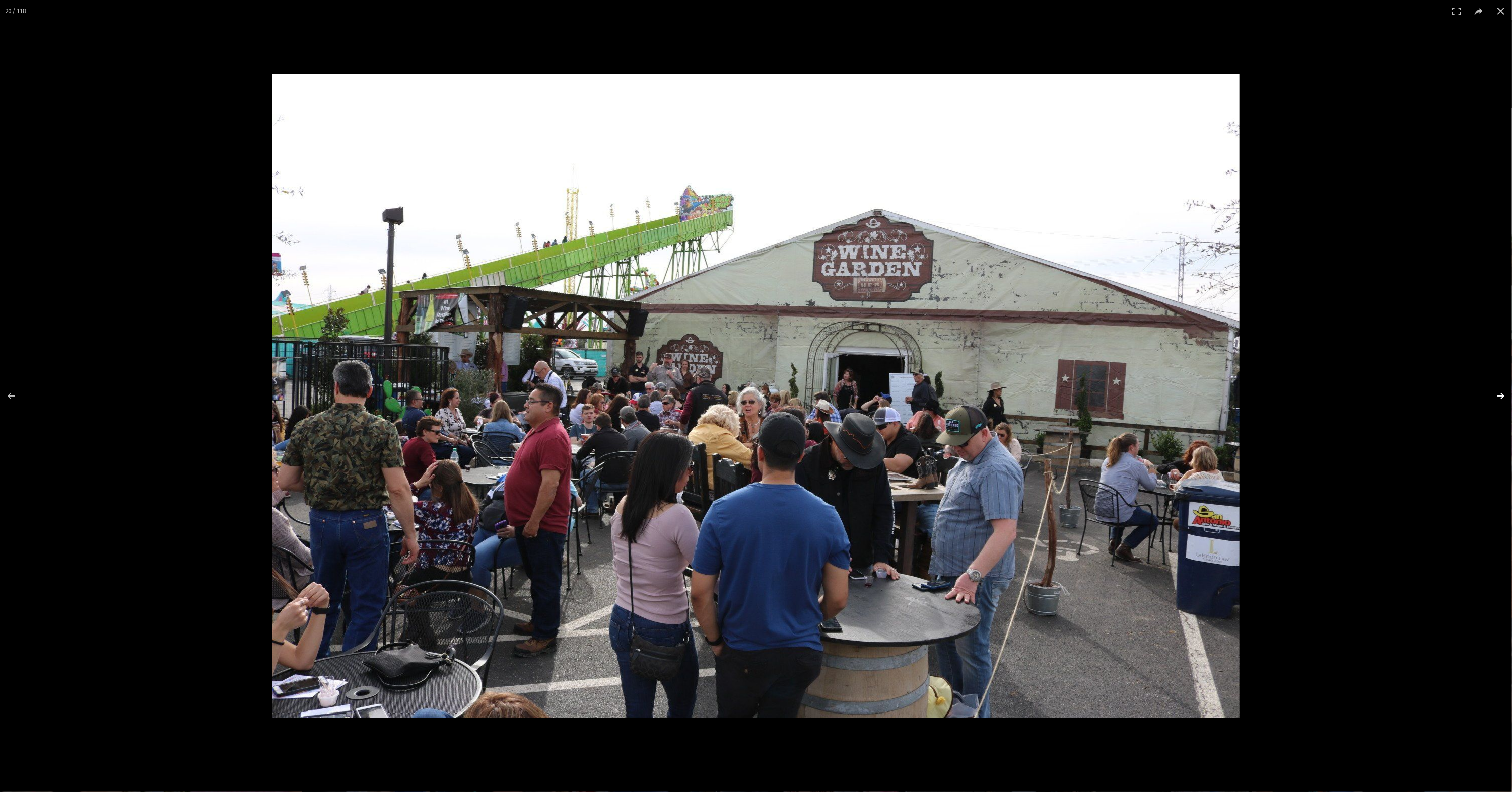
click at [1504, 392] on button at bounding box center [1494, 396] width 36 height 51
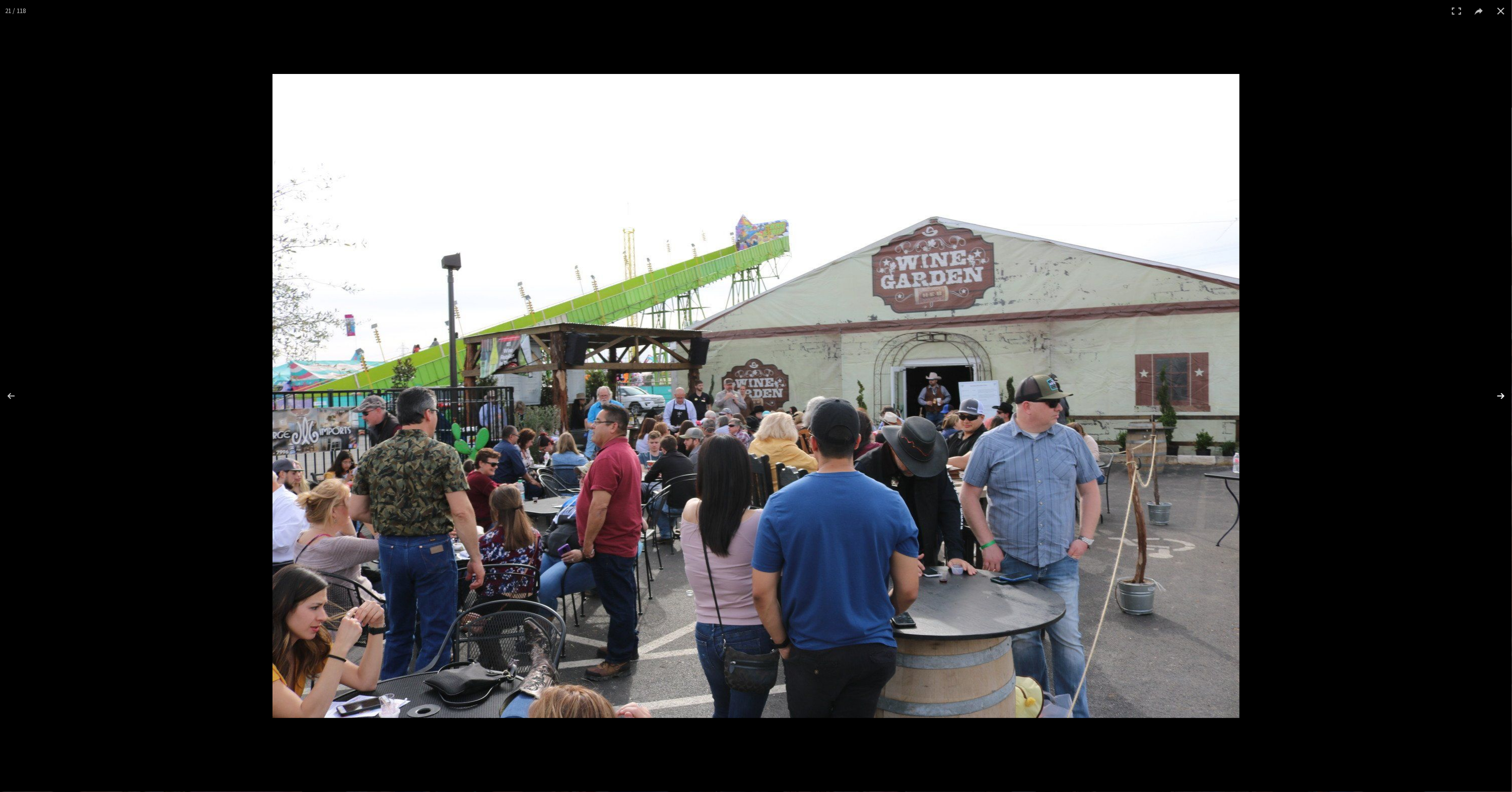
click at [1504, 392] on button at bounding box center [1494, 396] width 36 height 51
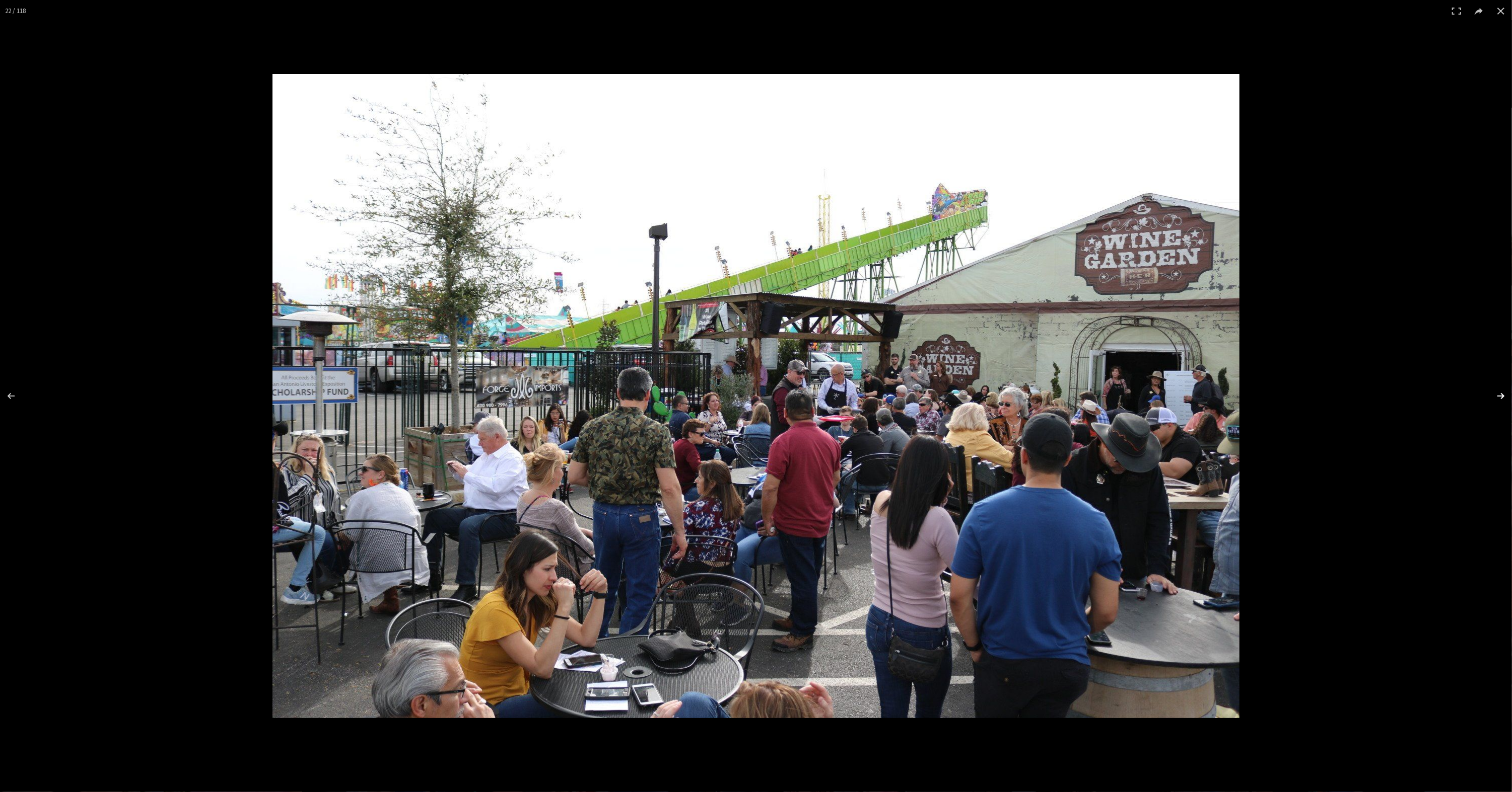
click at [1504, 392] on button at bounding box center [1494, 396] width 36 height 51
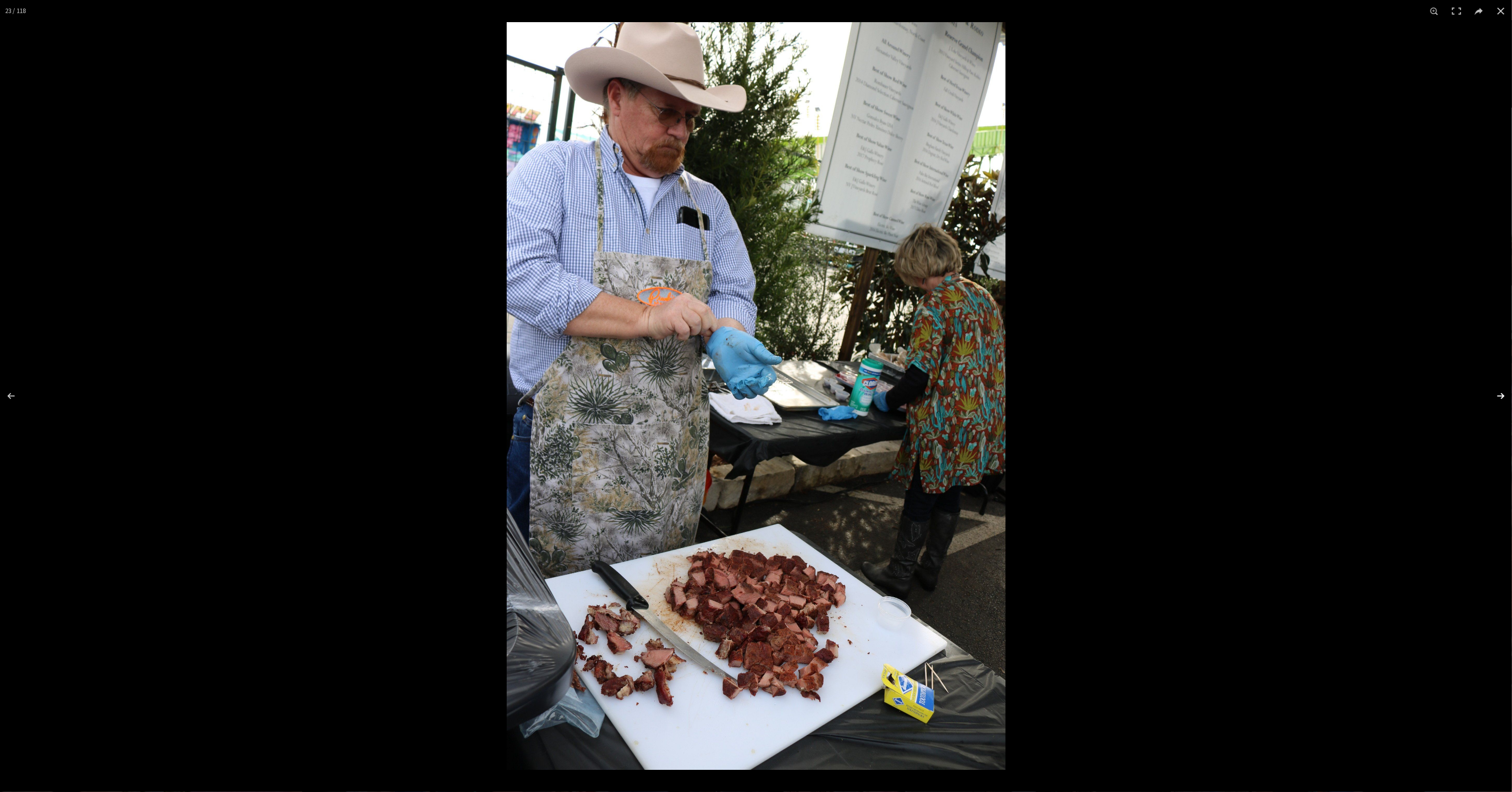
click at [1504, 392] on button at bounding box center [1494, 396] width 36 height 51
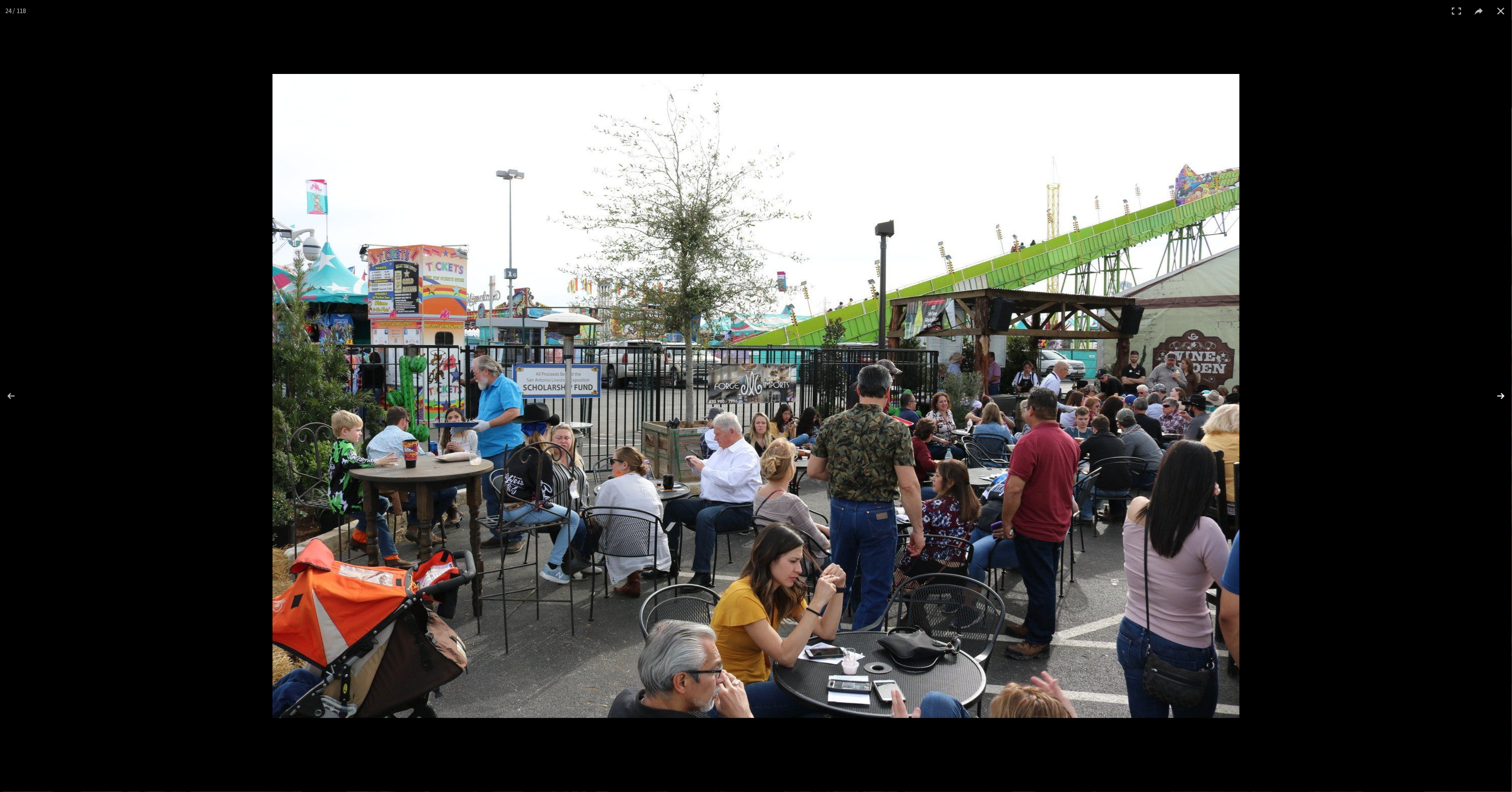
click at [1504, 392] on button at bounding box center [1494, 396] width 36 height 51
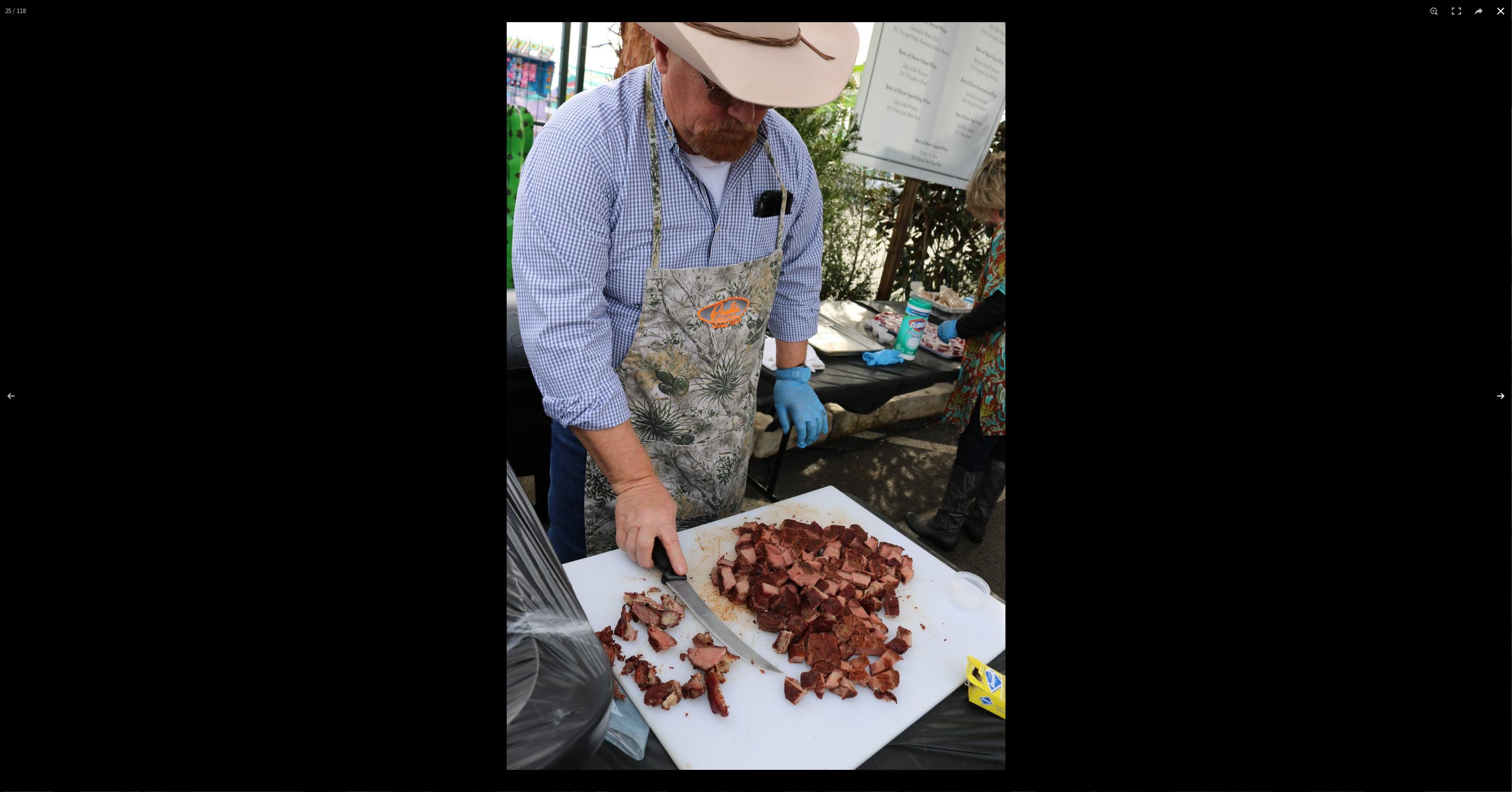
click at [1494, 10] on button at bounding box center [1501, 11] width 22 height 22
